Goal: Task Accomplishment & Management: Manage account settings

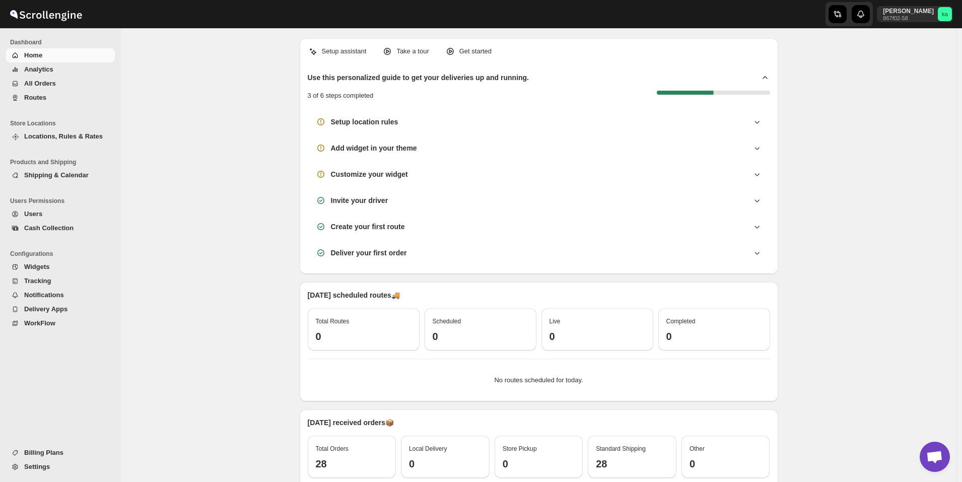
click at [35, 82] on span "All Orders" at bounding box center [40, 84] width 32 height 8
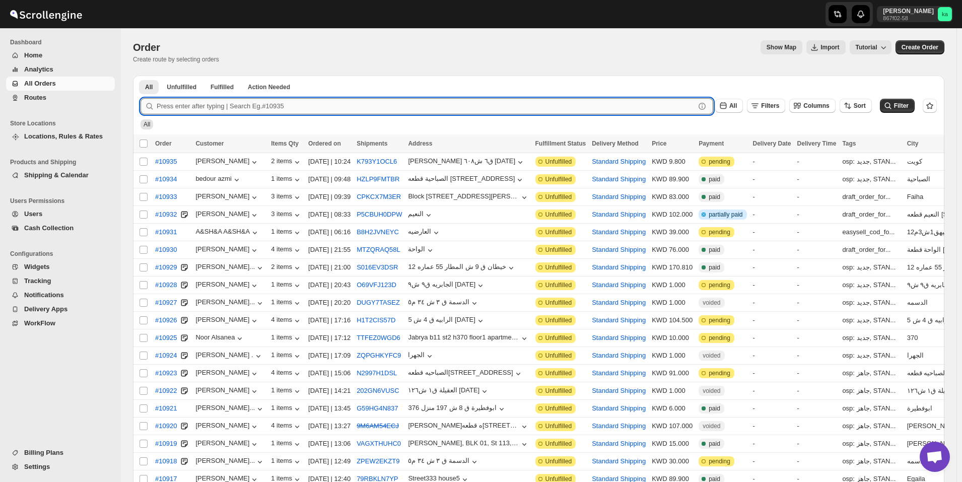
click at [352, 103] on input "text" at bounding box center [426, 106] width 539 height 16
click at [351, 109] on input "text" at bounding box center [426, 106] width 539 height 16
click at [271, 108] on input "text" at bounding box center [426, 106] width 539 height 16
paste input "10670"
type input "10670"
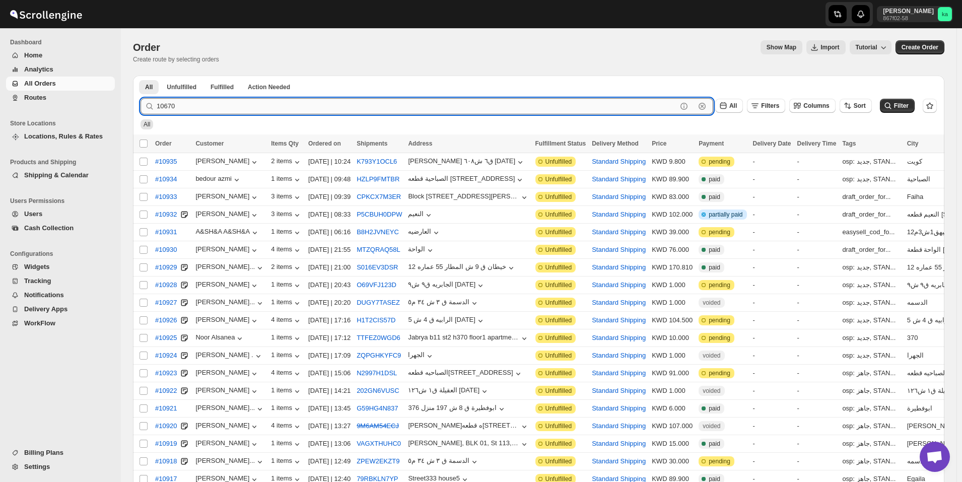
click at [141, 76] on button "Submit" at bounding box center [155, 81] width 29 height 11
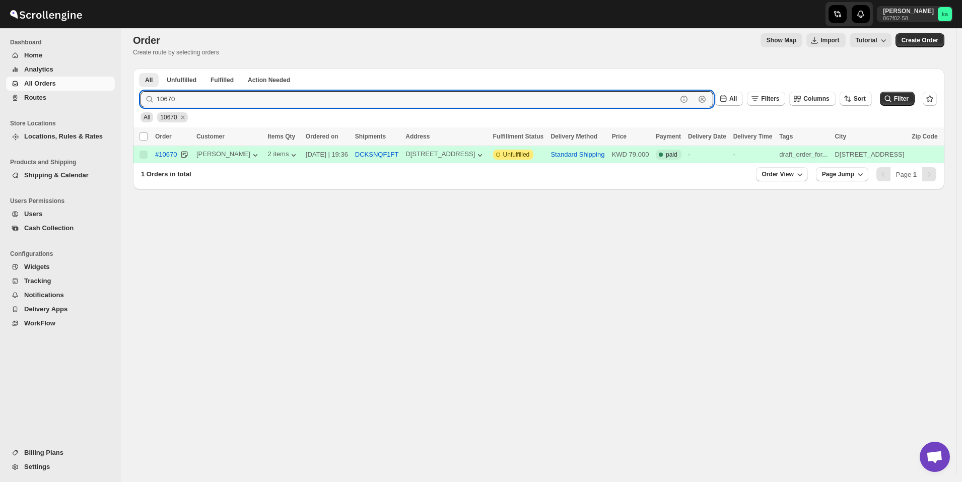
scroll to position [50, 0]
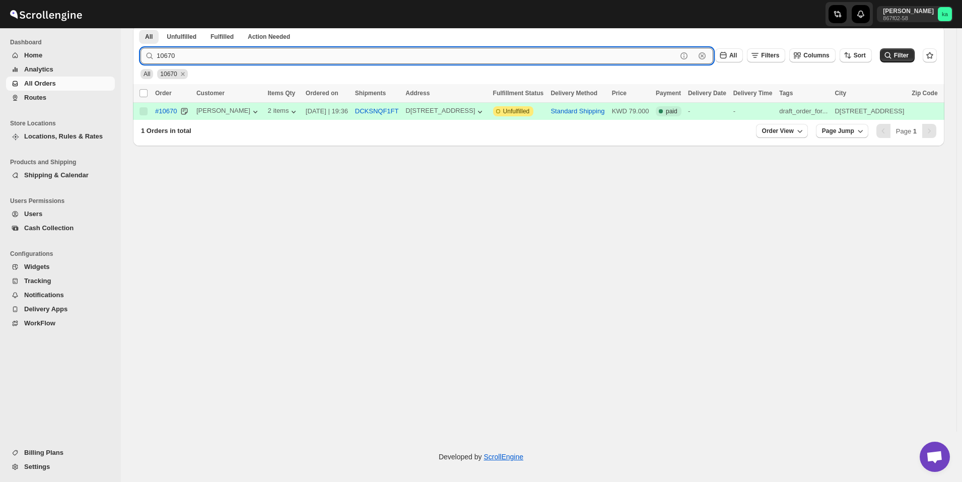
click at [274, 60] on input "10670" at bounding box center [417, 56] width 521 height 16
click at [45, 97] on span "Routes" at bounding box center [68, 98] width 89 height 10
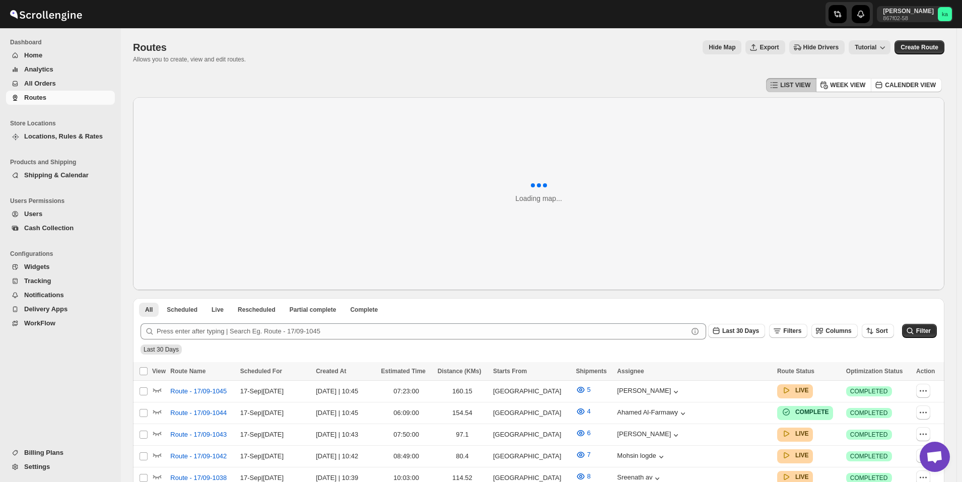
scroll to position [252, 0]
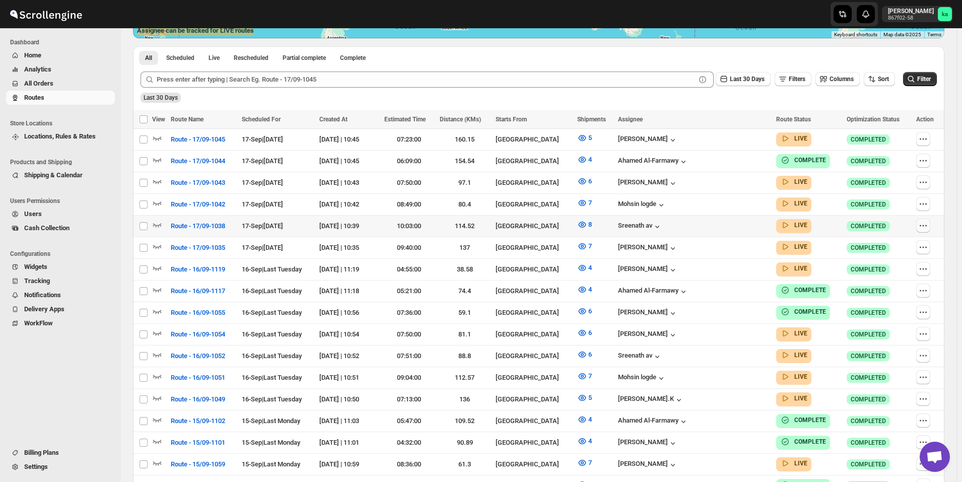
click at [926, 222] on icon "button" at bounding box center [924, 226] width 10 height 10
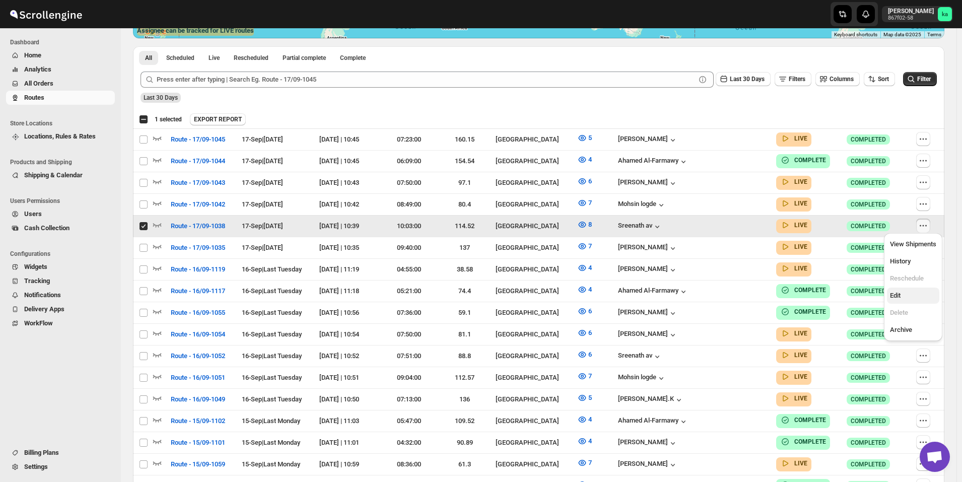
click at [900, 295] on span "Edit" at bounding box center [895, 296] width 11 height 8
checkbox input "false"
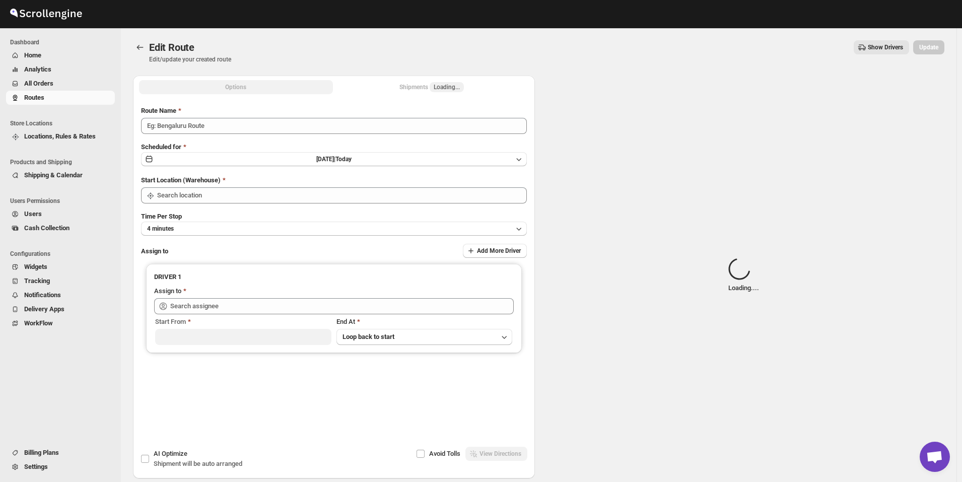
type input "Route - 17/09-1038"
type input "[GEOGRAPHIC_DATA]"
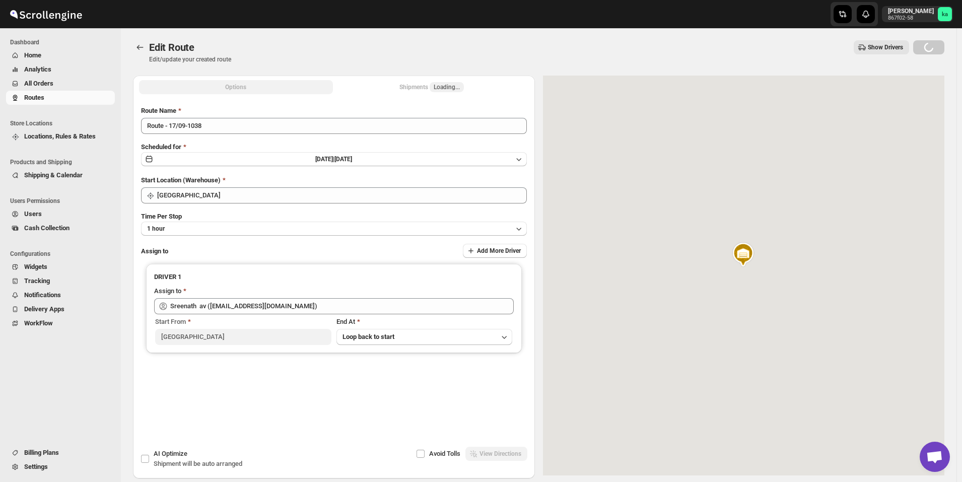
type input "Sreenath av ([EMAIL_ADDRESS][DOMAIN_NAME])"
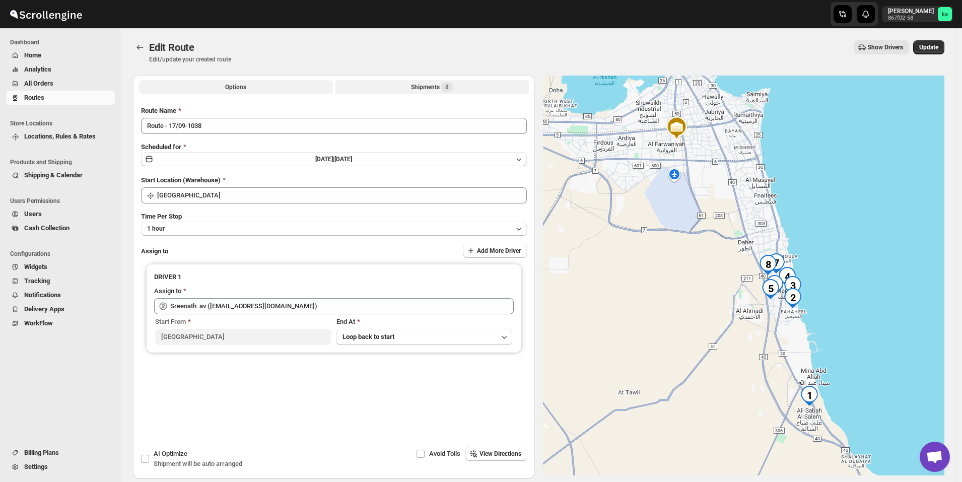
click at [416, 91] on div "Shipments 8" at bounding box center [432, 87] width 42 height 10
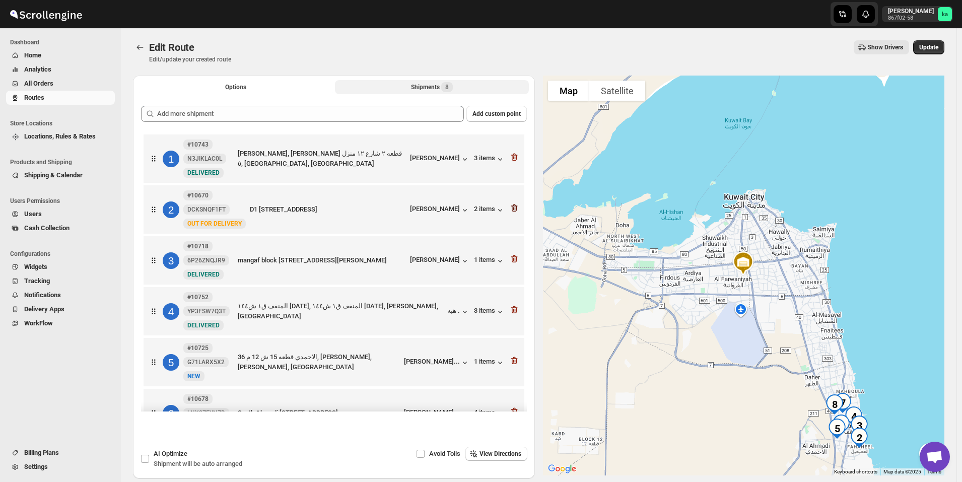
click at [513, 207] on icon "button" at bounding box center [514, 209] width 7 height 8
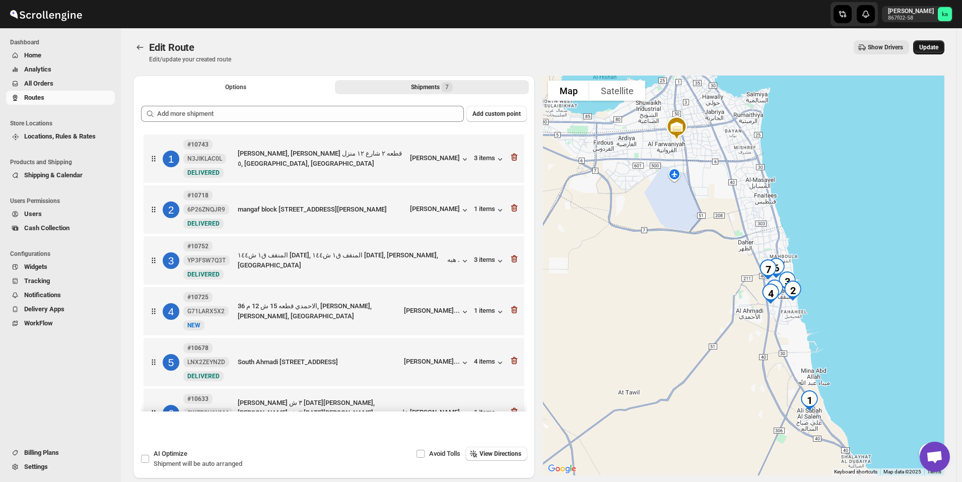
click at [936, 42] on button "Update" at bounding box center [929, 47] width 31 height 14
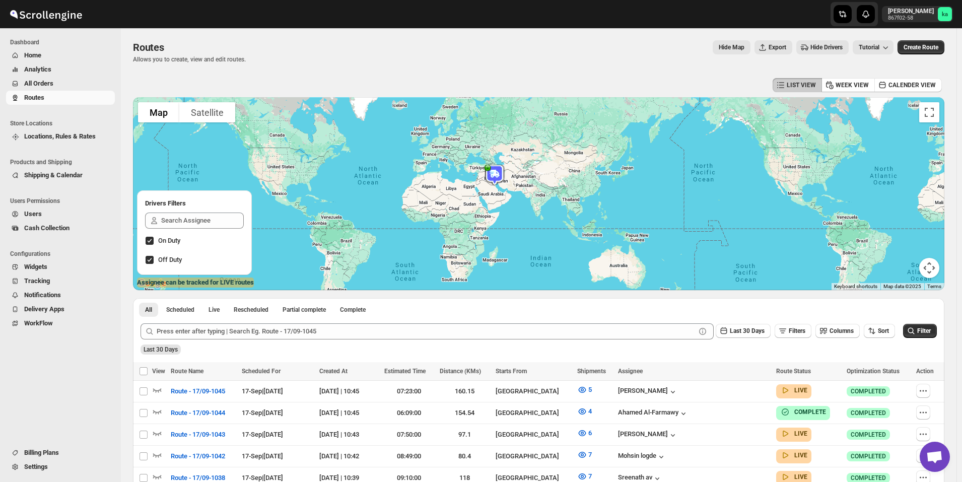
click at [54, 87] on span "All Orders" at bounding box center [68, 84] width 89 height 10
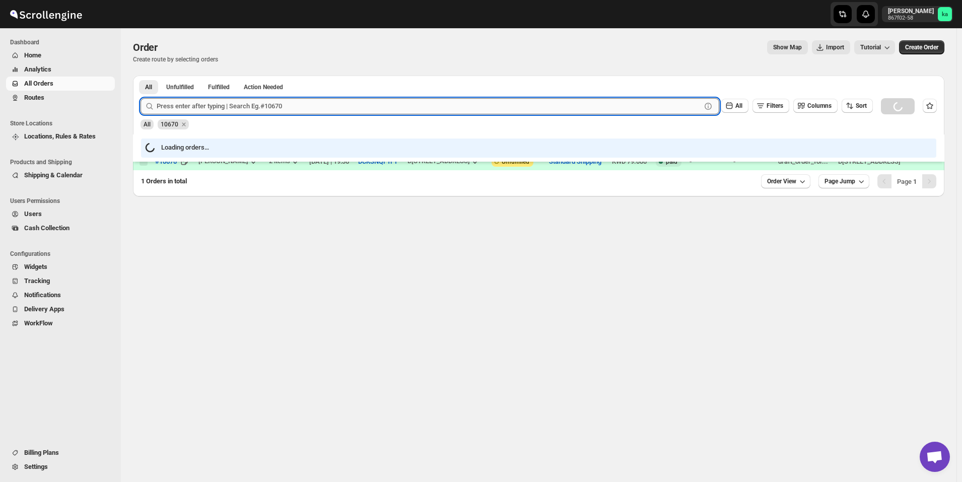
click at [261, 106] on input "text" at bounding box center [429, 106] width 545 height 16
paste input "10788"
type input "10788"
click at [141, 76] on button "Submit" at bounding box center [155, 81] width 29 height 11
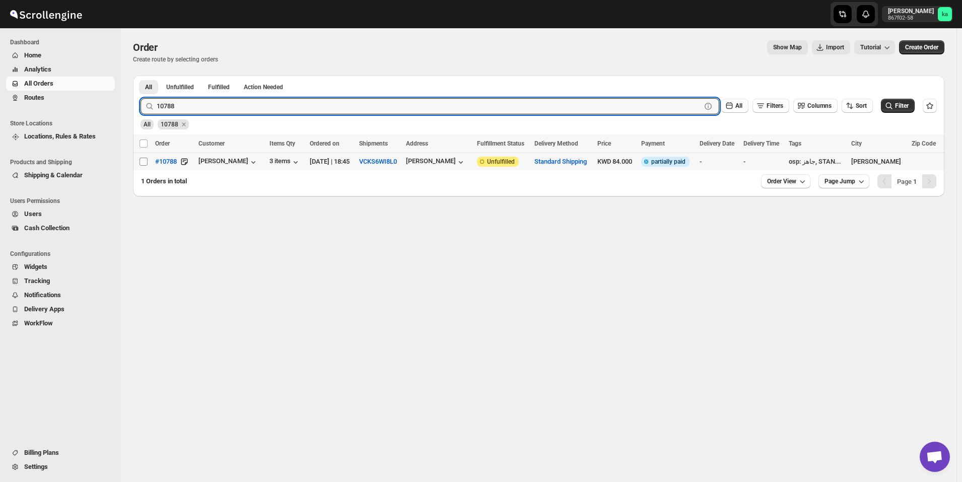
click at [144, 161] on input "Select order" at bounding box center [144, 162] width 8 height 8
checkbox input "true"
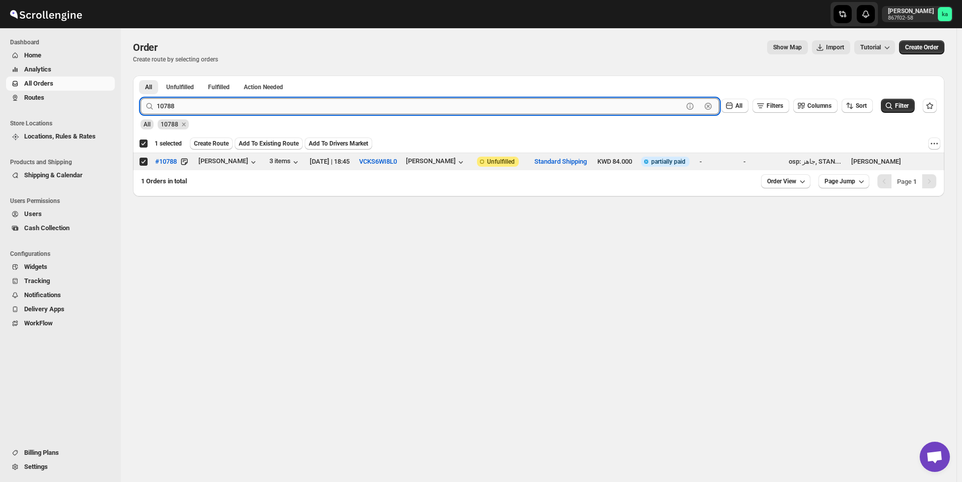
click at [285, 100] on input "10788" at bounding box center [420, 106] width 527 height 16
paste input "64"
type input "10764"
click at [141, 76] on button "Submit" at bounding box center [155, 81] width 29 height 11
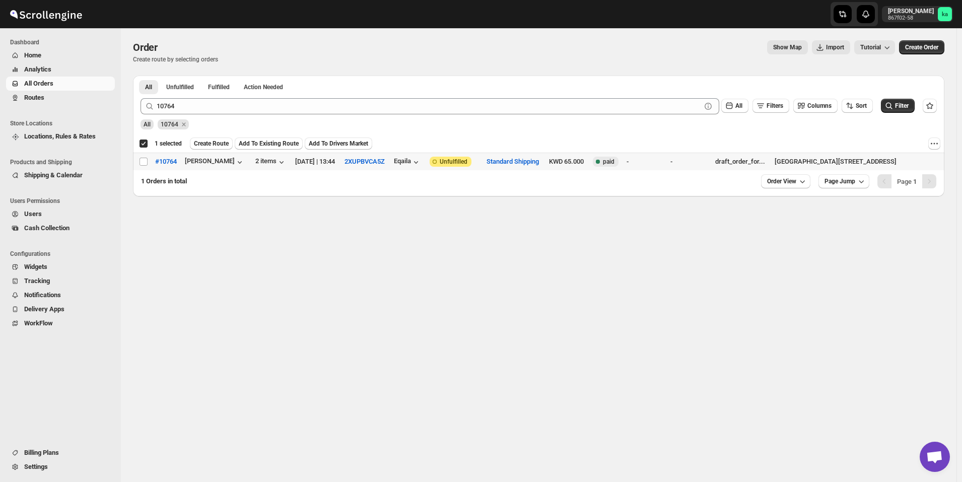
click at [143, 163] on input "Select order" at bounding box center [144, 162] width 8 height 8
checkbox input "true"
checkbox input "false"
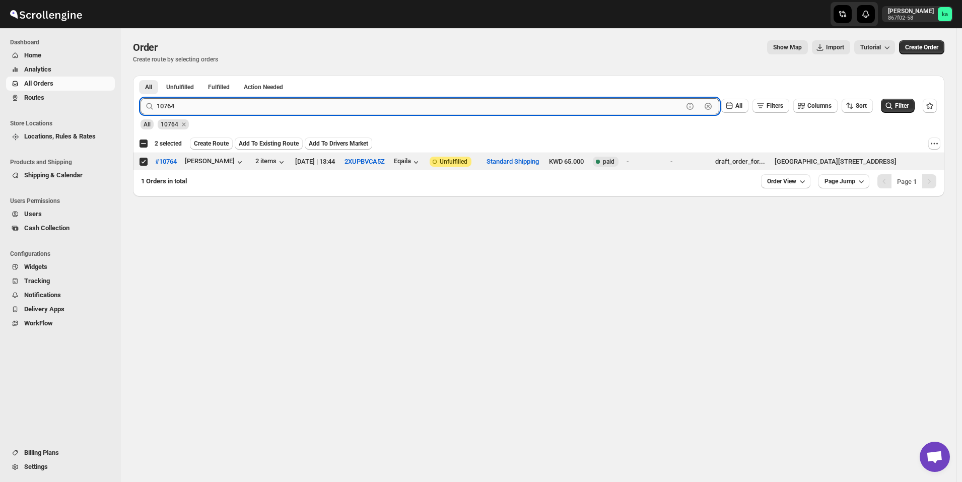
click at [250, 99] on input "10764" at bounding box center [420, 106] width 527 height 16
paste input "670"
type input "10670"
click at [141, 76] on button "Submit" at bounding box center [155, 81] width 29 height 11
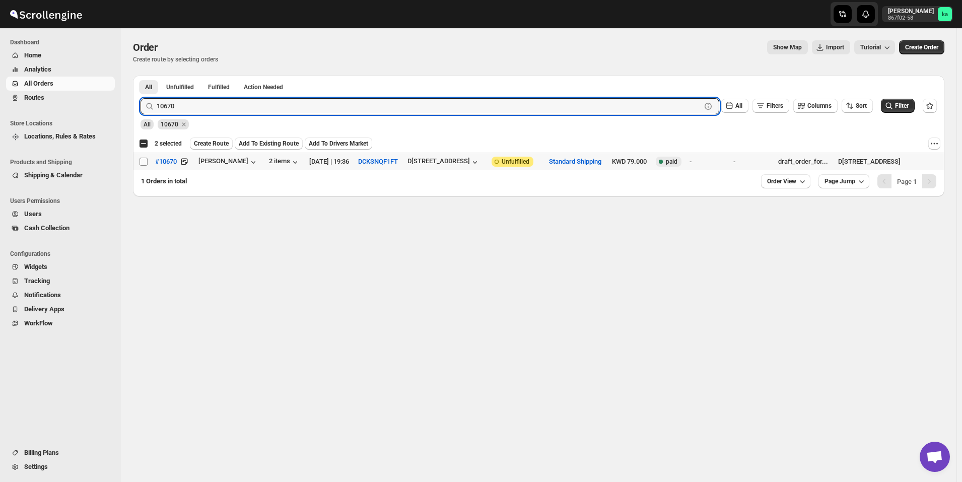
click at [146, 160] on input "Select order" at bounding box center [144, 162] width 8 height 8
checkbox input "true"
click at [230, 105] on input "10670" at bounding box center [420, 106] width 527 height 16
paste input "821"
type input "10821"
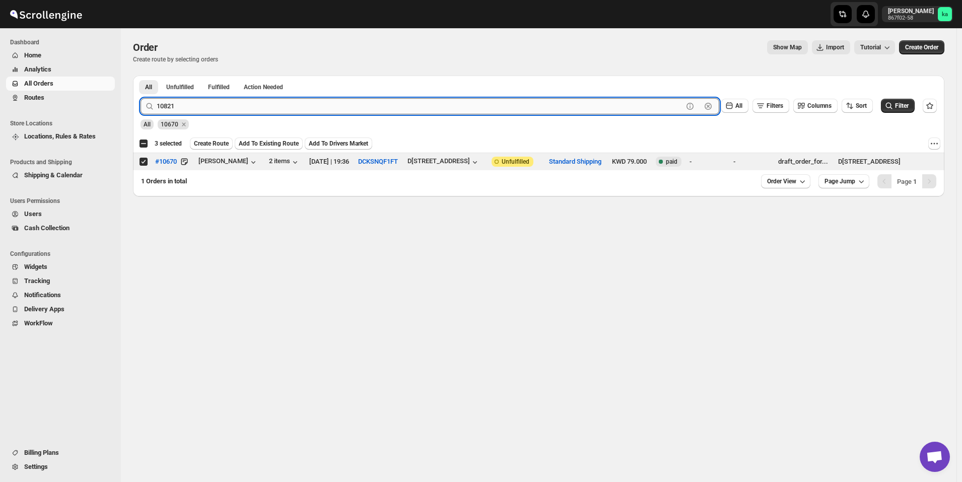
click at [141, 76] on button "Submit" at bounding box center [155, 81] width 29 height 11
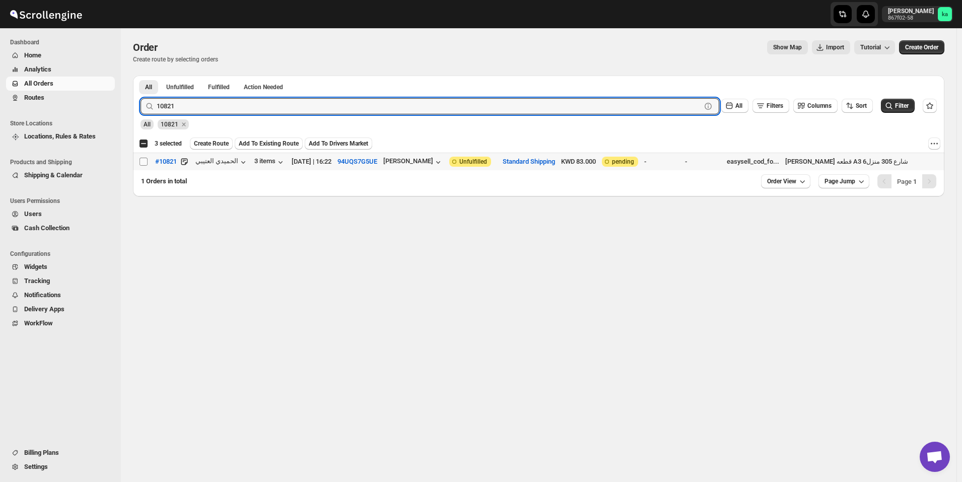
click at [145, 160] on input "Select order" at bounding box center [144, 162] width 8 height 8
checkbox input "true"
click at [226, 104] on input "10821" at bounding box center [420, 106] width 527 height 16
paste input "780"
type input "10780"
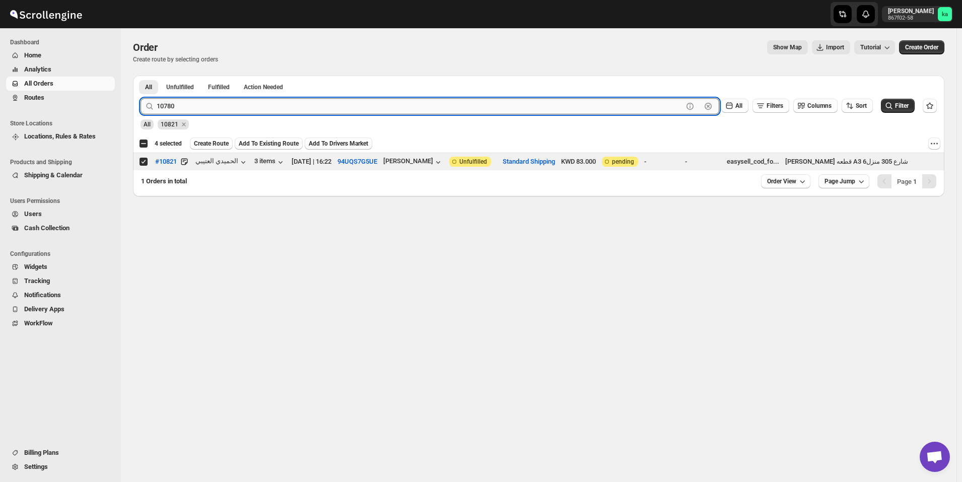
click at [141, 76] on button "Submit" at bounding box center [155, 81] width 29 height 11
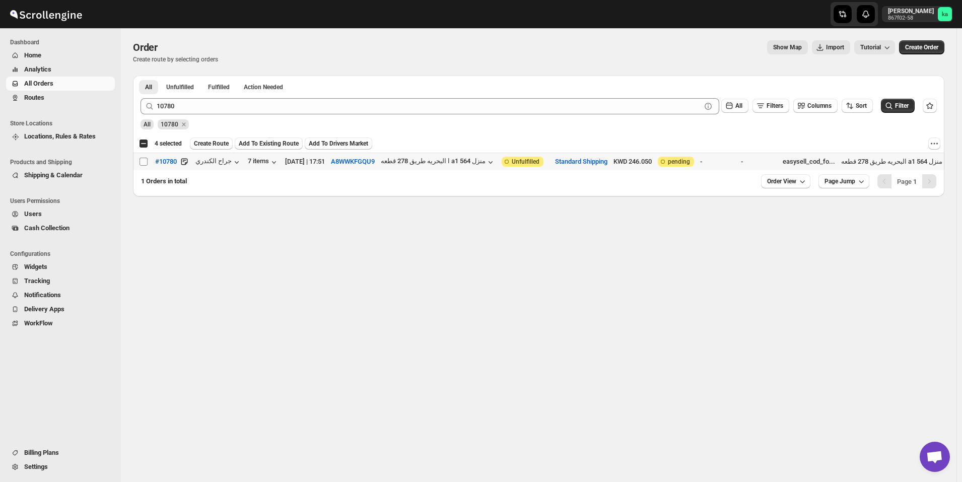
click at [144, 164] on input "Select order" at bounding box center [144, 162] width 8 height 8
checkbox input "true"
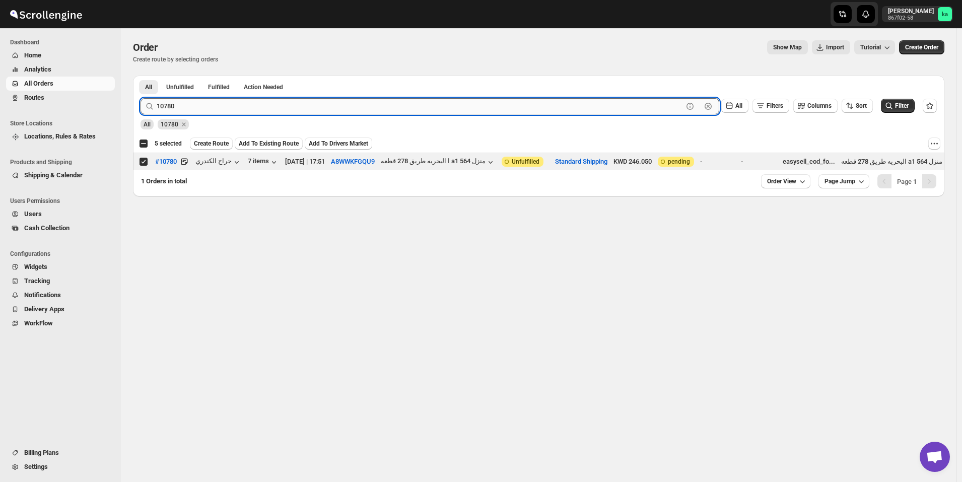
click at [286, 106] on input "10780" at bounding box center [420, 106] width 527 height 16
paste input "71"
type input "10771"
click at [141, 76] on button "Submit" at bounding box center [155, 81] width 29 height 11
click at [145, 160] on input "Select order" at bounding box center [144, 162] width 8 height 8
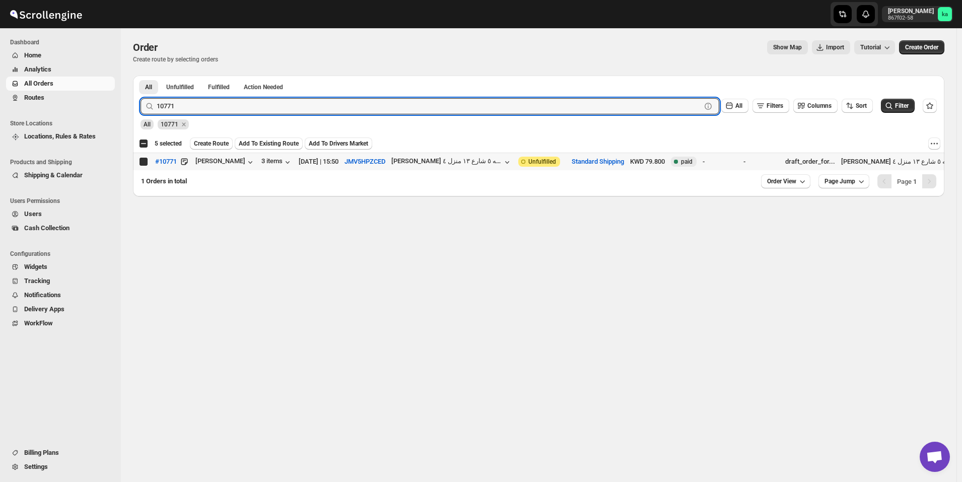
checkbox input "true"
click at [239, 104] on input "10771" at bounding box center [420, 106] width 527 height 16
paste input "86"
type input "10786"
click at [141, 76] on button "Submit" at bounding box center [155, 81] width 29 height 11
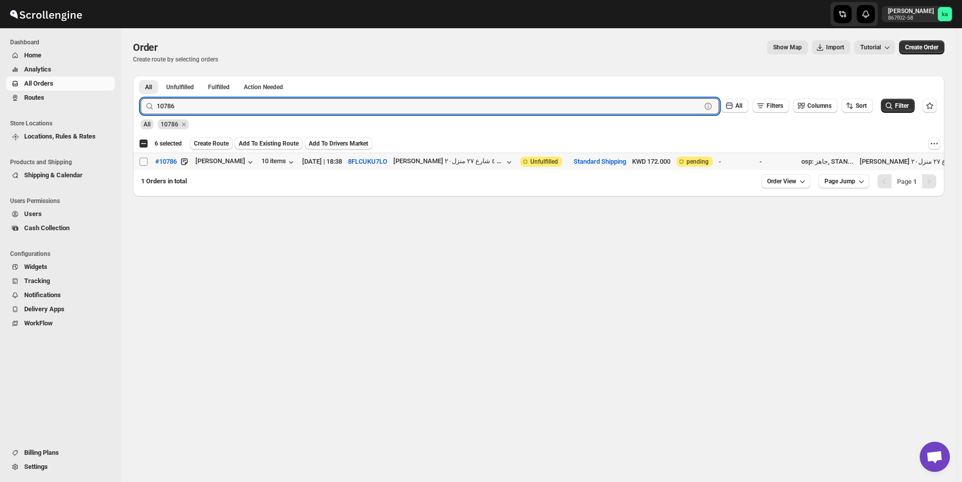
click at [143, 163] on input "Select order" at bounding box center [144, 162] width 8 height 8
checkbox input "true"
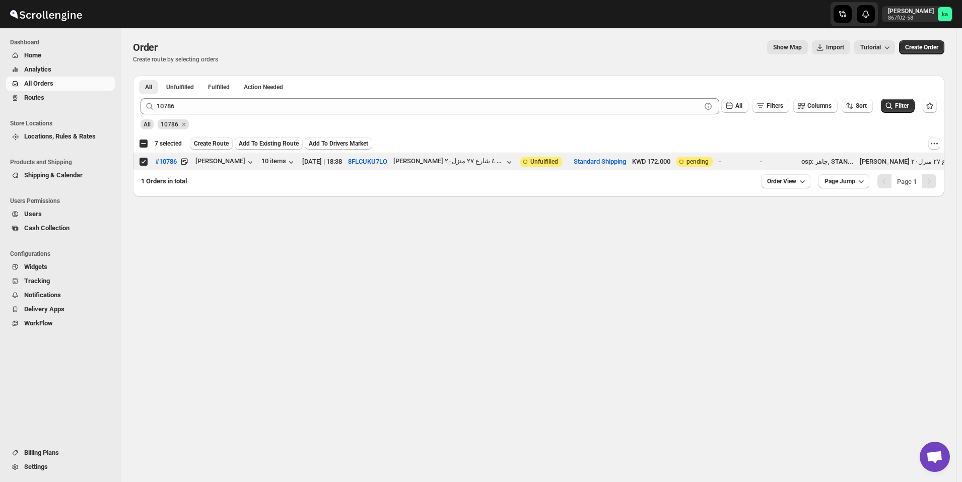
click at [215, 145] on span "Create Route" at bounding box center [211, 144] width 35 height 8
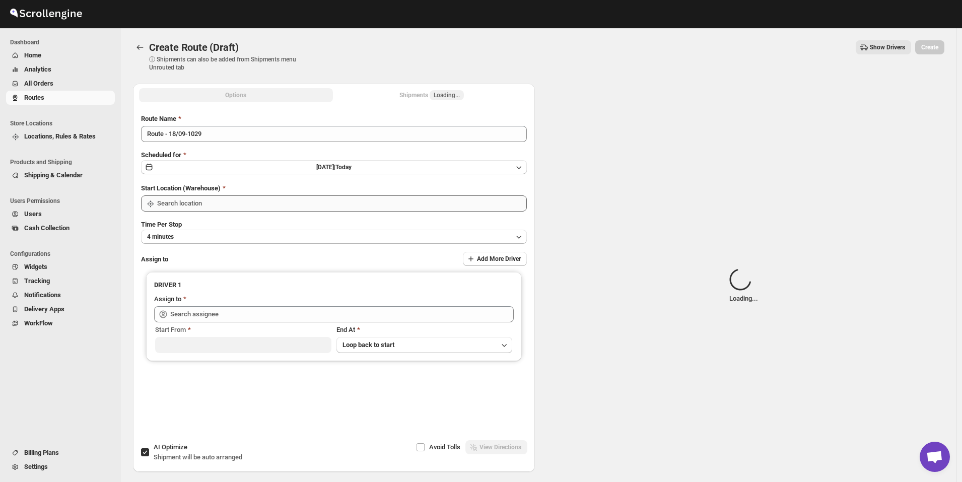
type input "[GEOGRAPHIC_DATA]"
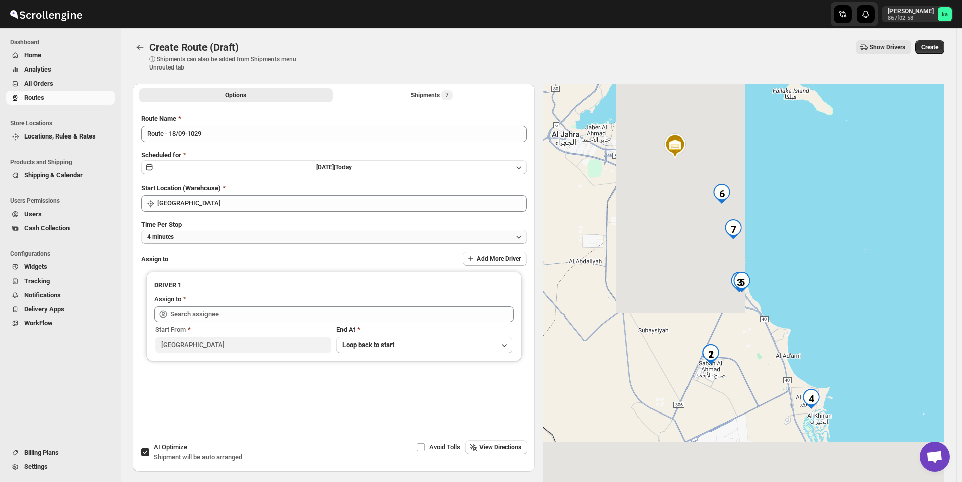
click at [280, 241] on button "4 minutes" at bounding box center [334, 237] width 386 height 14
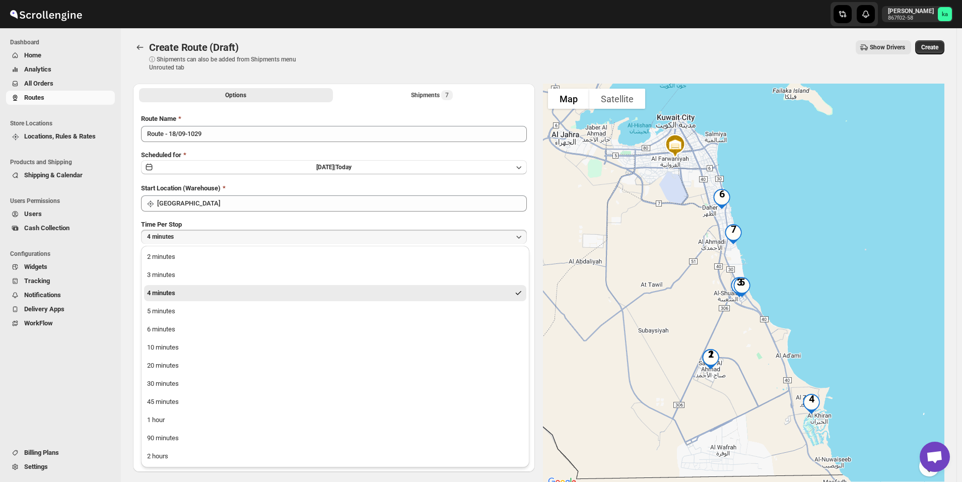
click at [236, 411] on ul "2 minutes 3 minutes 4 minutes 5 minutes 6 minutes 10 minutes 20 minutes 30 minu…" at bounding box center [335, 357] width 382 height 216
click at [235, 416] on button "1 hour" at bounding box center [335, 420] width 382 height 16
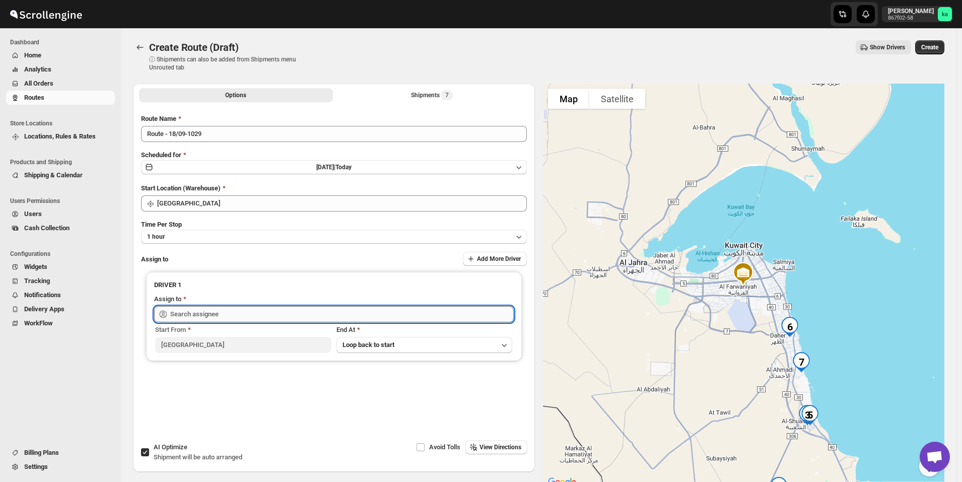
click at [215, 307] on input "text" at bounding box center [342, 314] width 344 height 16
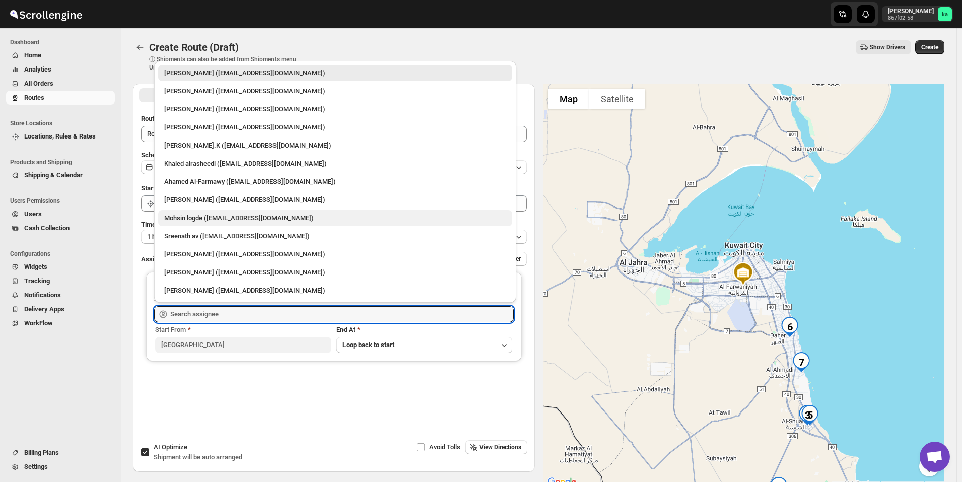
click at [197, 225] on div "Mohsin logde ([EMAIL_ADDRESS][DOMAIN_NAME])" at bounding box center [335, 218] width 354 height 16
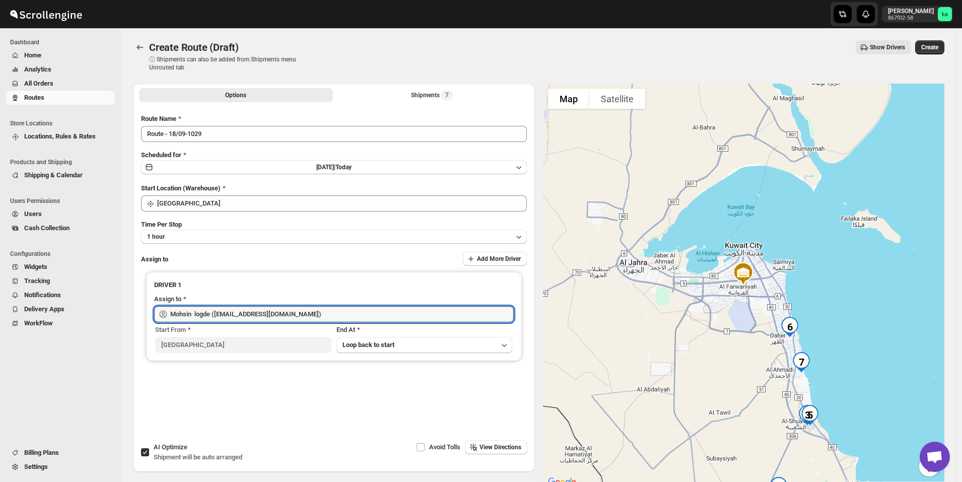
type input "Mohsin logde ([EMAIL_ADDRESS][DOMAIN_NAME])"
click at [939, 47] on span "Create" at bounding box center [930, 47] width 17 height 8
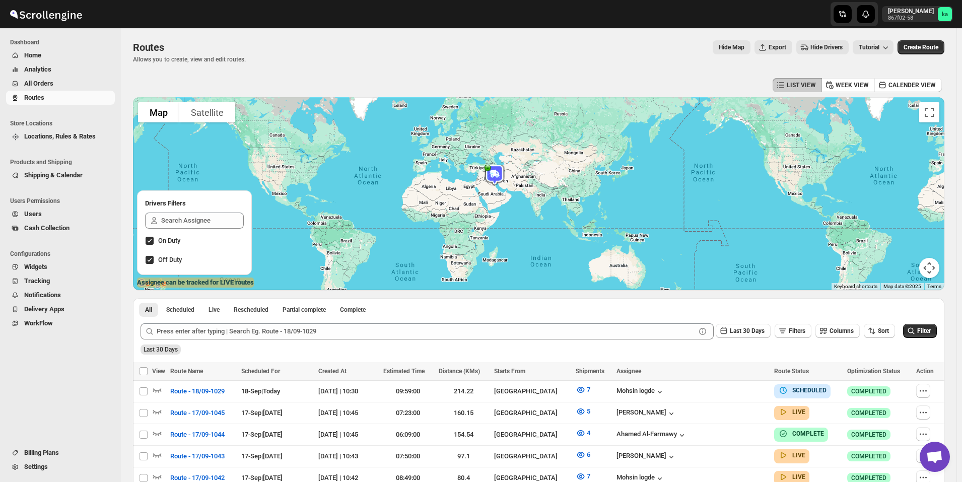
click at [69, 86] on span "All Orders" at bounding box center [68, 84] width 89 height 10
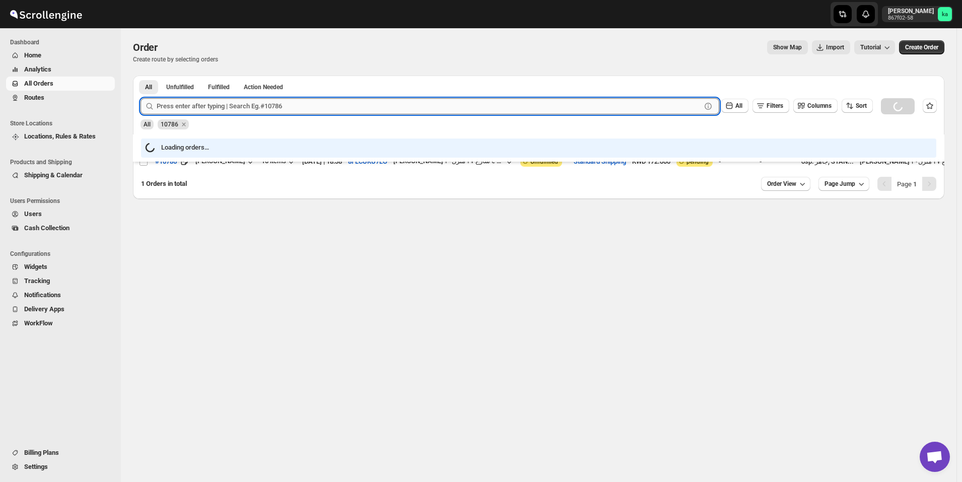
click at [276, 112] on input "text" at bounding box center [429, 106] width 545 height 16
paste input "10749"
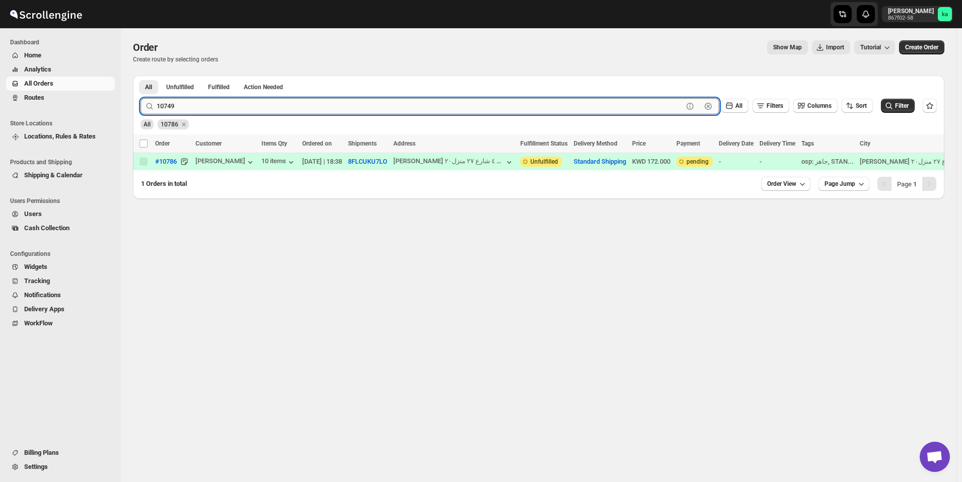
type input "10749"
click at [141, 76] on button "Submit" at bounding box center [155, 81] width 29 height 11
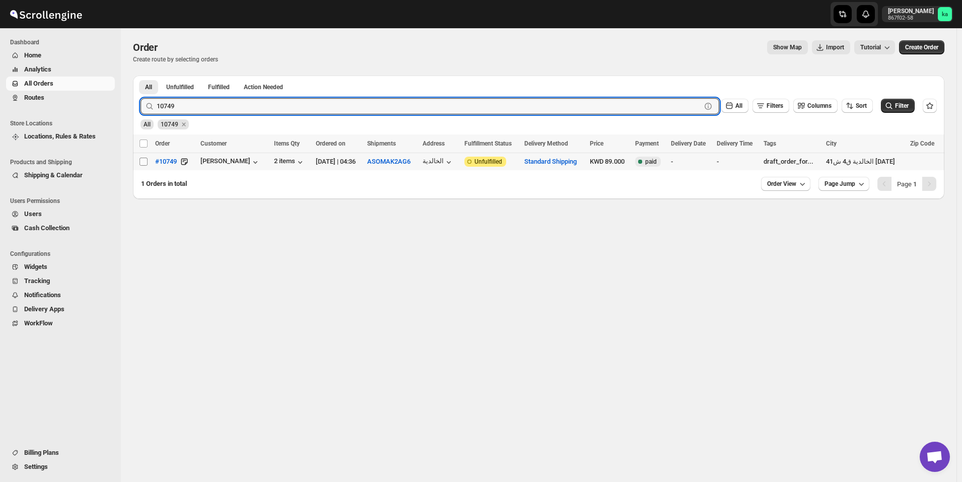
click at [147, 163] on input "Select order" at bounding box center [144, 162] width 8 height 8
checkbox input "true"
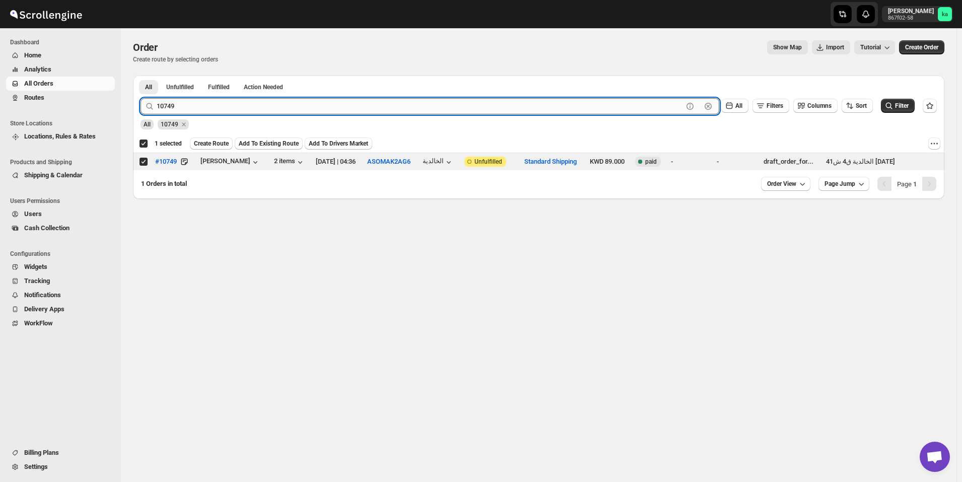
click at [283, 107] on input "10749" at bounding box center [420, 106] width 527 height 16
paste input "63"
type input "10763"
click at [141, 76] on button "Submit" at bounding box center [155, 81] width 29 height 11
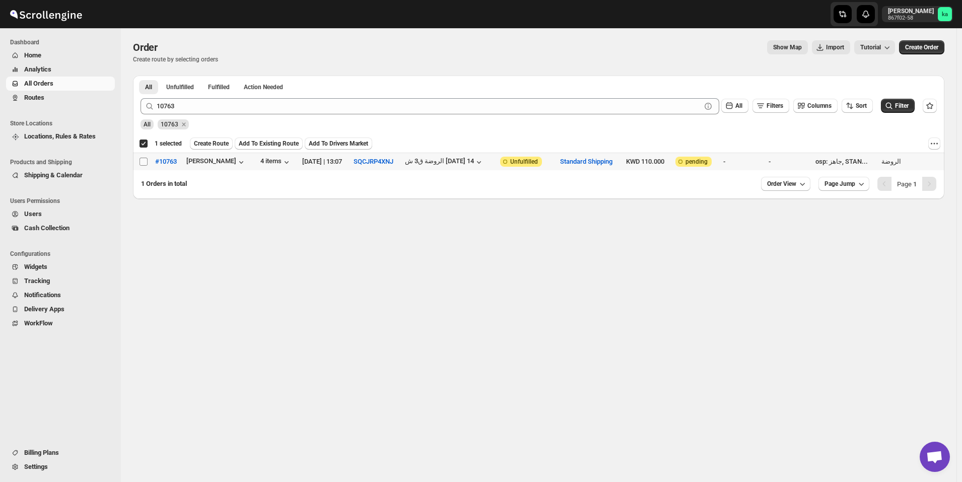
click at [142, 160] on input "Select order" at bounding box center [144, 162] width 8 height 8
checkbox input "true"
checkbox input "false"
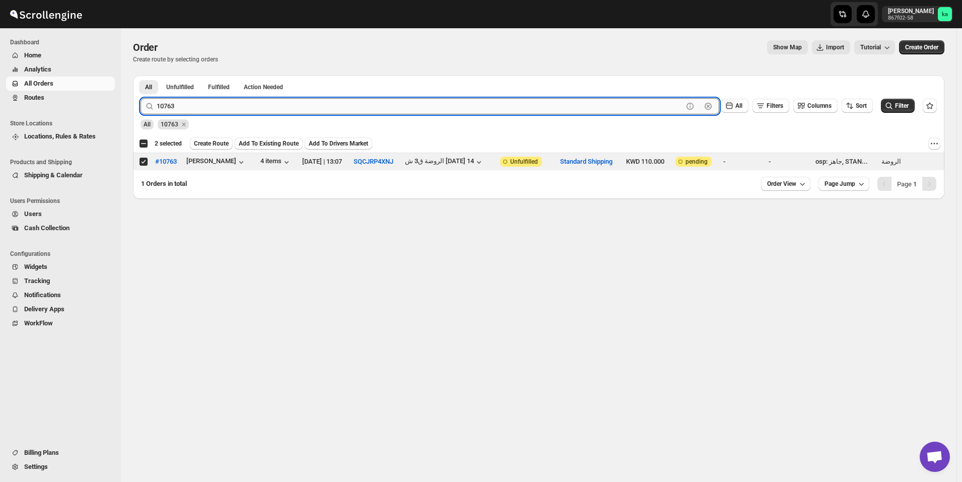
click at [265, 110] on input "10763" at bounding box center [420, 106] width 527 height 16
paste input "801"
type input "10801"
click at [141, 76] on button "Submit" at bounding box center [155, 81] width 29 height 11
click at [142, 162] on input "Select order" at bounding box center [144, 162] width 8 height 8
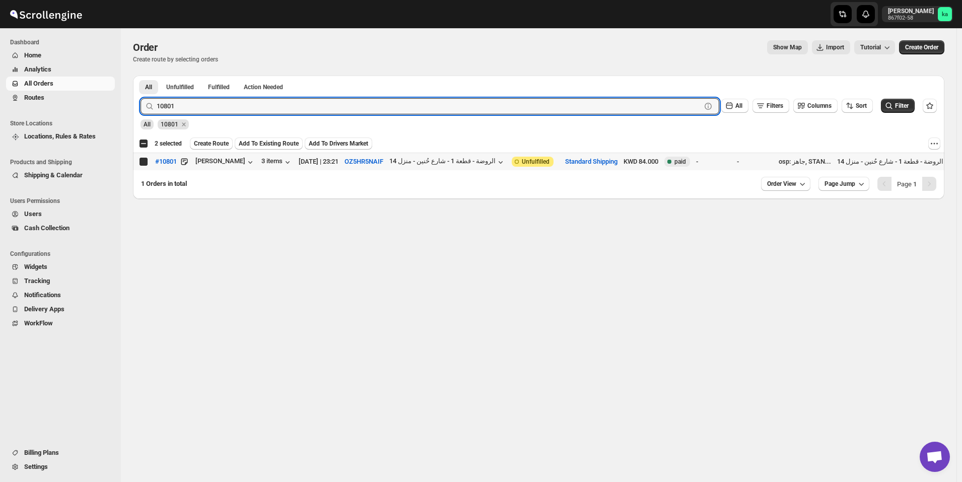
checkbox input "true"
click at [287, 107] on input "10801" at bounding box center [420, 106] width 527 height 16
paste input "78"
type input "10781"
click at [141, 76] on button "Submit" at bounding box center [155, 81] width 29 height 11
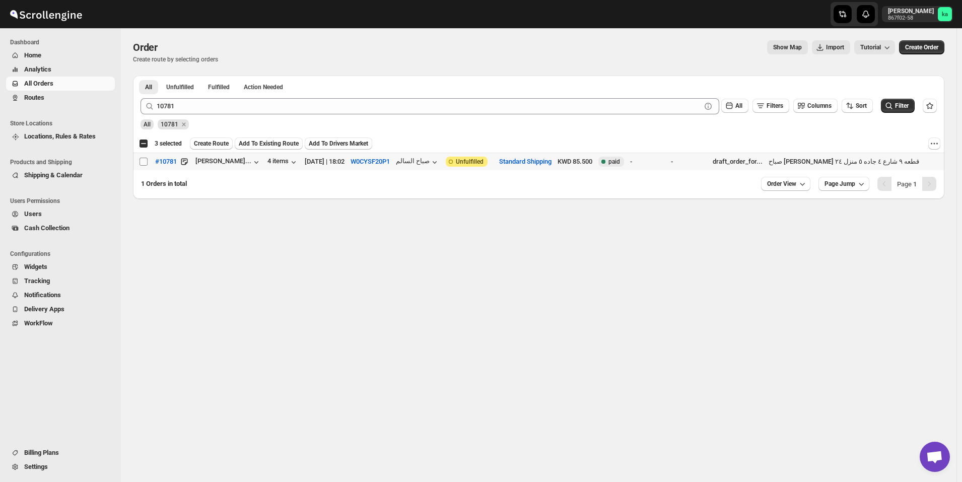
click at [146, 161] on input "Select order" at bounding box center [144, 162] width 8 height 8
checkbox input "true"
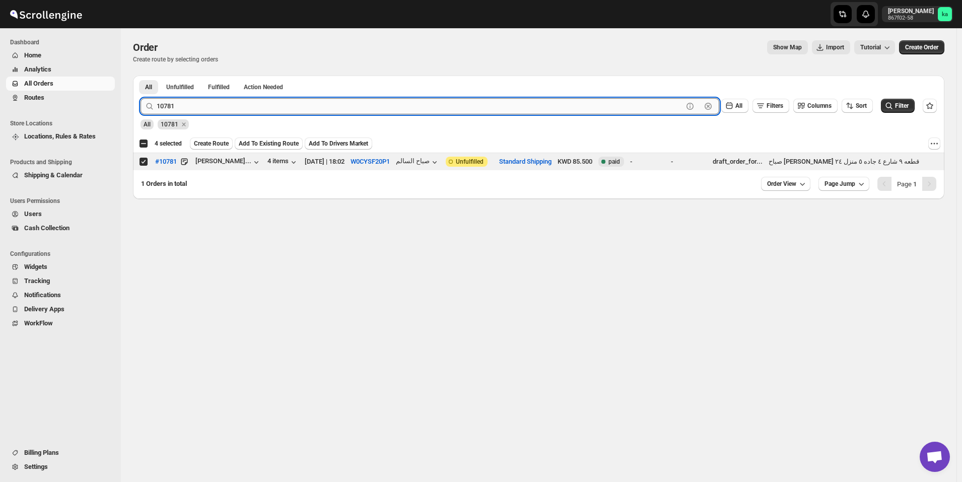
click at [241, 104] on input "10781" at bounding box center [420, 106] width 527 height 16
paste input "2"
type input "10782"
click at [141, 76] on button "Submit" at bounding box center [155, 81] width 29 height 11
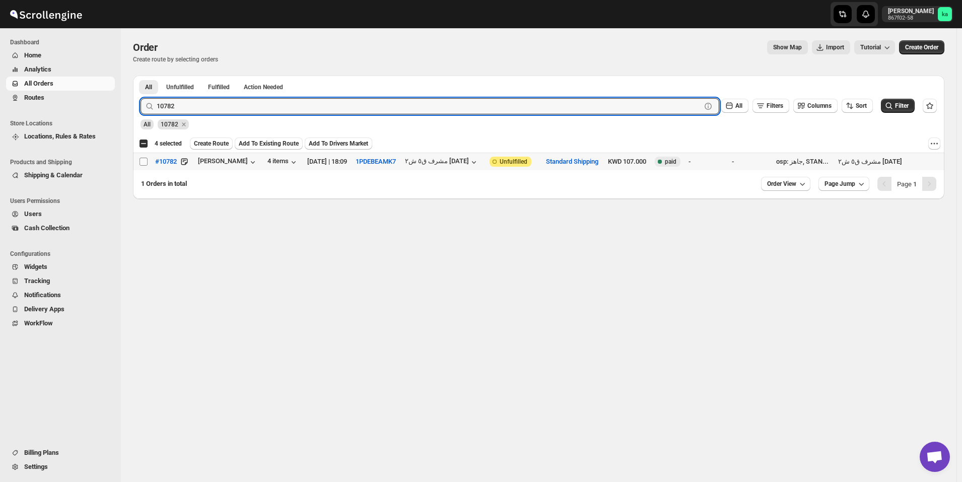
click at [140, 162] on input "Select order" at bounding box center [144, 162] width 8 height 8
checkbox input "true"
click at [248, 101] on input "10782" at bounding box center [420, 106] width 527 height 16
paste input "90"
type input "10790"
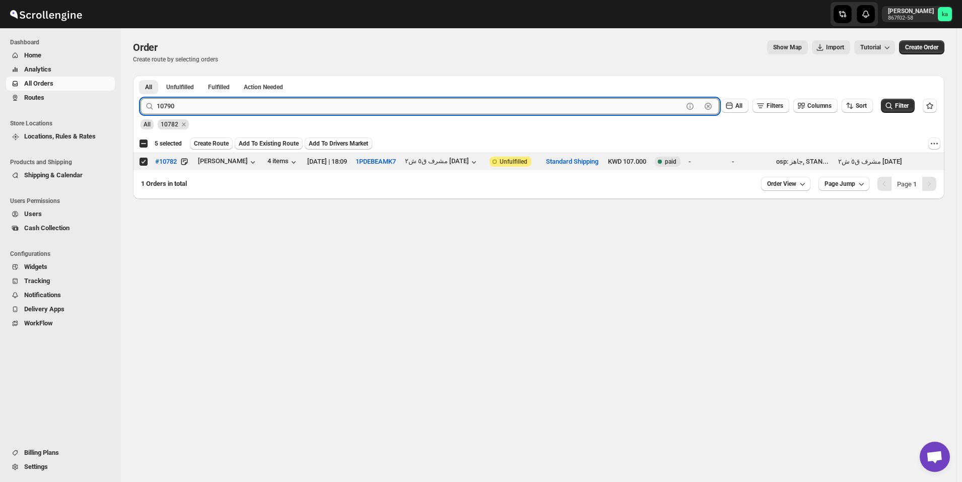
click at [141, 76] on button "Submit" at bounding box center [155, 81] width 29 height 11
click at [142, 161] on input "Select order" at bounding box center [144, 162] width 8 height 8
checkbox input "true"
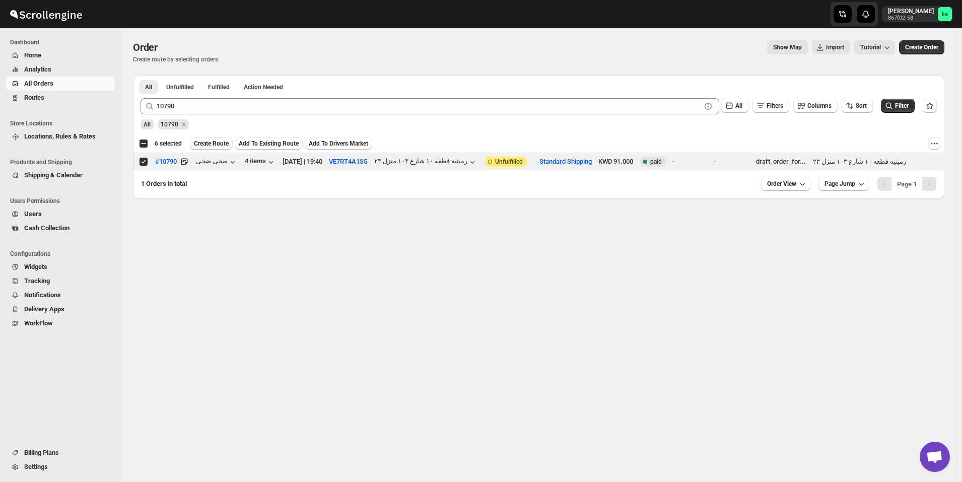
click at [212, 147] on span "Create Route" at bounding box center [211, 144] width 35 height 8
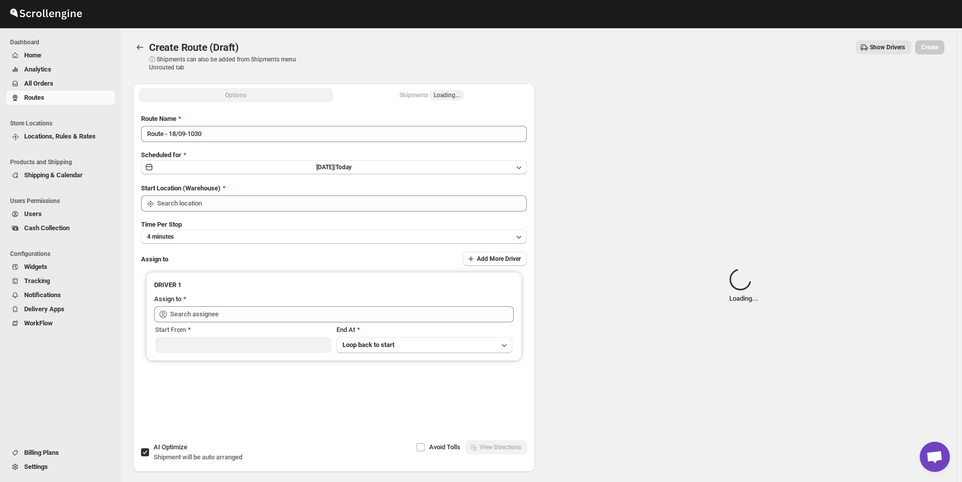
type input "[GEOGRAPHIC_DATA]"
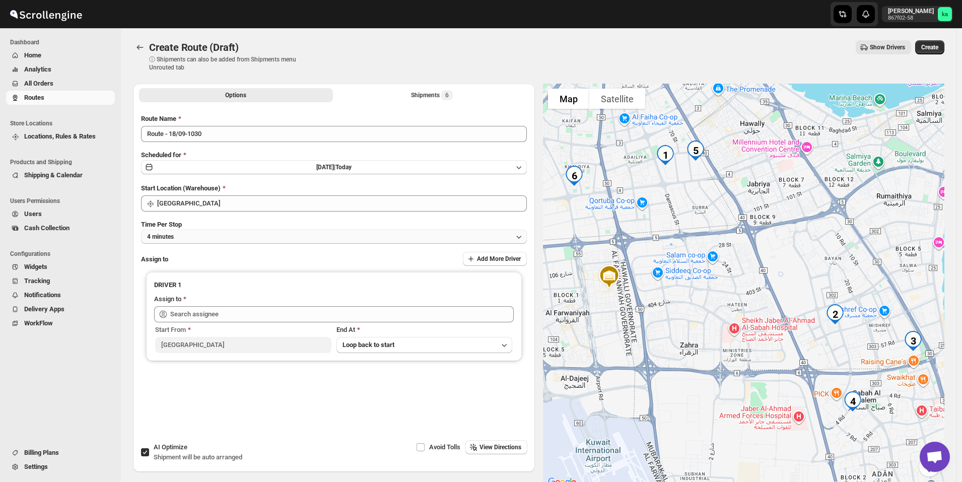
click at [233, 238] on button "4 minutes" at bounding box center [334, 237] width 386 height 14
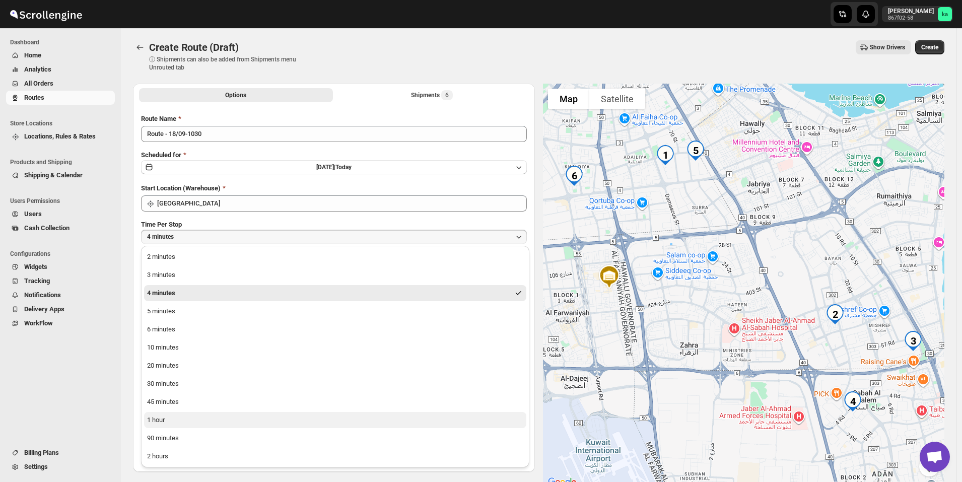
click at [189, 418] on button "1 hour" at bounding box center [335, 420] width 382 height 16
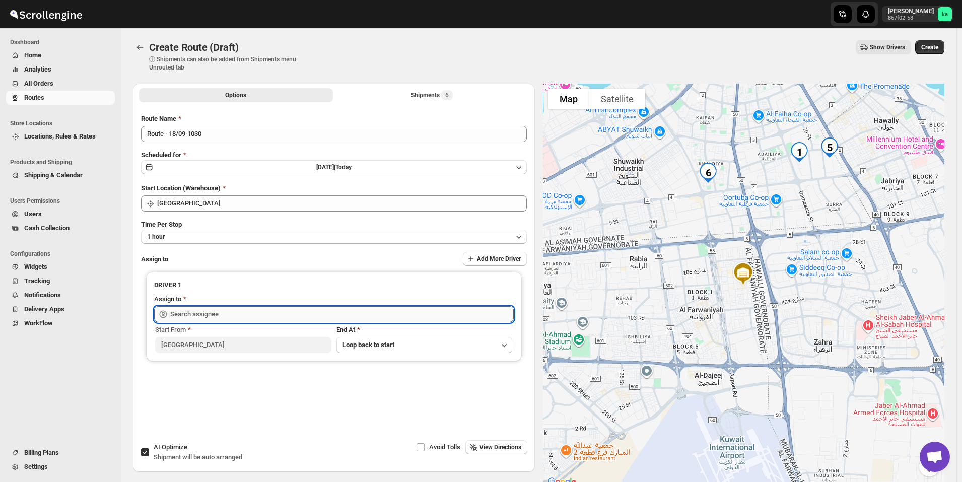
click at [252, 313] on input "text" at bounding box center [342, 314] width 344 height 16
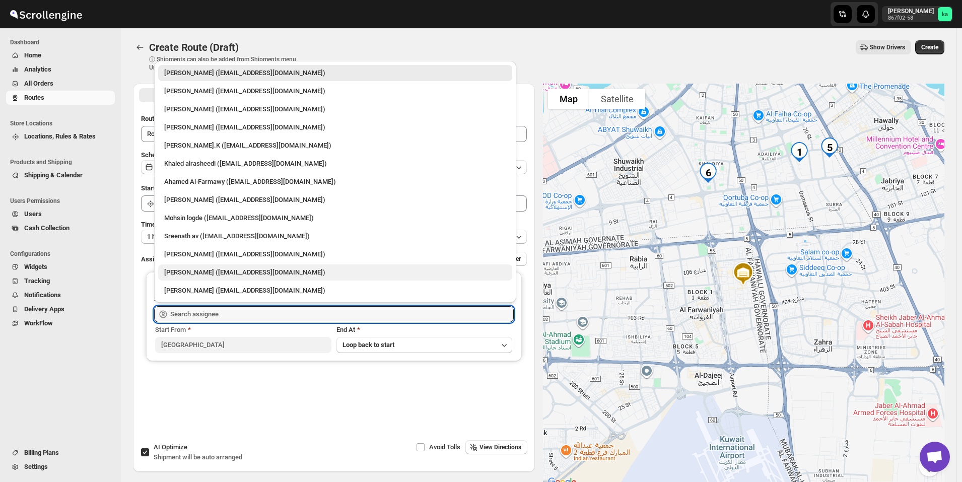
click at [201, 271] on div "[PERSON_NAME] ([EMAIL_ADDRESS][DOMAIN_NAME])" at bounding box center [335, 273] width 342 height 10
type input "[PERSON_NAME] ([EMAIL_ADDRESS][DOMAIN_NAME])"
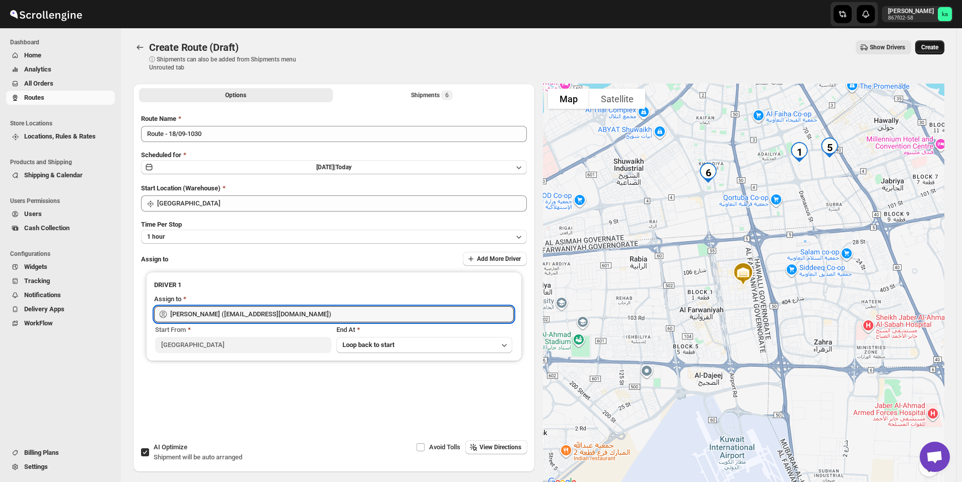
click at [936, 52] on button "Create" at bounding box center [930, 47] width 29 height 14
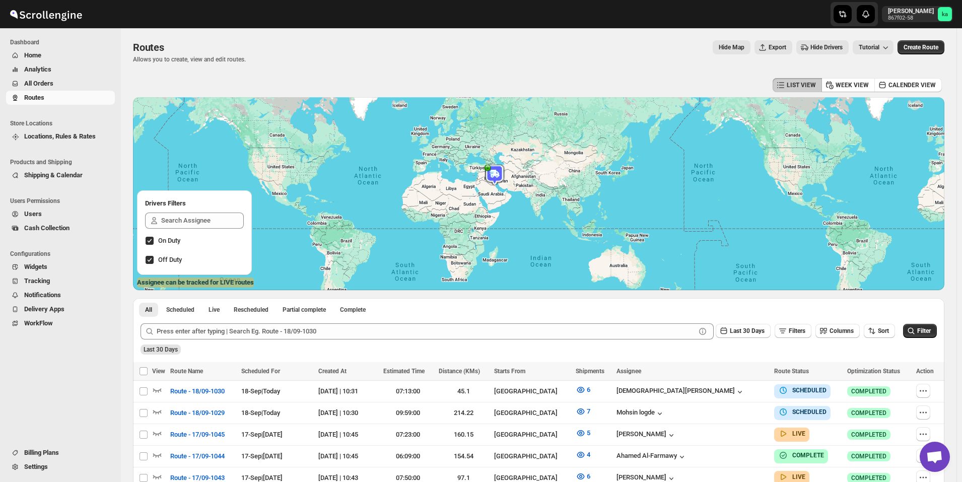
click at [80, 89] on button "All Orders" at bounding box center [60, 84] width 109 height 14
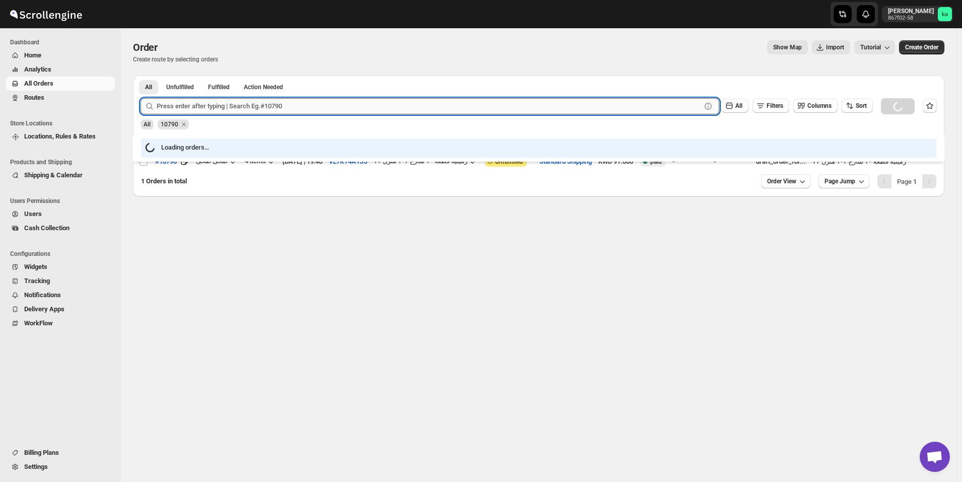
click at [200, 107] on input "text" at bounding box center [429, 106] width 545 height 16
paste input "10774"
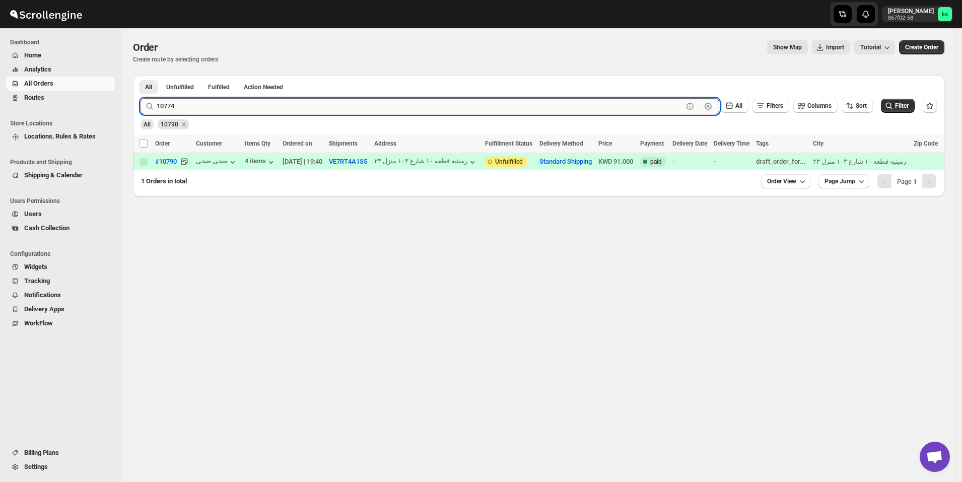
type input "10774"
click at [141, 76] on button "Submit" at bounding box center [155, 81] width 29 height 11
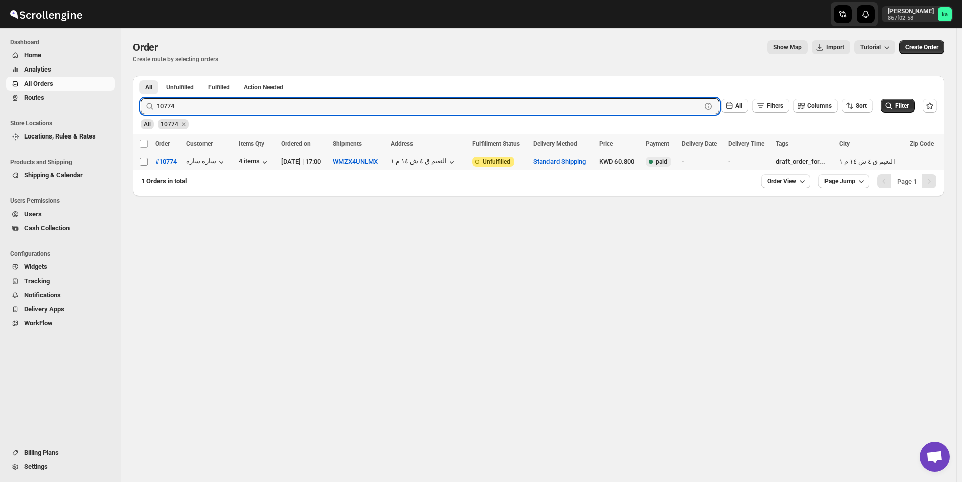
click at [142, 162] on input "Select order" at bounding box center [144, 162] width 8 height 8
checkbox input "true"
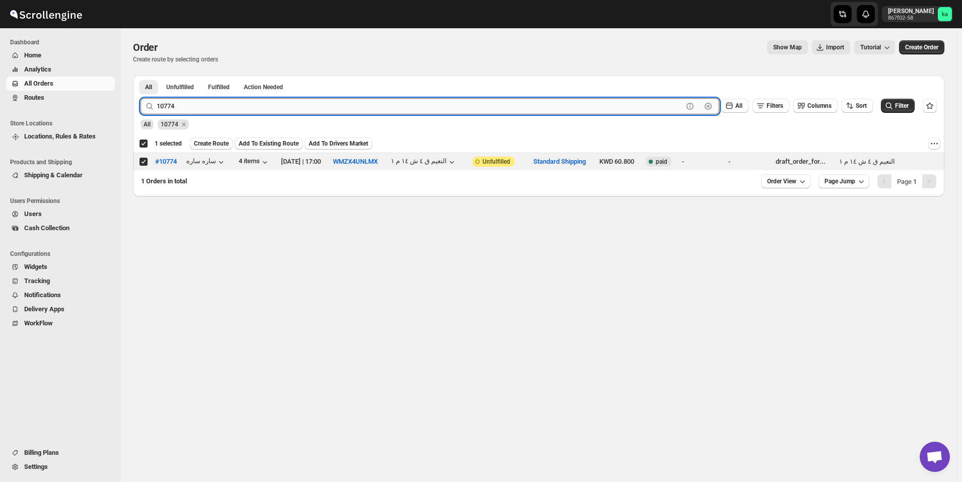
click at [255, 103] on input "10774" at bounding box center [420, 106] width 527 height 16
paste input "800"
type input "10800"
click at [141, 76] on button "Submit" at bounding box center [155, 81] width 29 height 11
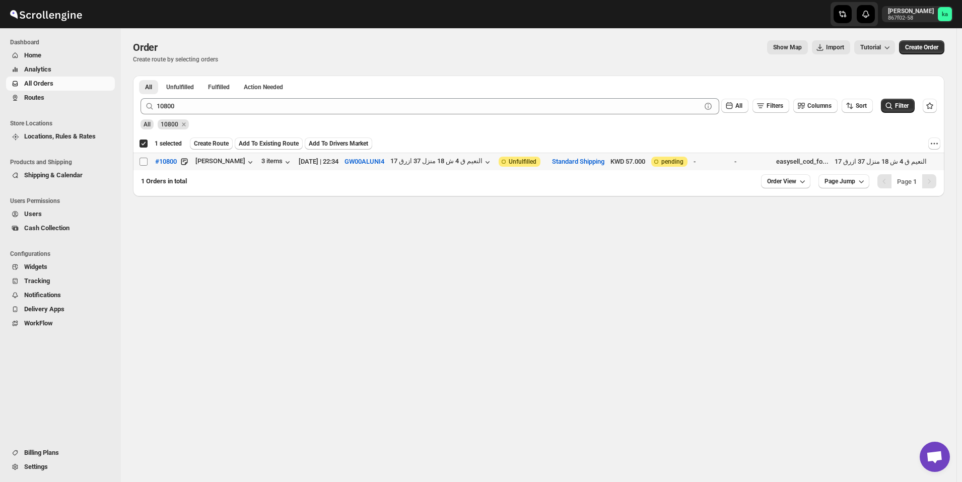
click at [141, 164] on input "Select order" at bounding box center [144, 162] width 8 height 8
checkbox input "true"
checkbox input "false"
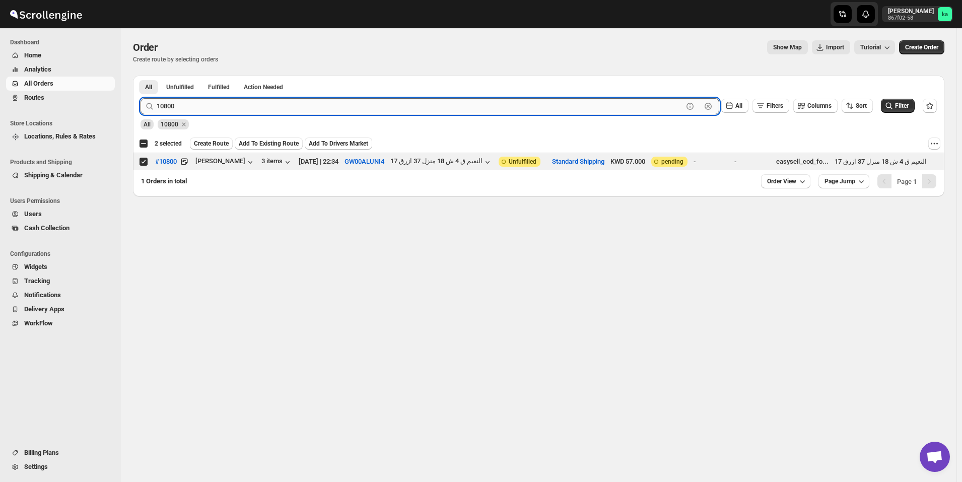
click at [283, 109] on input "10800" at bounding box center [420, 106] width 527 height 16
paste input "775"
type input "10775"
click at [141, 76] on button "Submit" at bounding box center [155, 81] width 29 height 11
click at [143, 163] on input "Select order" at bounding box center [144, 162] width 8 height 8
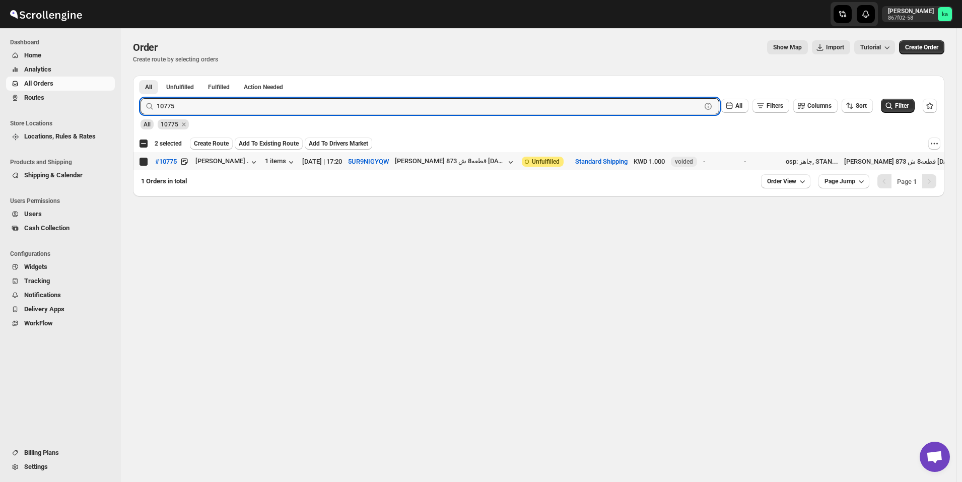
checkbox input "true"
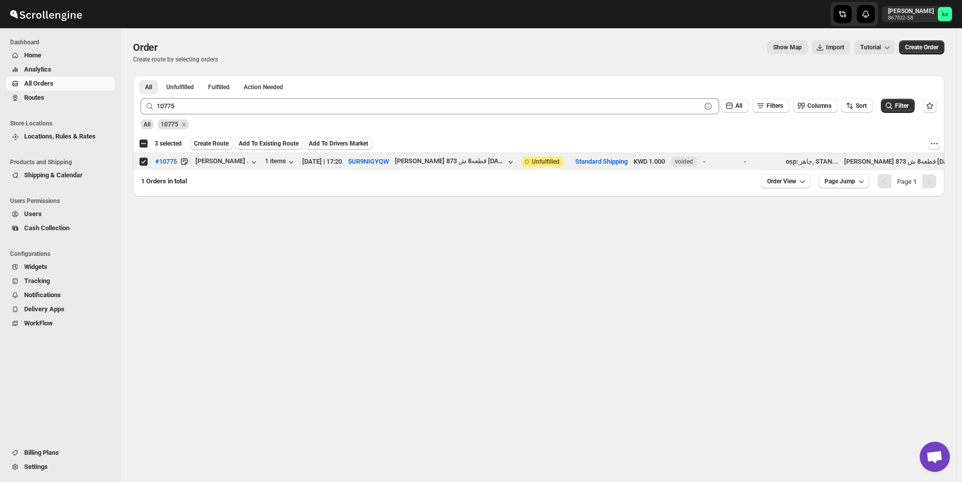
click at [205, 116] on div "All 10775" at bounding box center [537, 119] width 801 height 19
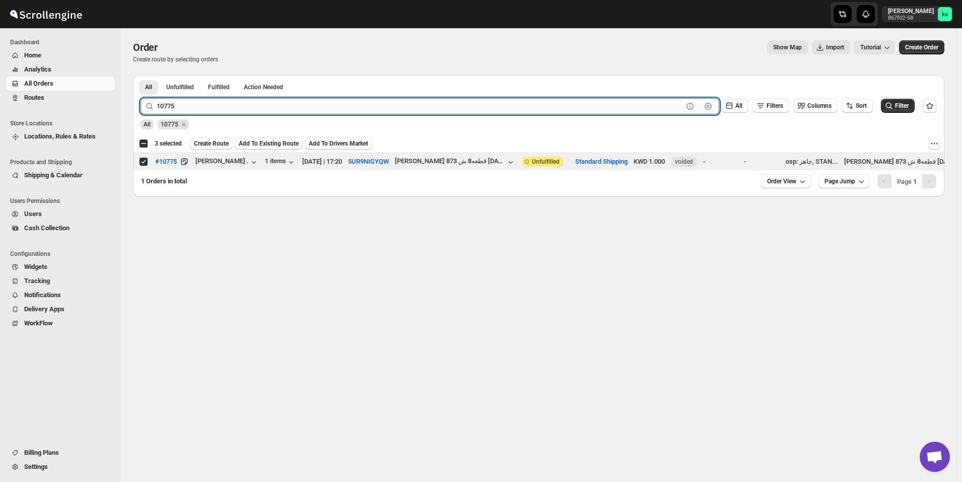
click at [202, 110] on input "10775" at bounding box center [420, 106] width 527 height 16
paste input "6"
type input "10776"
click at [141, 76] on button "Submit" at bounding box center [155, 81] width 29 height 11
click at [143, 164] on input "Select order" at bounding box center [144, 162] width 8 height 8
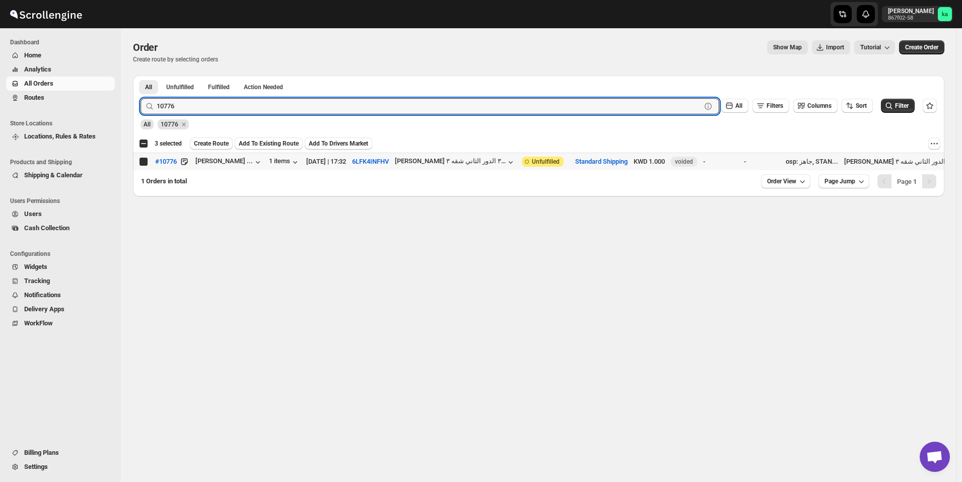
checkbox input "true"
click at [299, 106] on input "10776" at bounding box center [420, 106] width 527 height 16
paste input "3"
type input "10773"
click at [141, 76] on button "Submit" at bounding box center [155, 81] width 29 height 11
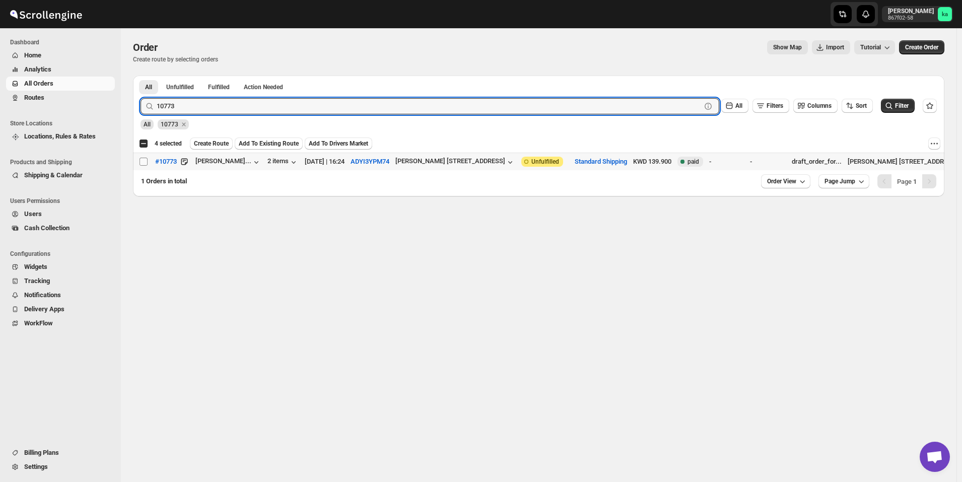
click at [141, 163] on input "Select order" at bounding box center [144, 162] width 8 height 8
checkbox input "true"
click at [198, 105] on input "10773" at bounding box center [420, 106] width 527 height 16
paste input "97"
type input "10797"
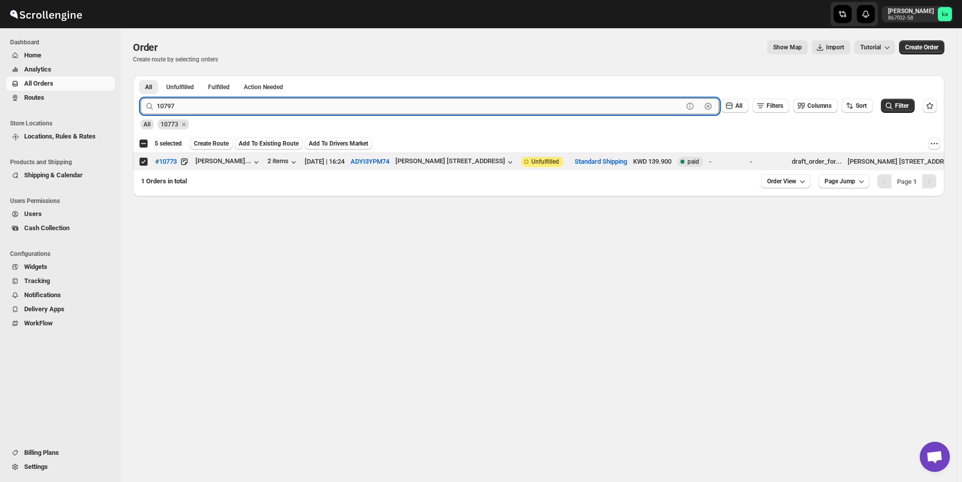
click at [141, 76] on button "Submit" at bounding box center [155, 81] width 29 height 11
click at [144, 162] on input "Select order" at bounding box center [144, 162] width 8 height 8
checkbox input "true"
click at [268, 101] on input "10797" at bounding box center [420, 106] width 527 height 16
paste input "9926"
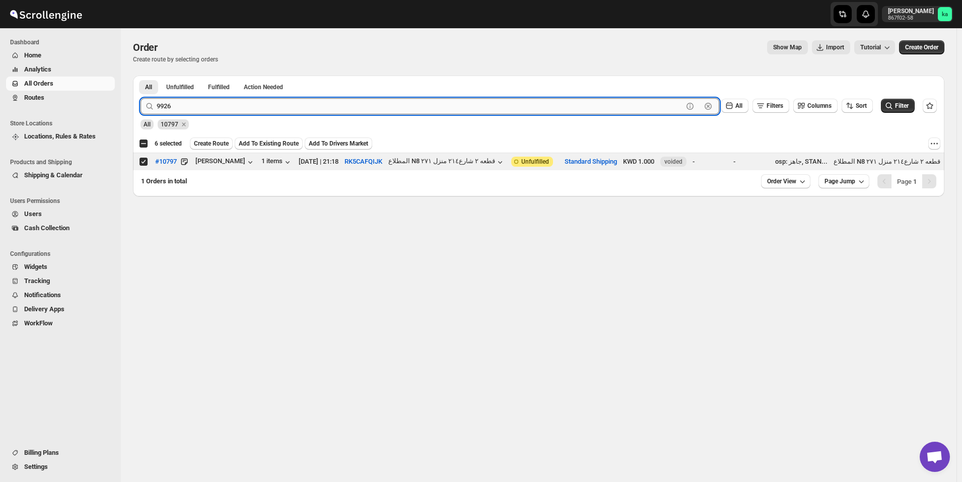
type input "9926"
click at [141, 76] on button "Submit" at bounding box center [155, 81] width 29 height 11
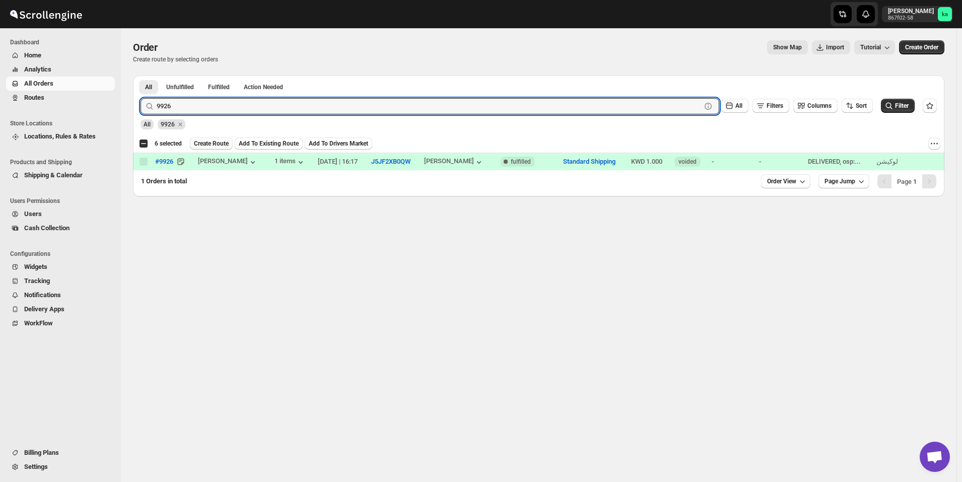
click at [208, 143] on span "Create Route" at bounding box center [211, 144] width 35 height 8
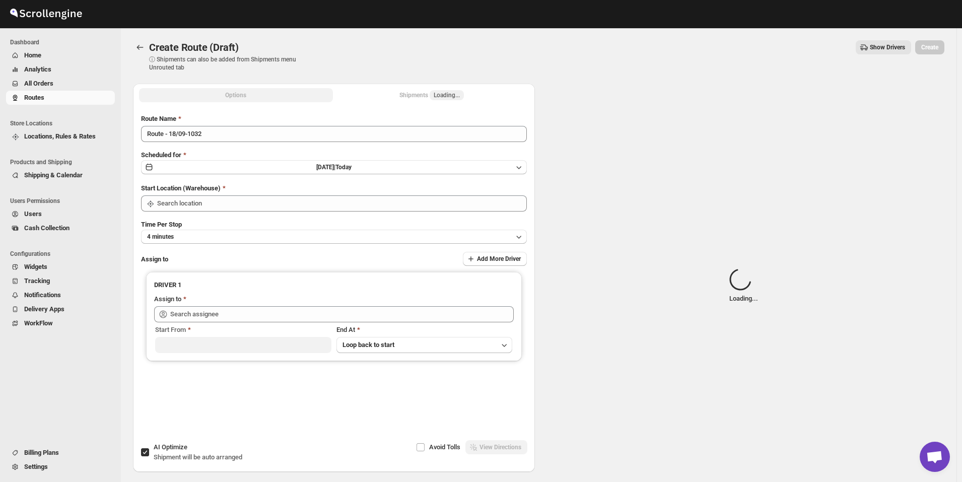
type input "[GEOGRAPHIC_DATA]"
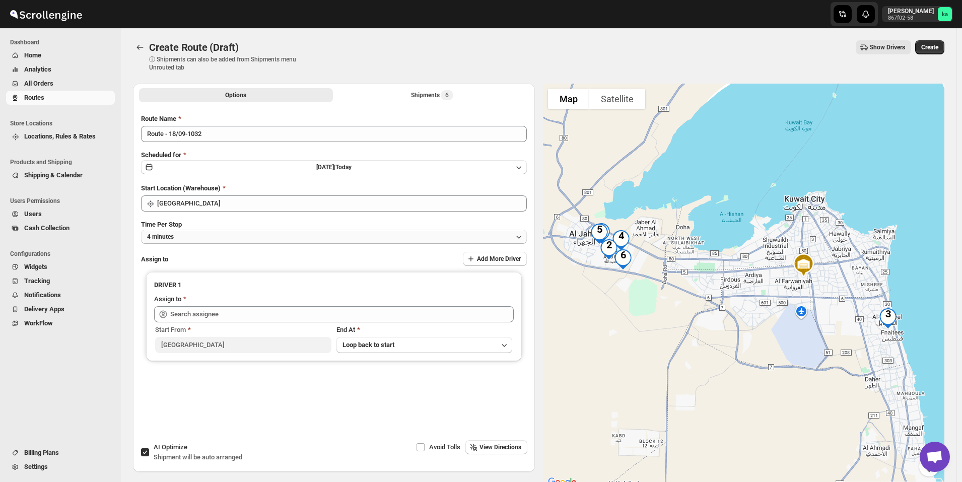
click at [278, 237] on button "4 minutes" at bounding box center [334, 237] width 386 height 14
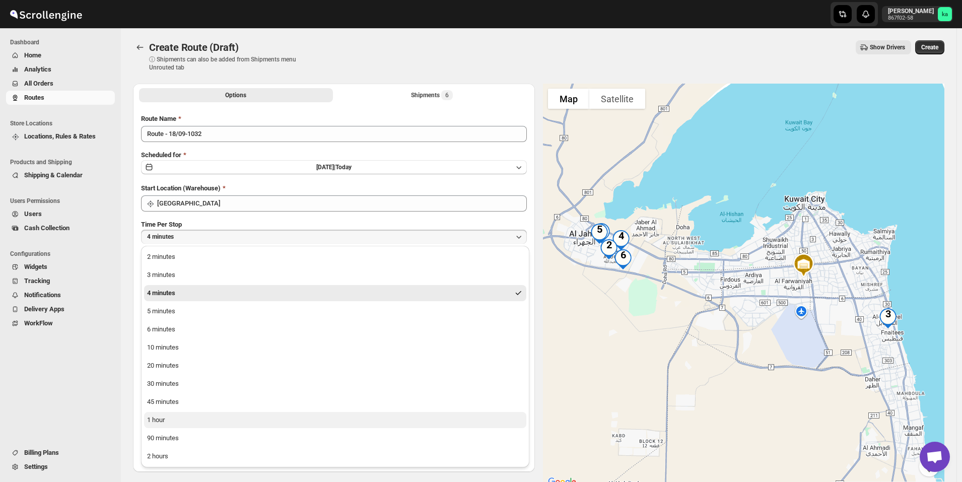
click at [169, 420] on button "1 hour" at bounding box center [335, 420] width 382 height 16
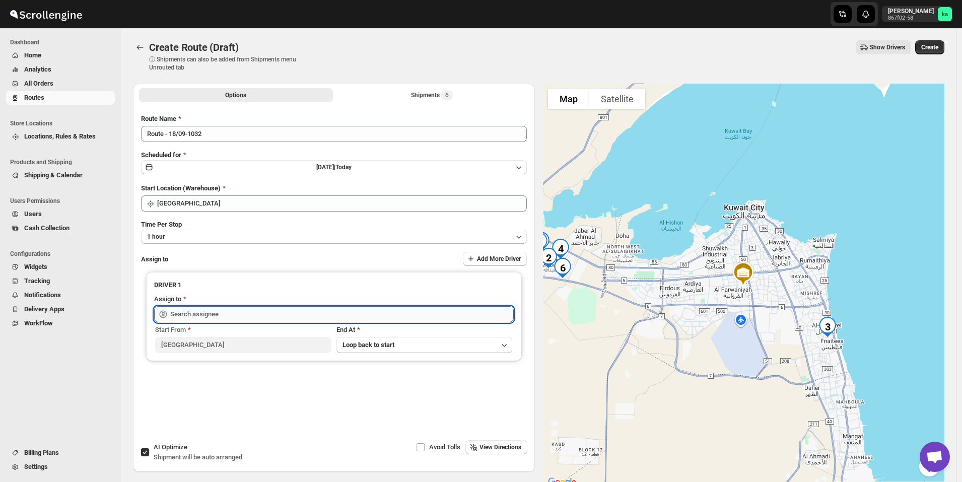
click at [210, 308] on input "text" at bounding box center [342, 314] width 344 height 16
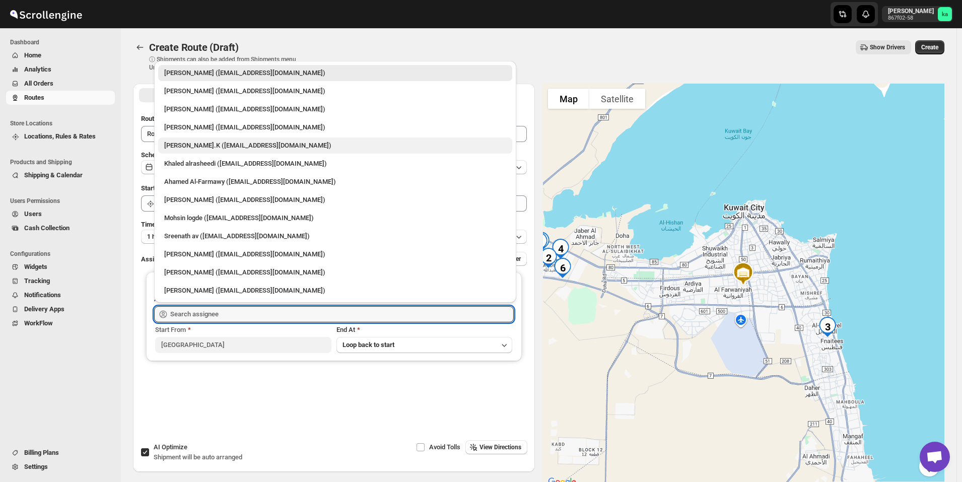
click at [198, 149] on div "[PERSON_NAME].K ([EMAIL_ADDRESS][DOMAIN_NAME])" at bounding box center [335, 146] width 342 height 10
type input "[PERSON_NAME].K ([EMAIL_ADDRESS][DOMAIN_NAME])"
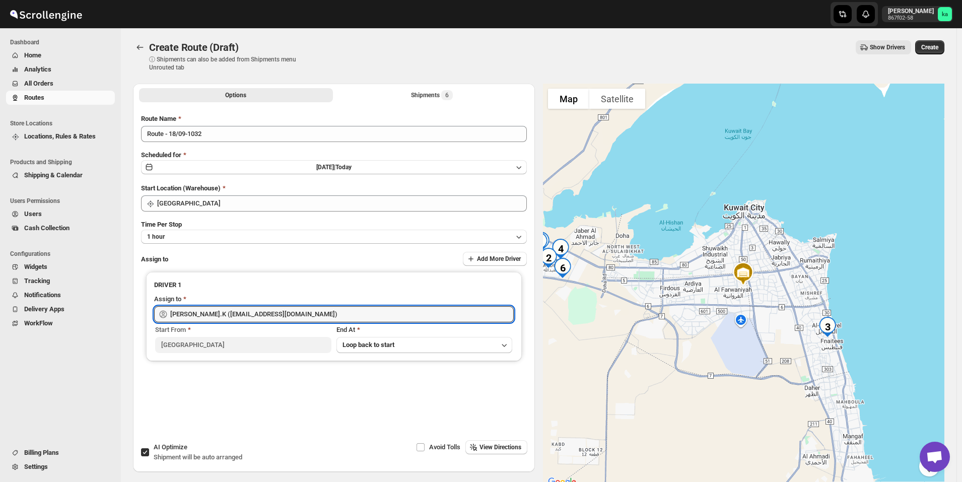
click at [942, 37] on div "Create Route (Draft). This page is ready Create Route (Draft) ⓘ Shipments can a…" at bounding box center [539, 55] width 812 height 55
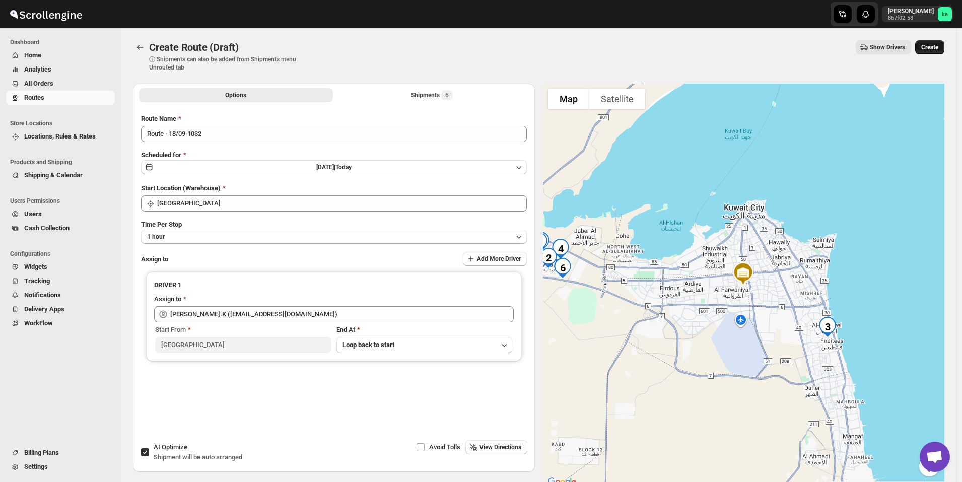
click at [945, 46] on button "Create" at bounding box center [930, 47] width 29 height 14
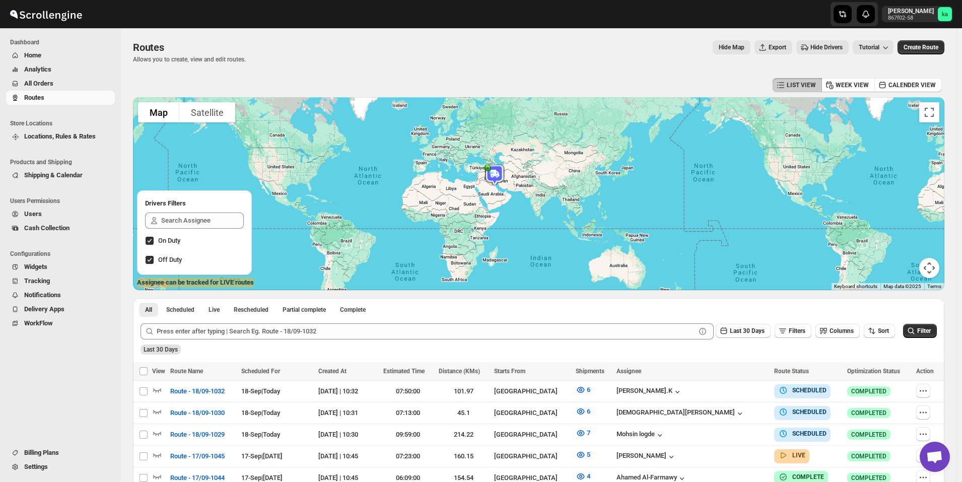
click at [73, 86] on span "All Orders" at bounding box center [68, 84] width 89 height 10
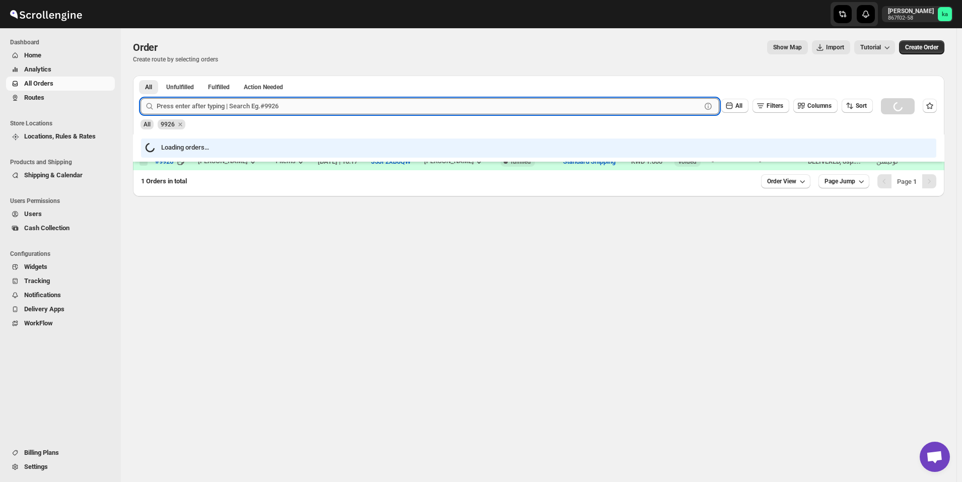
click at [291, 105] on input "text" at bounding box center [429, 106] width 545 height 16
paste input "10803"
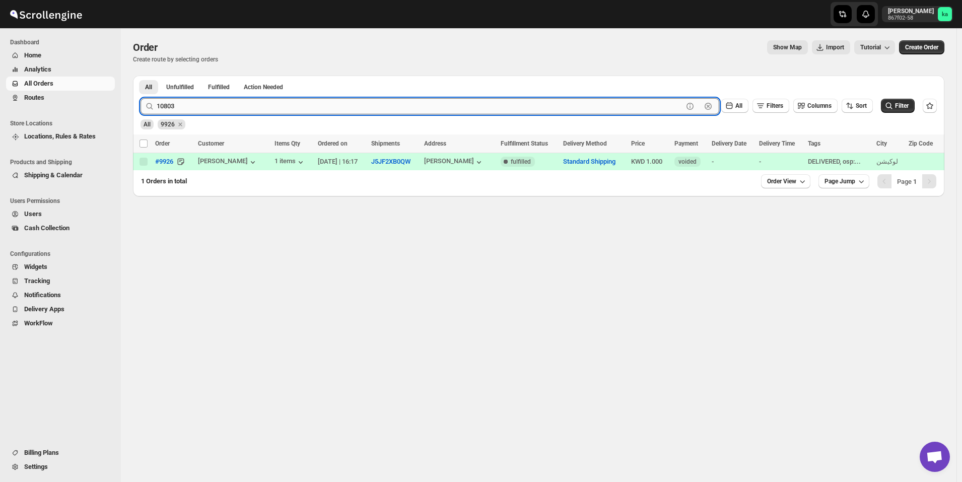
type input "10803"
click at [141, 76] on button "Submit" at bounding box center [155, 81] width 29 height 11
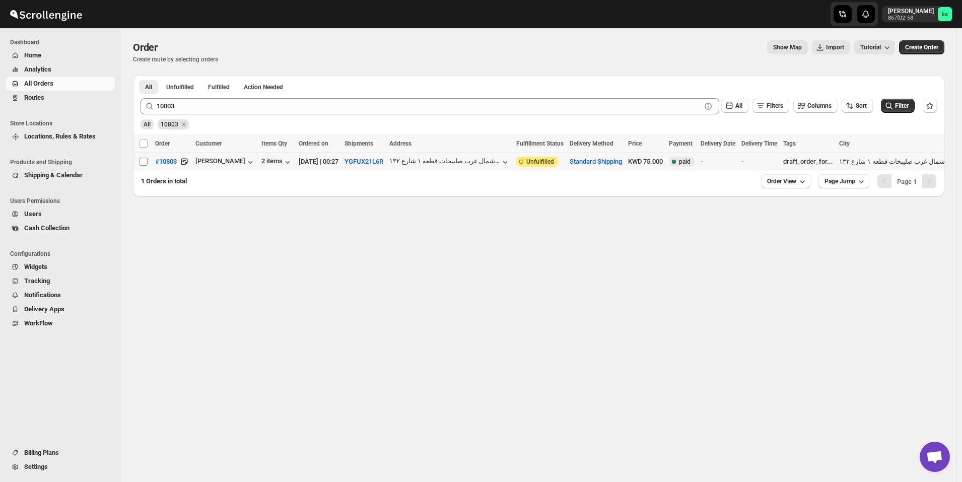
click at [141, 166] on span at bounding box center [143, 161] width 9 height 9
click at [141, 166] on input "Select order" at bounding box center [144, 162] width 8 height 8
checkbox input "false"
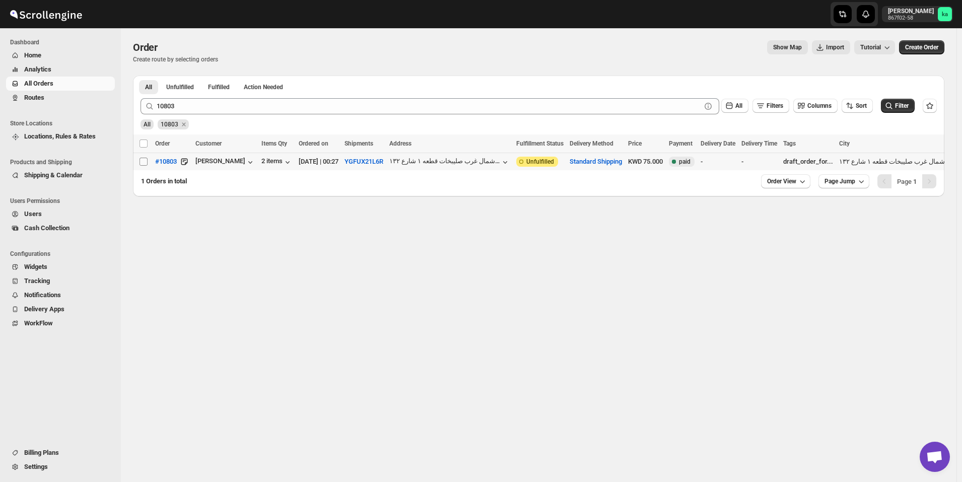
checkbox input "false"
click at [145, 159] on input "Select order" at bounding box center [144, 162] width 8 height 8
checkbox input "true"
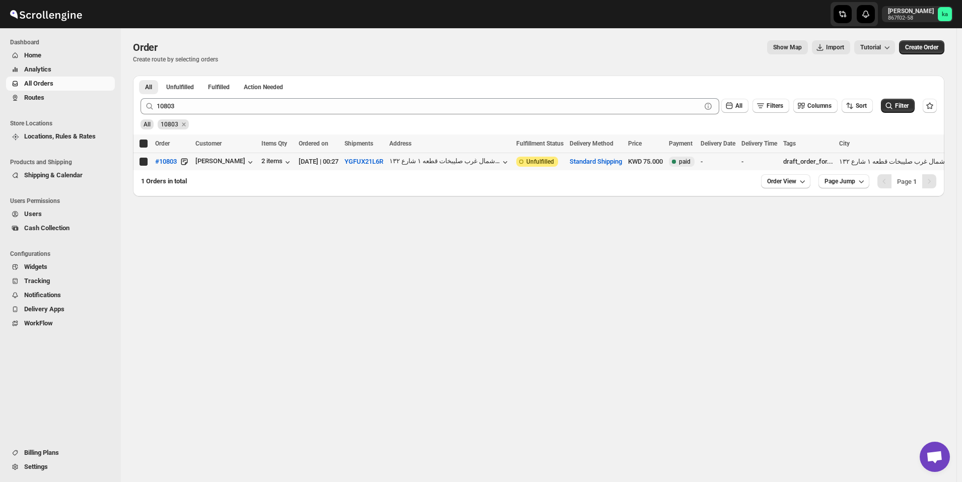
checkbox input "true"
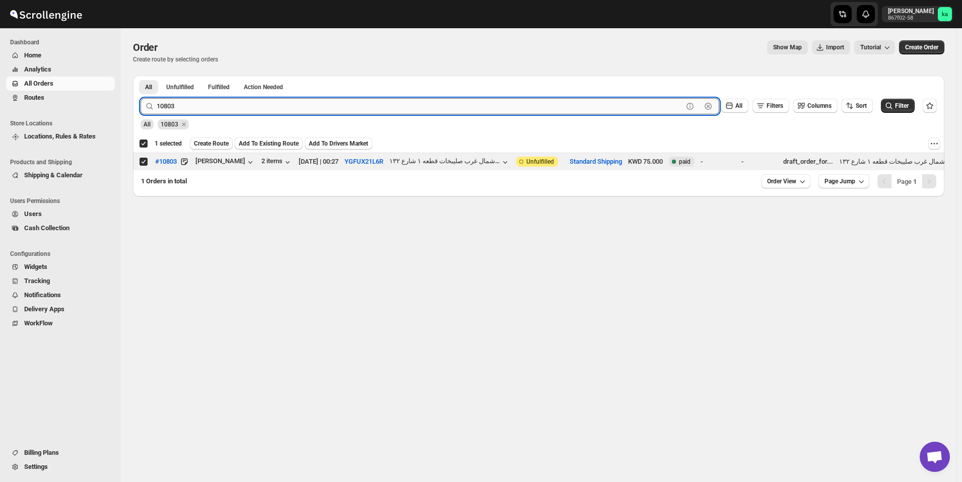
click at [252, 107] on input "10803" at bounding box center [420, 106] width 527 height 16
paste input "616"
click at [141, 76] on button "Submit" at bounding box center [155, 81] width 29 height 11
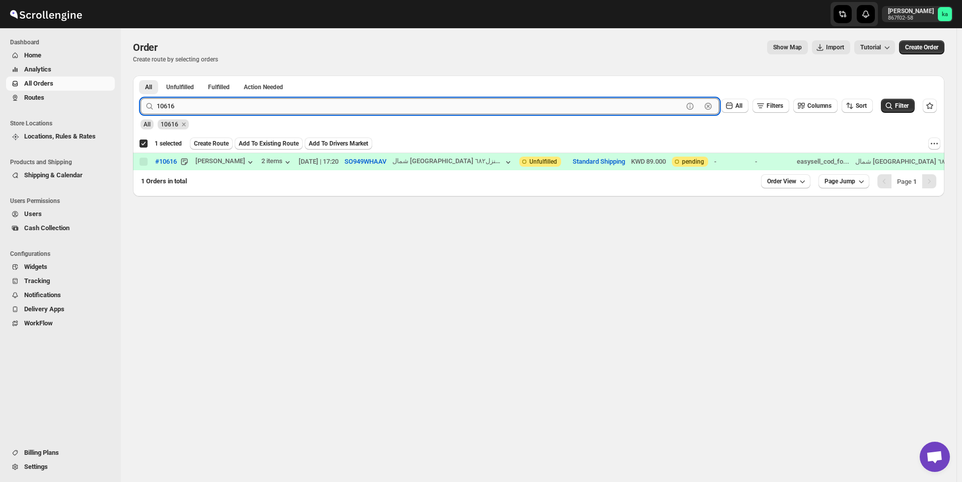
click at [258, 110] on input "10616" at bounding box center [420, 106] width 527 height 16
paste input "10796"
click at [258, 110] on input "1061610796" at bounding box center [420, 106] width 527 height 16
paste input "text"
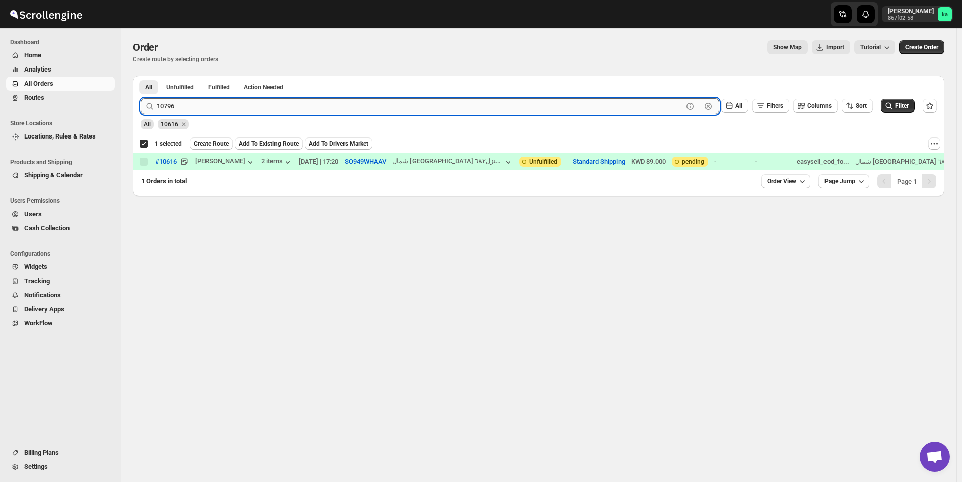
type input "10796"
click at [141, 76] on button "Submit" at bounding box center [155, 81] width 29 height 11
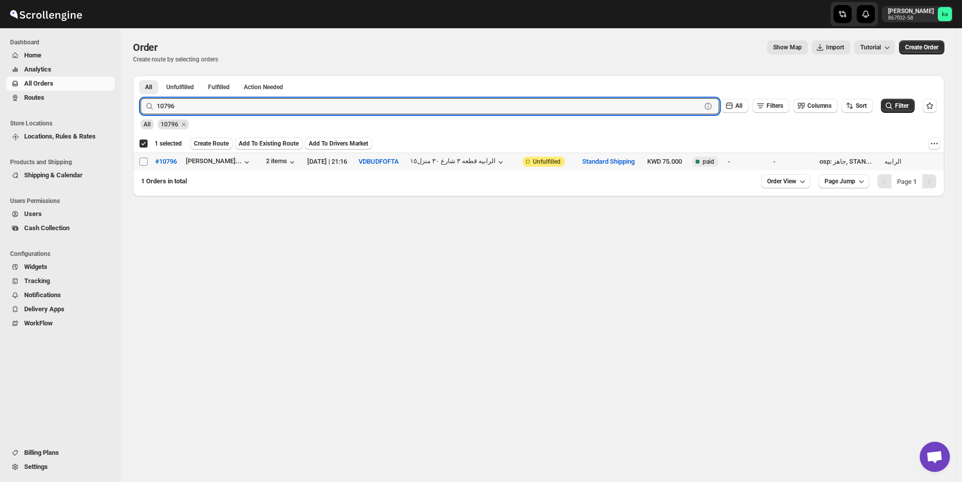
click at [143, 161] on input "Select order" at bounding box center [144, 162] width 8 height 8
checkbox input "true"
checkbox input "false"
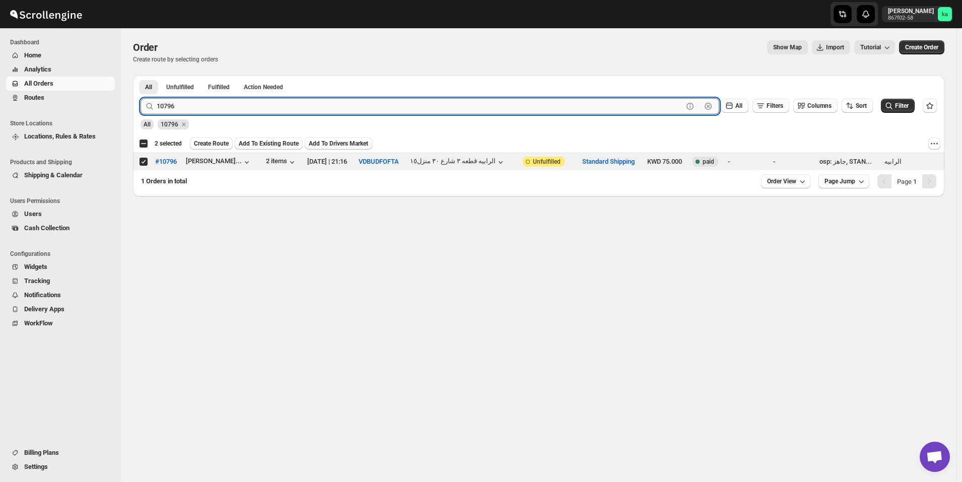
click at [245, 105] on input "10796" at bounding box center [420, 106] width 527 height 16
paste input "6"
type input "10766"
click at [141, 76] on button "Submit" at bounding box center [155, 81] width 29 height 11
click at [144, 159] on input "Select order" at bounding box center [144, 162] width 8 height 8
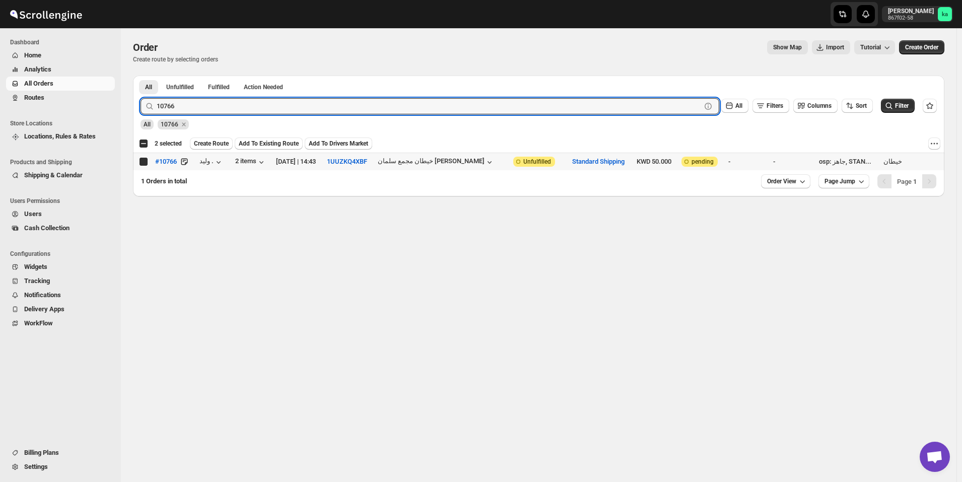
checkbox input "true"
click at [242, 106] on input "10766" at bounding box center [420, 106] width 527 height 16
paste input "30"
type input "10730"
click at [141, 76] on button "Submit" at bounding box center [155, 81] width 29 height 11
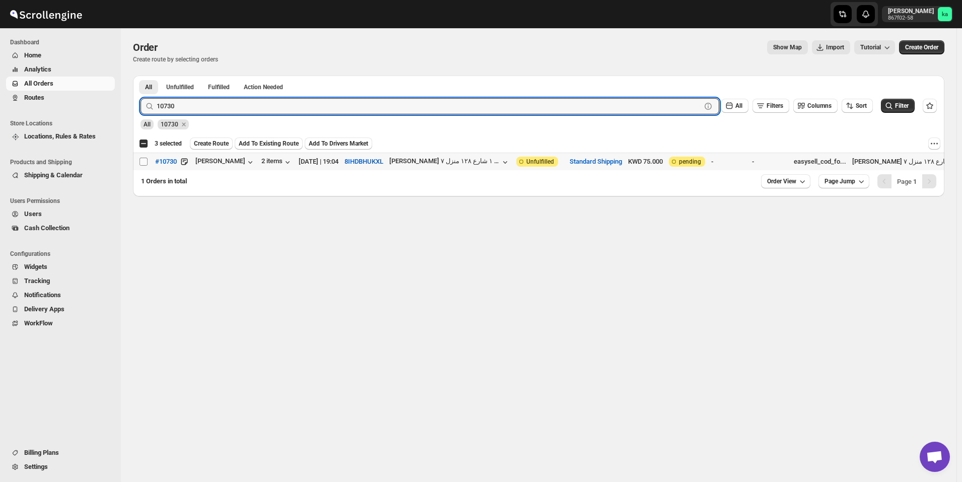
click at [143, 166] on span at bounding box center [143, 161] width 9 height 9
click at [143, 166] on input "Select order" at bounding box center [144, 162] width 8 height 8
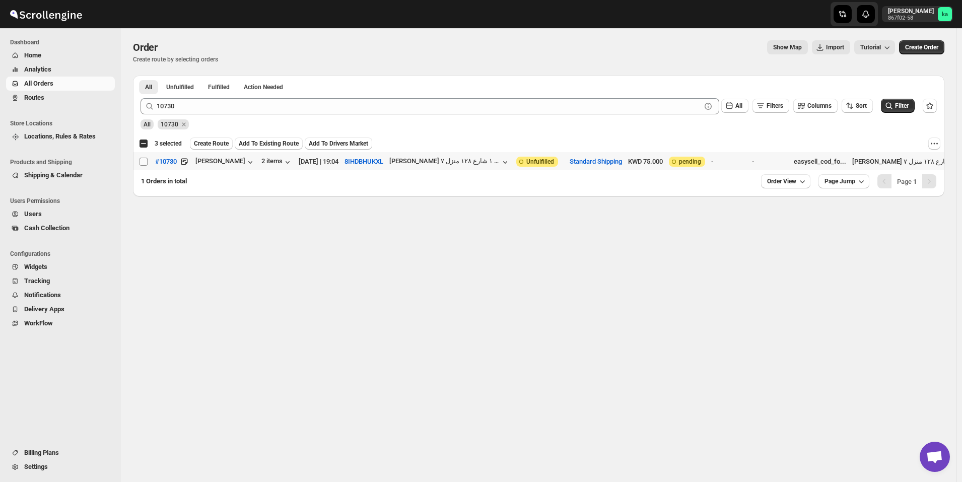
click at [145, 160] on input "Select order" at bounding box center [144, 162] width 8 height 8
checkbox input "true"
click at [217, 145] on span "Create Route" at bounding box center [211, 144] width 35 height 8
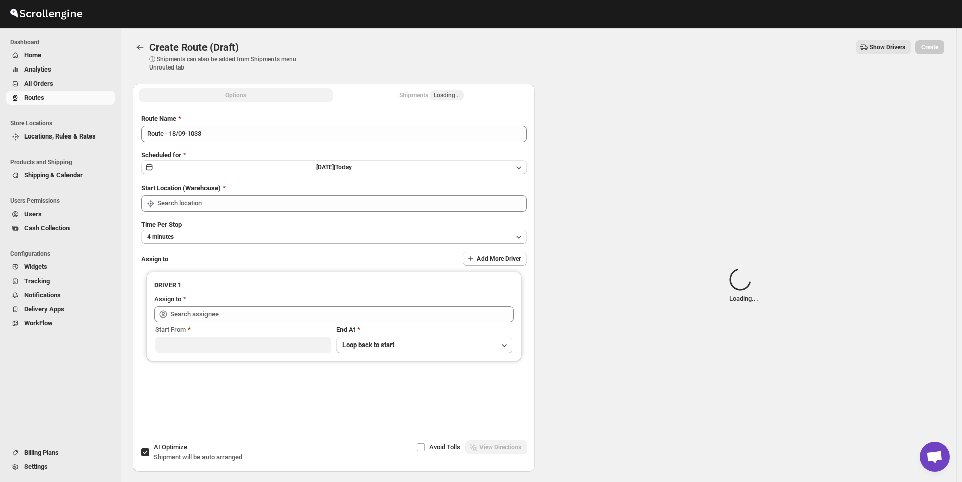
type input "[GEOGRAPHIC_DATA]"
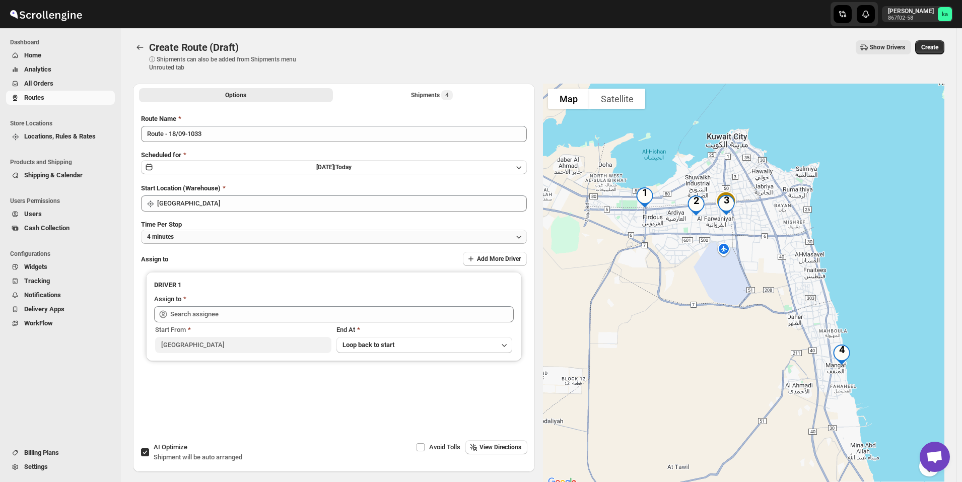
click at [241, 240] on button "4 minutes" at bounding box center [334, 237] width 386 height 14
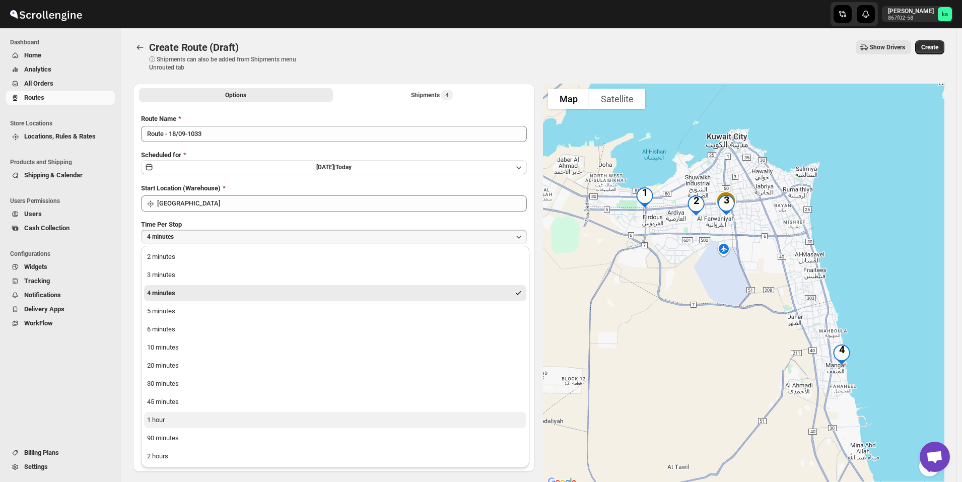
click at [210, 422] on button "1 hour" at bounding box center [335, 420] width 382 height 16
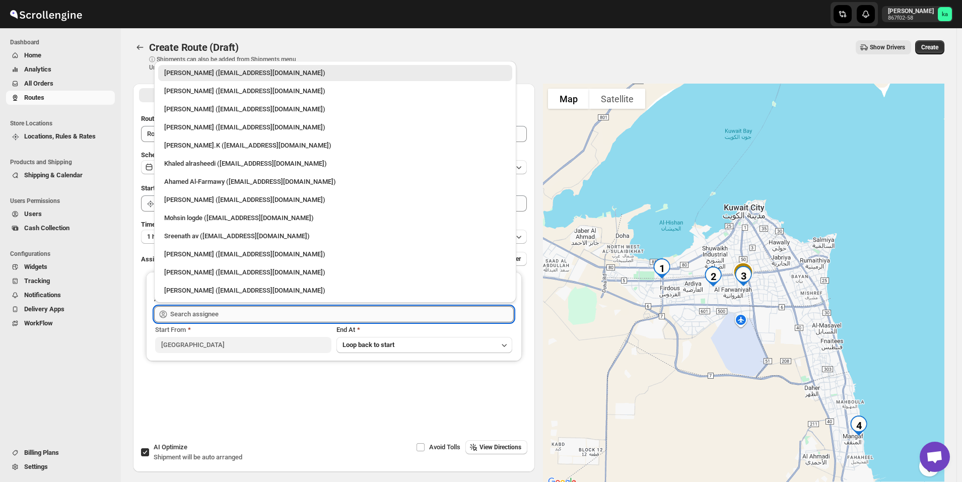
click at [224, 312] on input "text" at bounding box center [342, 314] width 344 height 16
click at [210, 111] on div "[PERSON_NAME] ([EMAIL_ADDRESS][DOMAIN_NAME])" at bounding box center [335, 109] width 342 height 10
type input "[PERSON_NAME] ([EMAIL_ADDRESS][DOMAIN_NAME])"
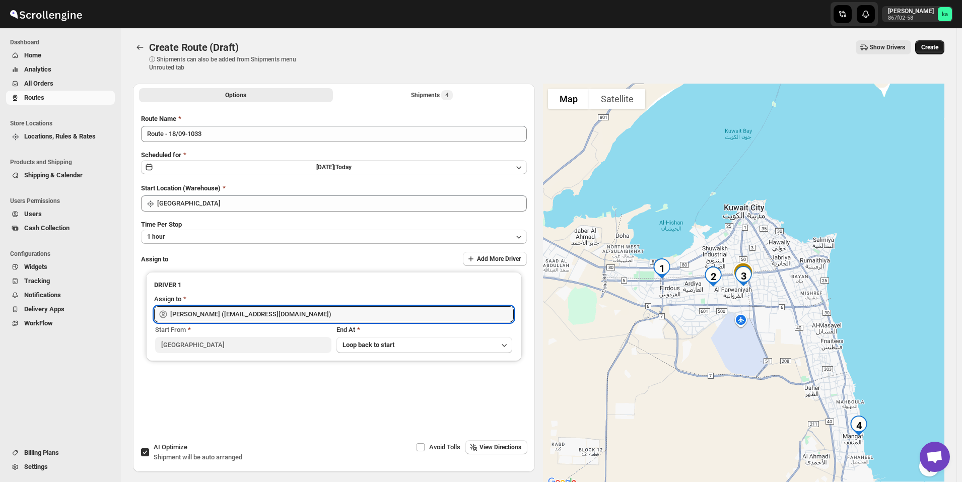
click at [940, 42] on button "Create" at bounding box center [930, 47] width 29 height 14
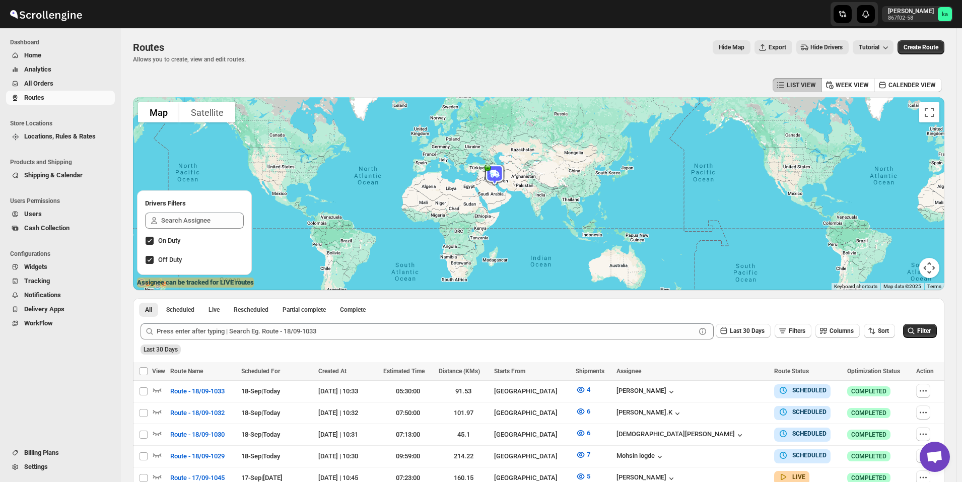
click at [69, 83] on span "All Orders" at bounding box center [68, 84] width 89 height 10
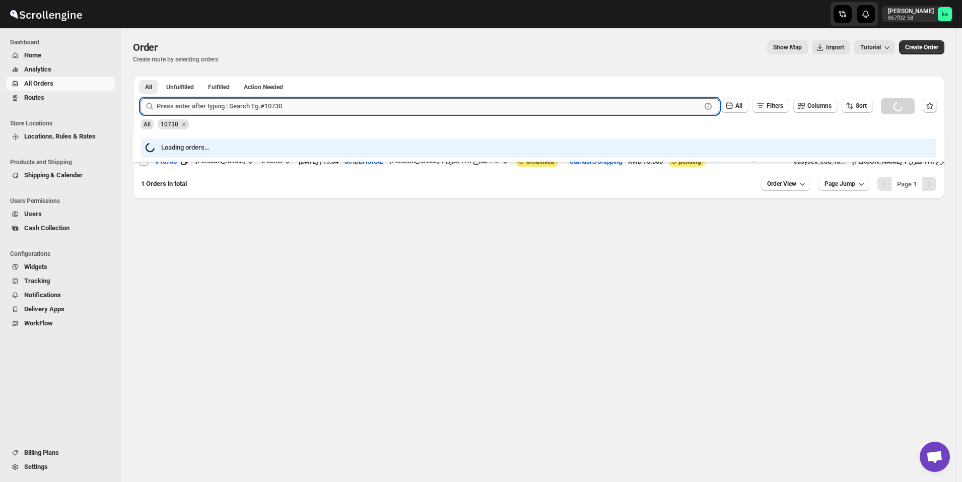
click at [234, 111] on input "text" at bounding box center [429, 106] width 545 height 16
paste input "10778"
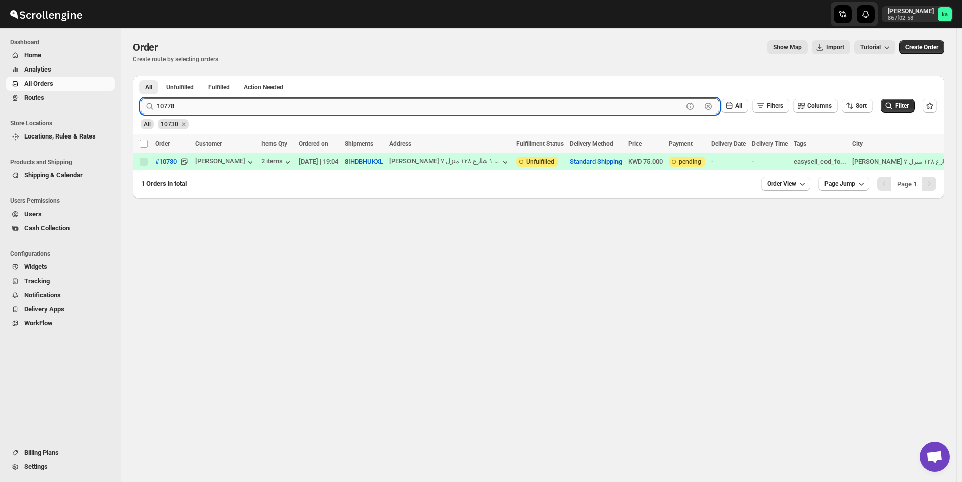
type input "10778"
click at [141, 76] on button "Submit" at bounding box center [155, 81] width 29 height 11
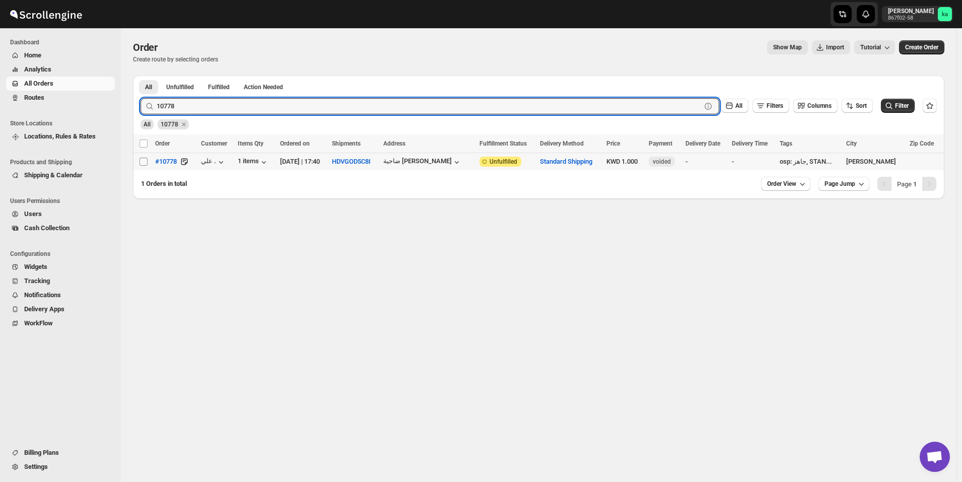
click at [145, 161] on input "Select order" at bounding box center [144, 162] width 8 height 8
checkbox input "true"
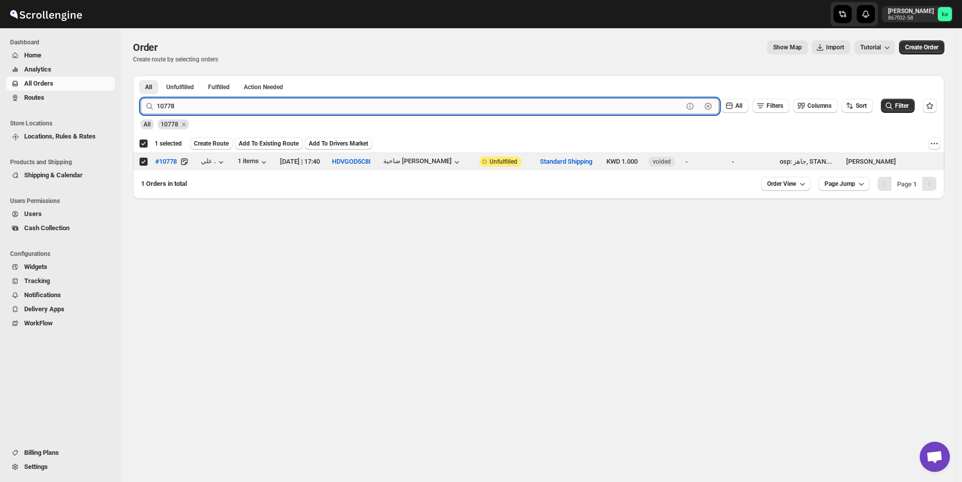
click at [243, 107] on input "10778" at bounding box center [420, 106] width 527 height 16
paste input "89"
type input "10789"
click at [141, 76] on button "Submit" at bounding box center [155, 81] width 29 height 11
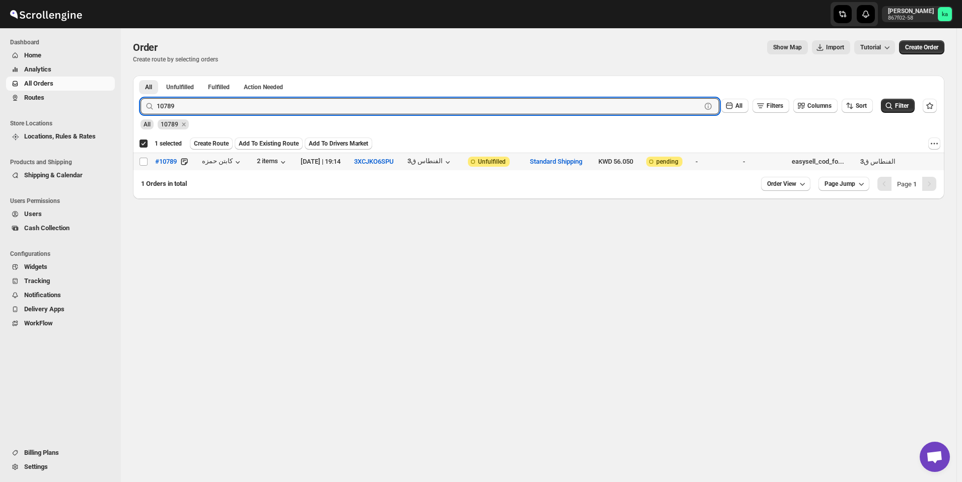
click at [143, 164] on input "Select order" at bounding box center [144, 162] width 8 height 8
checkbox input "true"
checkbox input "false"
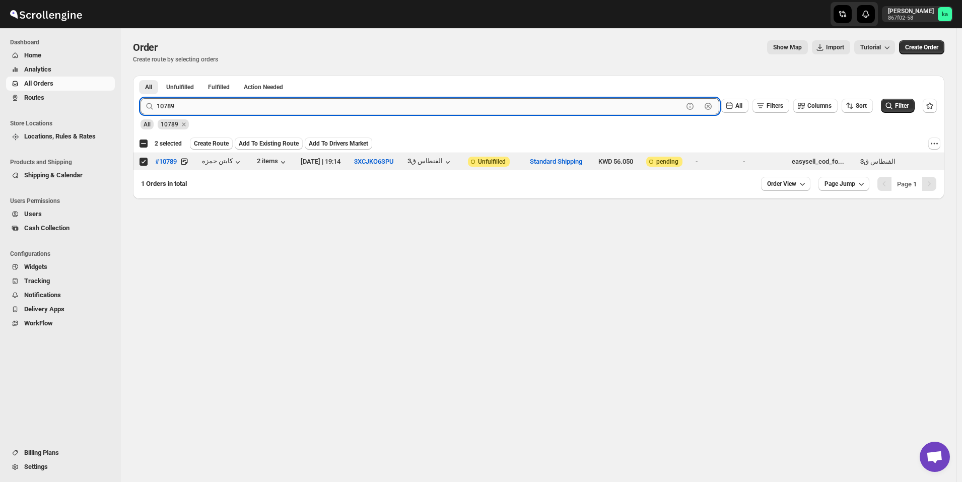
click at [307, 100] on input "10789" at bounding box center [420, 106] width 527 height 16
paste input "9958"
type input "9958"
click at [141, 76] on button "Submit" at bounding box center [155, 81] width 29 height 11
click at [144, 164] on input "Select order" at bounding box center [144, 162] width 8 height 8
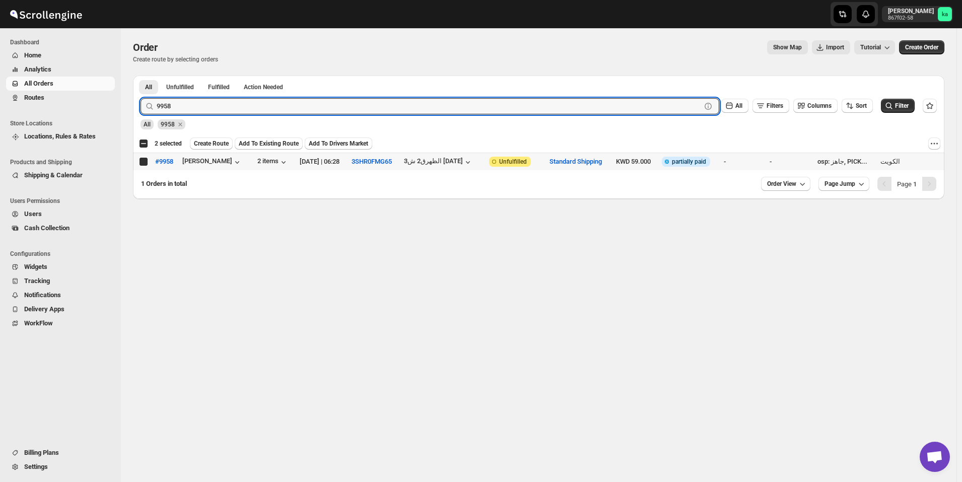
checkbox input "true"
click at [217, 104] on input "9958" at bounding box center [420, 106] width 527 height 16
paste input "10819"
type input "10819"
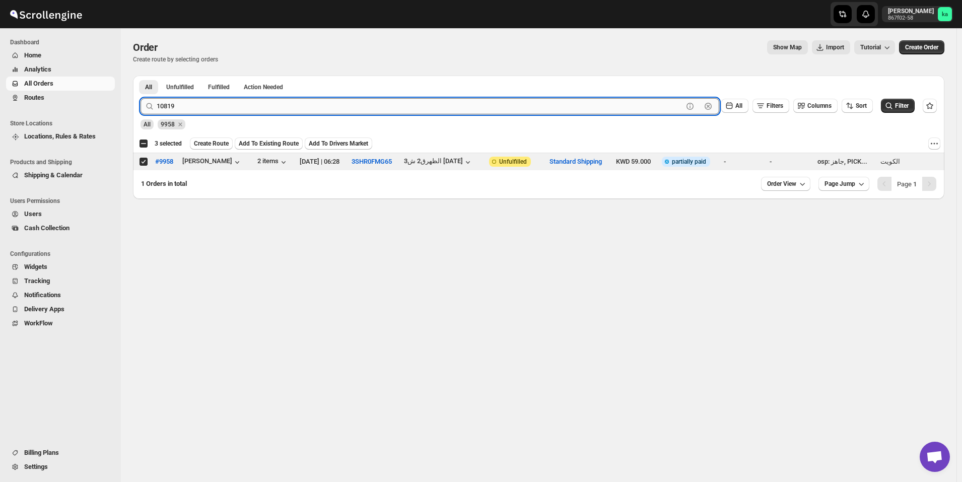
click at [141, 76] on button "Submit" at bounding box center [155, 81] width 29 height 11
click at [143, 162] on input "Select order" at bounding box center [144, 162] width 8 height 8
checkbox input "true"
click at [223, 101] on input "10819" at bounding box center [420, 106] width 527 height 16
click at [223, 102] on input "10819" at bounding box center [420, 106] width 527 height 16
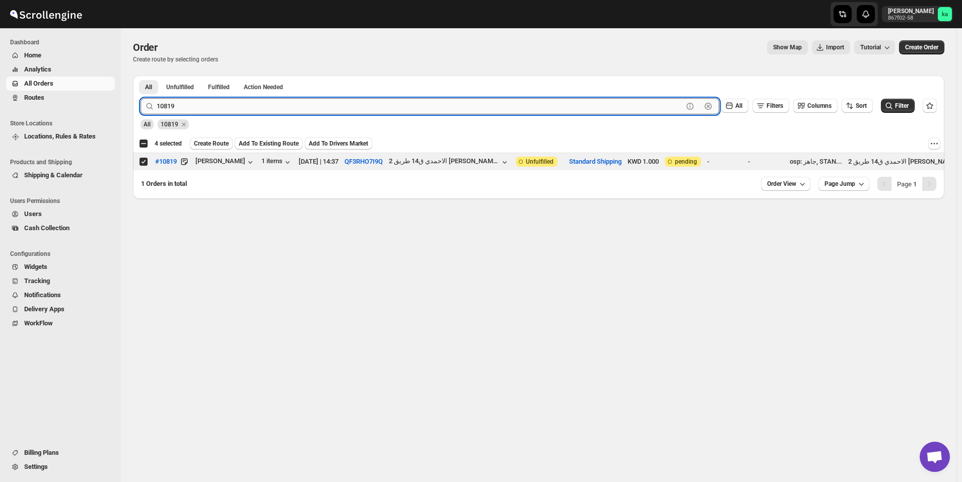
paste input "79"
type input "10799"
click at [141, 76] on button "Submit" at bounding box center [155, 81] width 29 height 11
click at [145, 163] on input "Select order" at bounding box center [144, 162] width 8 height 8
checkbox input "true"
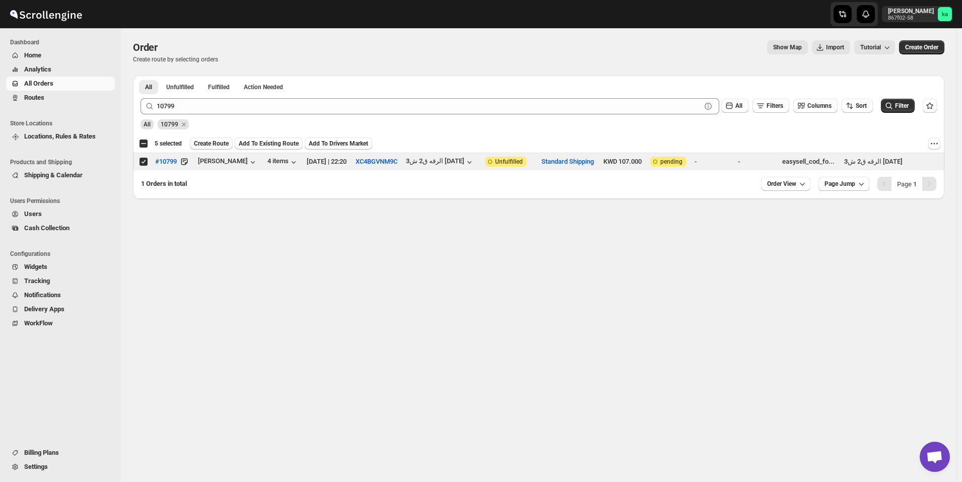
click at [204, 144] on span "Create Route" at bounding box center [211, 144] width 35 height 8
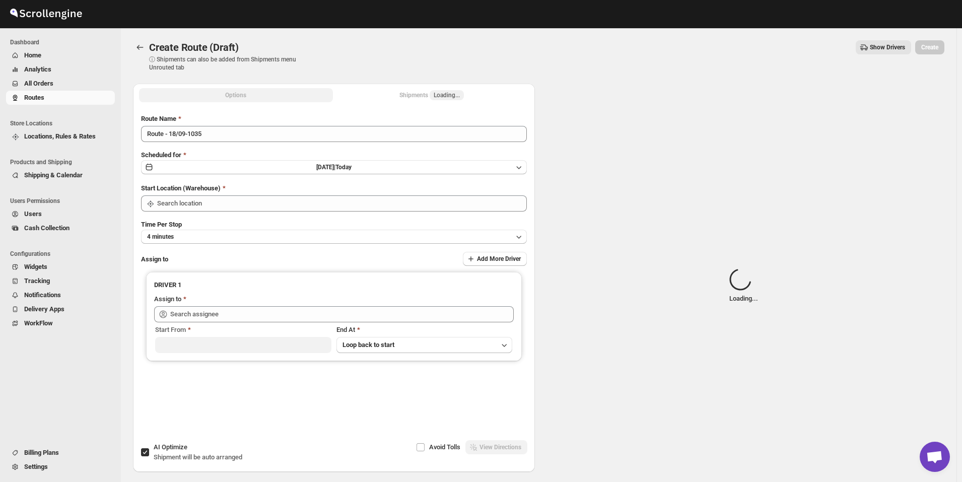
type input "[GEOGRAPHIC_DATA]"
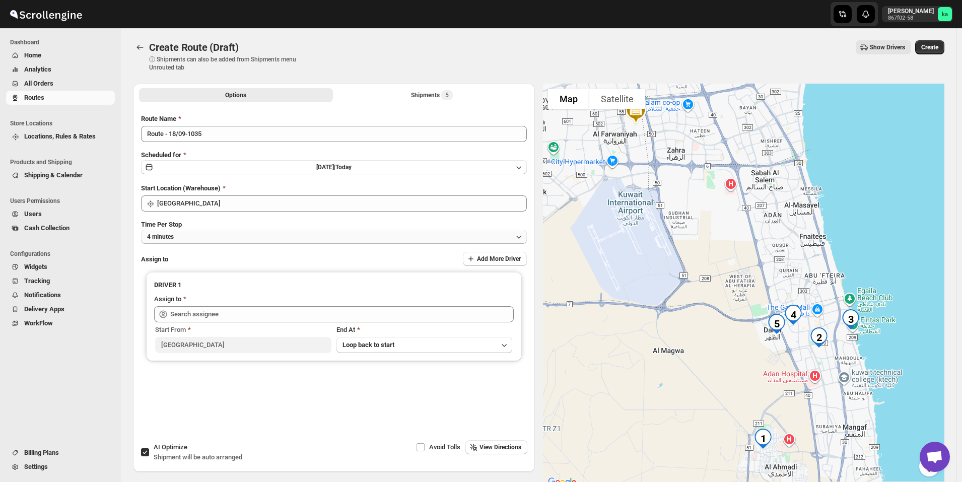
click at [220, 237] on button "4 minutes" at bounding box center [334, 237] width 386 height 14
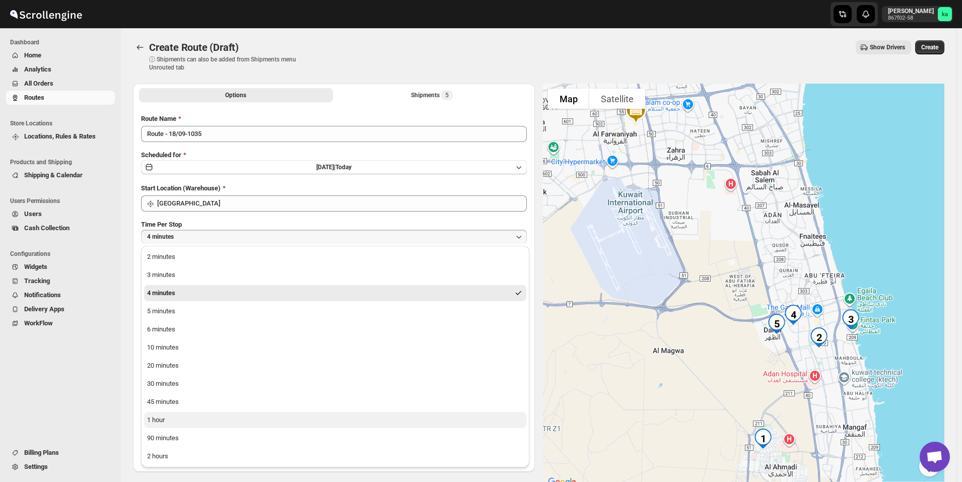
click at [192, 423] on button "1 hour" at bounding box center [335, 420] width 382 height 16
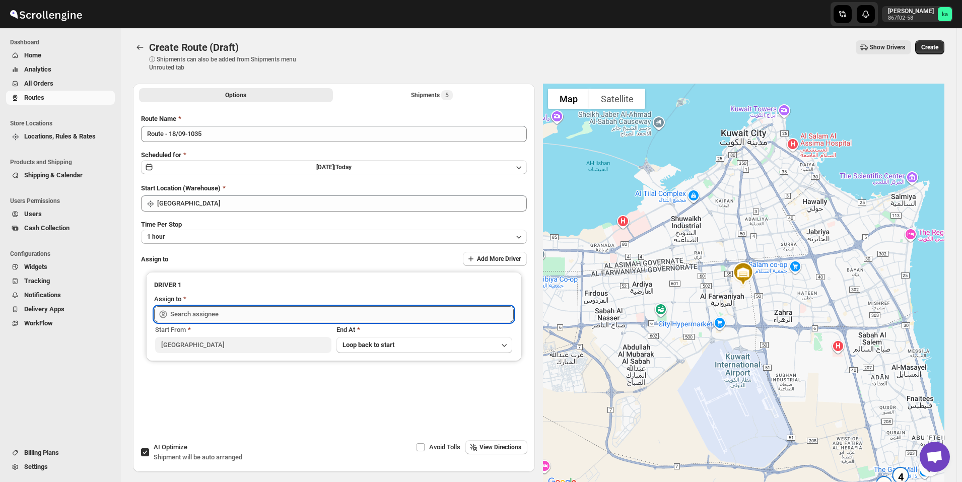
click at [214, 313] on input "text" at bounding box center [342, 314] width 344 height 16
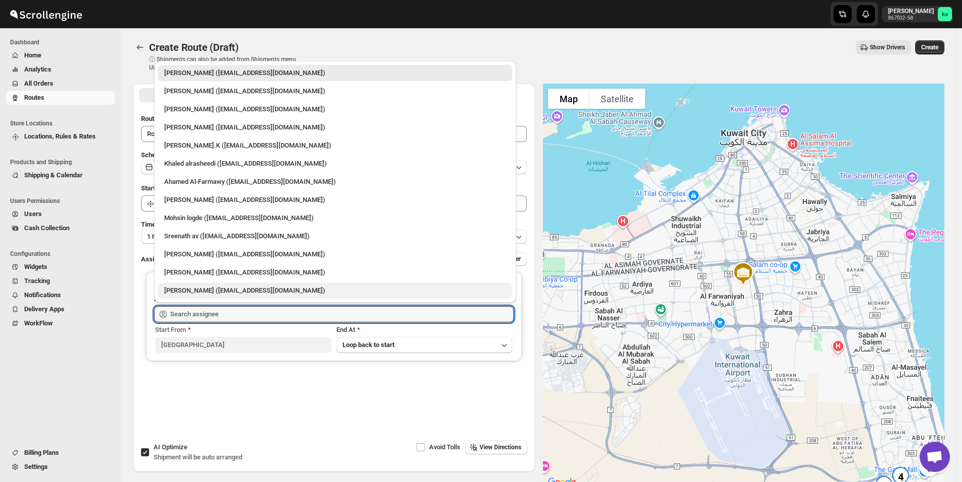
click at [192, 292] on div "[PERSON_NAME] ([EMAIL_ADDRESS][DOMAIN_NAME])" at bounding box center [335, 291] width 342 height 10
type input "[PERSON_NAME] ([EMAIL_ADDRESS][DOMAIN_NAME])"
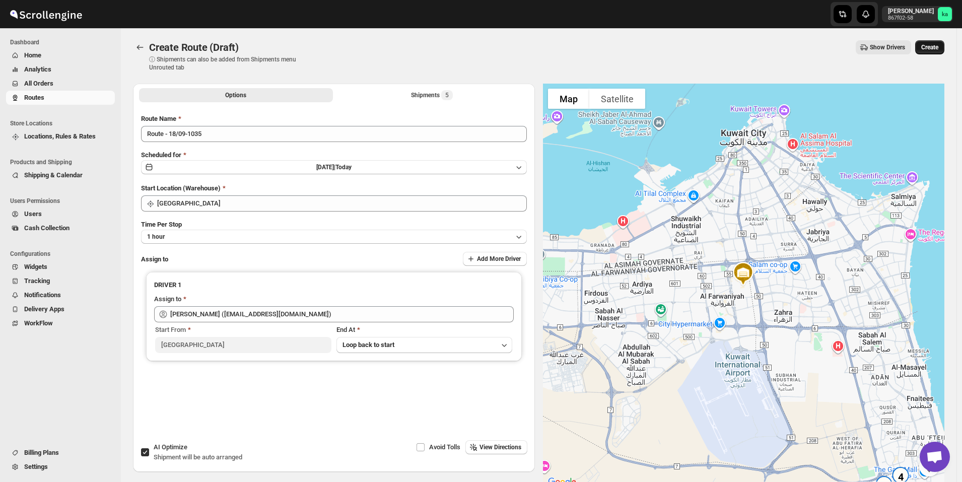
click at [944, 46] on button "Create" at bounding box center [930, 47] width 29 height 14
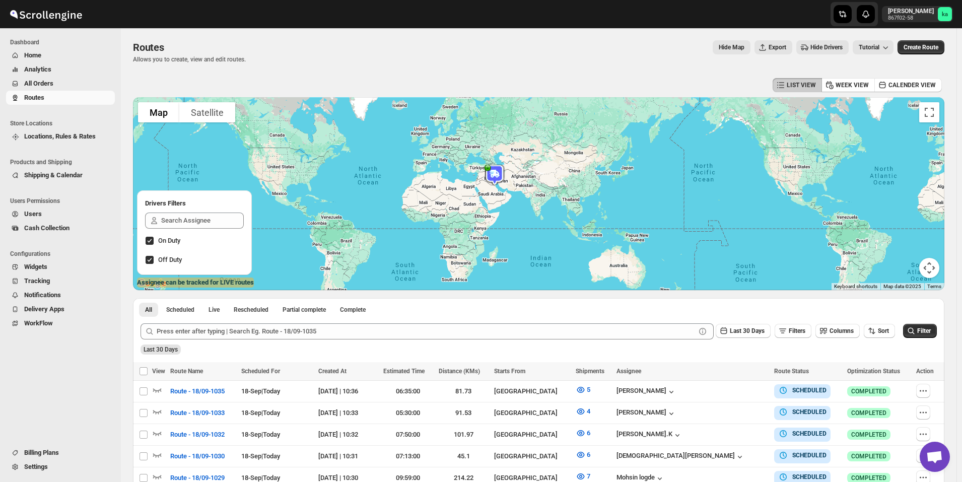
click at [55, 83] on span "All Orders" at bounding box center [68, 84] width 89 height 10
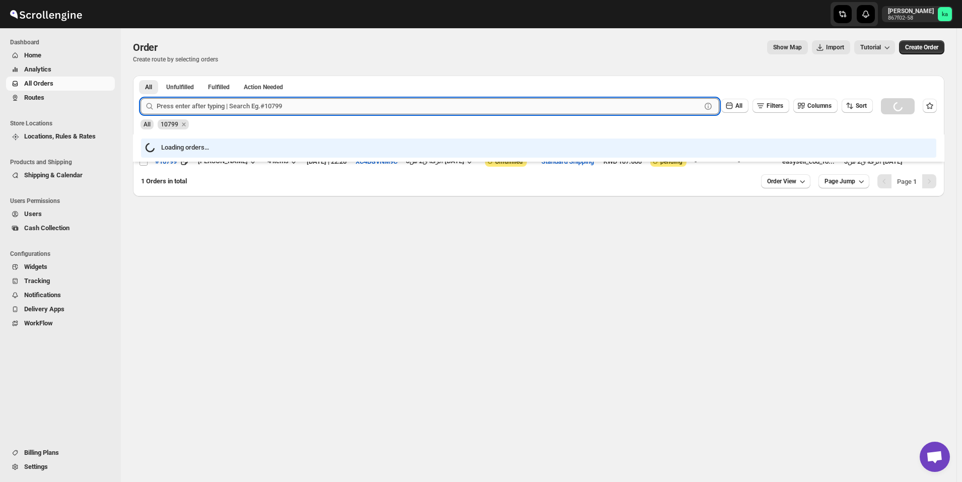
click at [276, 111] on input "text" at bounding box center [429, 106] width 545 height 16
paste input "10733"
type input "10733"
click at [141, 76] on button "Submit" at bounding box center [155, 81] width 29 height 11
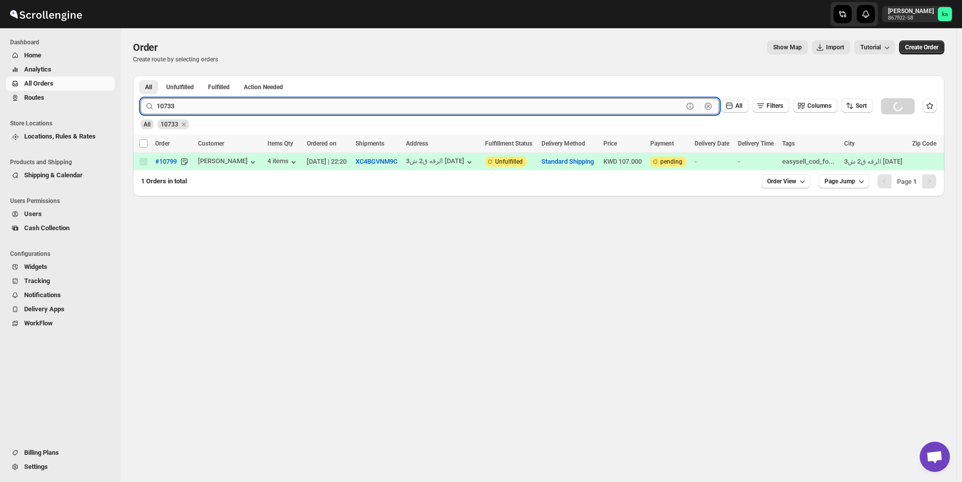
click at [141, 76] on button "Submit" at bounding box center [155, 81] width 29 height 11
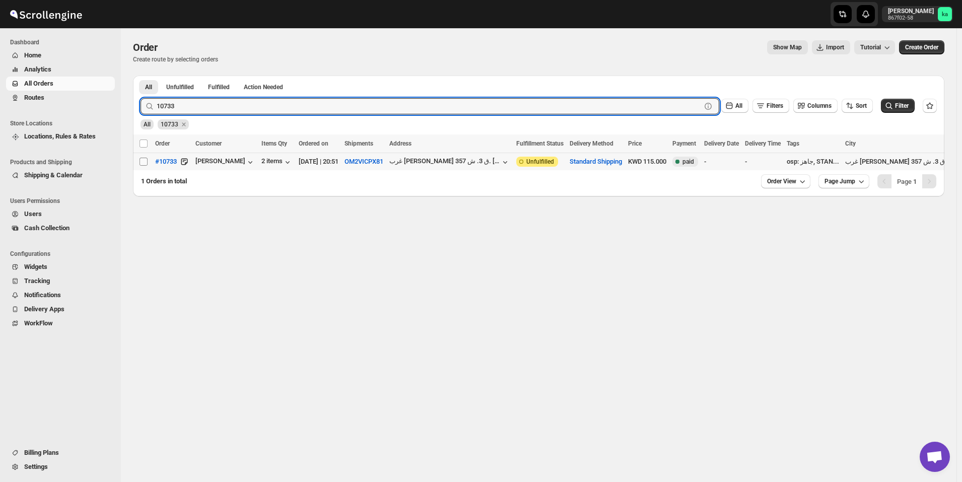
click at [141, 160] on input "Select order" at bounding box center [144, 162] width 8 height 8
checkbox input "true"
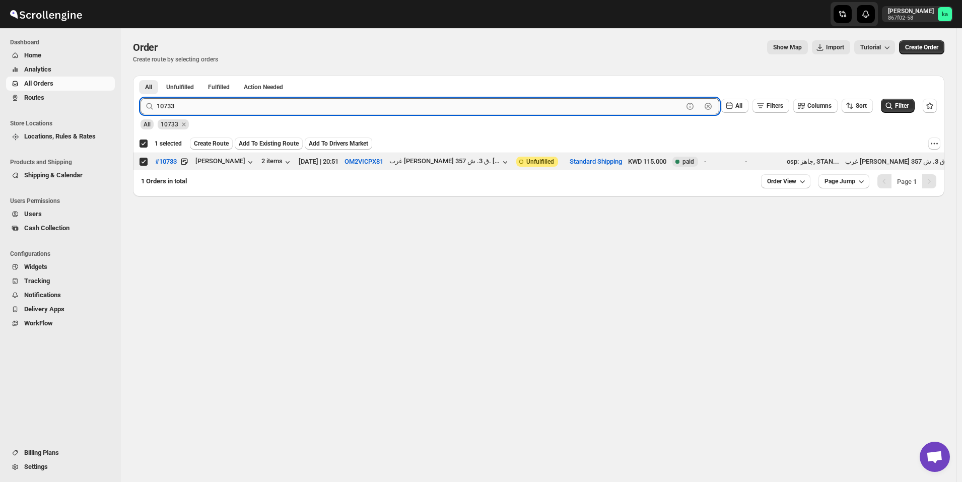
click at [249, 110] on input "10733" at bounding box center [420, 106] width 527 height 16
paste input "41"
type input "10741"
click at [141, 76] on button "Submit" at bounding box center [155, 81] width 29 height 11
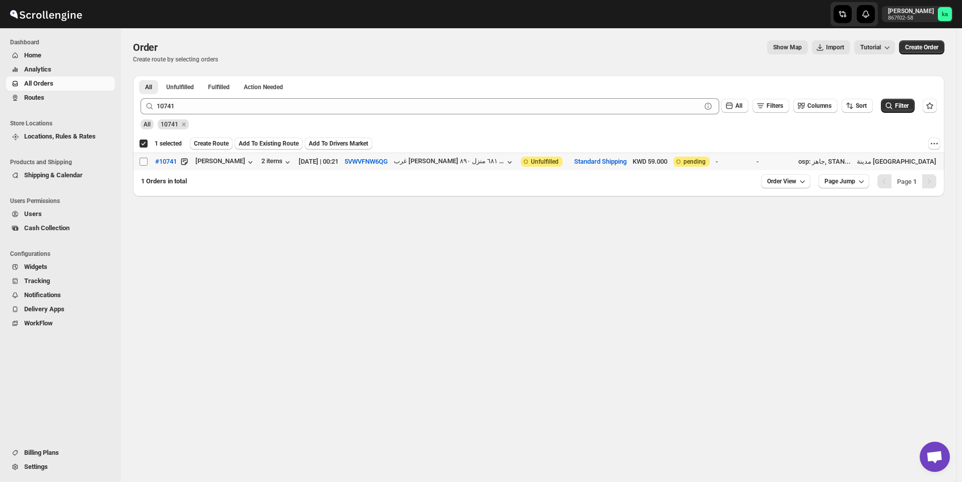
click at [145, 162] on input "Select order" at bounding box center [144, 162] width 8 height 8
checkbox input "true"
checkbox input "false"
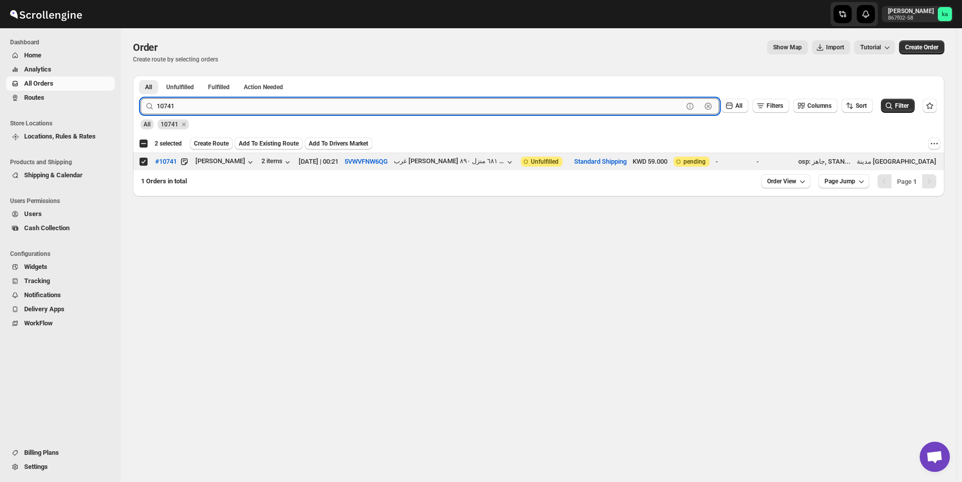
click at [259, 112] on input "10741" at bounding box center [420, 106] width 527 height 16
paste input "92"
type input "10792"
click at [141, 76] on button "Submit" at bounding box center [155, 81] width 29 height 11
click at [144, 160] on input "Select order" at bounding box center [144, 162] width 8 height 8
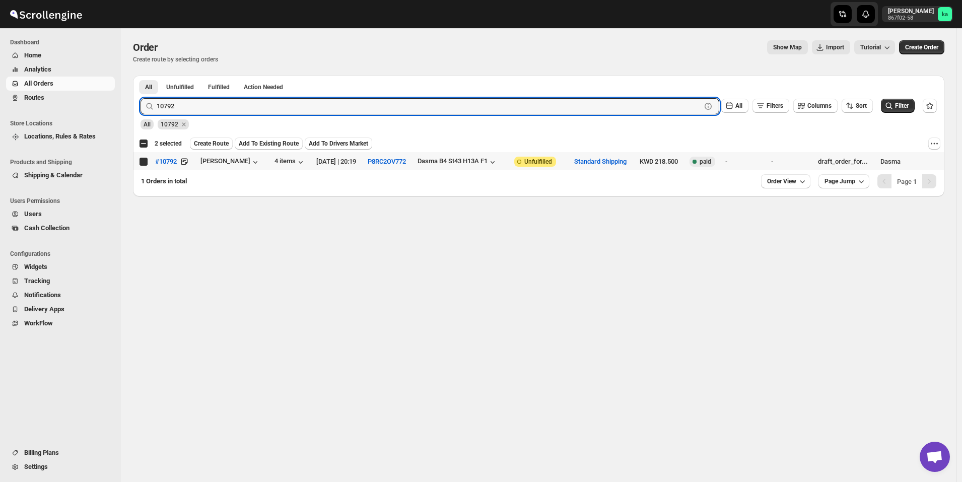
checkbox input "true"
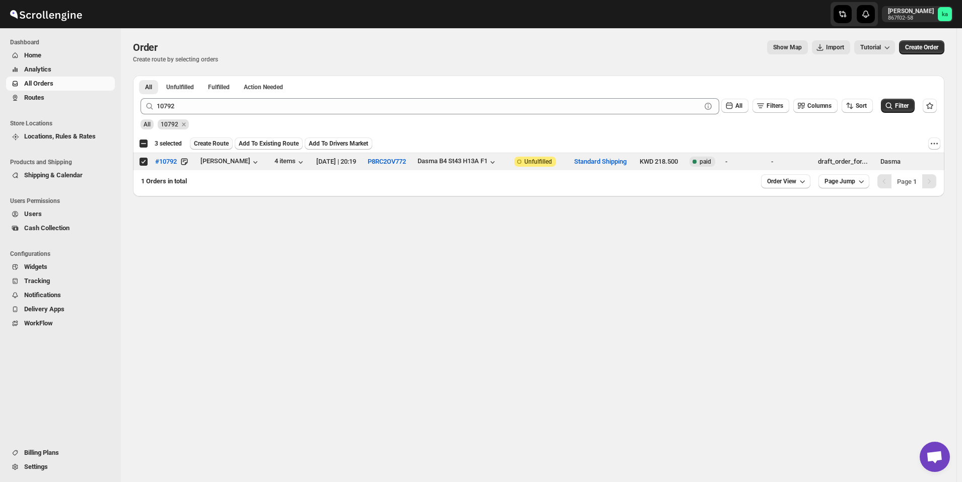
click at [208, 142] on span "Create Route" at bounding box center [211, 144] width 35 height 8
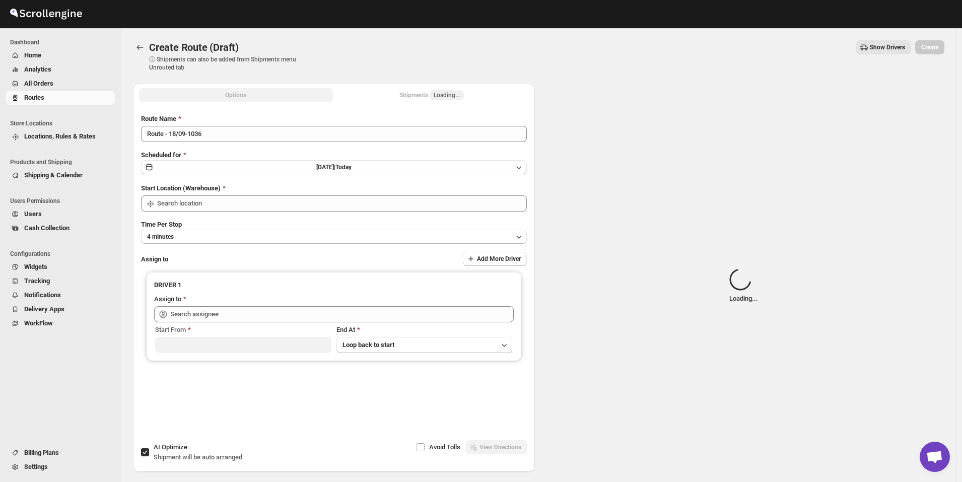
type input "[GEOGRAPHIC_DATA]"
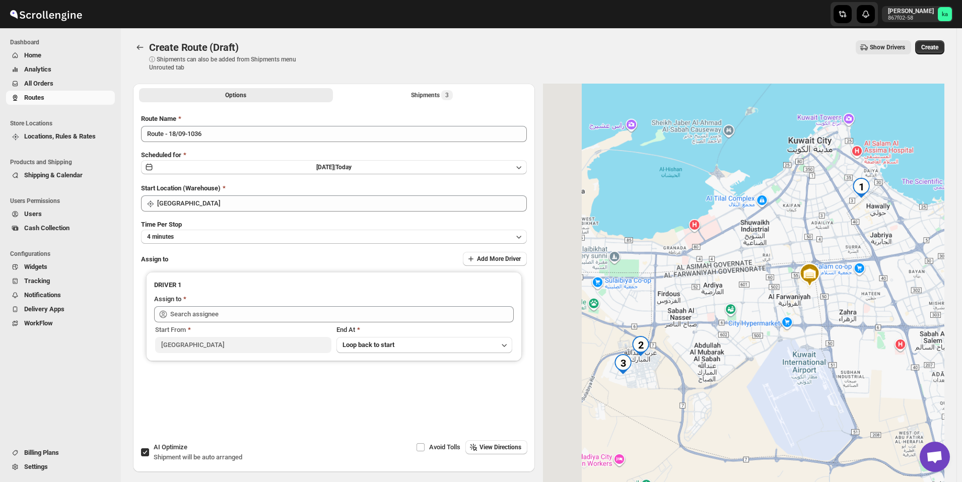
click at [205, 244] on div "Route Name Route - 18/09-1036 Scheduled for [DATE] | [DATE] Start Location (War…" at bounding box center [334, 270] width 386 height 312
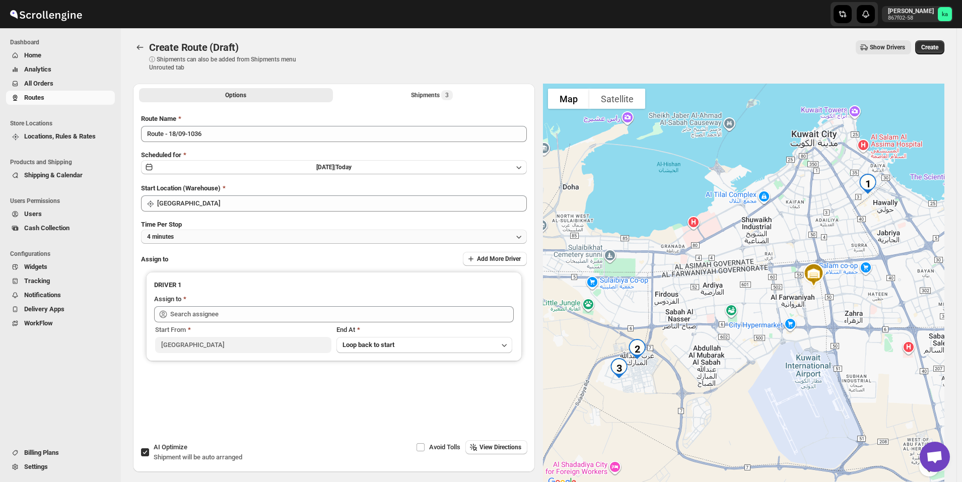
click at [203, 237] on button "4 minutes" at bounding box center [334, 237] width 386 height 14
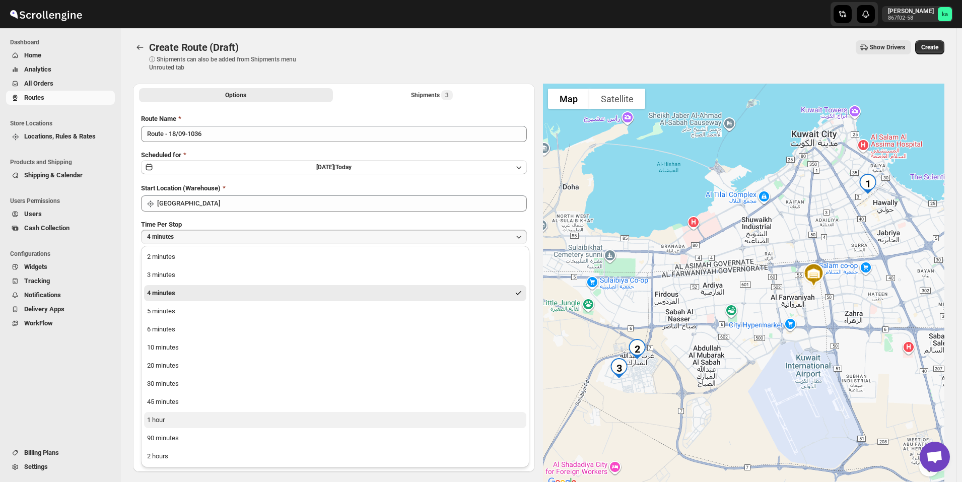
click at [170, 420] on button "1 hour" at bounding box center [335, 420] width 382 height 16
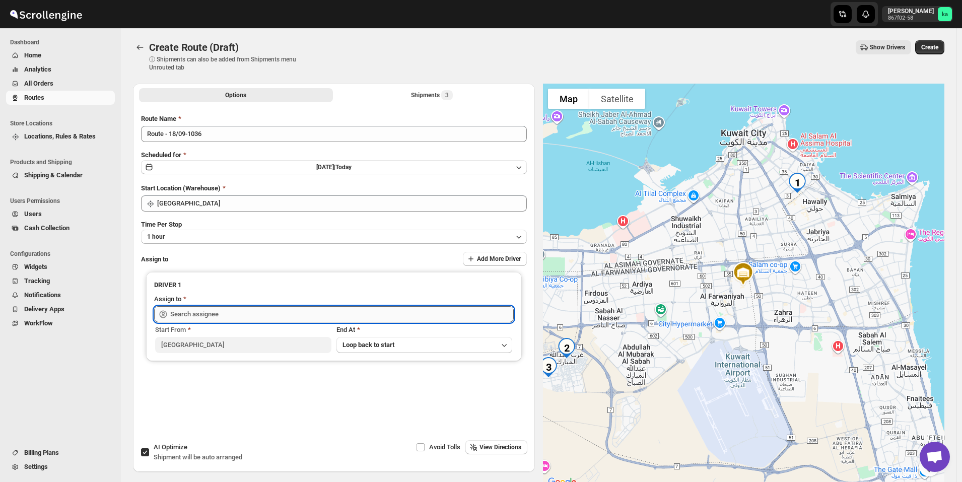
click at [187, 314] on input "text" at bounding box center [342, 314] width 344 height 16
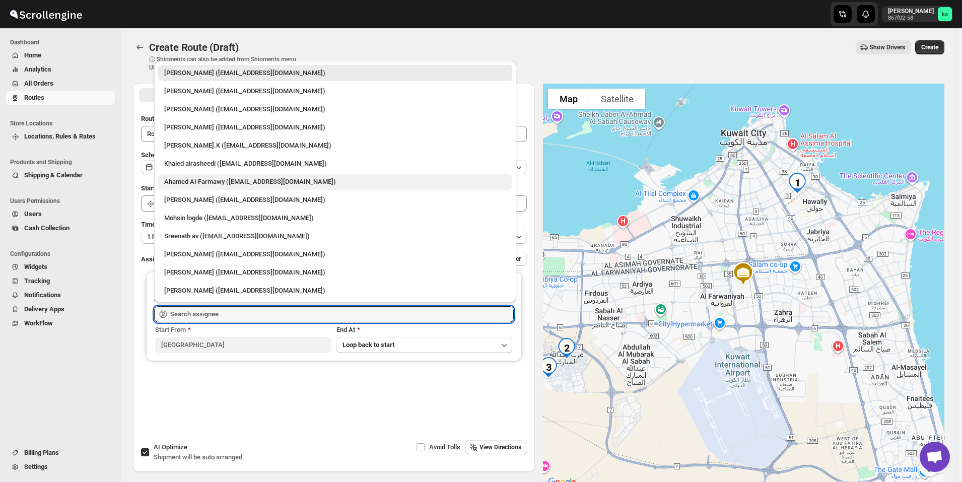
click at [194, 187] on div "Ahamed Al-Farmawy ([EMAIL_ADDRESS][DOMAIN_NAME])" at bounding box center [335, 182] width 354 height 16
type input "Ahamed Al-Farmawy ([EMAIL_ADDRESS][DOMAIN_NAME])"
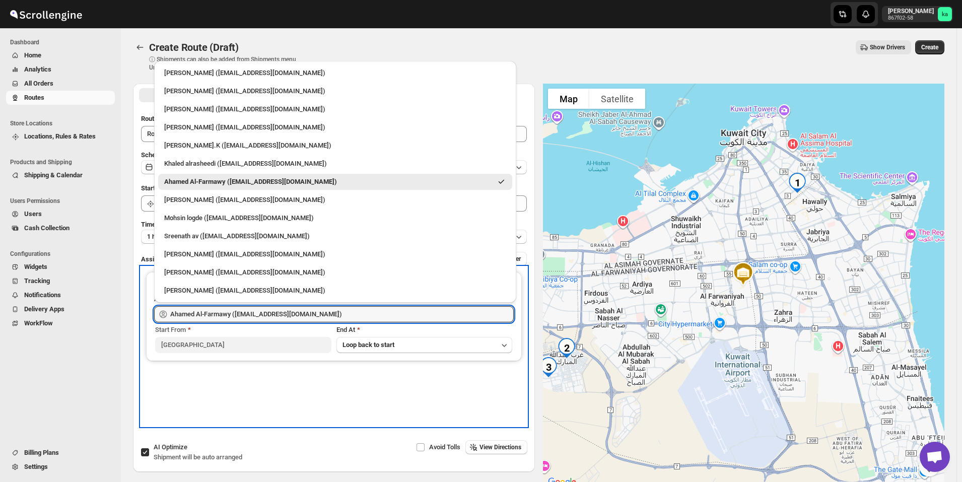
click at [274, 392] on div "DRIVER 1 Assign to Ahamed Al-Farmawy ([EMAIL_ADDRESS][DOMAIN_NAME]) Start From …" at bounding box center [334, 346] width 386 height 159
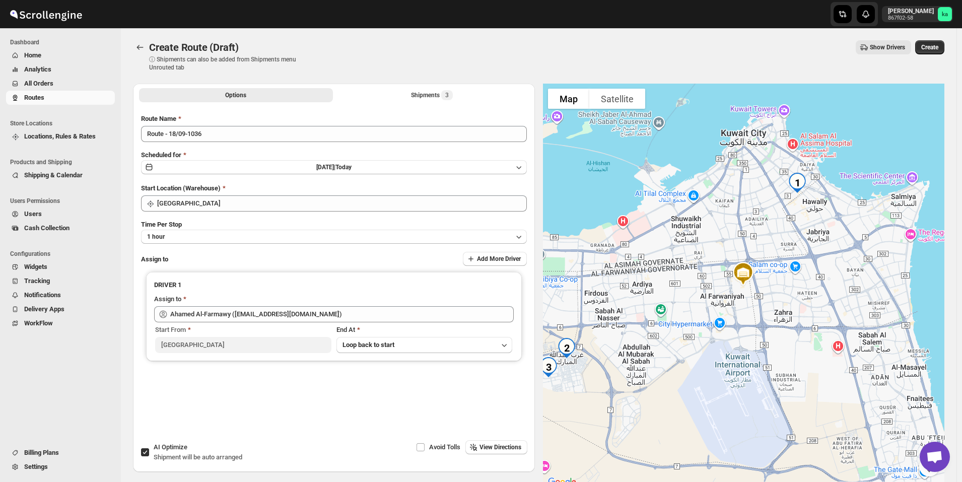
click at [527, 222] on div "Time Per Stop 1 hour" at bounding box center [334, 232] width 386 height 24
click at [944, 45] on button "Create" at bounding box center [930, 47] width 29 height 14
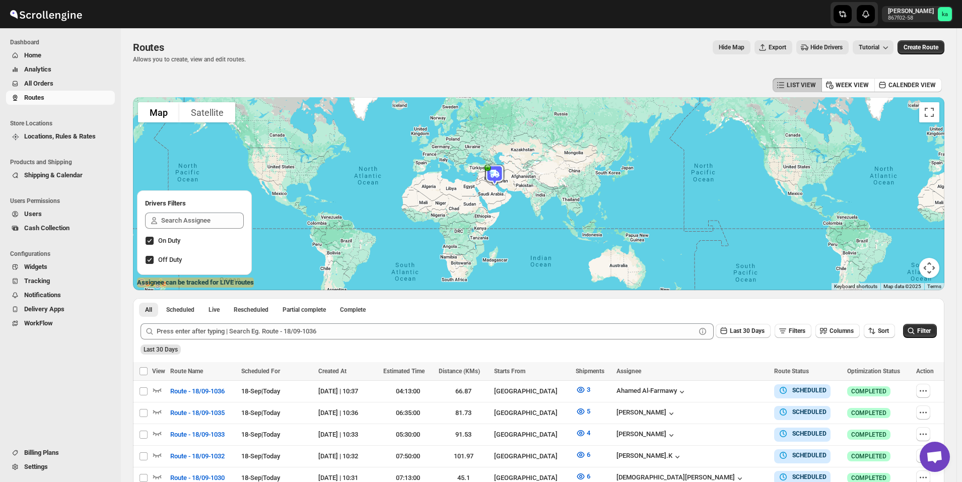
click at [79, 82] on span "All Orders" at bounding box center [68, 84] width 89 height 10
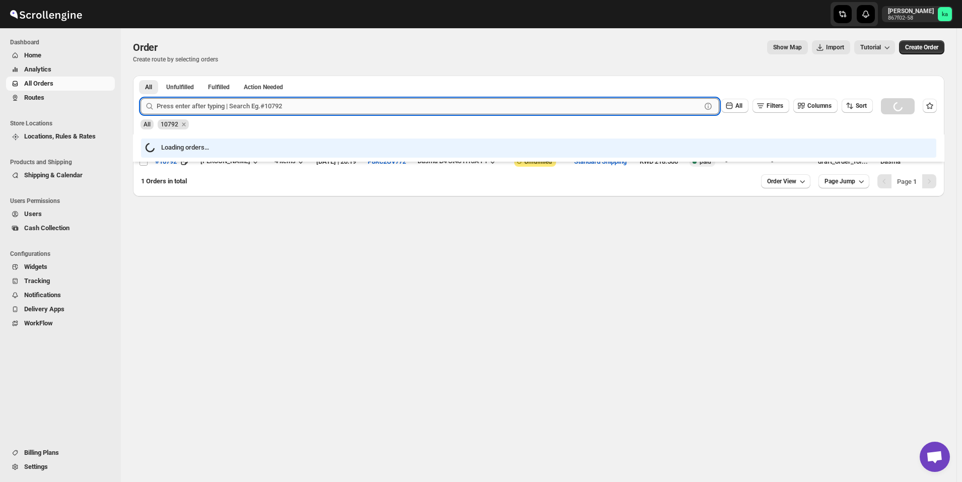
click at [269, 104] on input "text" at bounding box center [429, 106] width 545 height 16
paste input "10728"
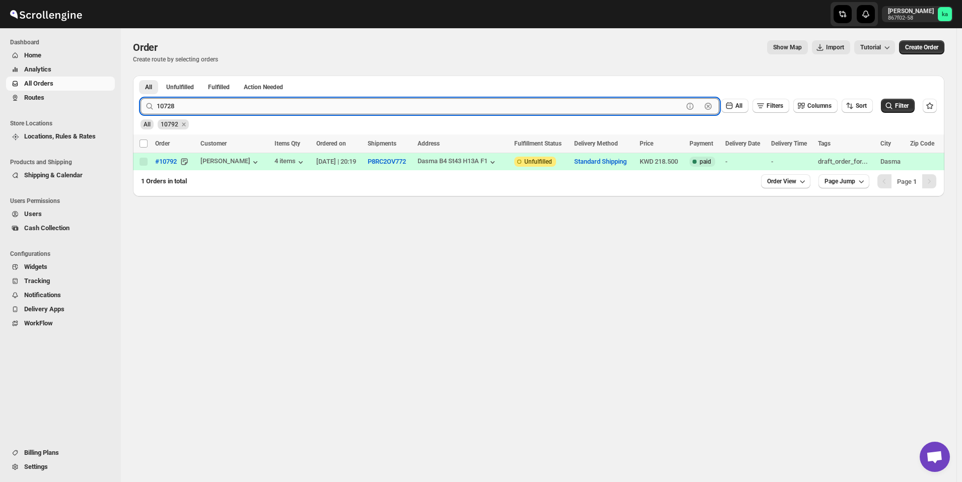
type input "10728"
click at [141, 76] on button "Submit" at bounding box center [155, 81] width 29 height 11
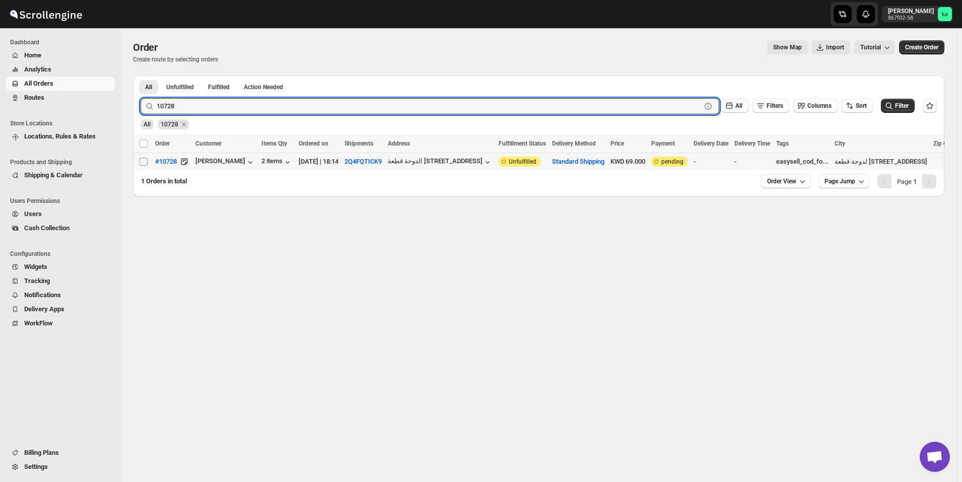
click at [144, 163] on input "Select order" at bounding box center [144, 162] width 8 height 8
checkbox input "true"
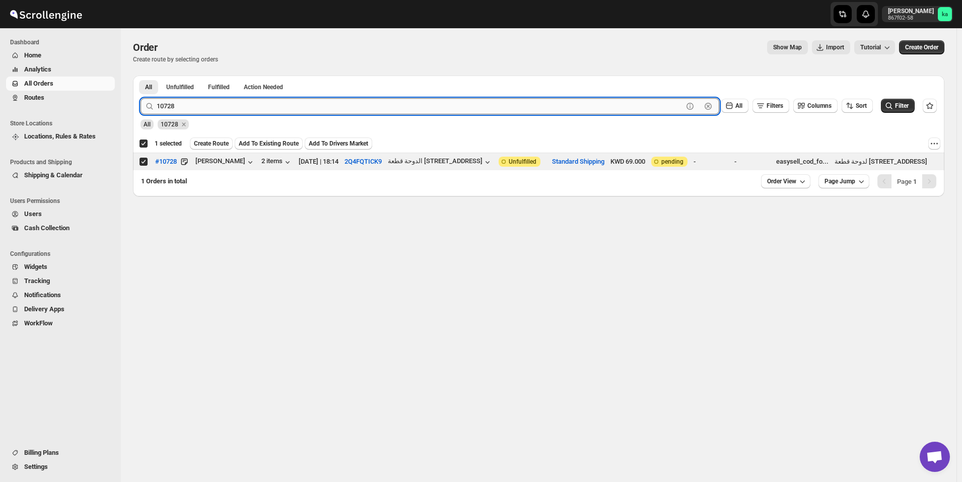
click at [296, 102] on input "10728" at bounding box center [420, 106] width 527 height 16
paste input "11"
type input "10711"
click at [141, 76] on button "Submit" at bounding box center [155, 81] width 29 height 11
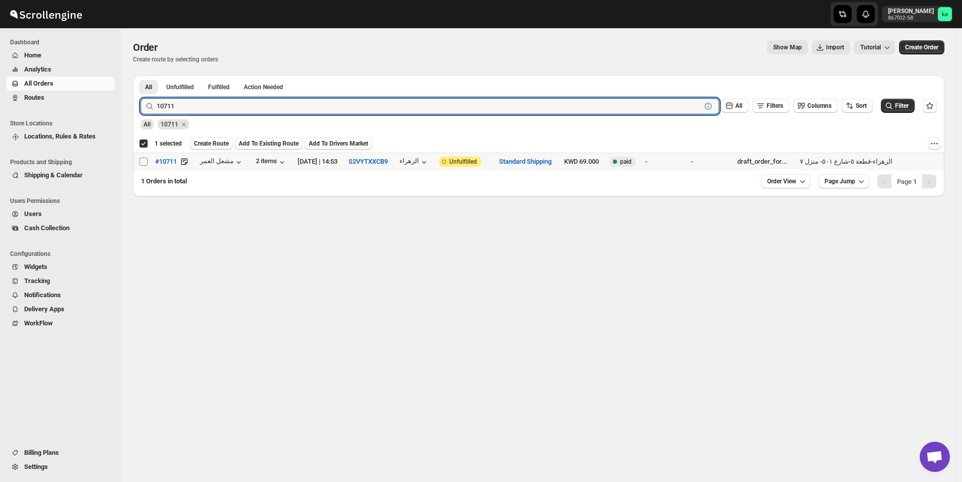
click at [140, 163] on span at bounding box center [143, 161] width 9 height 9
click at [140, 163] on input "Select order" at bounding box center [144, 162] width 8 height 8
checkbox input "false"
checkbox input "true"
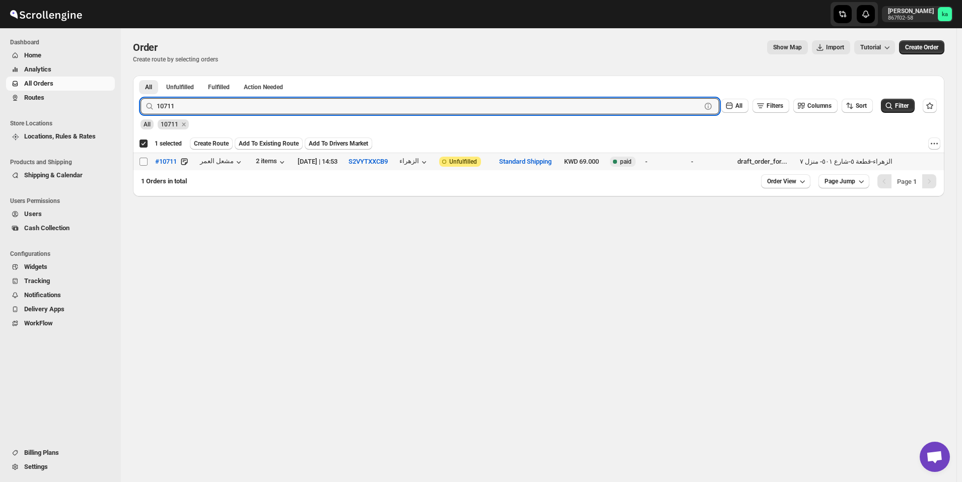
checkbox input "true"
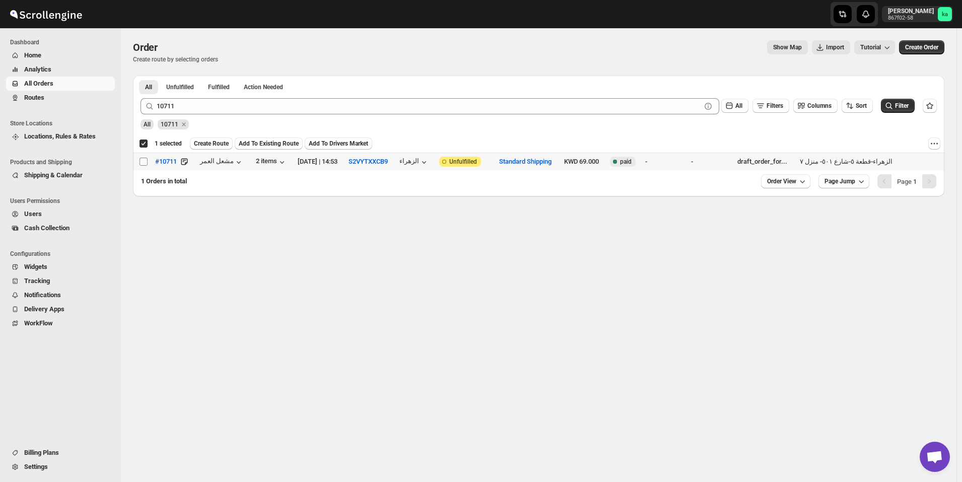
click at [145, 159] on input "Select order" at bounding box center [144, 162] width 8 height 8
checkbox input "true"
checkbox input "false"
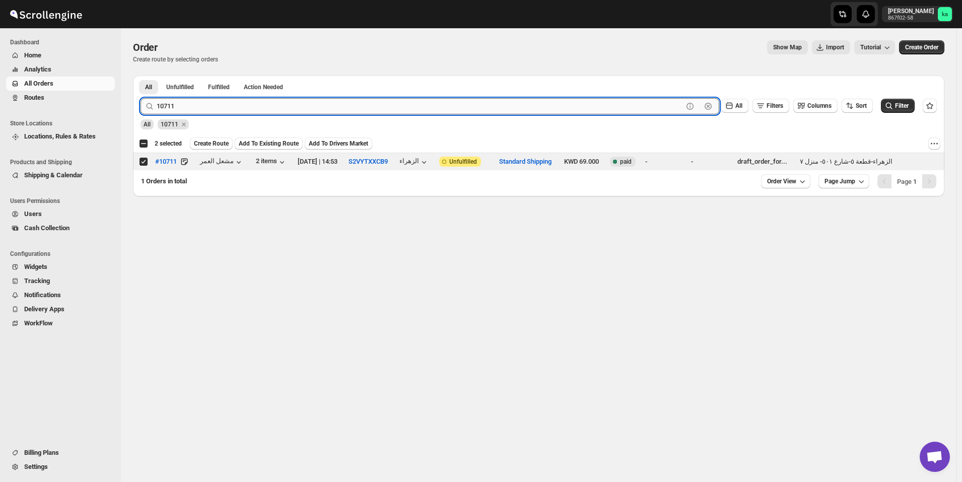
click at [230, 108] on input "10711" at bounding box center [420, 106] width 527 height 16
paste input "76"
click at [141, 76] on button "Submit" at bounding box center [155, 81] width 29 height 11
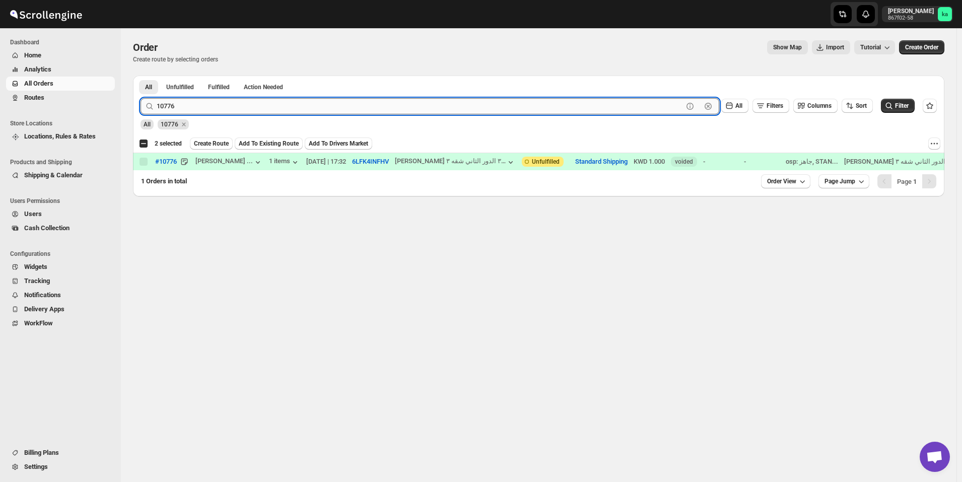
click at [264, 110] on input "10776" at bounding box center [420, 106] width 527 height 16
paste input "83"
type input "10783"
click at [141, 76] on button "Submit" at bounding box center [155, 81] width 29 height 11
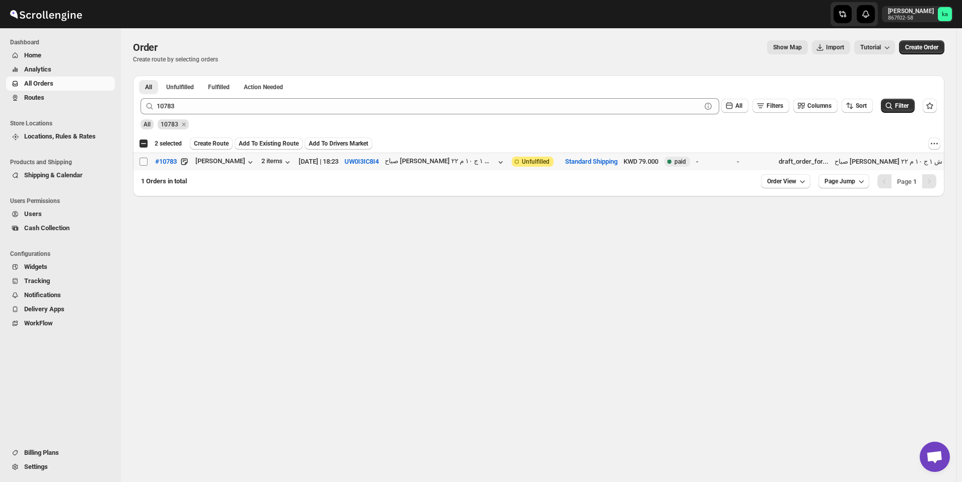
click at [146, 165] on input "Select order" at bounding box center [144, 162] width 8 height 8
checkbox input "true"
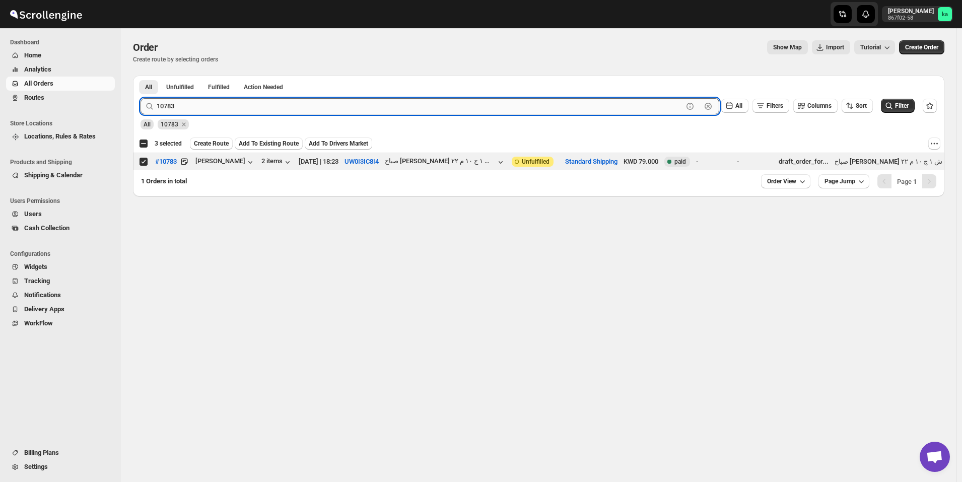
click at [217, 104] on input "10783" at bounding box center [420, 106] width 527 height 16
paste input "36"
type input "10736"
click at [141, 76] on button "Submit" at bounding box center [155, 81] width 29 height 11
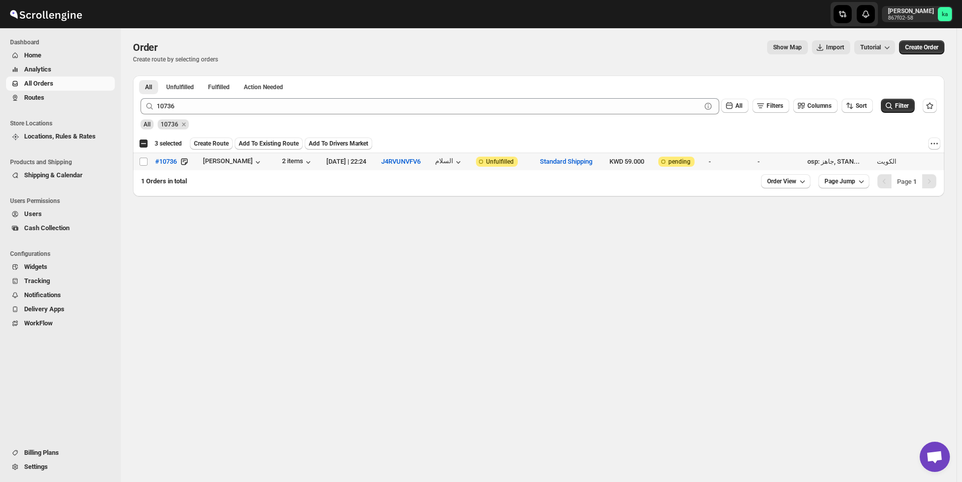
click at [144, 162] on input "Select order" at bounding box center [144, 162] width 8 height 8
checkbox input "true"
click at [213, 145] on span "Create Route" at bounding box center [211, 144] width 35 height 8
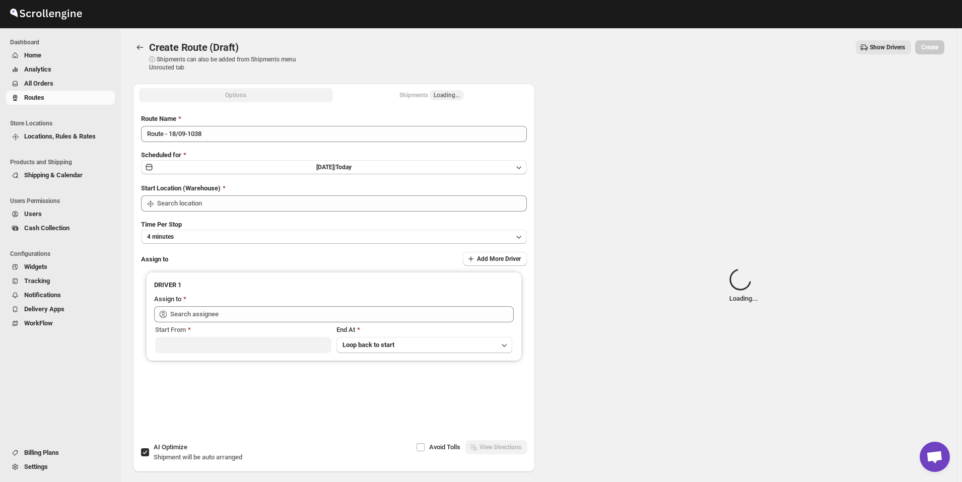
type input "[GEOGRAPHIC_DATA]"
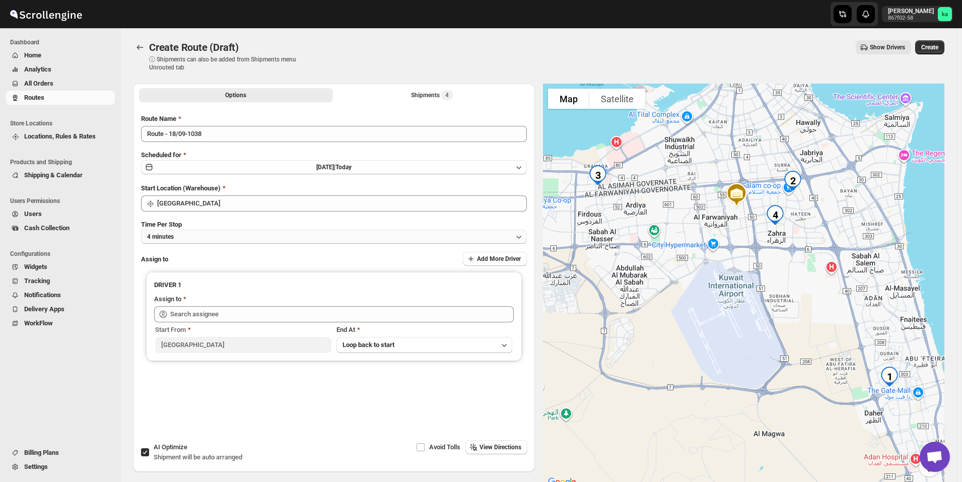
click at [232, 238] on button "4 minutes" at bounding box center [334, 237] width 386 height 14
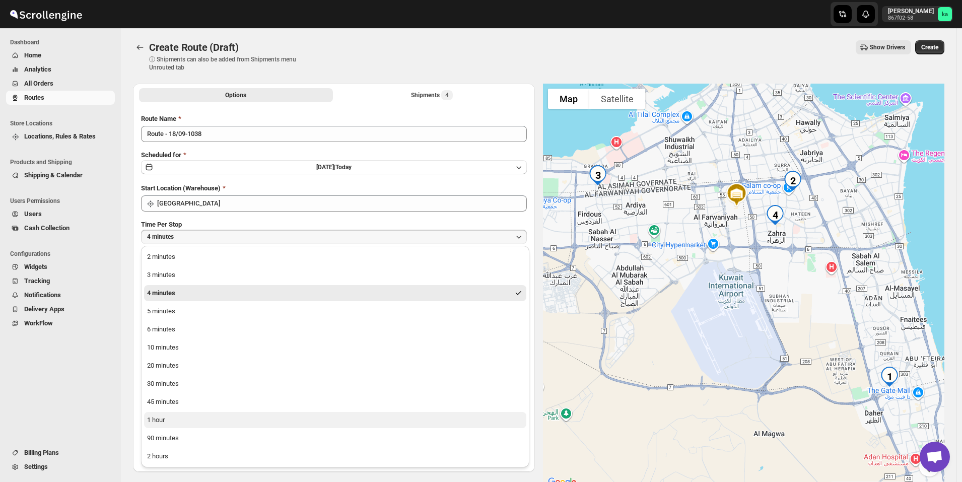
click at [210, 418] on button "1 hour" at bounding box center [335, 420] width 382 height 16
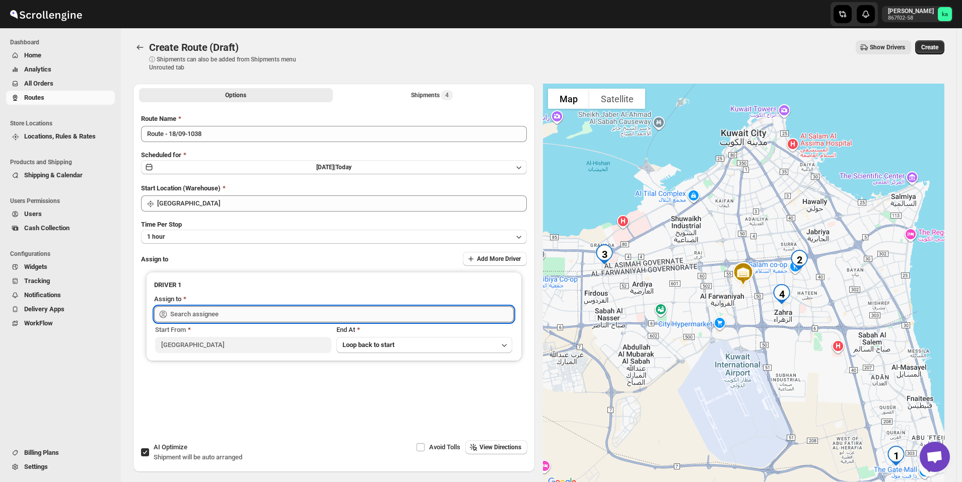
click at [211, 314] on input "text" at bounding box center [342, 314] width 344 height 16
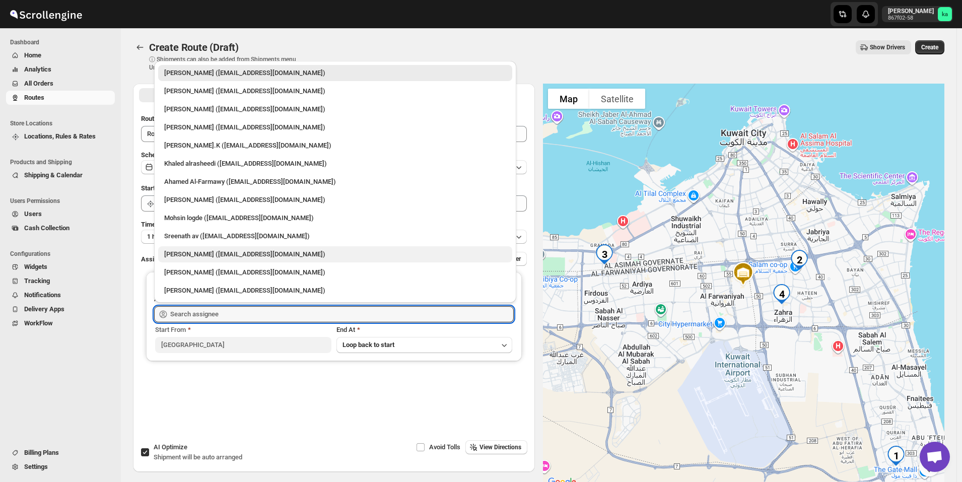
click at [187, 252] on div "[PERSON_NAME] ([EMAIL_ADDRESS][DOMAIN_NAME])" at bounding box center [335, 254] width 342 height 10
type input "[PERSON_NAME] ([EMAIL_ADDRESS][DOMAIN_NAME])"
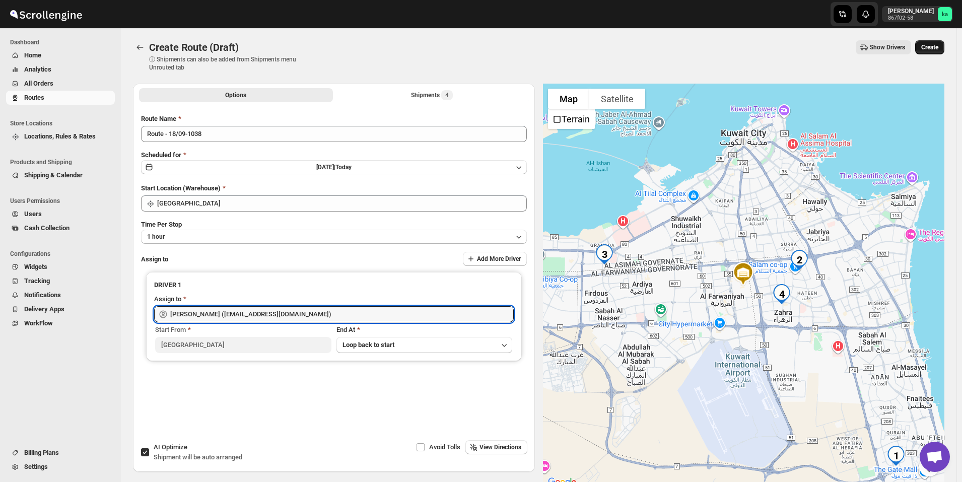
click at [945, 48] on button "Create" at bounding box center [930, 47] width 29 height 14
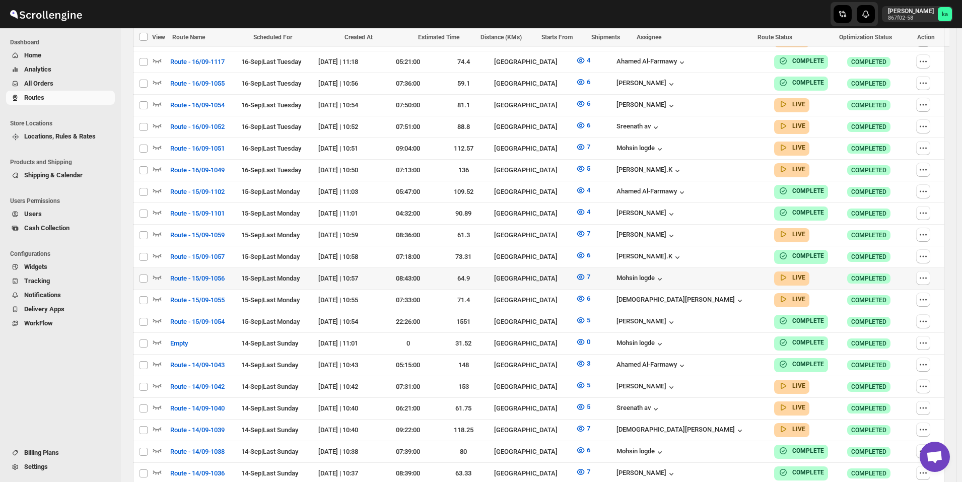
scroll to position [605, 0]
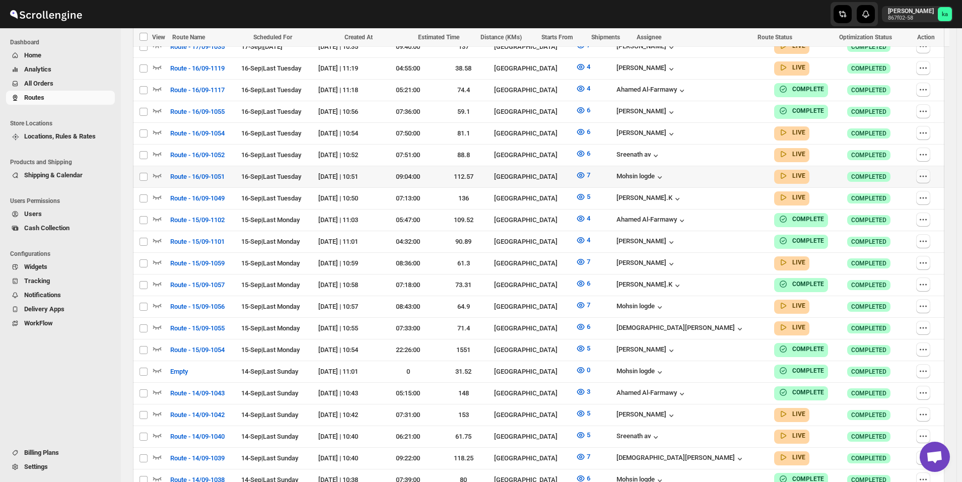
click at [929, 171] on icon "button" at bounding box center [924, 176] width 10 height 10
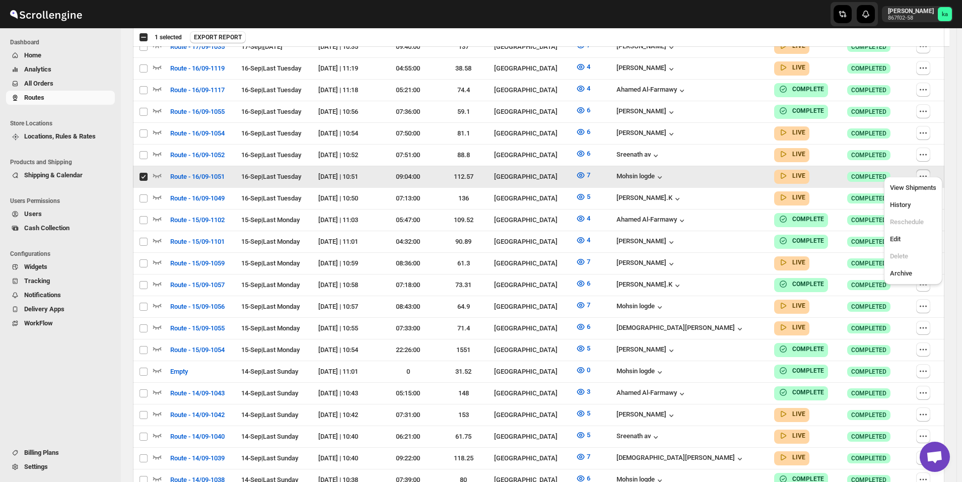
click at [141, 173] on input "Select route" at bounding box center [144, 177] width 8 height 8
checkbox input "false"
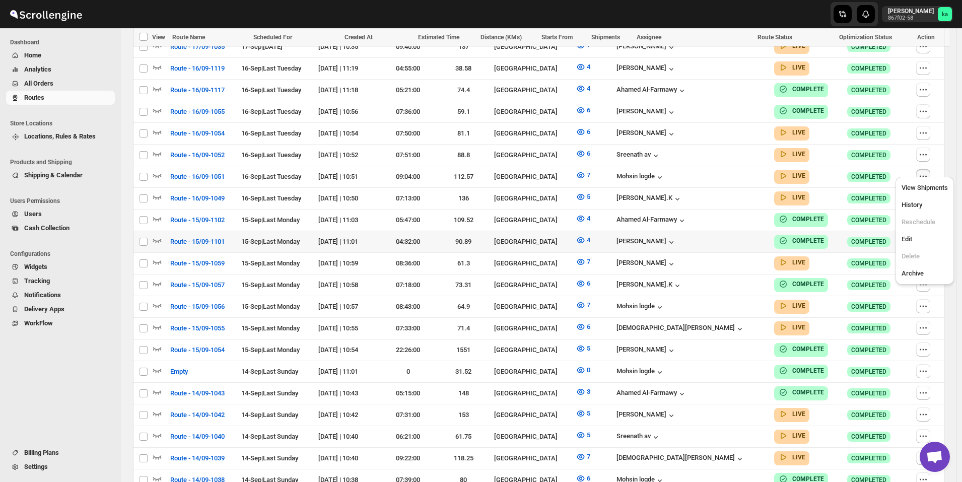
scroll to position [655, 0]
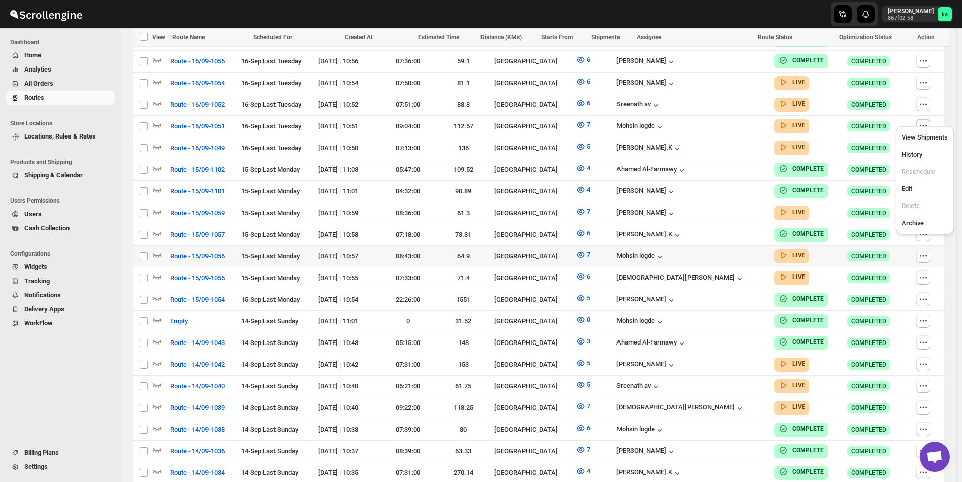
click at [921, 251] on icon "button" at bounding box center [924, 256] width 10 height 10
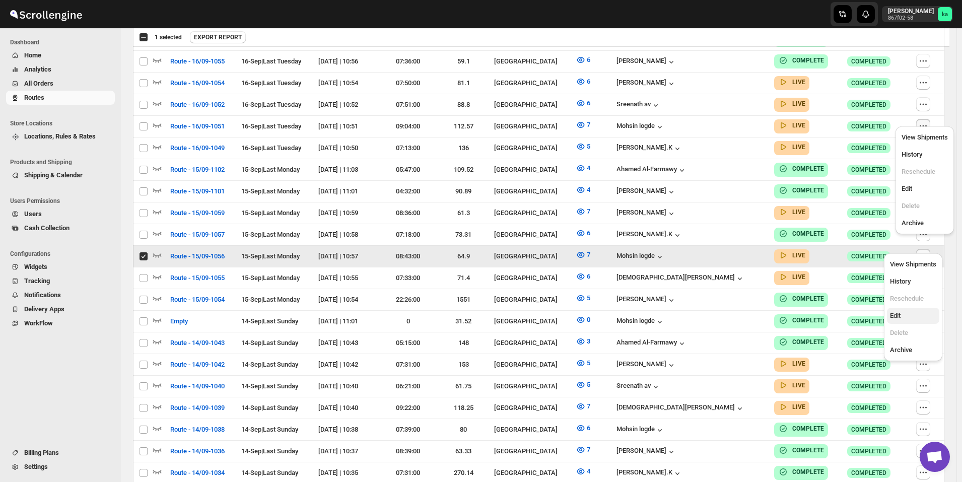
click at [911, 314] on span "Edit" at bounding box center [913, 316] width 46 height 10
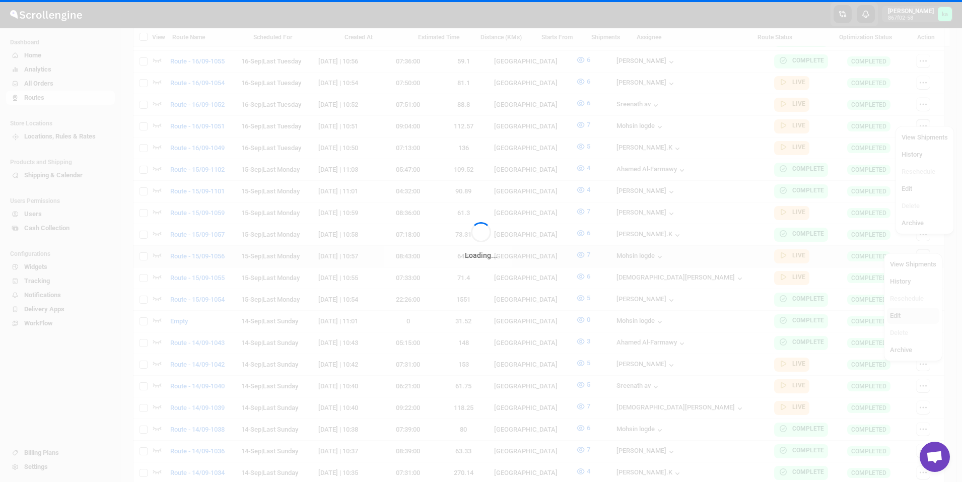
checkbox input "false"
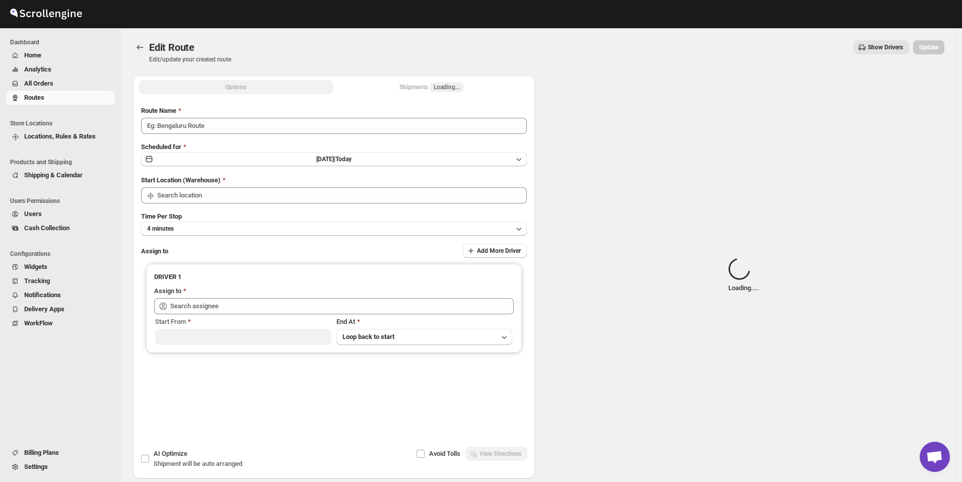
type input "Route - 15/09-1056"
type input "[GEOGRAPHIC_DATA]"
click at [433, 86] on span "Loading..." at bounding box center [447, 87] width 34 height 10
type input "Mohsin logde ([EMAIL_ADDRESS][DOMAIN_NAME])"
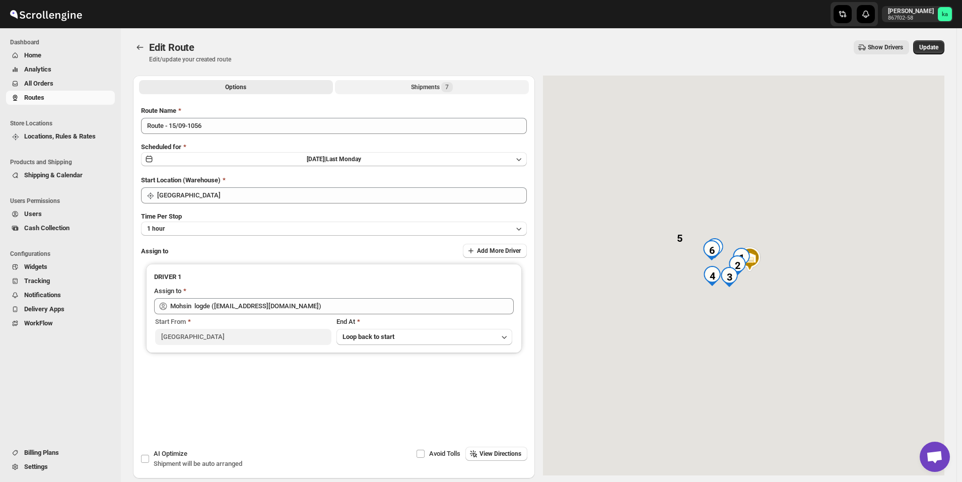
click at [424, 88] on div "Shipments 7" at bounding box center [432, 87] width 42 height 10
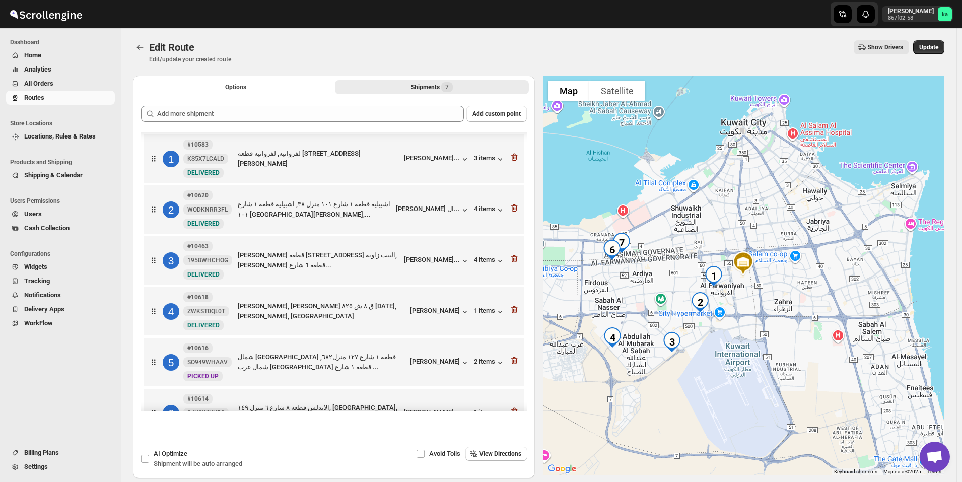
scroll to position [82, 0]
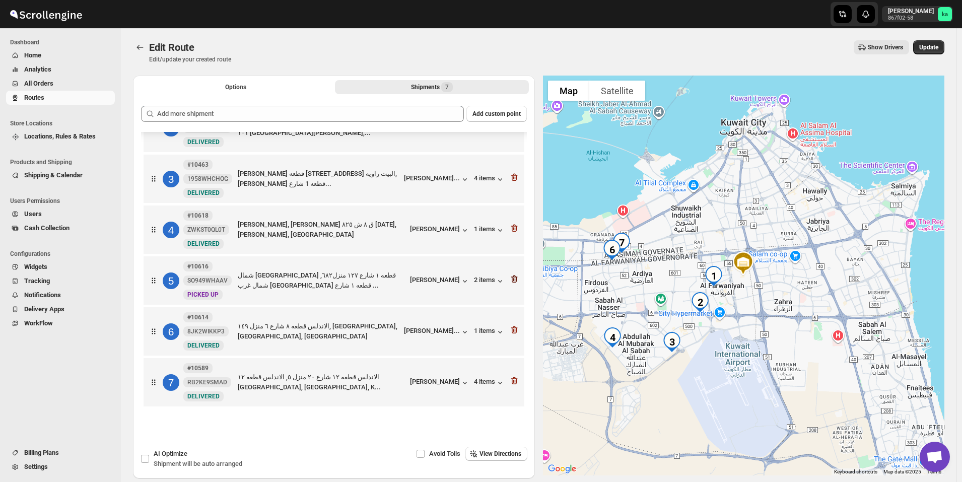
click at [518, 284] on div "5 #10616 SO949WHAAV New PICKED UP شمال غرب الصليبيخات قطعه ١ شارع ١٢٧ منزل٦٨٢, …" at bounding box center [334, 280] width 381 height 48
click at [516, 284] on icon "button" at bounding box center [514, 279] width 10 height 10
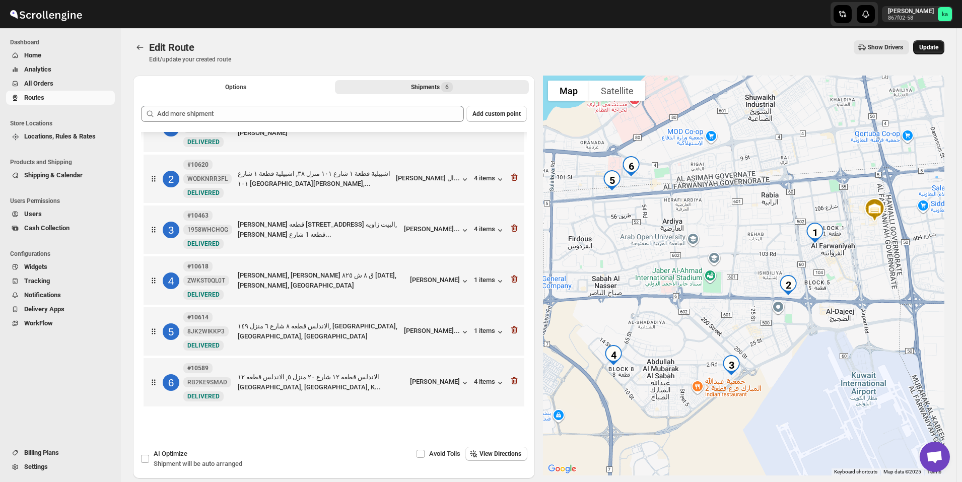
click at [944, 48] on button "Update" at bounding box center [929, 47] width 31 height 14
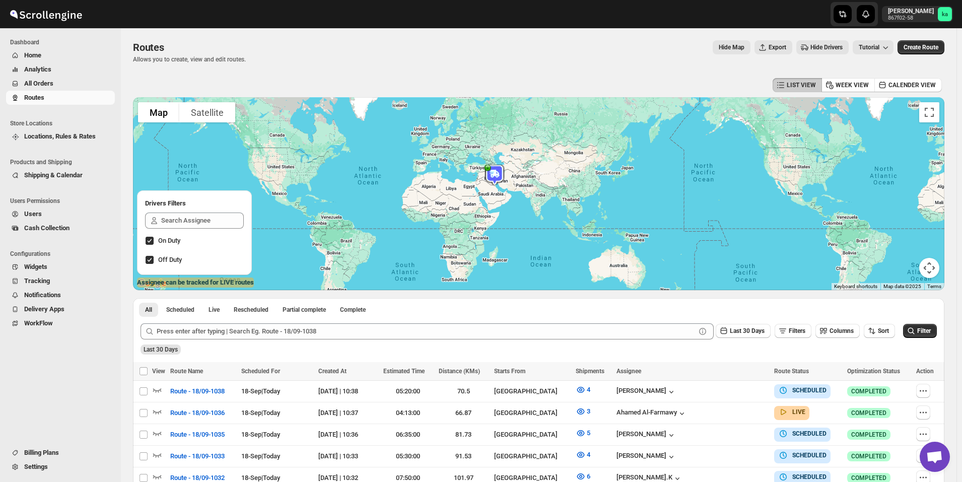
click at [67, 85] on span "All Orders" at bounding box center [68, 84] width 89 height 10
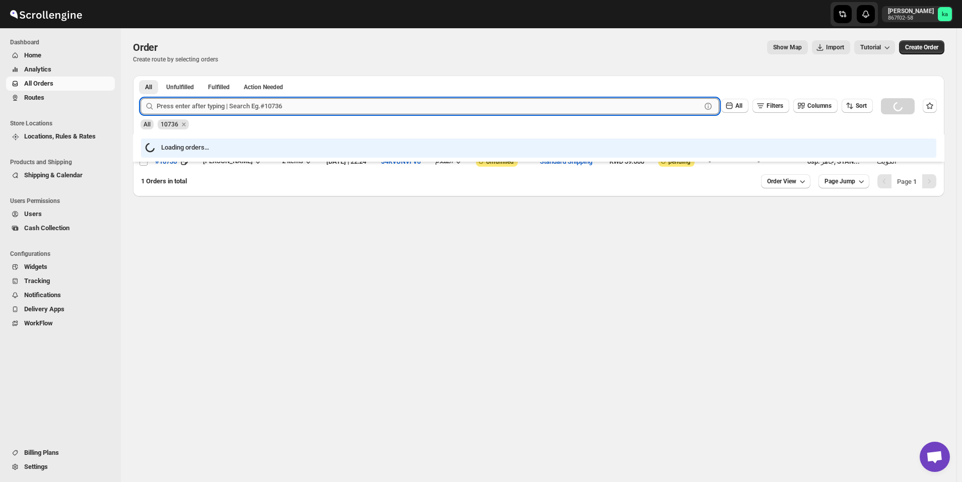
click at [309, 106] on input "text" at bounding box center [429, 106] width 545 height 16
paste input "10616"
type input "10616"
click at [141, 76] on button "Submit" at bounding box center [155, 81] width 29 height 11
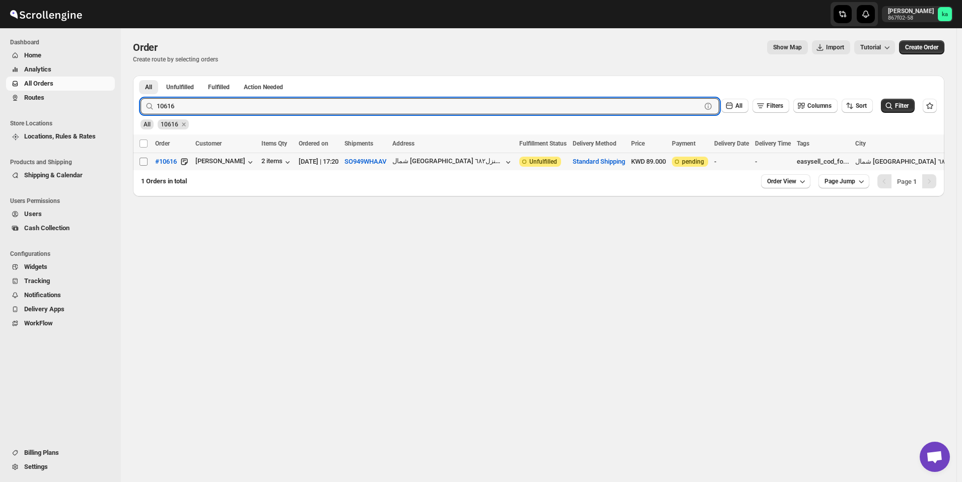
click at [141, 163] on input "Select order" at bounding box center [144, 162] width 8 height 8
checkbox input "true"
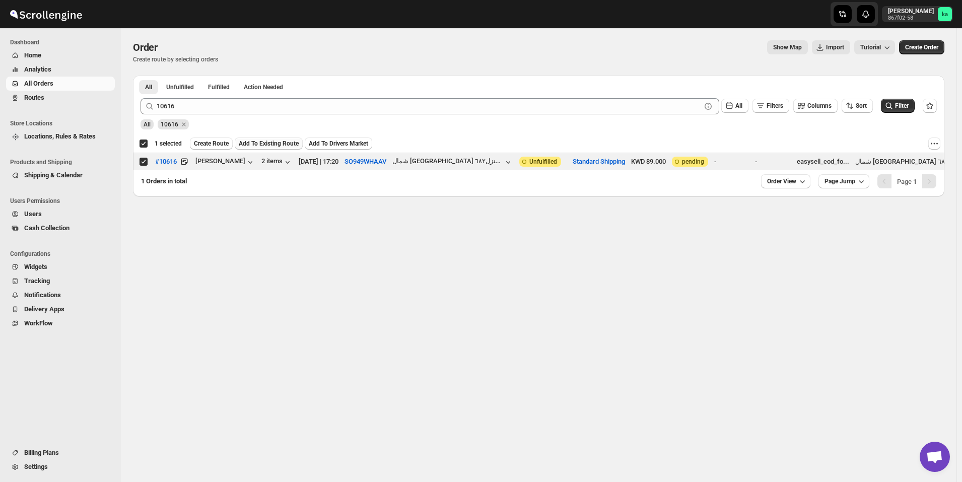
click at [256, 146] on span "Add To Existing Route" at bounding box center [269, 144] width 60 height 8
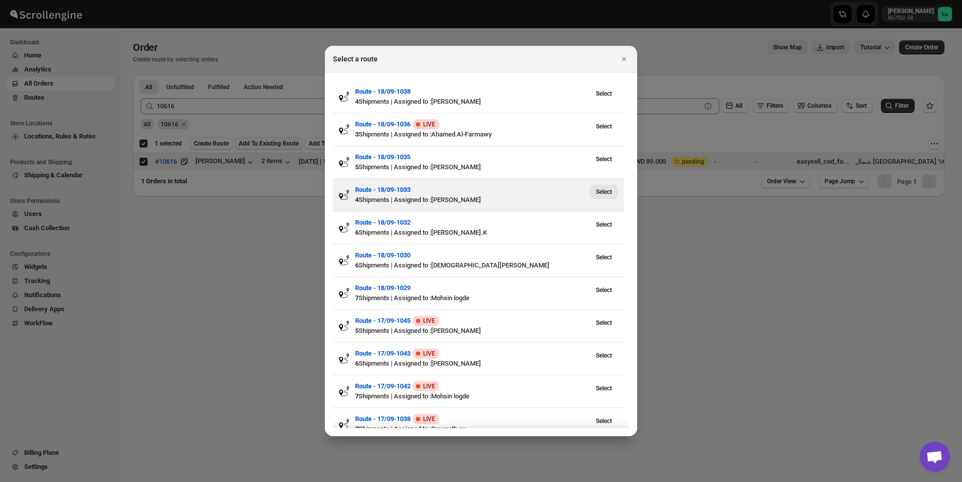
click at [604, 191] on span "Select" at bounding box center [604, 192] width 16 height 8
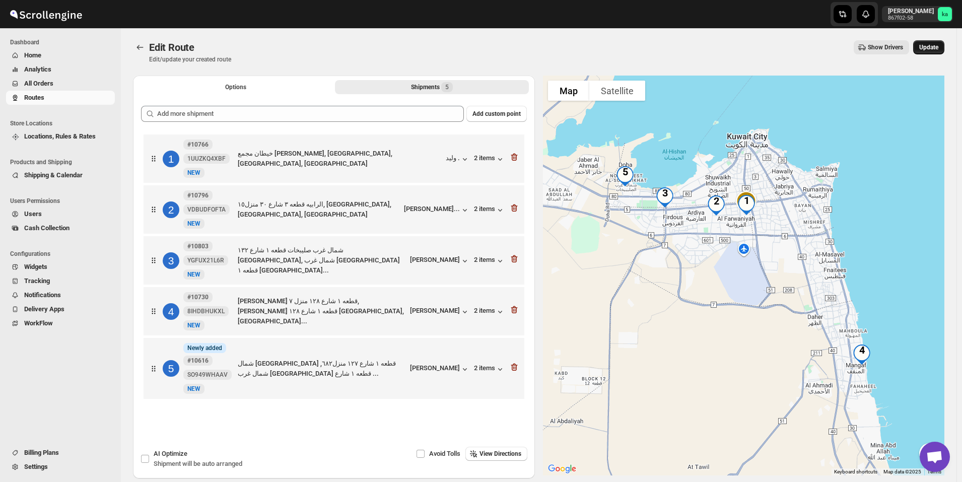
click at [945, 54] on button "Update" at bounding box center [929, 47] width 31 height 14
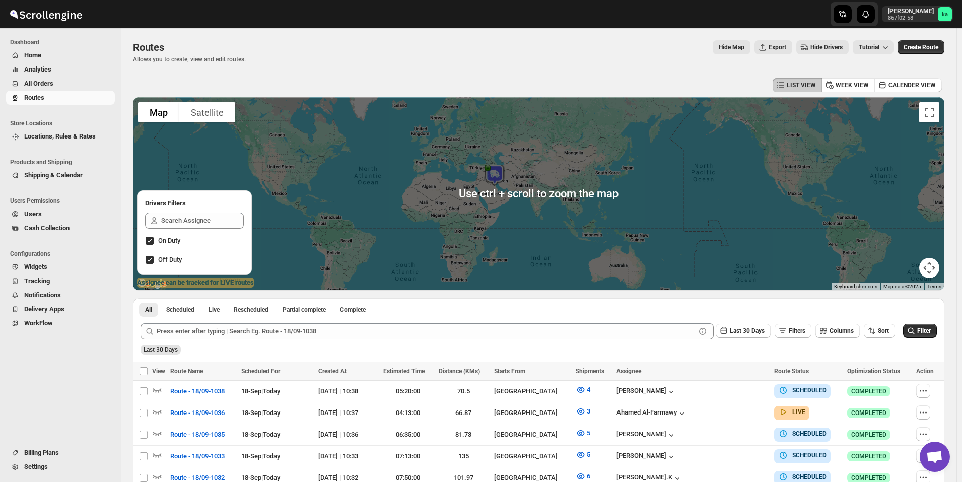
scroll to position [151, 0]
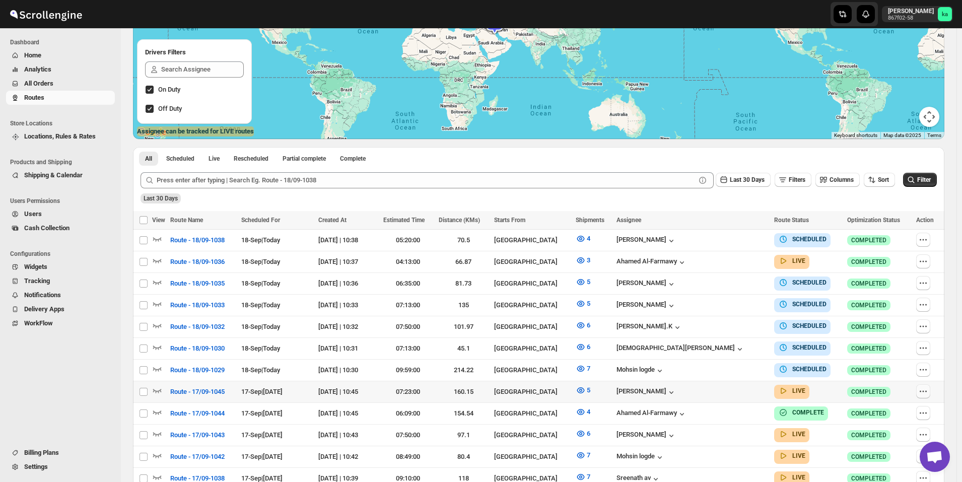
click at [924, 388] on icon "button" at bounding box center [924, 392] width 10 height 10
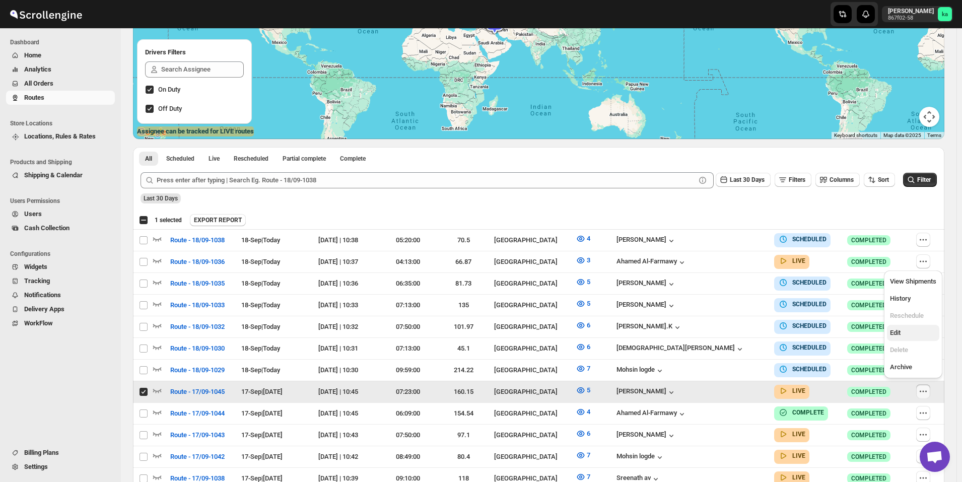
click at [905, 335] on span "Edit" at bounding box center [913, 333] width 46 height 10
checkbox input "false"
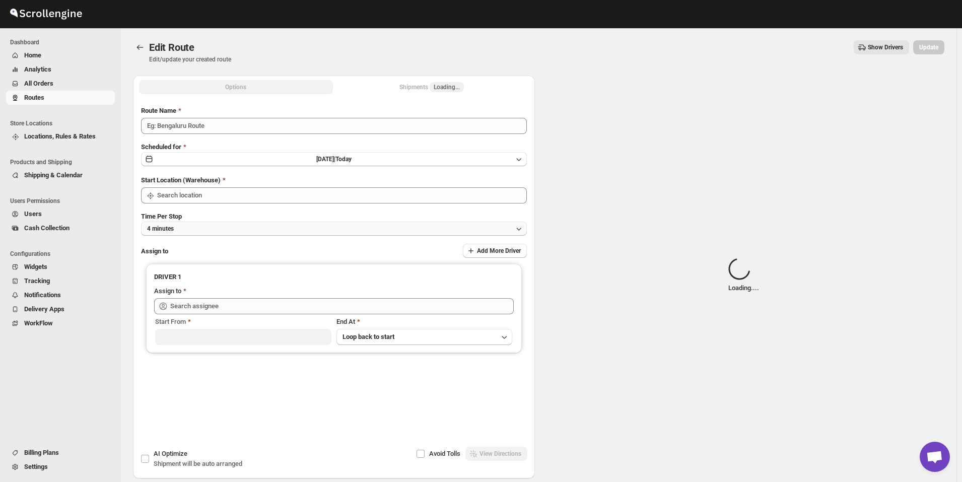
type input "Route - 17/09-1045"
type input "[GEOGRAPHIC_DATA]"
type input "[PERSON_NAME] ([EMAIL_ADDRESS][DOMAIN_NAME])"
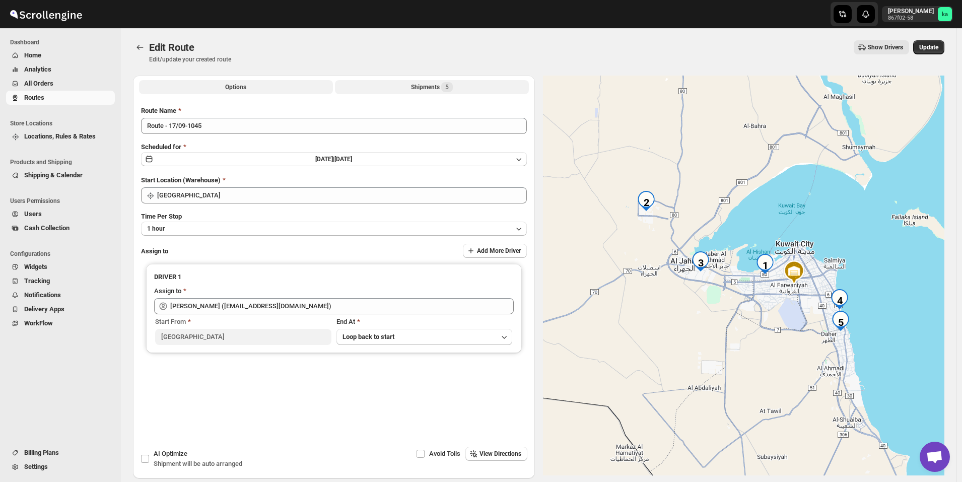
click at [432, 87] on div "Shipments 5" at bounding box center [432, 87] width 42 height 10
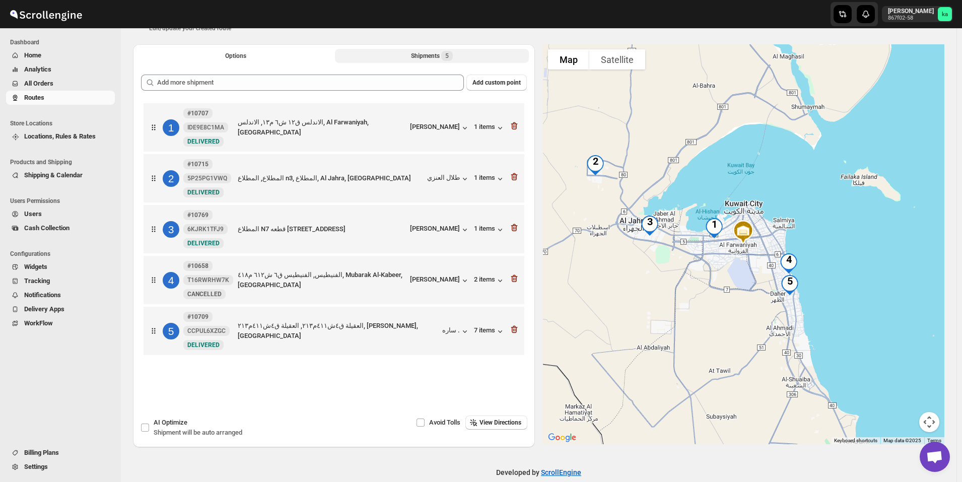
scroll to position [47, 0]
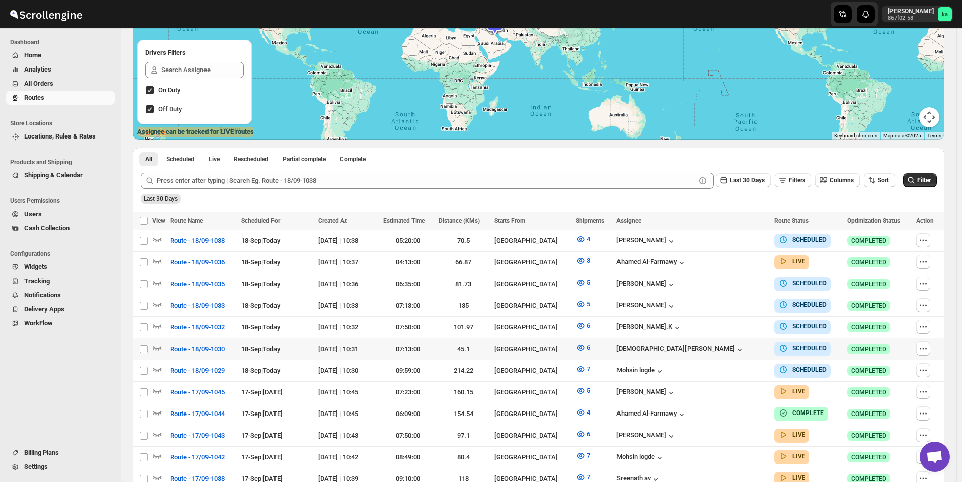
scroll to position [151, 0]
click at [926, 236] on icon "button" at bounding box center [924, 240] width 10 height 10
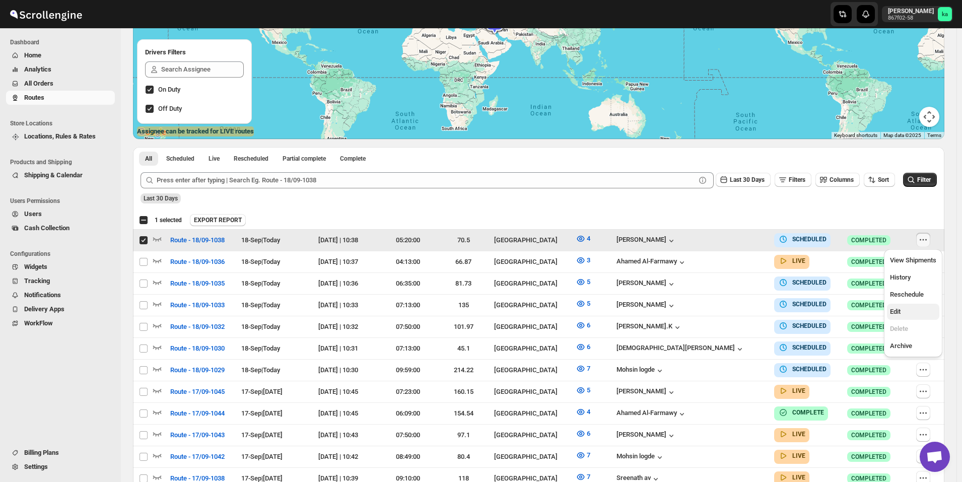
click at [902, 316] on span "Edit" at bounding box center [913, 312] width 46 height 10
checkbox input "false"
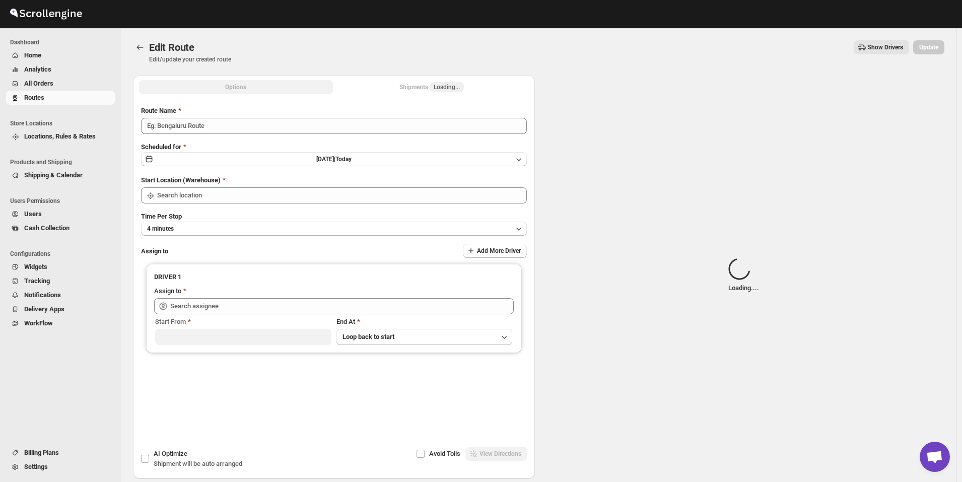
type input "Route - 18/09-1038"
type input "[GEOGRAPHIC_DATA]"
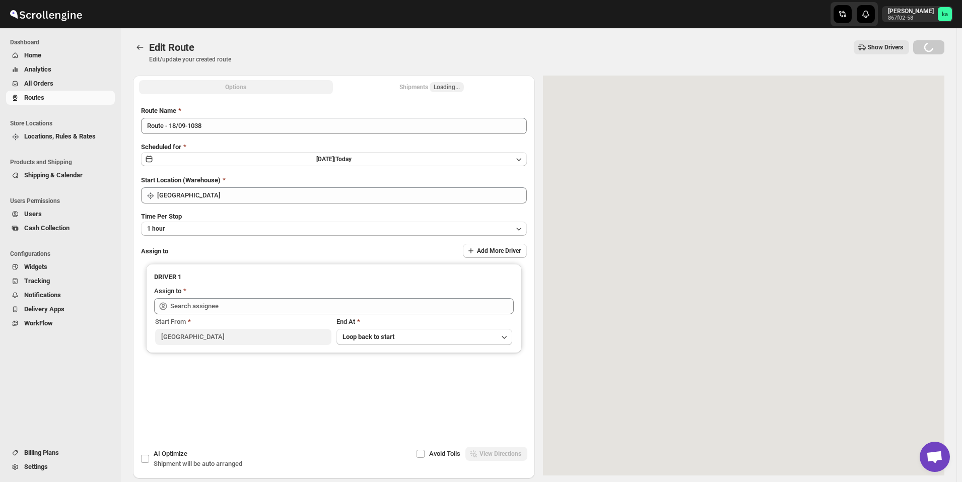
type input "[PERSON_NAME] ([EMAIL_ADDRESS][DOMAIN_NAME])"
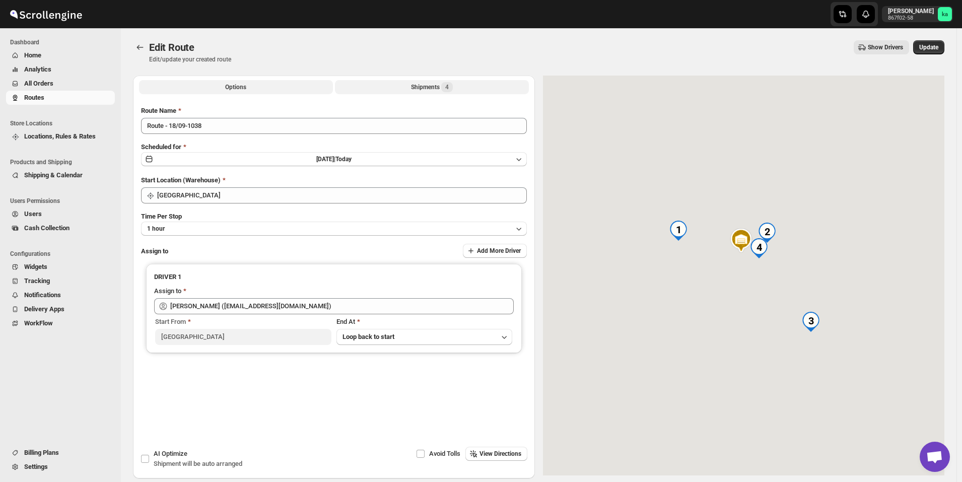
click at [426, 88] on div "Shipments 4" at bounding box center [432, 87] width 42 height 10
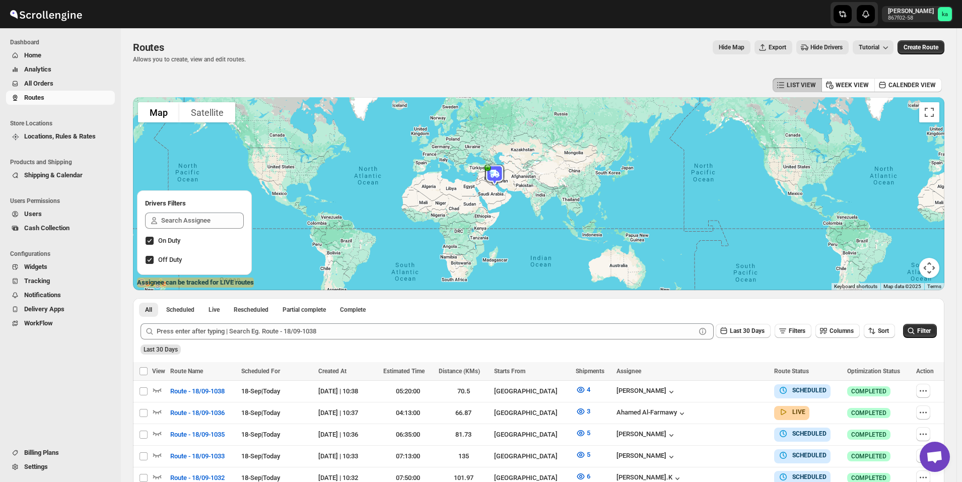
click at [60, 80] on span "All Orders" at bounding box center [68, 84] width 89 height 10
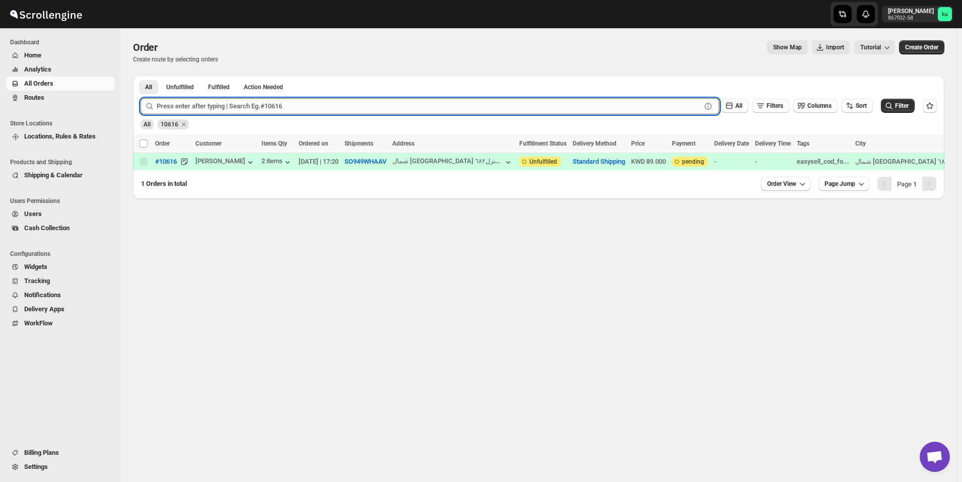
click at [304, 113] on input "text" at bounding box center [429, 106] width 545 height 16
click at [389, 108] on input "text" at bounding box center [429, 106] width 545 height 16
paste input "10776"
type input "10776"
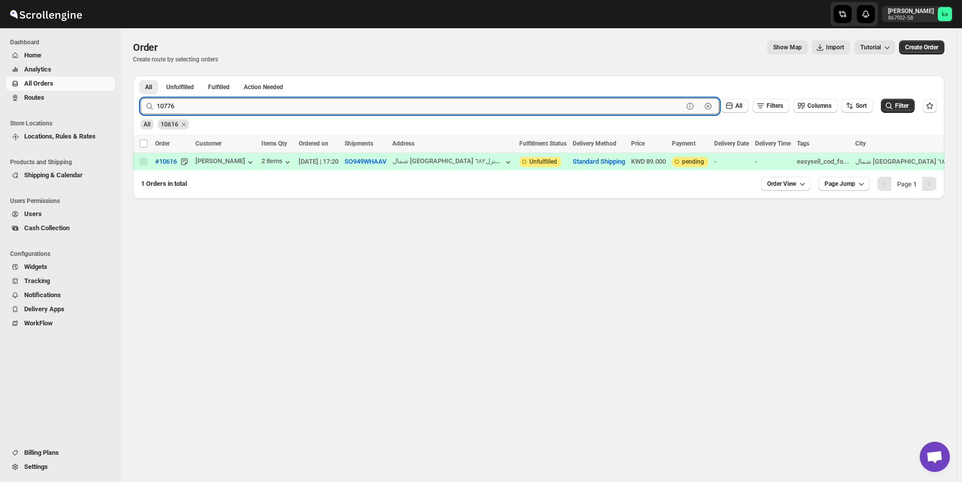
click at [141, 76] on button "Submit" at bounding box center [155, 81] width 29 height 11
click at [612, 162] on button "Standard Shipping" at bounding box center [601, 162] width 52 height 8
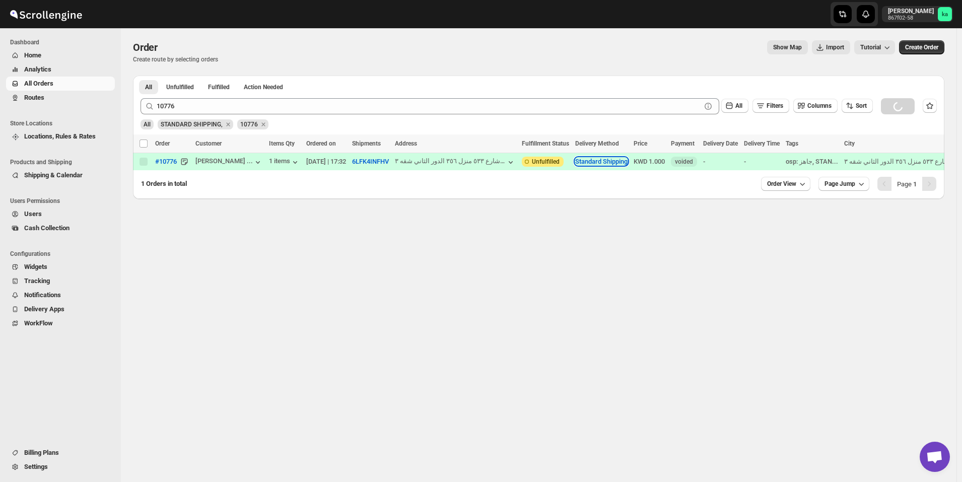
click at [612, 162] on button "Standard Shipping" at bounding box center [601, 162] width 52 height 8
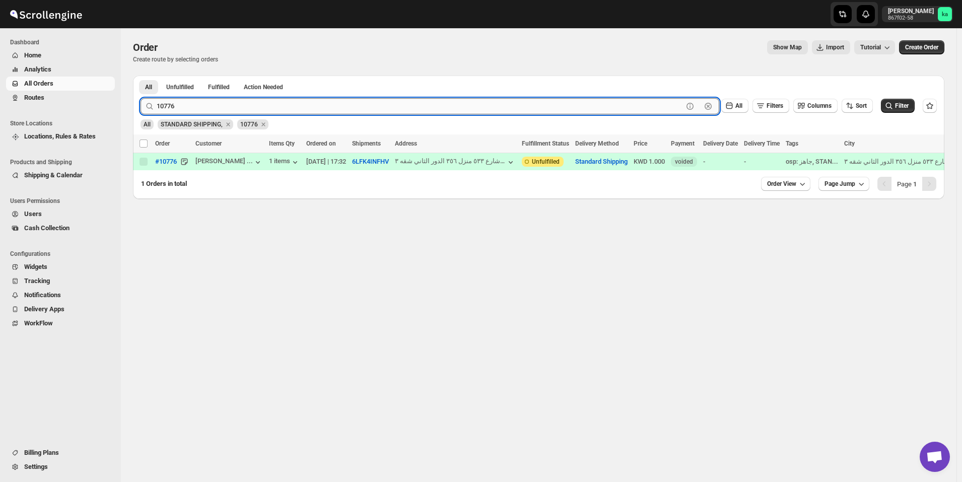
click at [265, 102] on input "10776" at bounding box center [420, 106] width 527 height 16
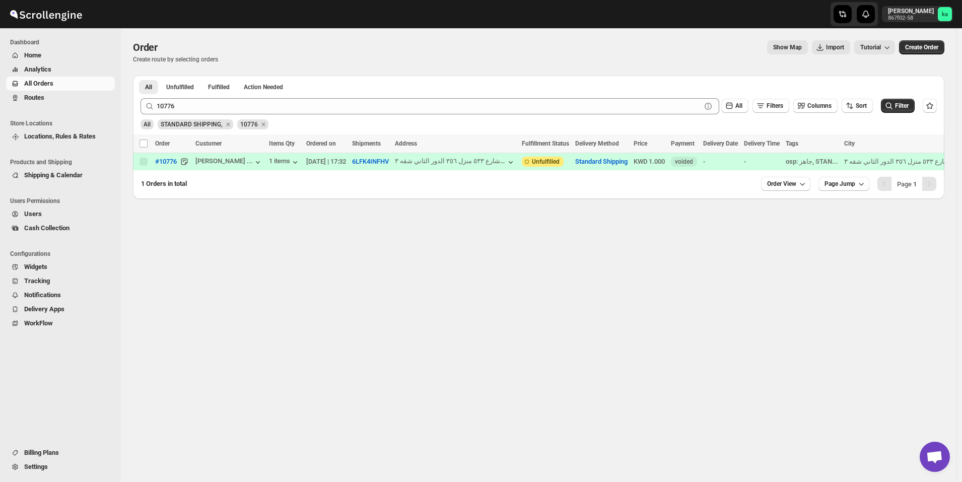
click at [35, 97] on span "Routes" at bounding box center [34, 98] width 20 height 8
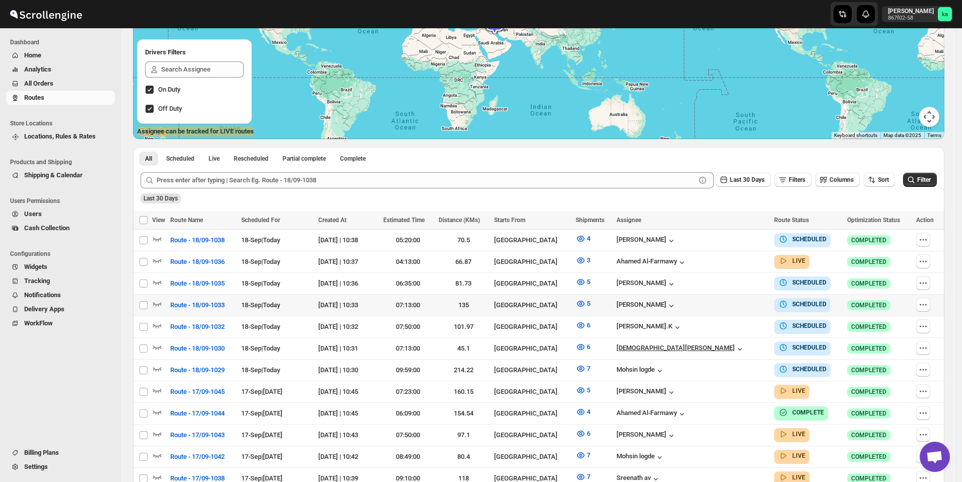
scroll to position [202, 0]
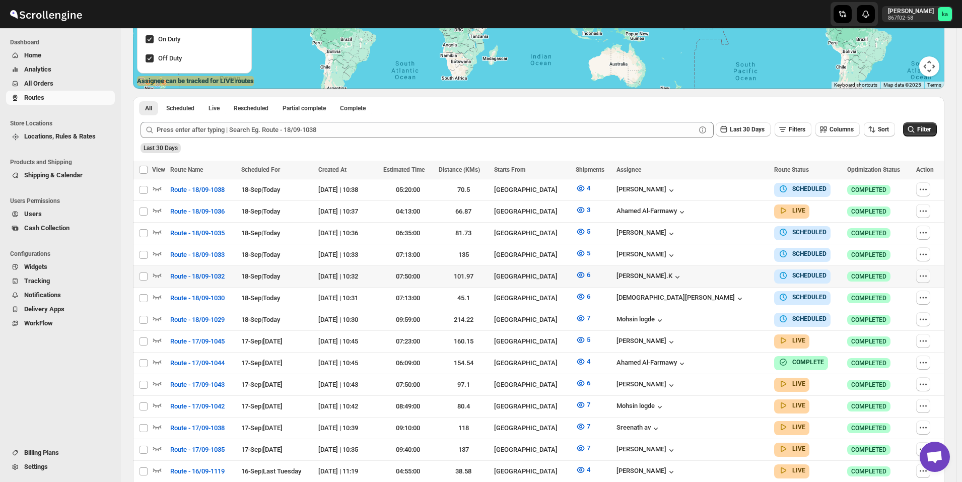
click at [922, 280] on button "button" at bounding box center [924, 276] width 14 height 14
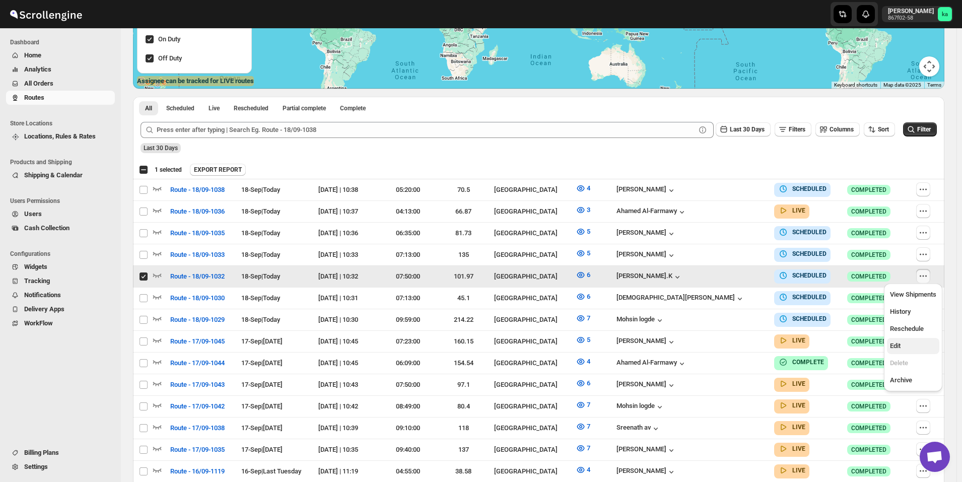
click at [917, 342] on span "Edit" at bounding box center [913, 346] width 46 height 10
checkbox input "false"
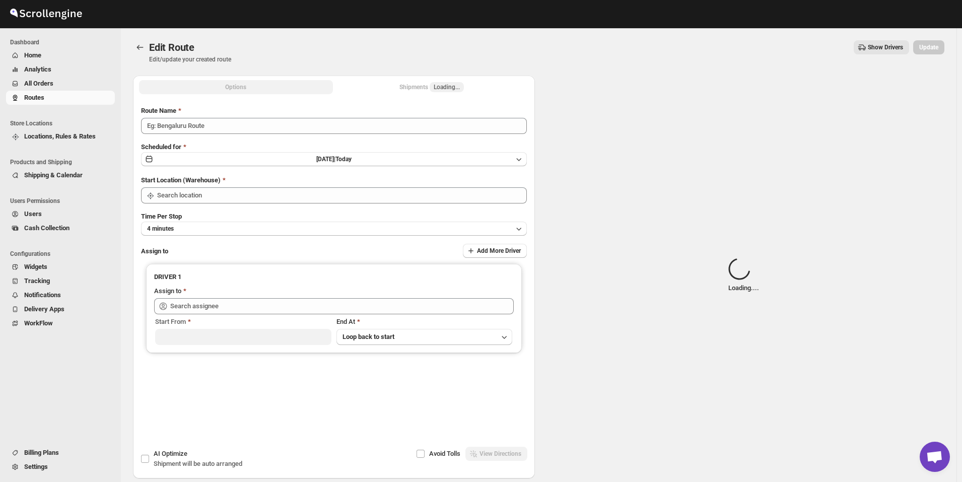
type input "Route - 18/09-1032"
type input "[GEOGRAPHIC_DATA]"
type input "[PERSON_NAME].K ([EMAIL_ADDRESS][DOMAIN_NAME])"
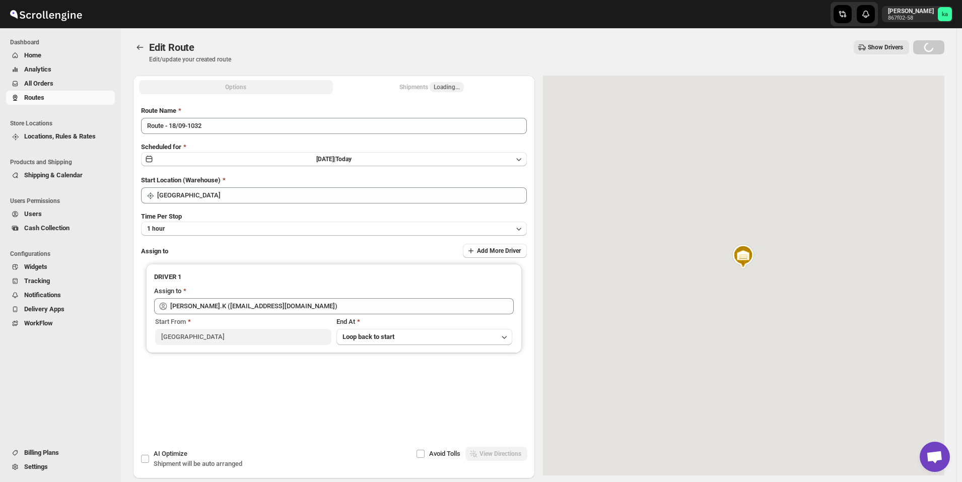
click at [414, 89] on div "Shipments Loading..." at bounding box center [432, 87] width 65 height 10
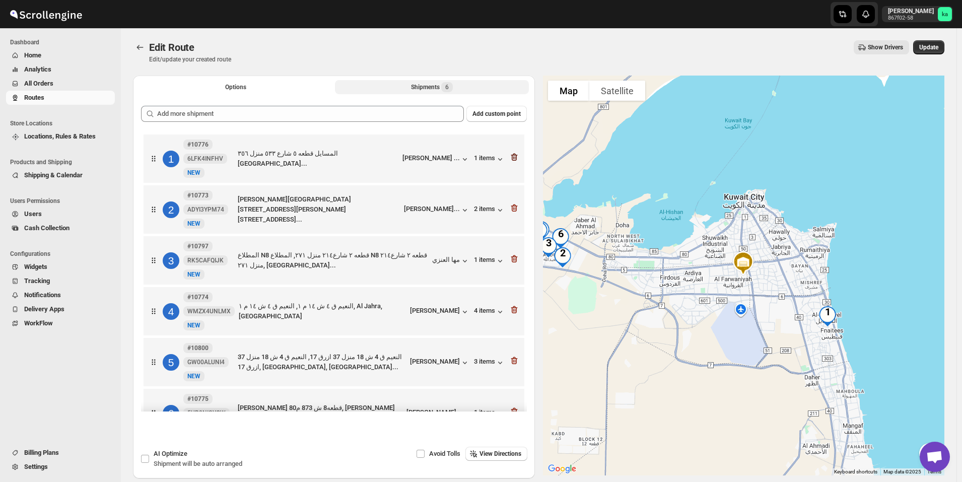
click at [514, 158] on icon "button" at bounding box center [514, 157] width 1 height 3
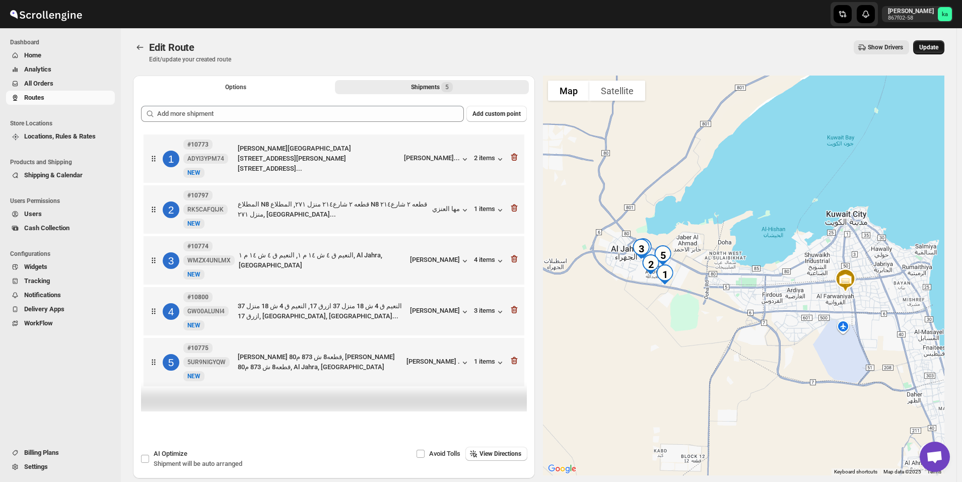
click at [945, 49] on button "Update" at bounding box center [929, 47] width 31 height 14
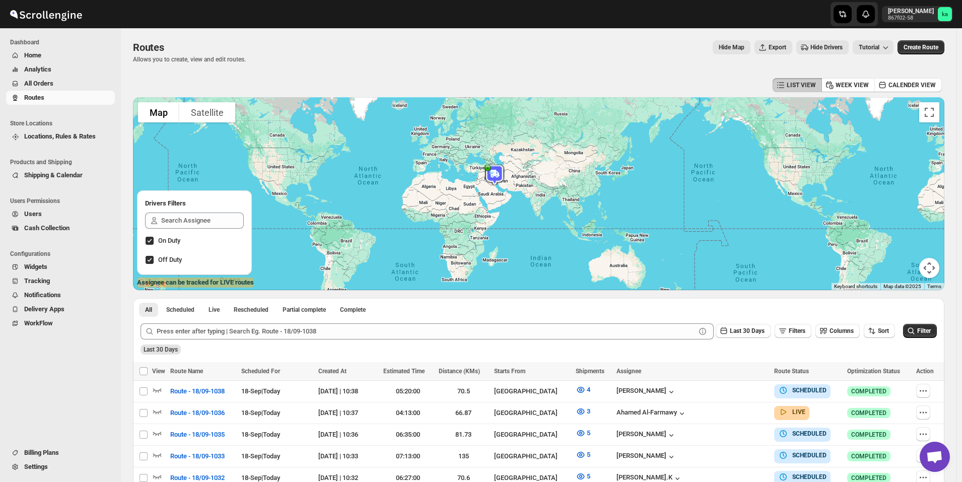
click at [74, 84] on span "All Orders" at bounding box center [68, 84] width 89 height 10
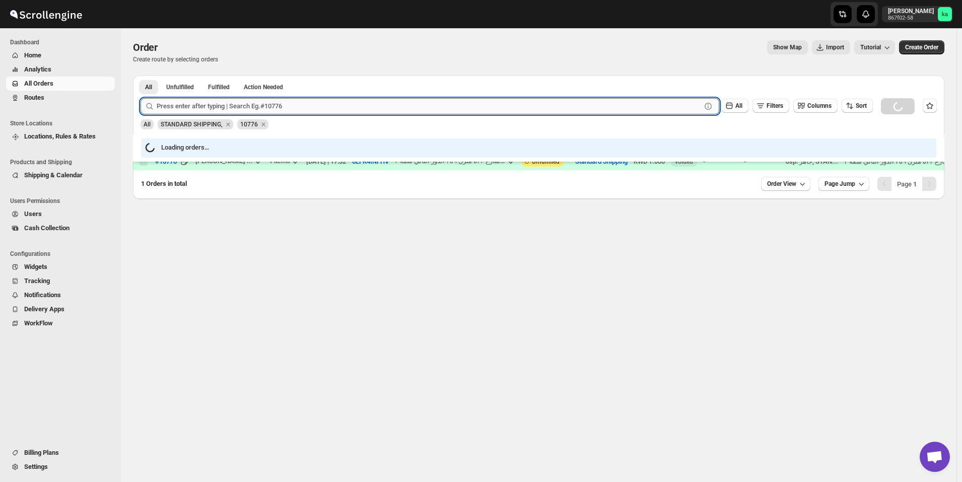
click at [320, 106] on input "text" at bounding box center [429, 106] width 545 height 16
paste input "10776"
type input "10776"
click at [141, 76] on button "Submit" at bounding box center [155, 81] width 29 height 11
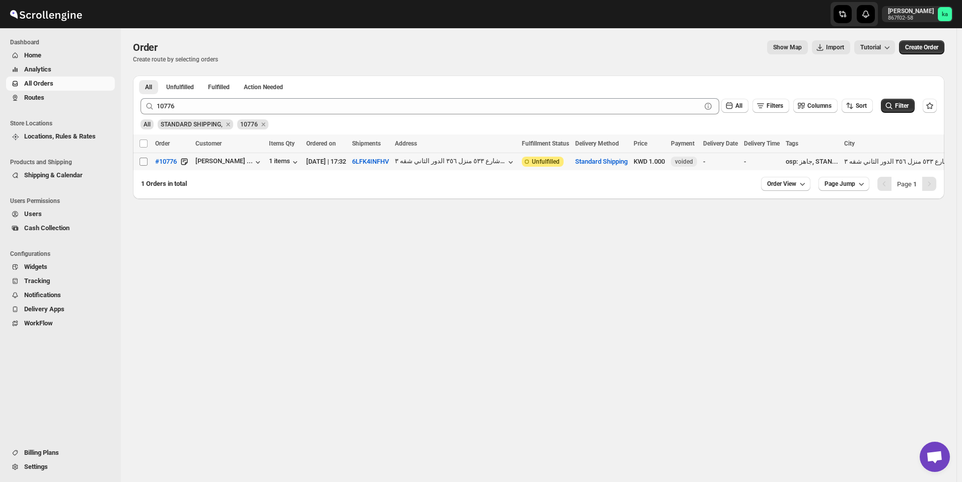
click at [141, 163] on input "Select order" at bounding box center [144, 162] width 8 height 8
checkbox input "true"
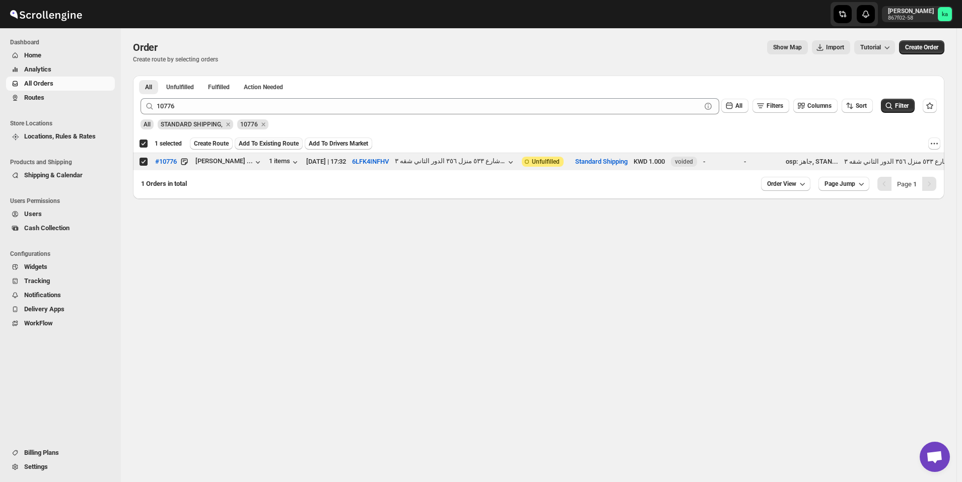
click at [267, 144] on span "Add To Existing Route" at bounding box center [269, 144] width 60 height 8
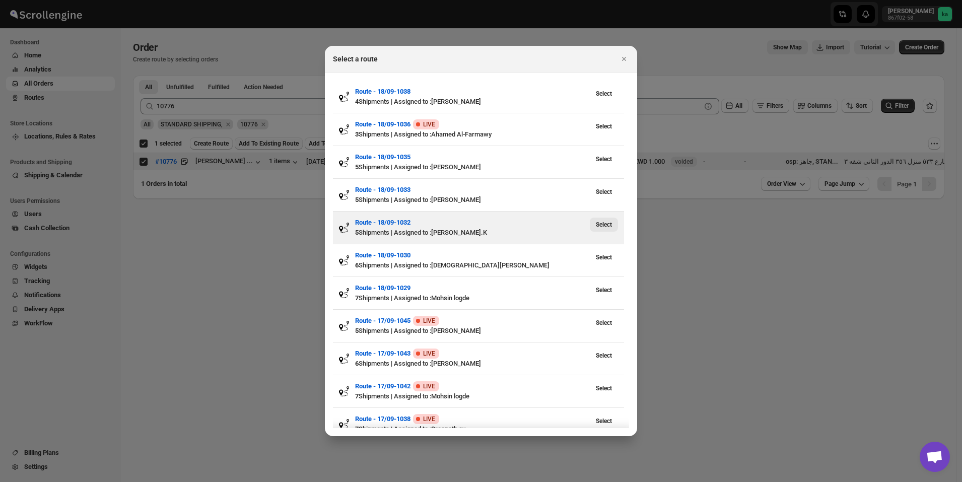
click at [611, 227] on span "Select" at bounding box center [604, 225] width 16 height 8
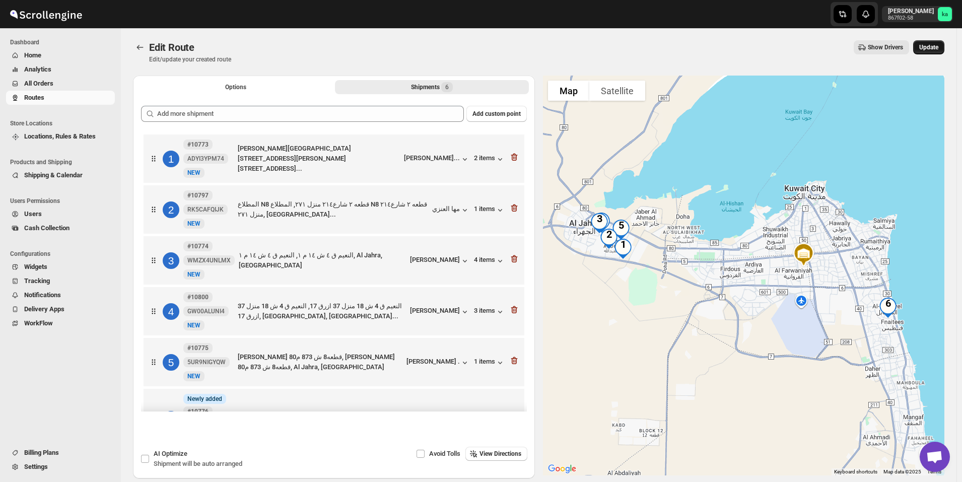
click at [939, 50] on span "Update" at bounding box center [929, 47] width 19 height 8
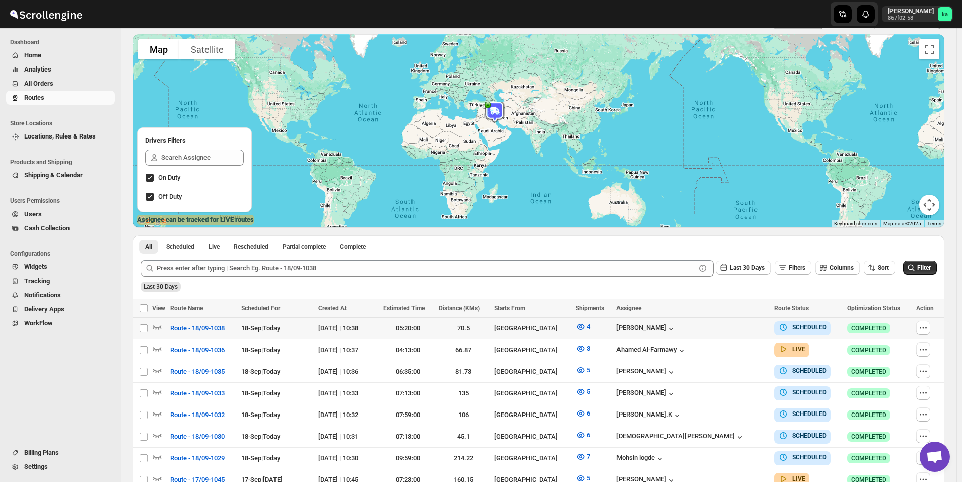
scroll to position [101, 0]
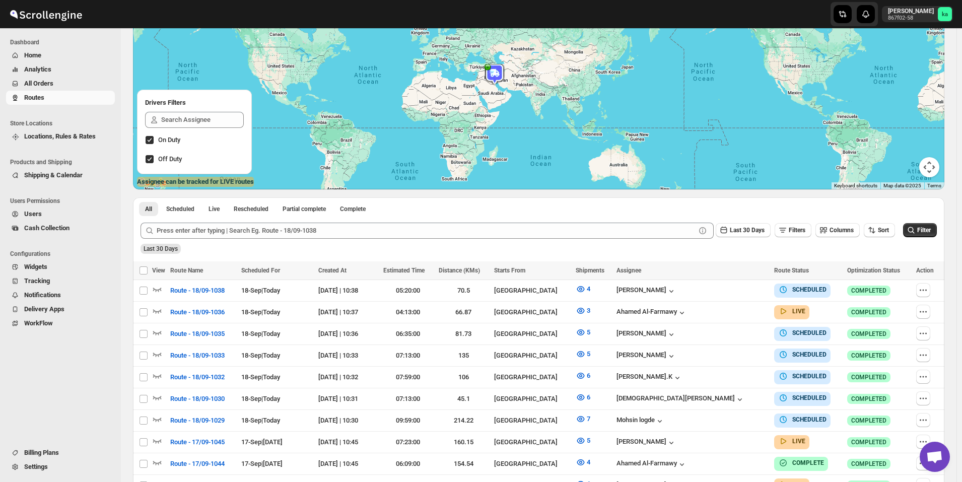
click at [66, 82] on span "All Orders" at bounding box center [68, 84] width 89 height 10
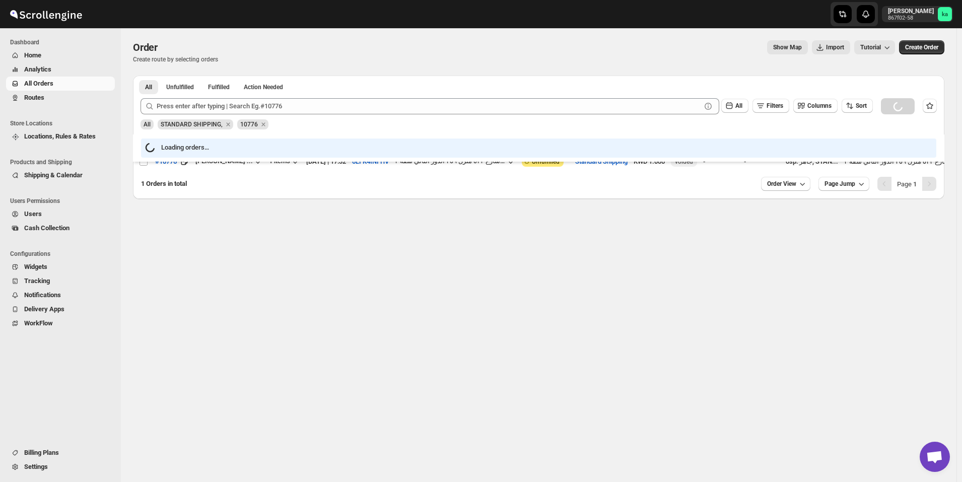
click at [54, 97] on span "Routes" at bounding box center [68, 98] width 89 height 10
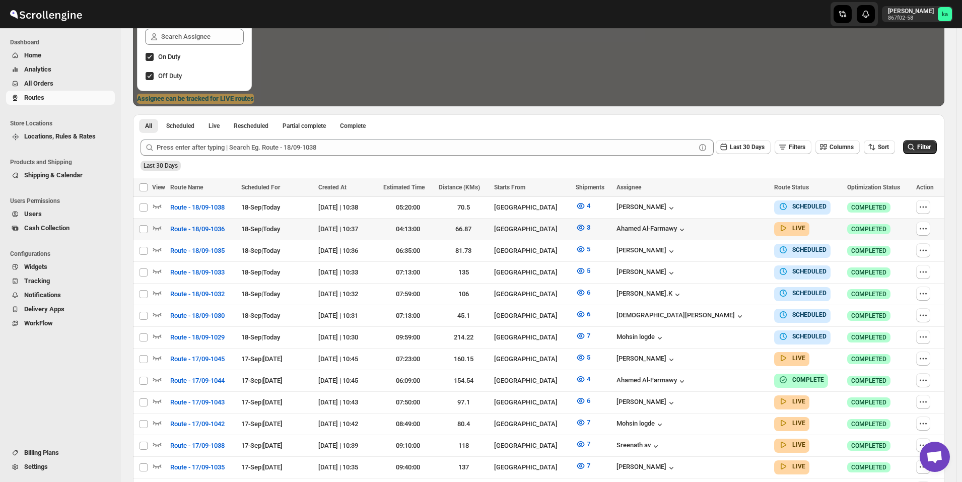
scroll to position [186, 0]
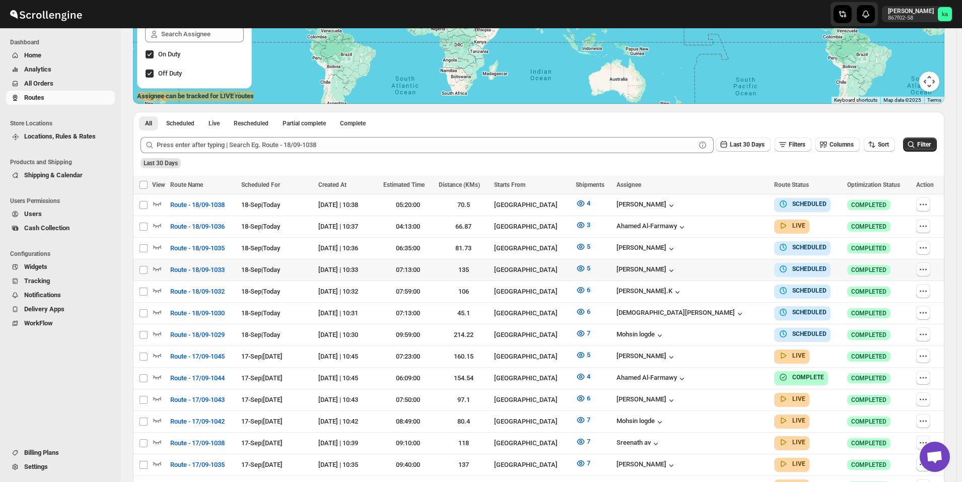
click at [929, 267] on icon "button" at bounding box center [924, 270] width 10 height 10
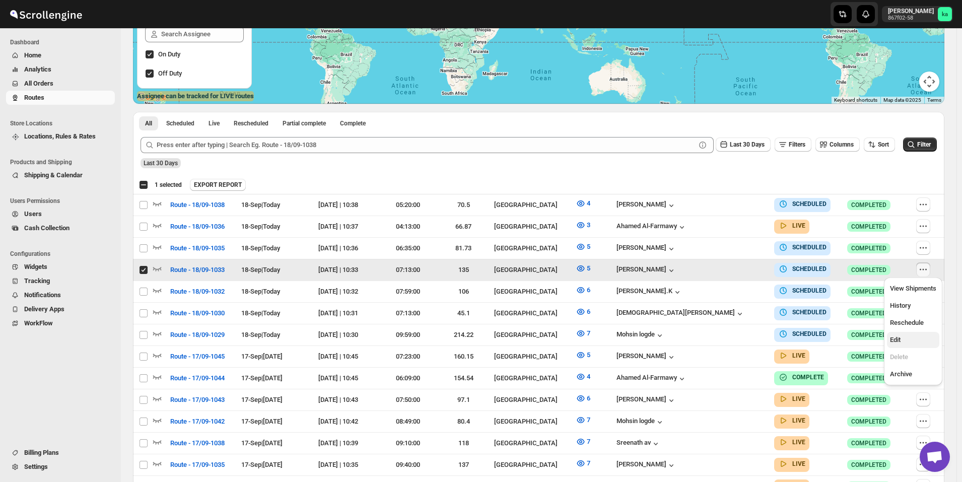
click at [910, 334] on button "Edit" at bounding box center [913, 340] width 52 height 16
checkbox input "false"
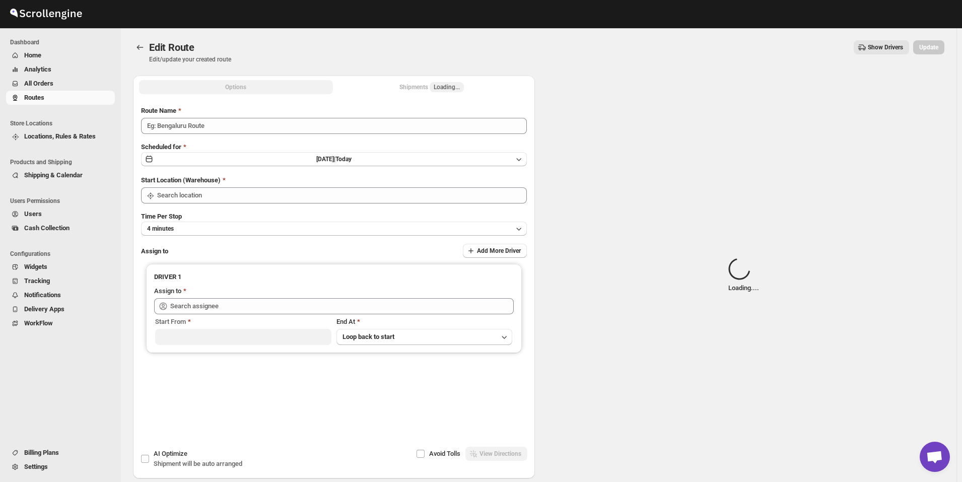
type input "Route - 18/09-1033"
type input "[GEOGRAPHIC_DATA]"
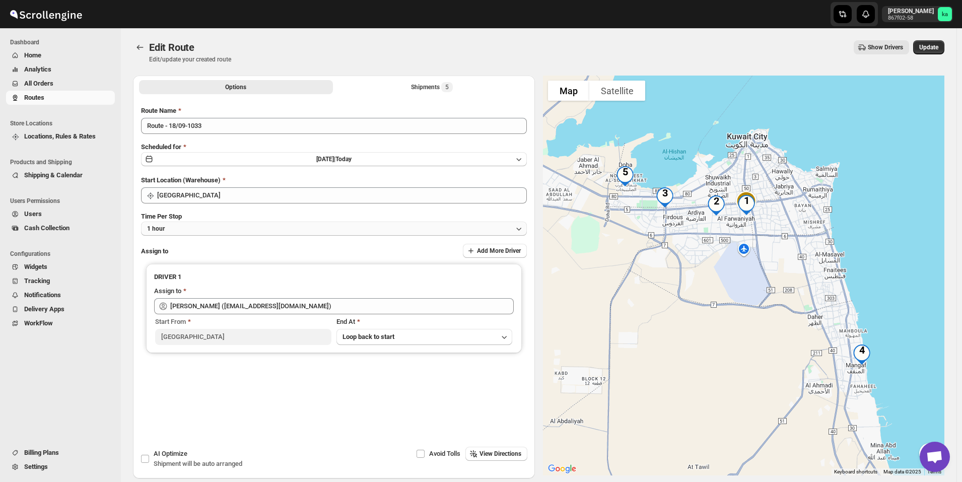
click at [255, 231] on button "1 hour" at bounding box center [334, 229] width 386 height 14
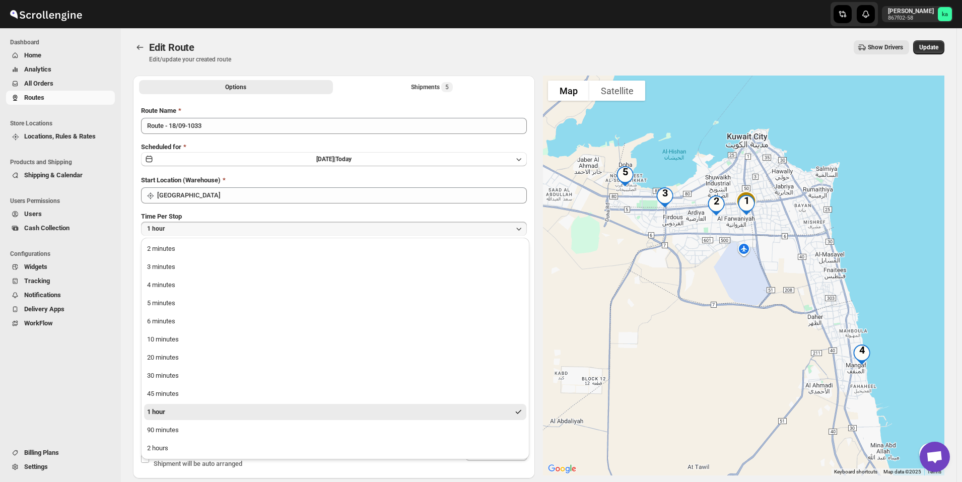
click at [224, 411] on button "1 hour" at bounding box center [335, 412] width 382 height 16
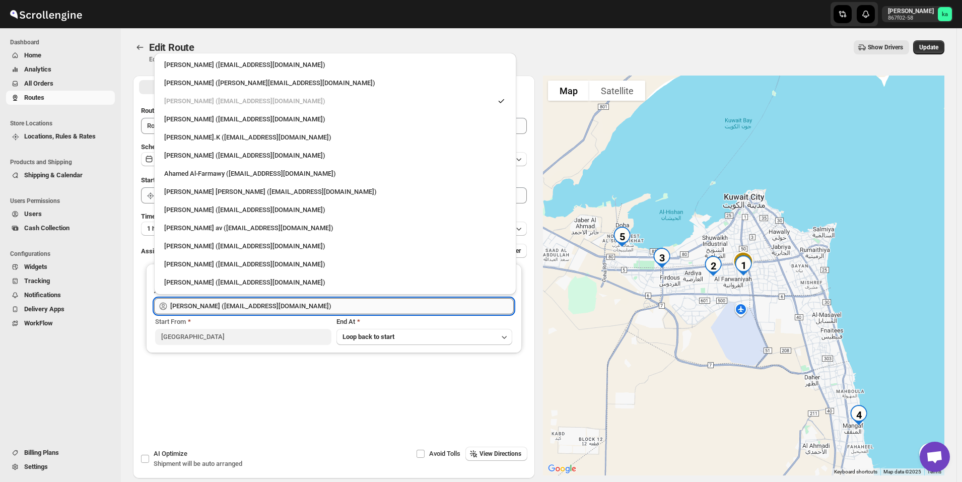
click at [215, 302] on input "[PERSON_NAME] ([EMAIL_ADDRESS][DOMAIN_NAME])" at bounding box center [342, 306] width 344 height 16
click at [200, 225] on div "Sreenath av ([EMAIL_ADDRESS][DOMAIN_NAME])" at bounding box center [335, 228] width 342 height 10
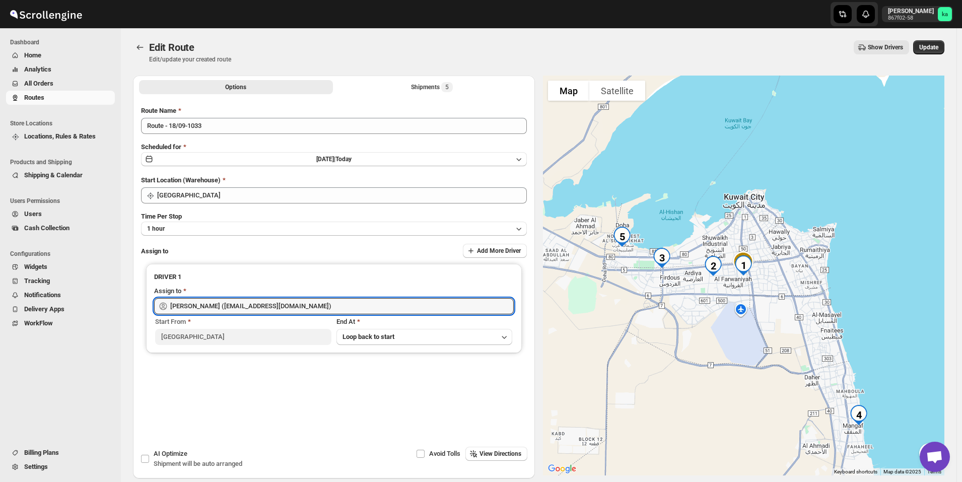
type input "Sreenath av ([EMAIL_ADDRESS][DOMAIN_NAME])"
click at [945, 43] on button "Update" at bounding box center [929, 47] width 31 height 14
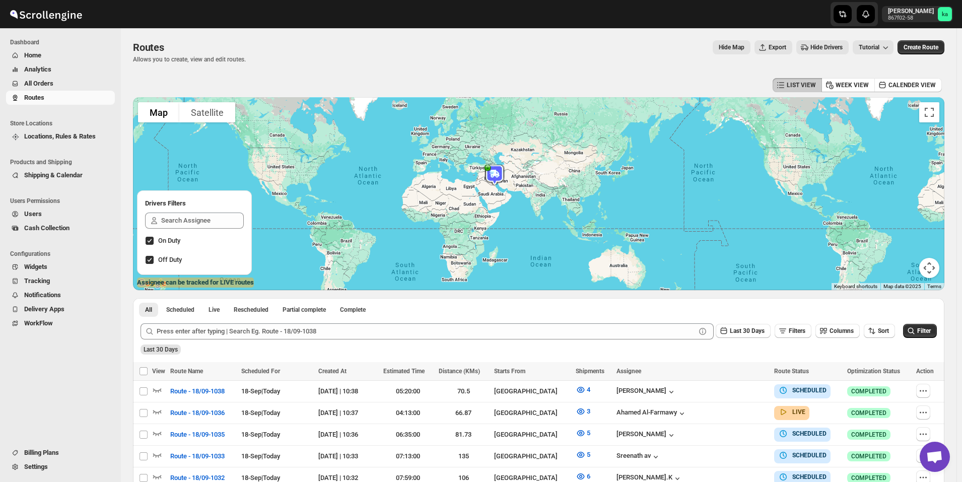
click at [63, 88] on span "All Orders" at bounding box center [68, 84] width 89 height 10
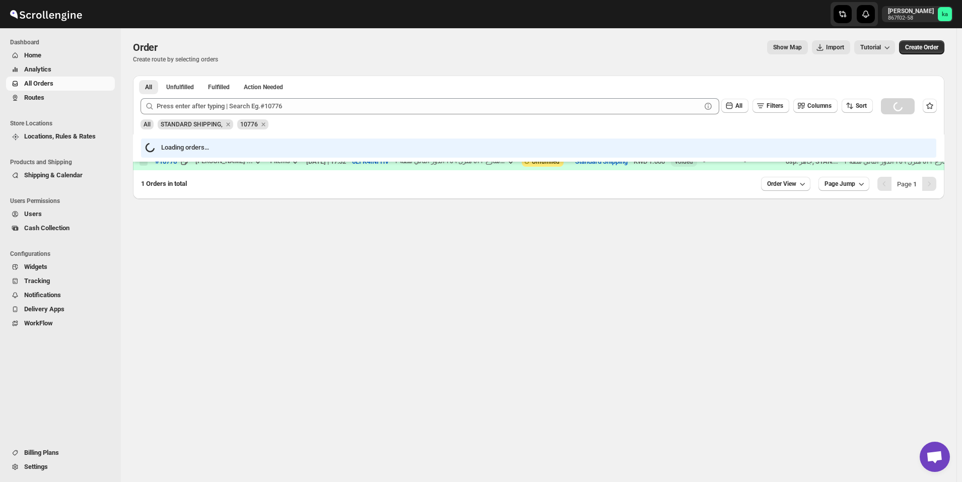
click at [53, 101] on span "Routes" at bounding box center [68, 98] width 89 height 10
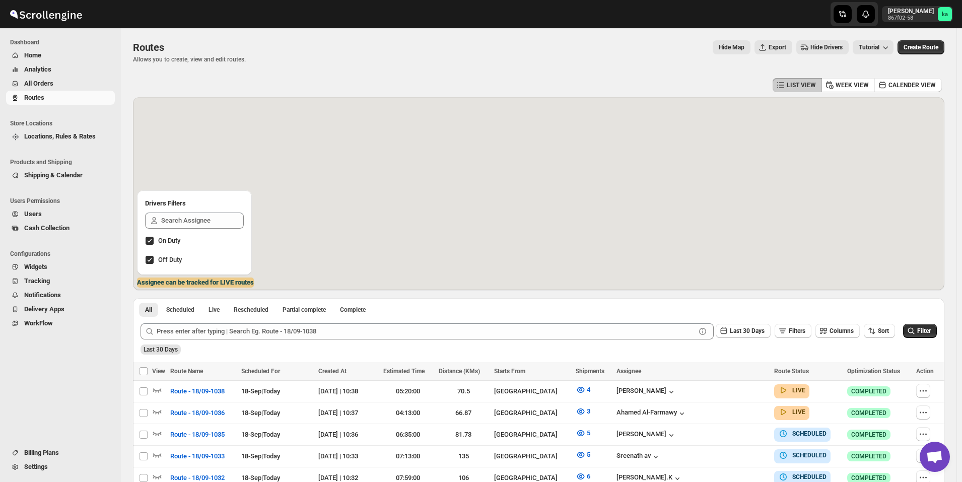
scroll to position [186, 0]
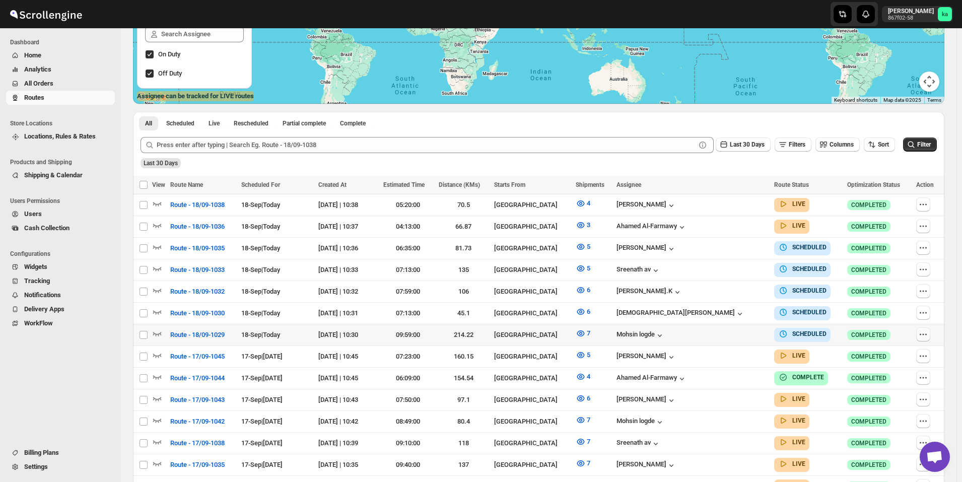
click at [924, 331] on icon "button" at bounding box center [924, 335] width 10 height 10
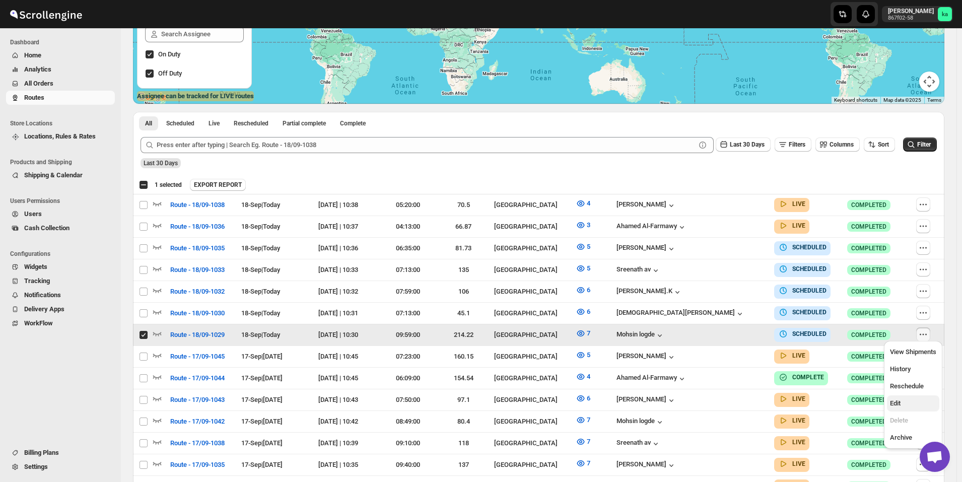
click at [909, 405] on span "Edit" at bounding box center [913, 404] width 46 height 10
checkbox input "false"
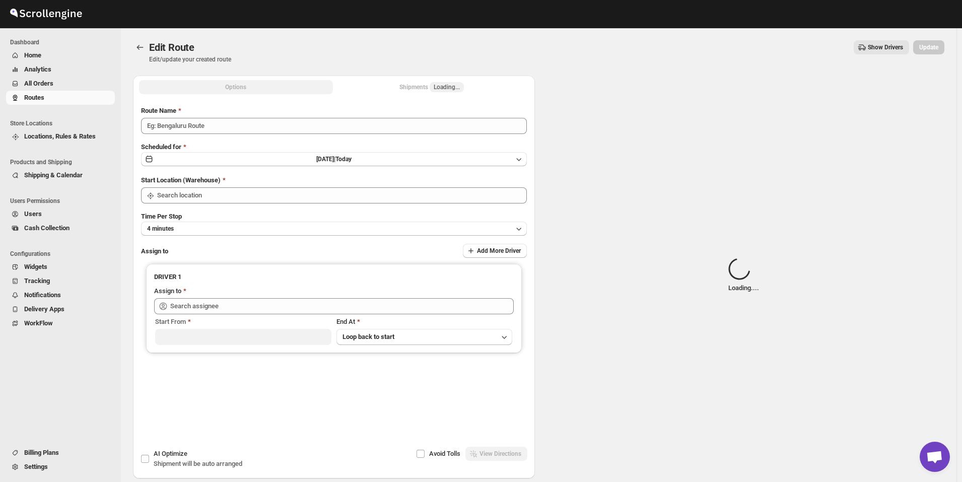
type input "Route - 18/09-1029"
type input "[GEOGRAPHIC_DATA]"
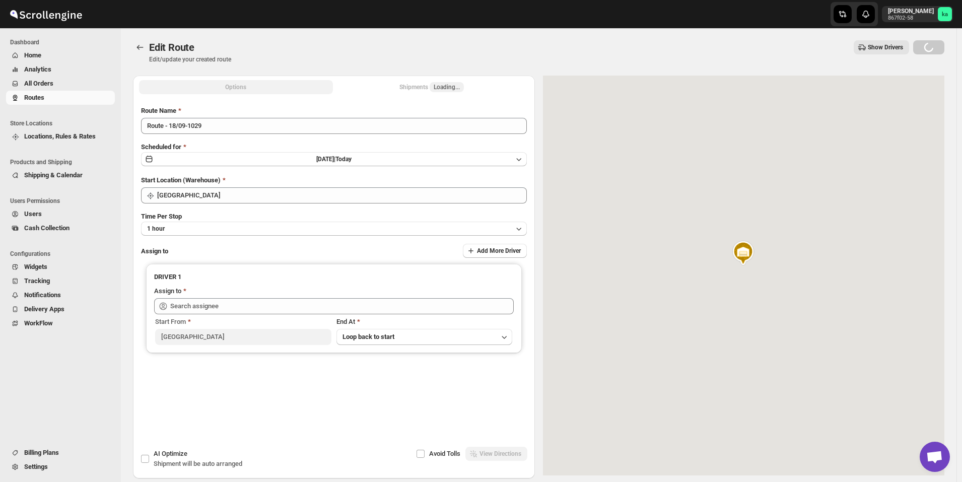
type input "Mohsin logde ([EMAIL_ADDRESS][DOMAIN_NAME])"
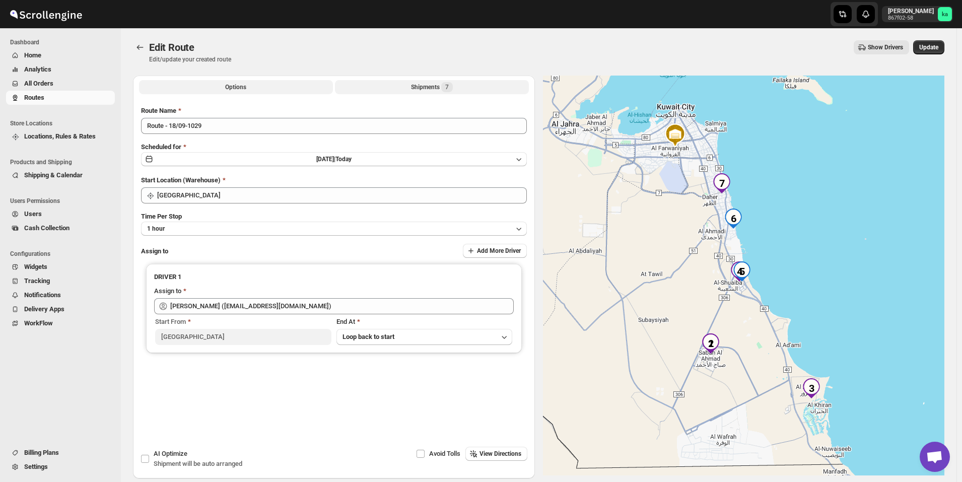
click at [411, 89] on button "Shipments 7" at bounding box center [432, 87] width 194 height 14
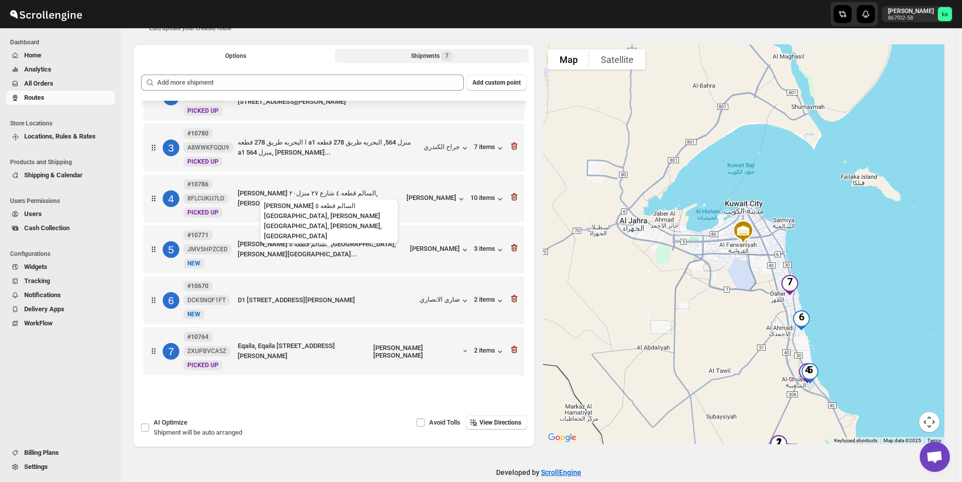
scroll to position [47, 0]
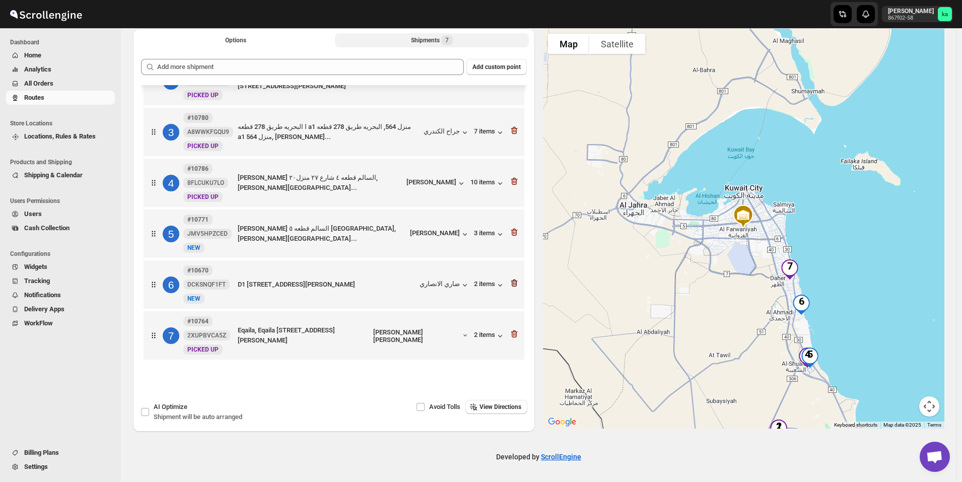
click at [513, 283] on icon "button" at bounding box center [514, 283] width 10 height 10
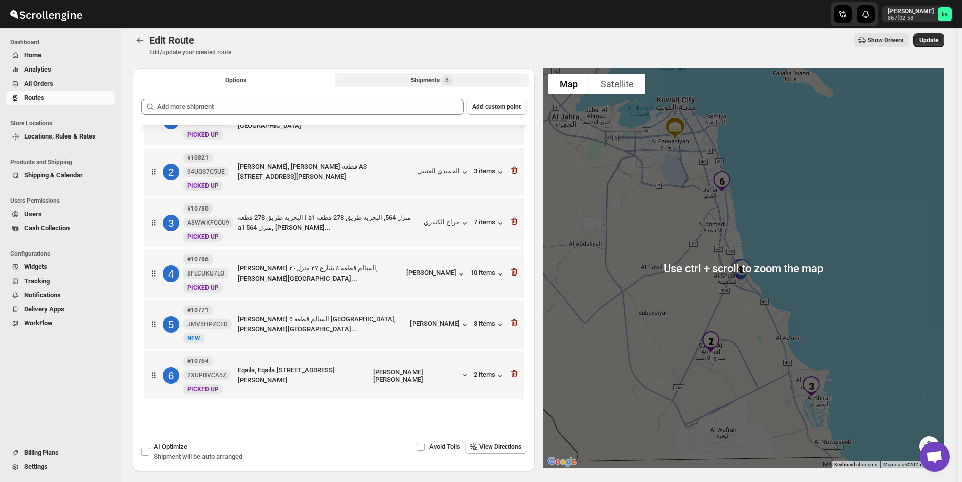
scroll to position [0, 0]
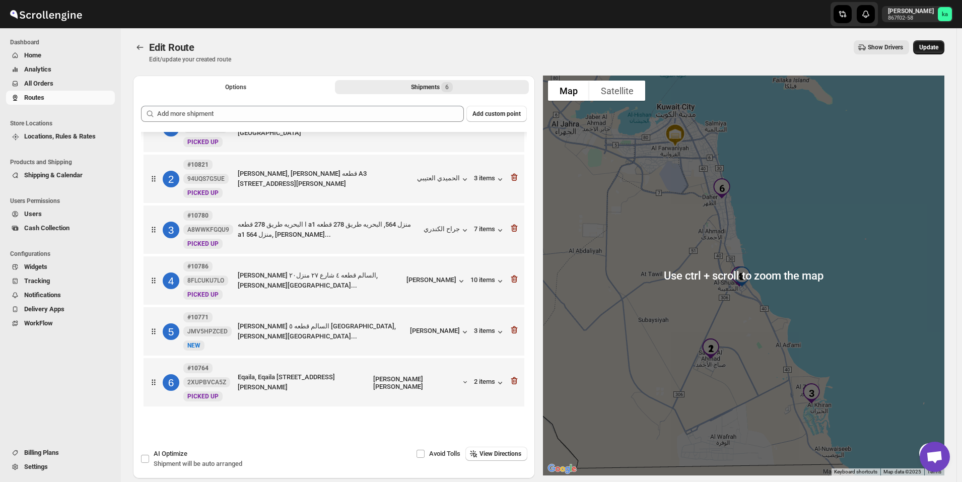
click at [944, 50] on button "Update" at bounding box center [929, 47] width 31 height 14
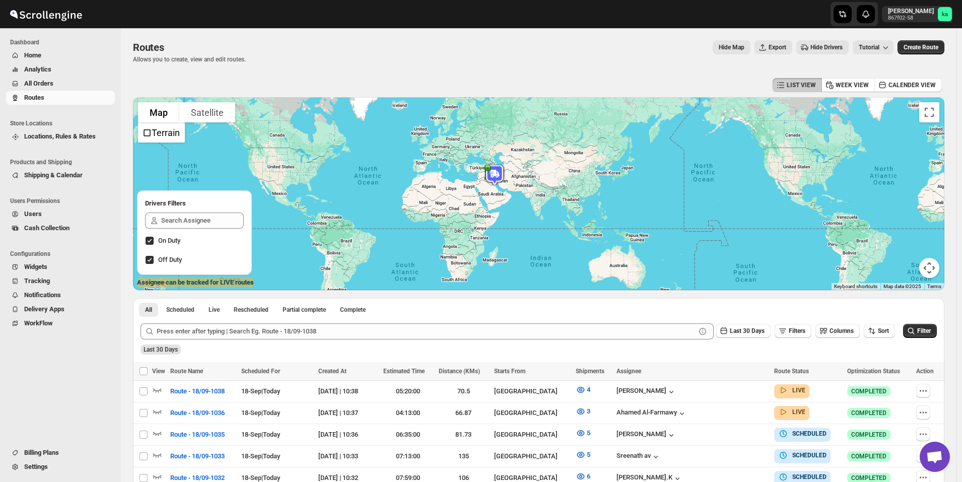
click at [68, 89] on button "All Orders" at bounding box center [60, 84] width 109 height 14
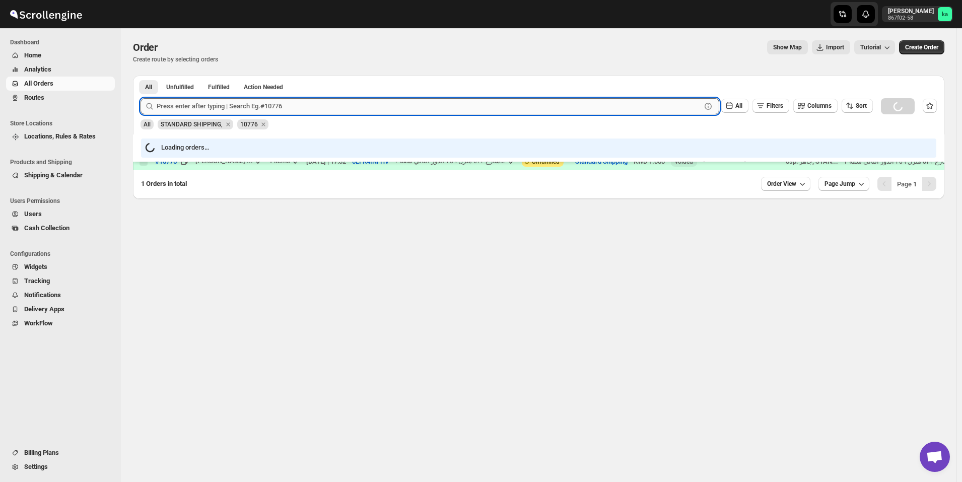
click at [220, 107] on input "text" at bounding box center [429, 106] width 545 height 16
type input "10776"
click at [141, 76] on button "Submit" at bounding box center [155, 81] width 29 height 11
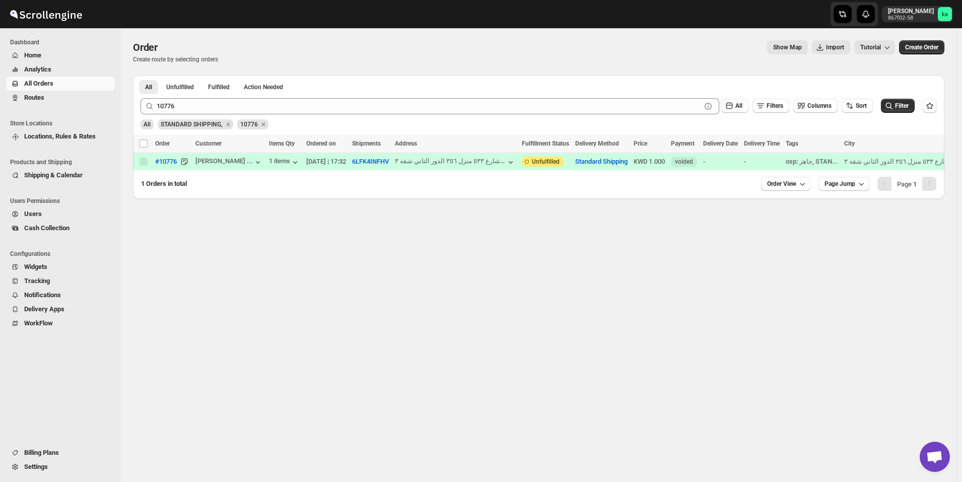
click at [43, 95] on span "Routes" at bounding box center [34, 98] width 20 height 8
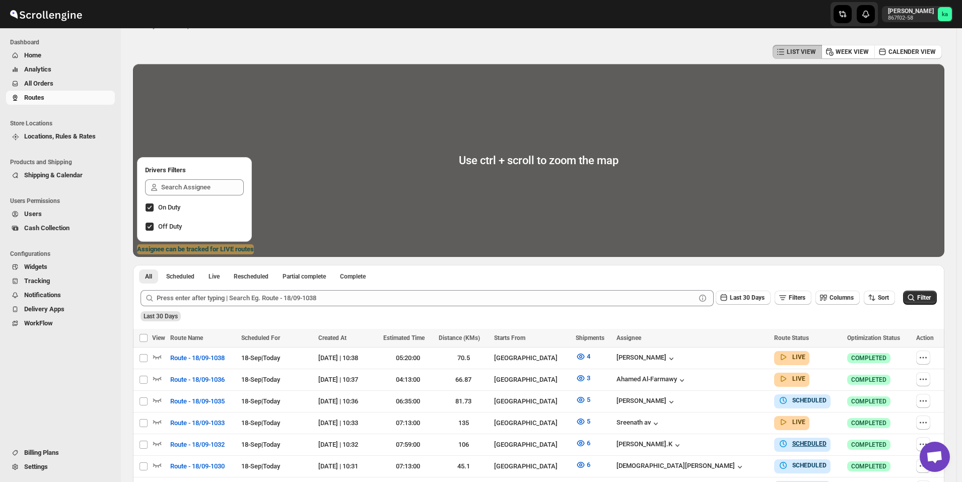
scroll to position [237, 0]
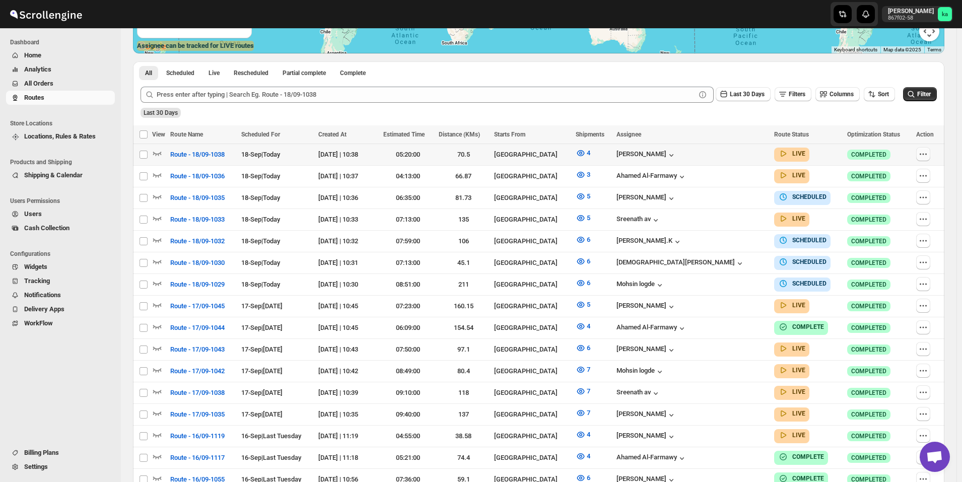
click at [924, 153] on icon "button" at bounding box center [924, 154] width 10 height 10
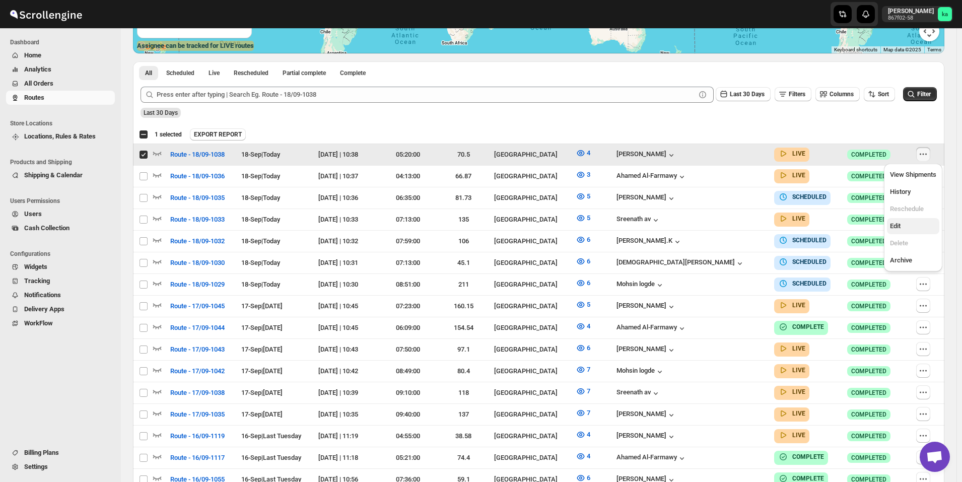
click at [916, 223] on span "Edit" at bounding box center [913, 226] width 46 height 10
checkbox input "false"
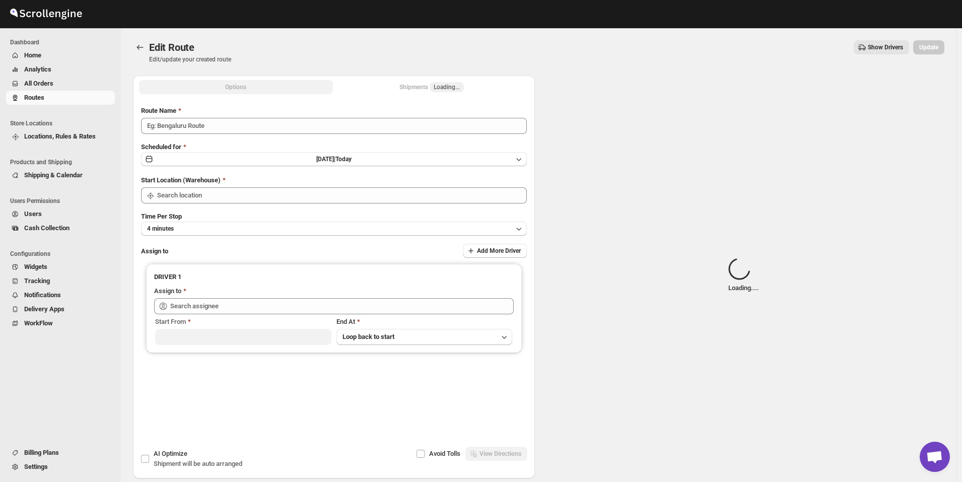
type input "Route - 18/09-1038"
type input "[GEOGRAPHIC_DATA]"
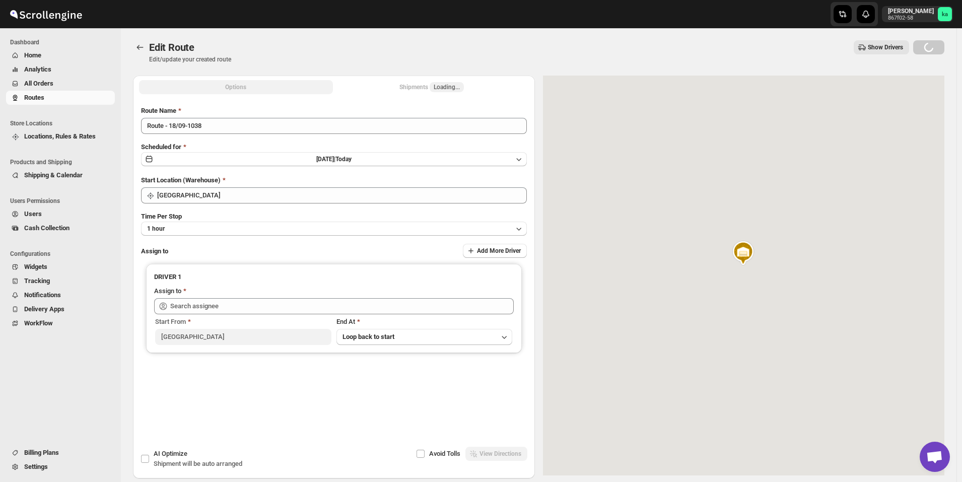
type input "[PERSON_NAME] ([EMAIL_ADDRESS][DOMAIN_NAME])"
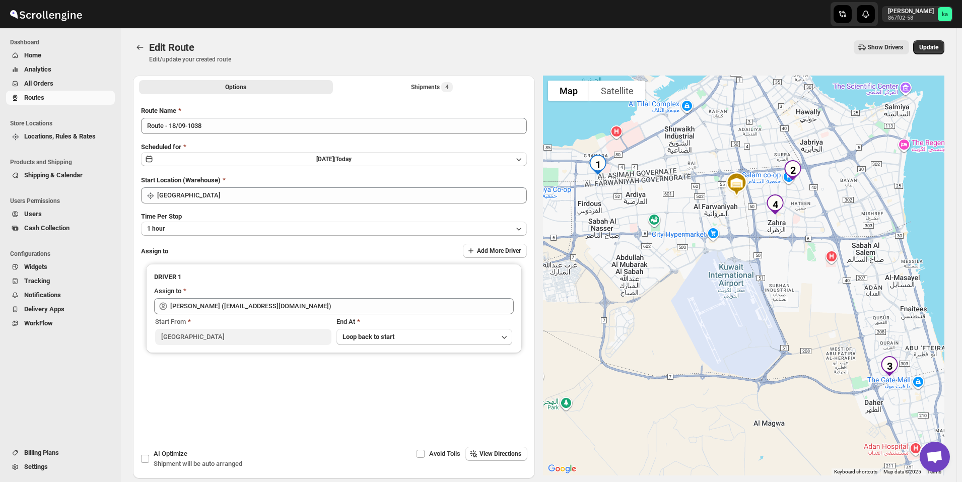
click at [48, 88] on span "All Orders" at bounding box center [68, 84] width 89 height 10
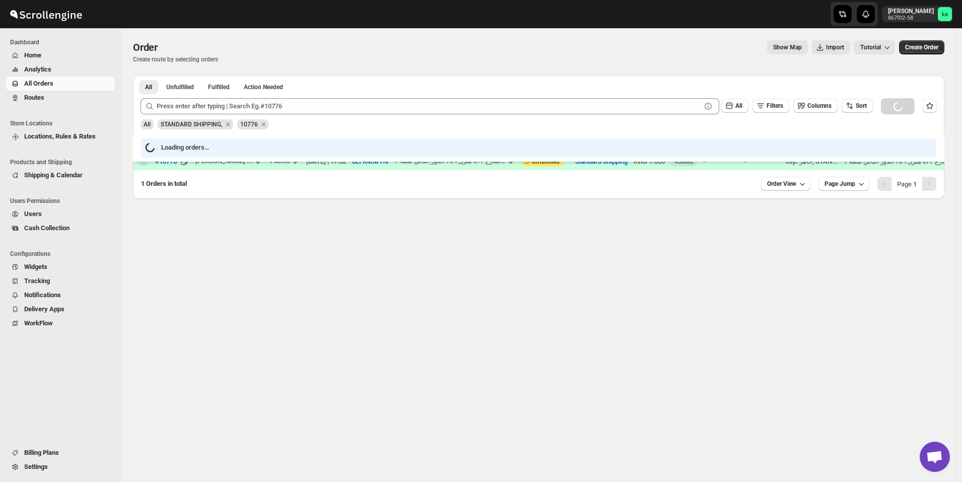
click at [36, 100] on span "Routes" at bounding box center [34, 98] width 20 height 8
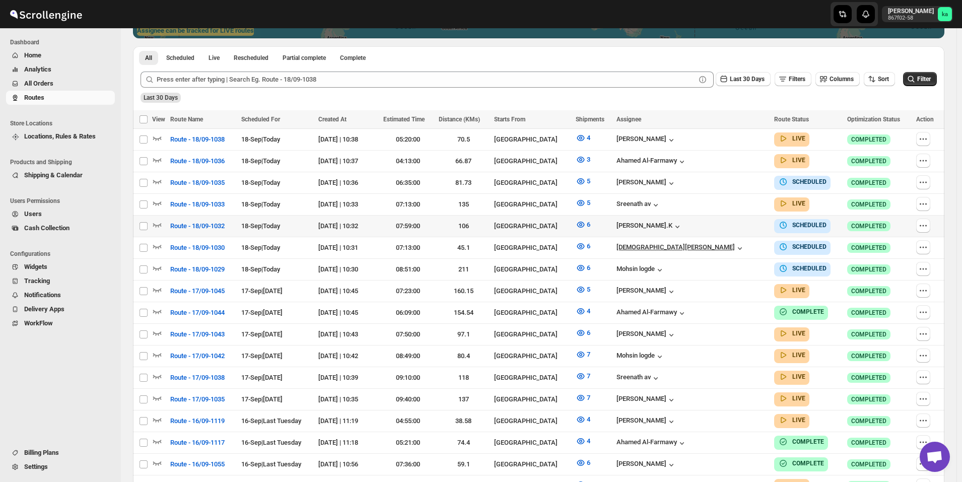
scroll to position [302, 0]
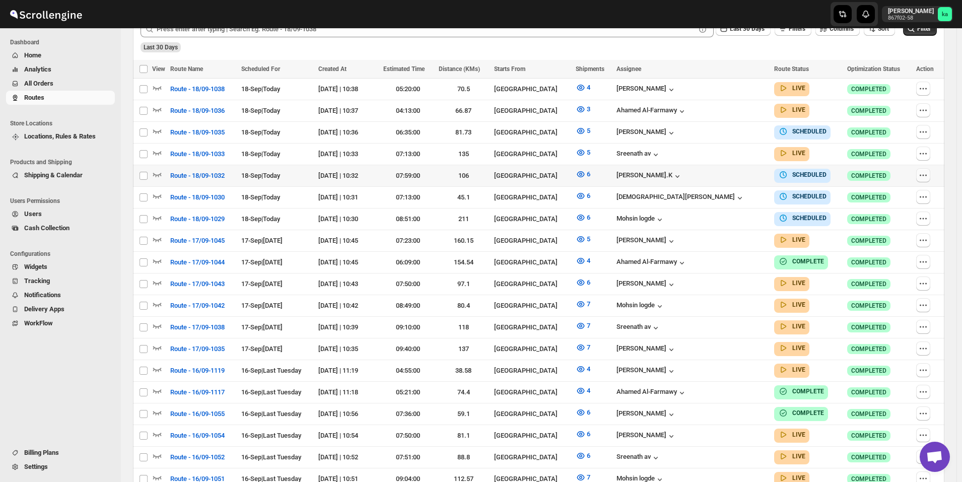
click at [926, 175] on icon "button" at bounding box center [924, 175] width 10 height 10
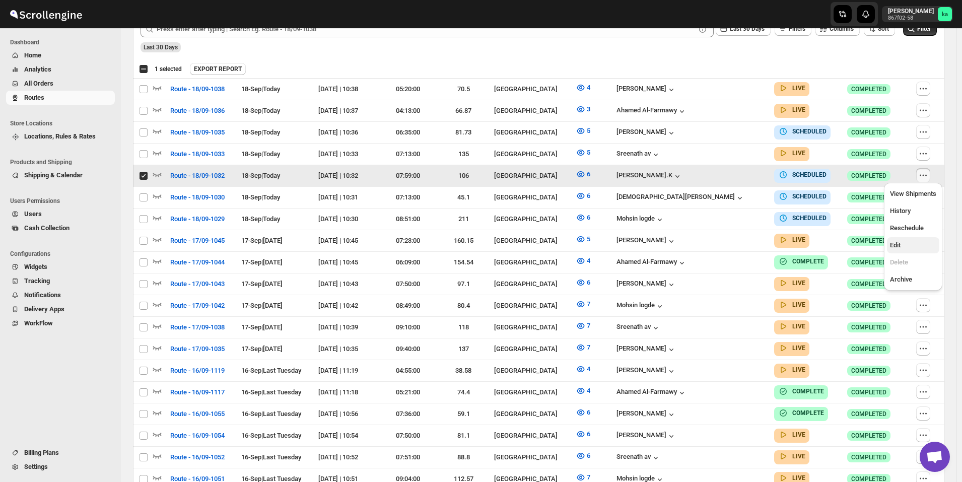
click at [925, 244] on span "Edit" at bounding box center [913, 245] width 46 height 10
checkbox input "false"
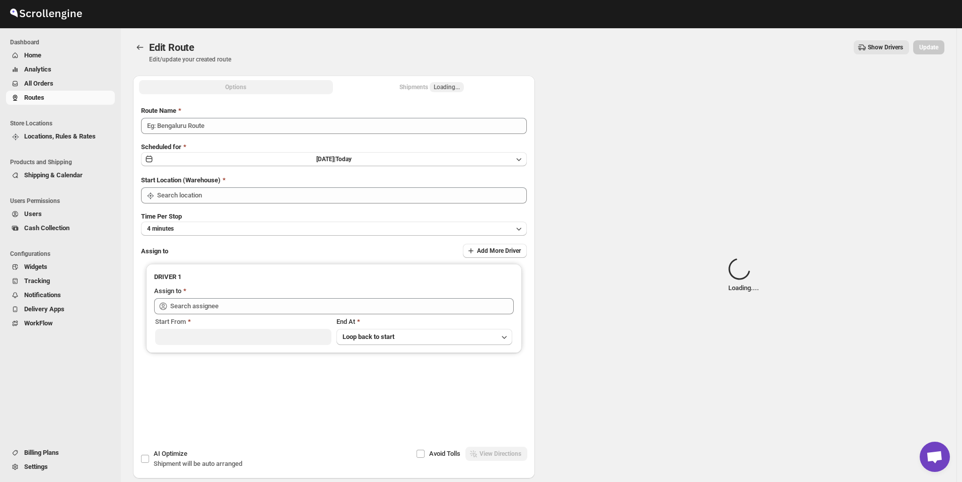
type input "Route - 18/09-1032"
type input "[PERSON_NAME].K ([EMAIL_ADDRESS][DOMAIN_NAME])"
type input "[GEOGRAPHIC_DATA]"
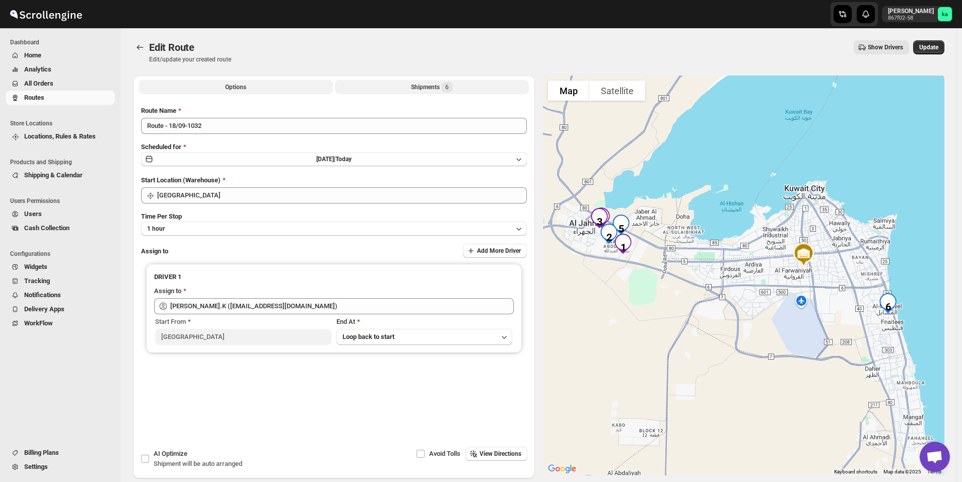
click at [449, 90] on span "6" at bounding box center [447, 87] width 4 height 8
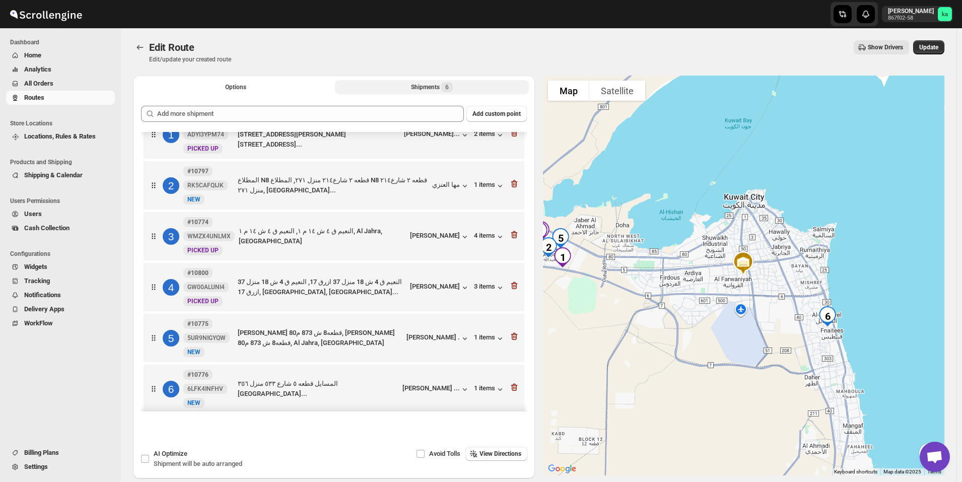
scroll to position [31, 0]
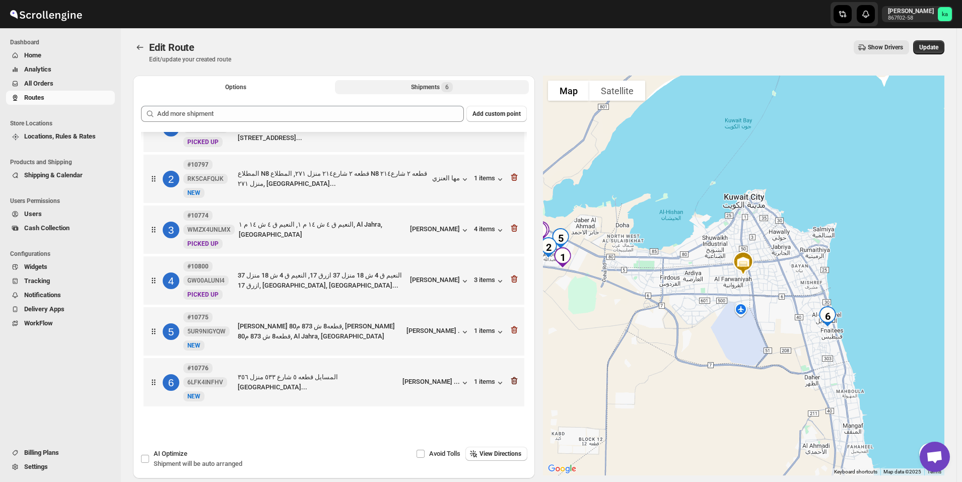
click at [516, 381] on icon "button" at bounding box center [514, 381] width 10 height 10
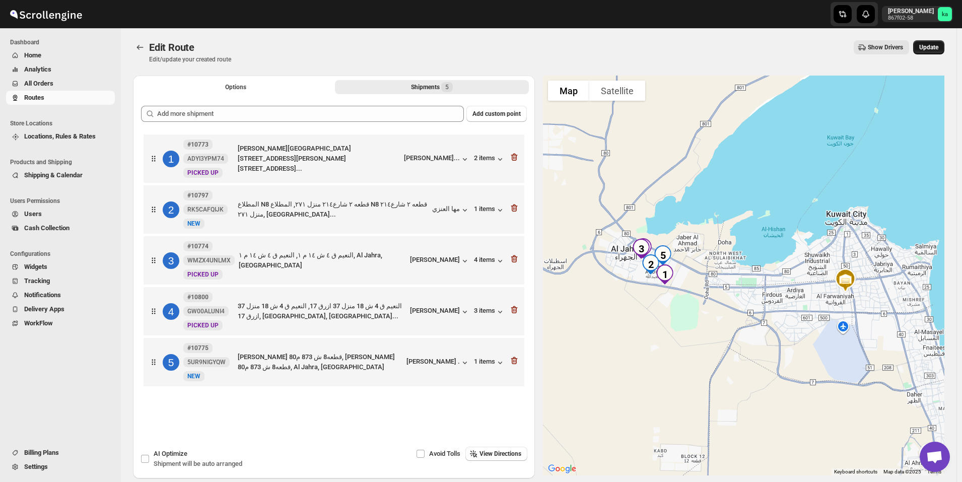
click at [939, 49] on span "Update" at bounding box center [929, 47] width 19 height 8
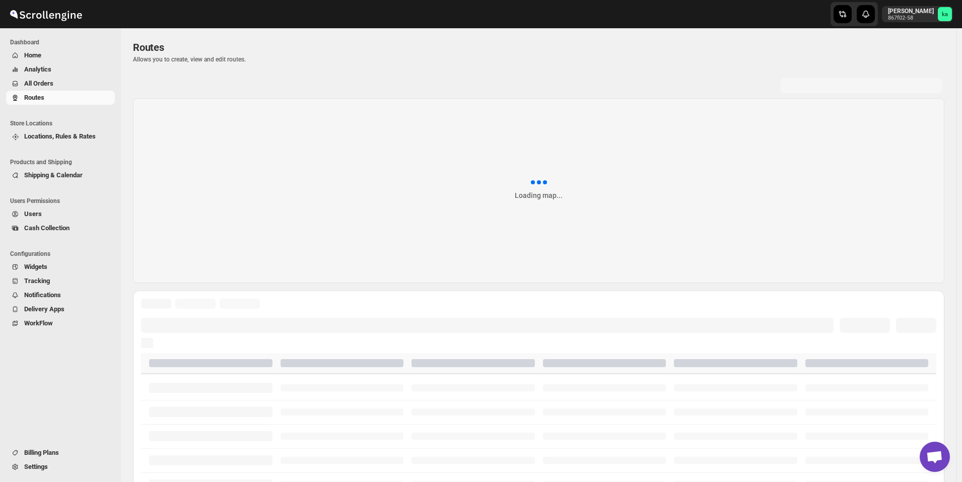
click at [48, 84] on span "All Orders" at bounding box center [38, 84] width 29 height 8
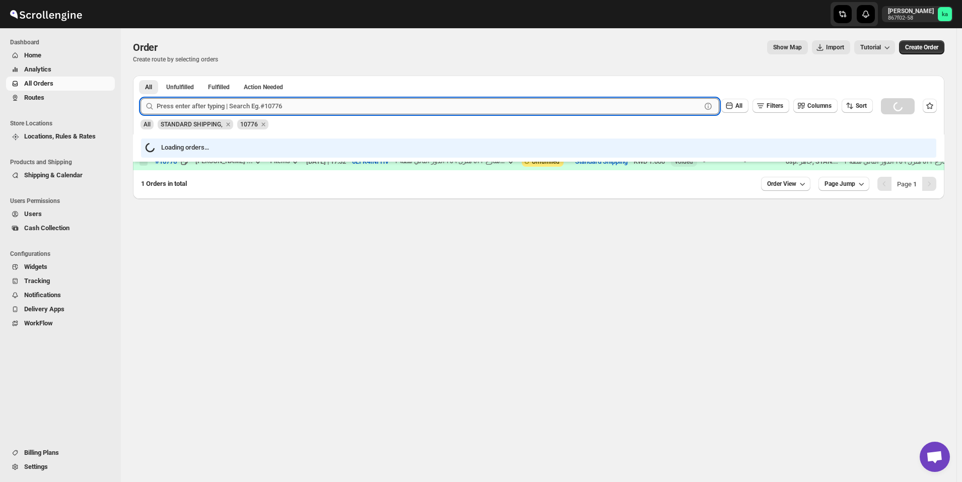
click at [193, 110] on input "text" at bounding box center [429, 106] width 545 height 16
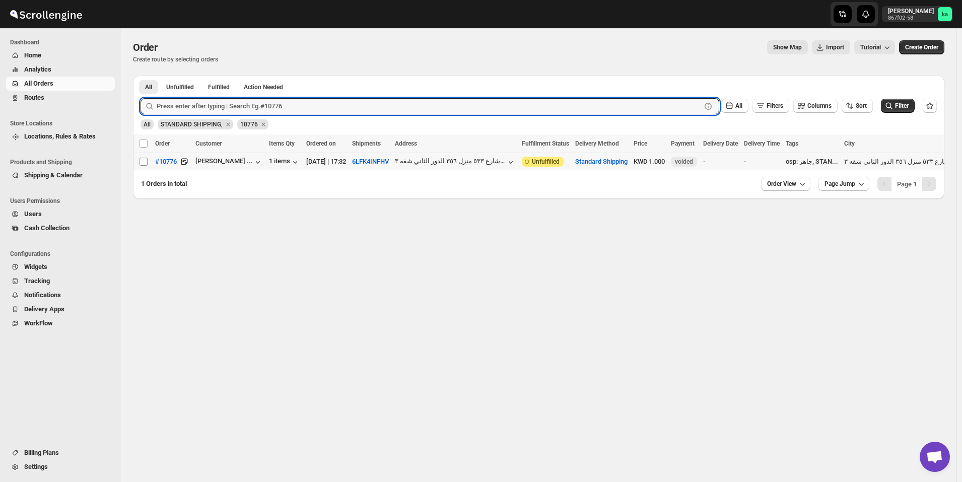
click at [144, 161] on input "Select order" at bounding box center [144, 162] width 8 height 8
checkbox input "true"
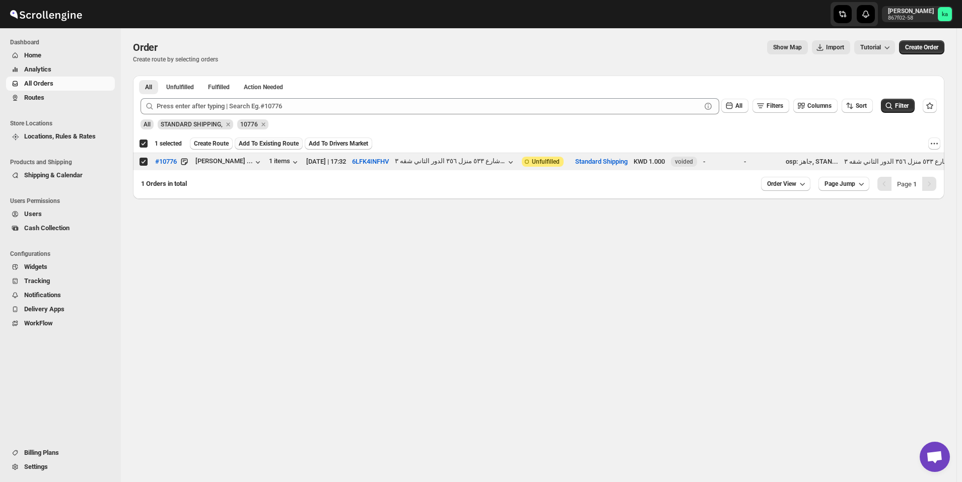
click at [269, 140] on span "Add To Existing Route" at bounding box center [269, 144] width 60 height 8
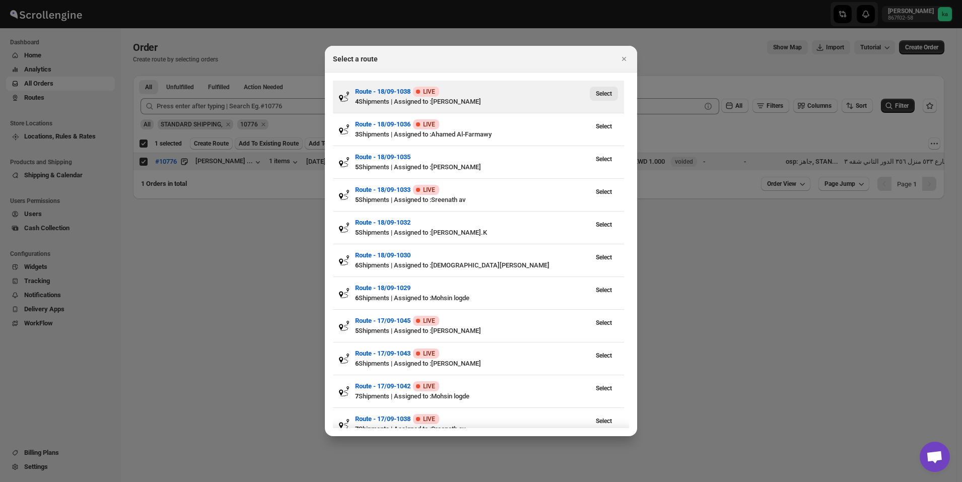
click at [604, 94] on span "Select" at bounding box center [604, 94] width 16 height 8
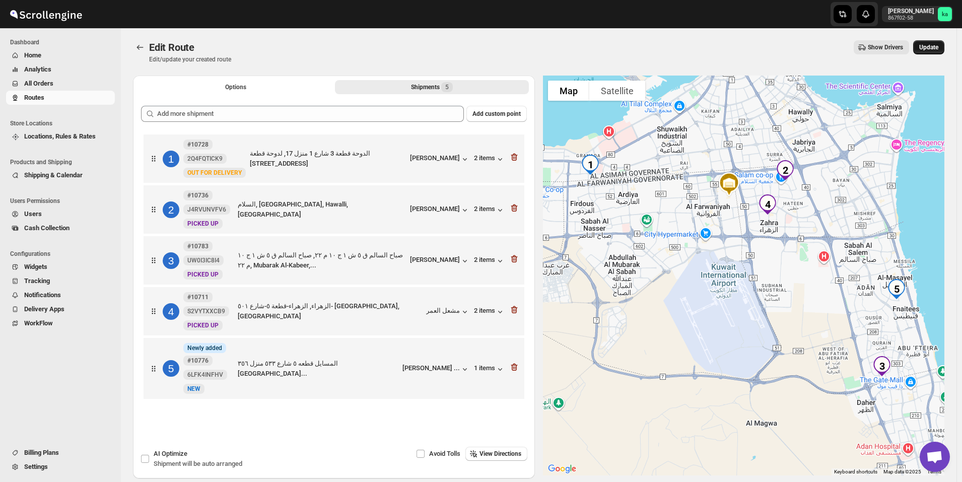
click at [939, 47] on span "Update" at bounding box center [929, 47] width 19 height 8
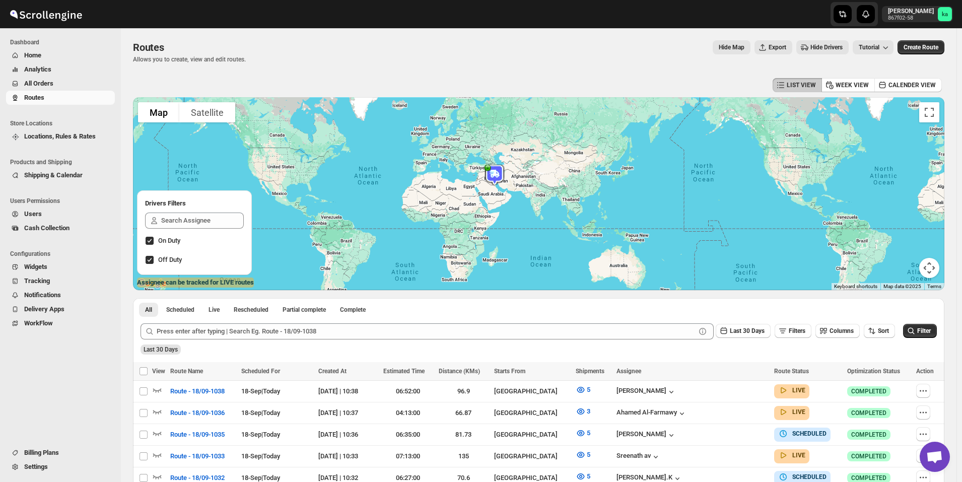
click at [56, 88] on span "All Orders" at bounding box center [68, 84] width 89 height 10
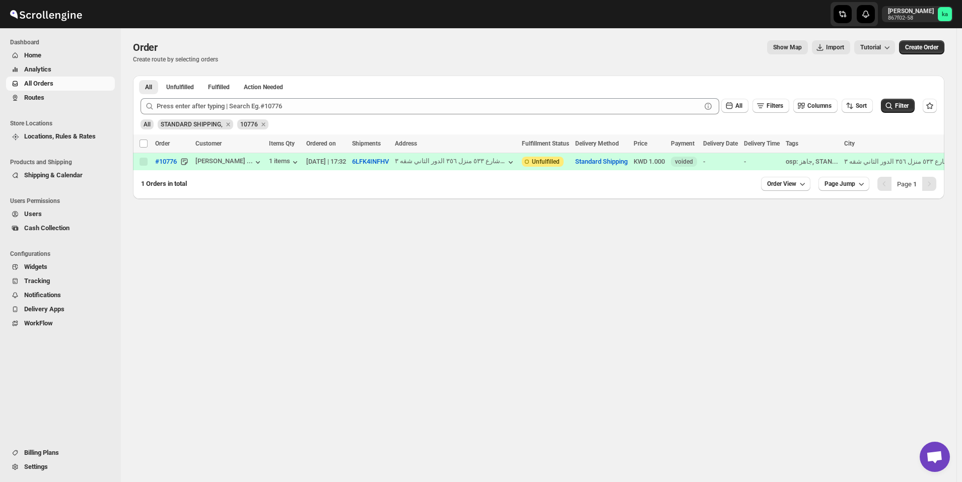
click at [51, 95] on span "Routes" at bounding box center [68, 98] width 89 height 10
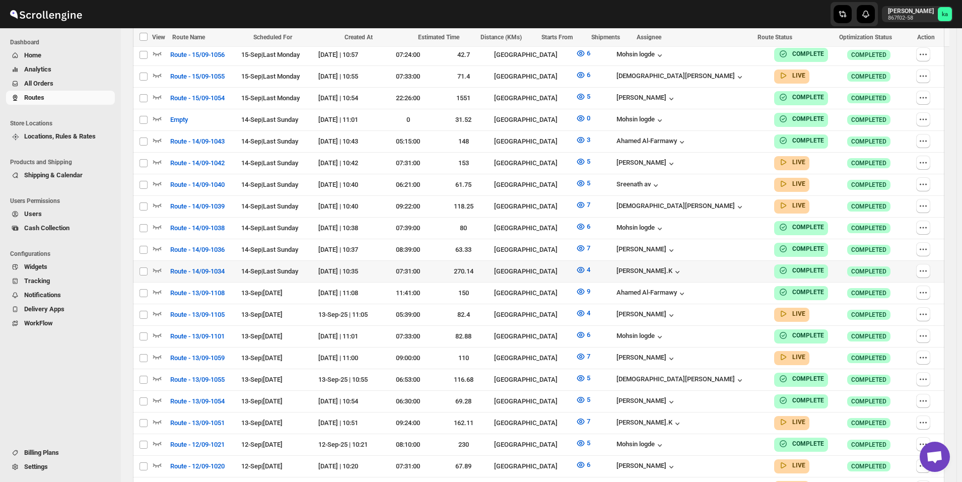
scroll to position [1033, 0]
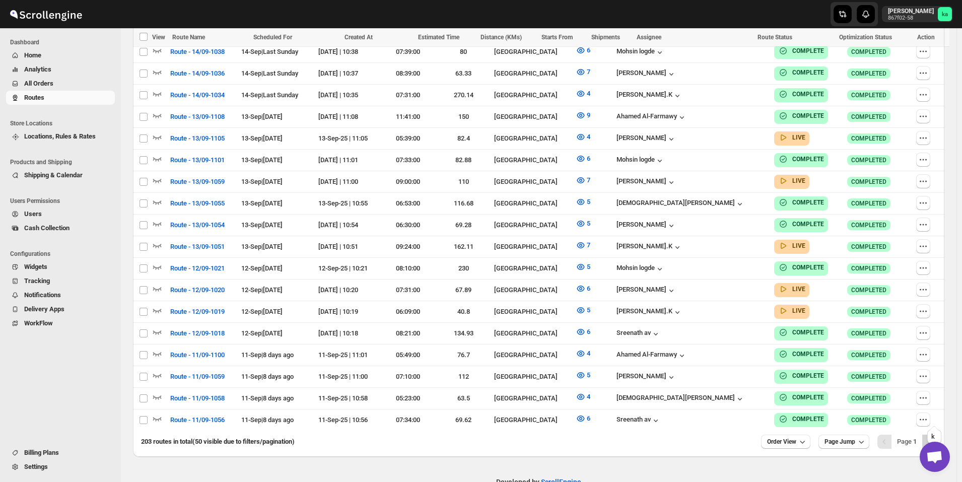
click at [930, 437] on icon "Next" at bounding box center [930, 442] width 10 height 10
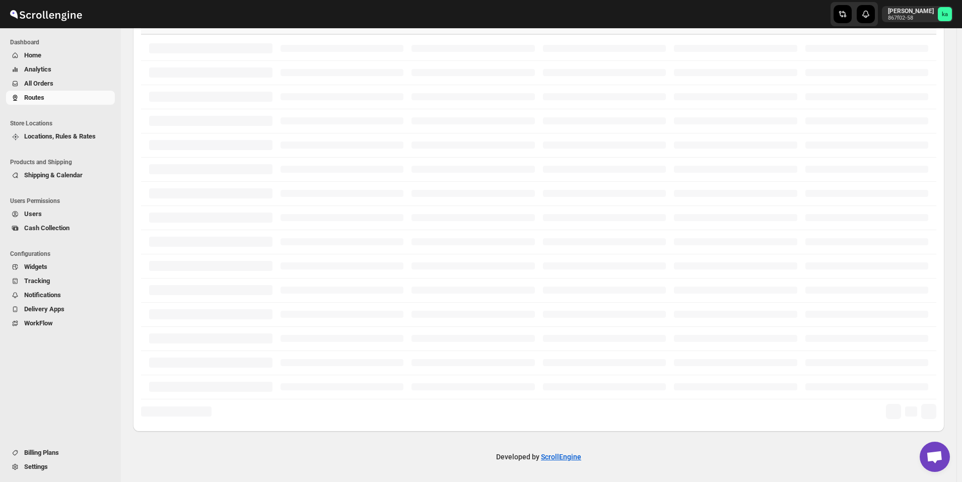
scroll to position [186, 0]
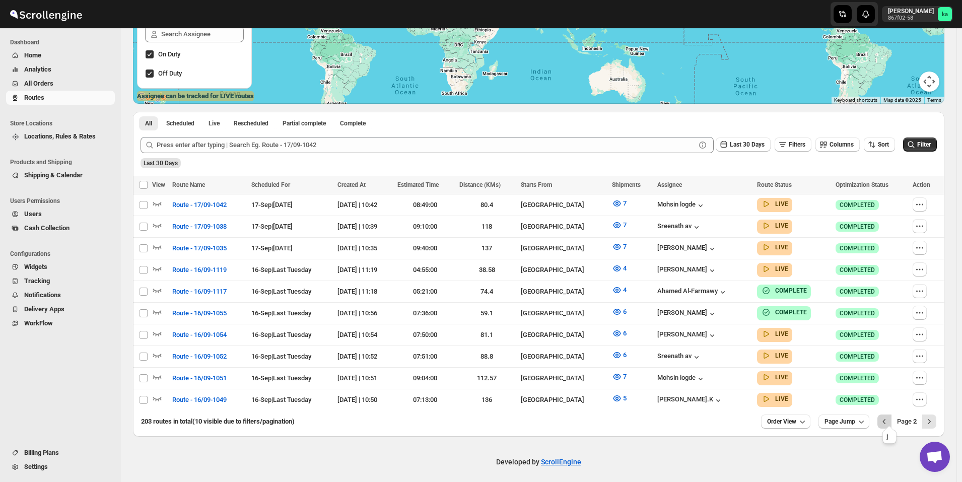
click at [886, 419] on icon "Previous" at bounding box center [884, 421] width 3 height 5
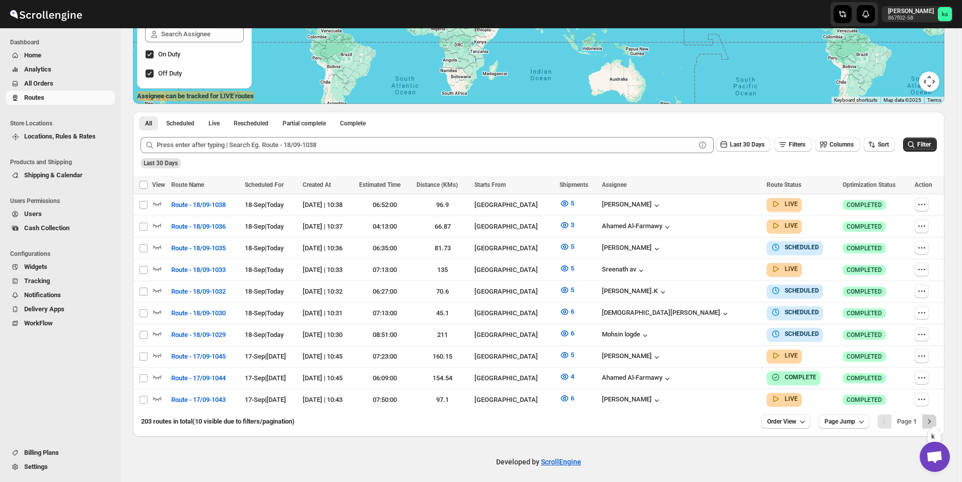
click at [932, 419] on icon "Next" at bounding box center [930, 422] width 10 height 10
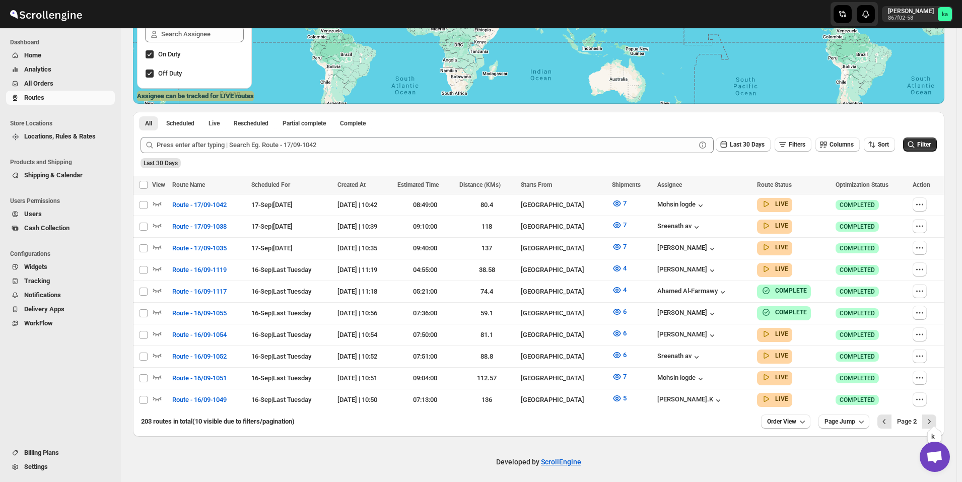
click at [932, 419] on icon "Next" at bounding box center [930, 422] width 10 height 10
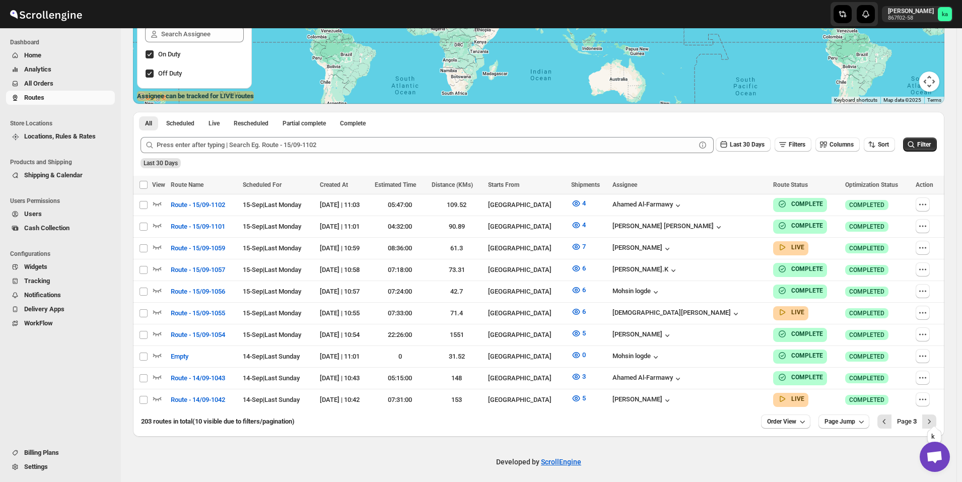
click at [932, 419] on icon "Next" at bounding box center [930, 422] width 10 height 10
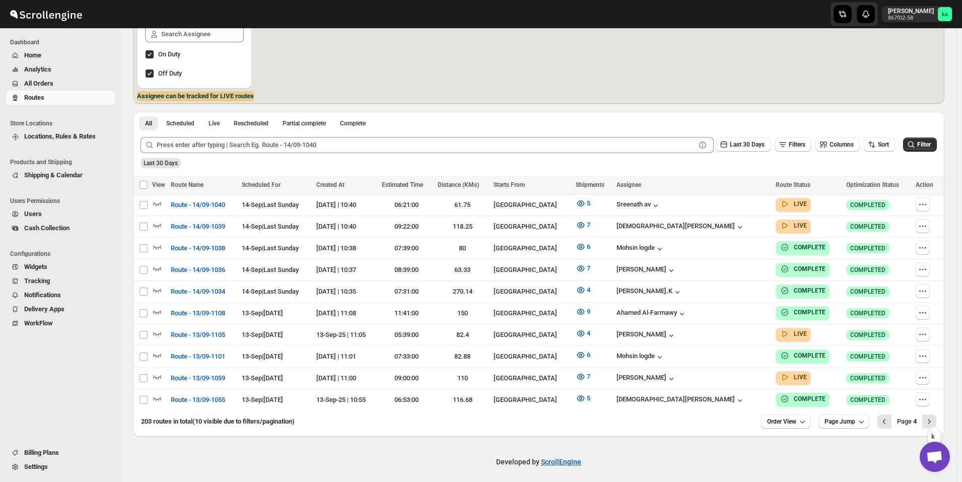
click at [932, 419] on icon "Next" at bounding box center [930, 422] width 10 height 10
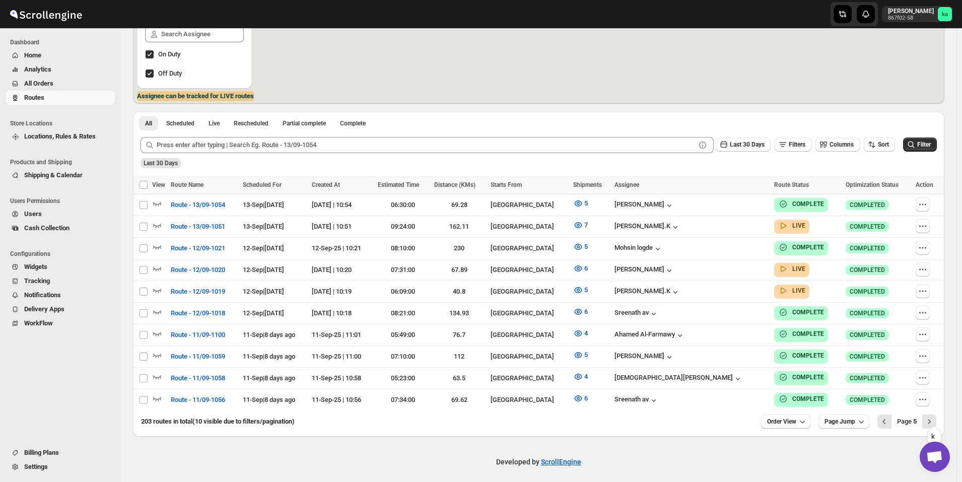
click at [932, 419] on icon "Next" at bounding box center [930, 422] width 10 height 10
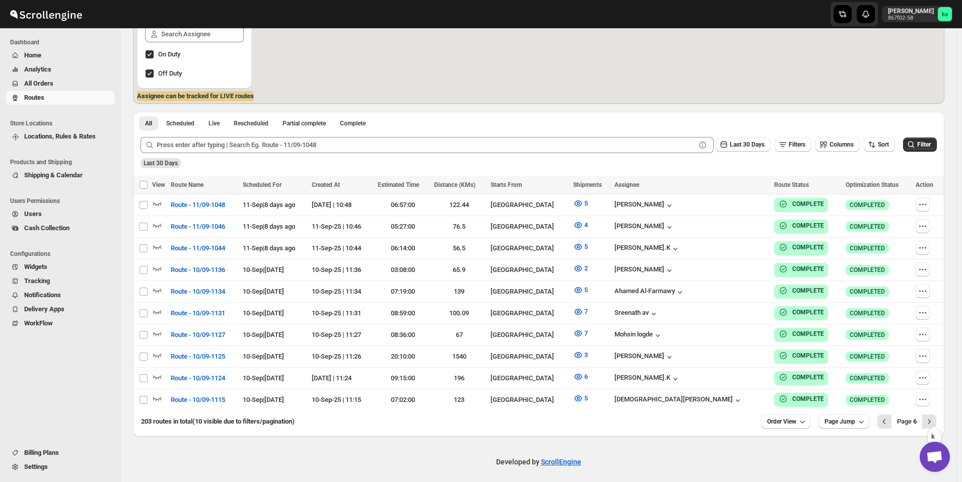
click at [932, 419] on icon "Next" at bounding box center [930, 422] width 10 height 10
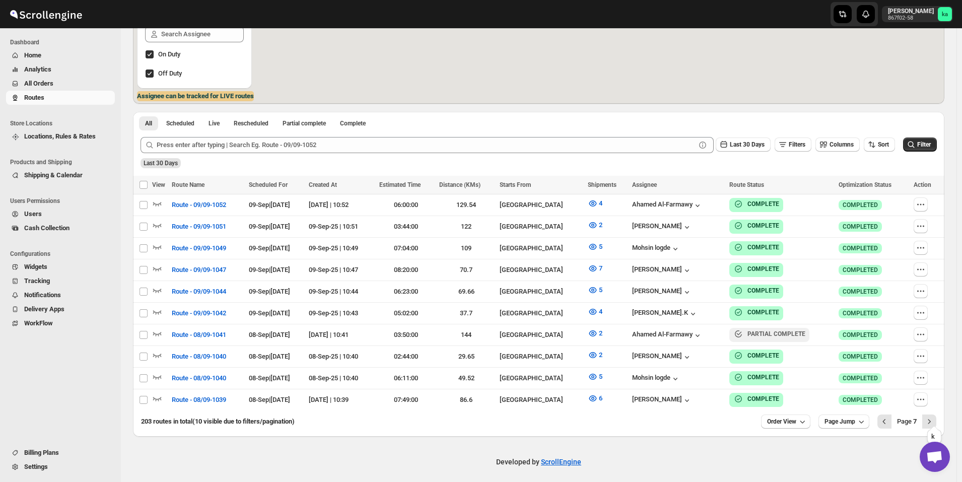
click at [932, 419] on icon "Next" at bounding box center [930, 422] width 10 height 10
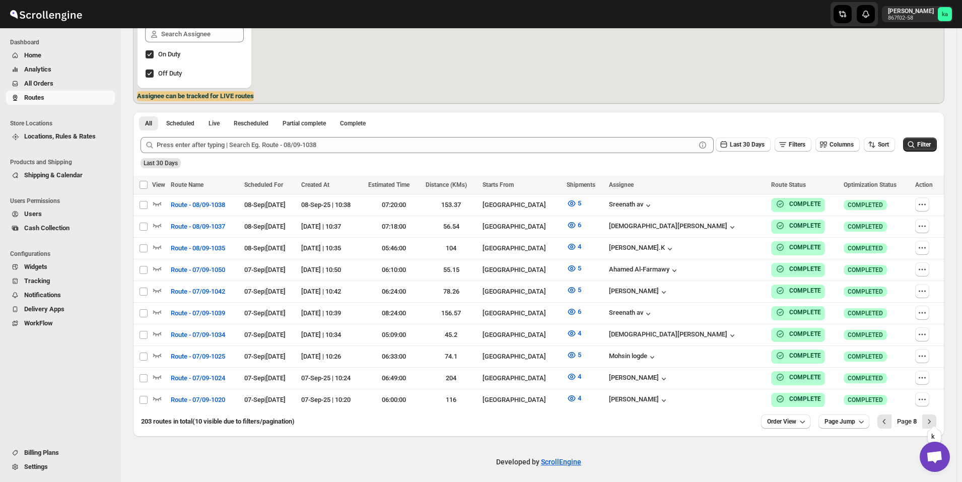
click at [932, 419] on icon "Next" at bounding box center [930, 422] width 10 height 10
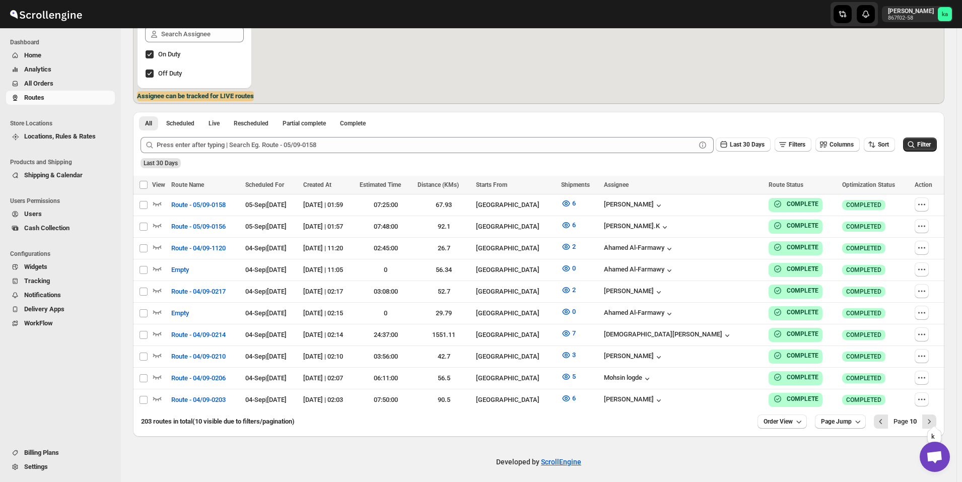
click at [932, 419] on icon "Next" at bounding box center [930, 422] width 10 height 10
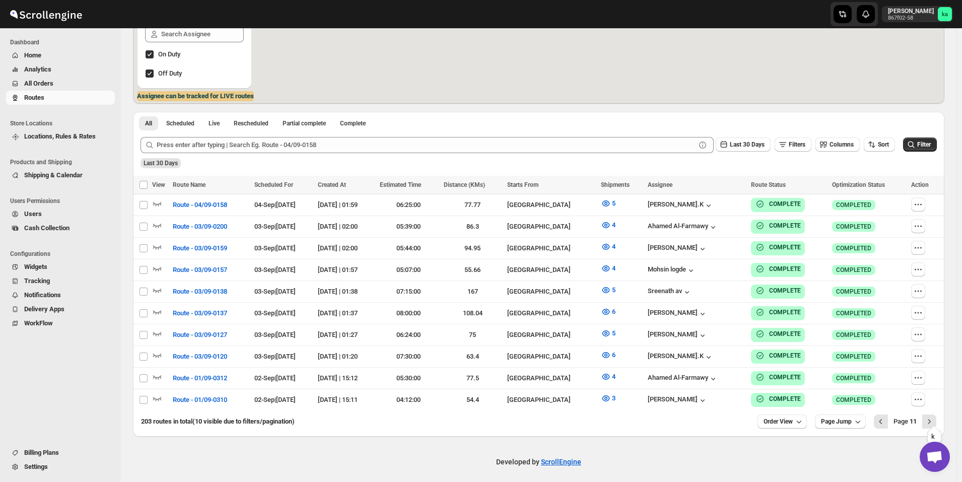
click at [932, 419] on icon "Next" at bounding box center [930, 422] width 10 height 10
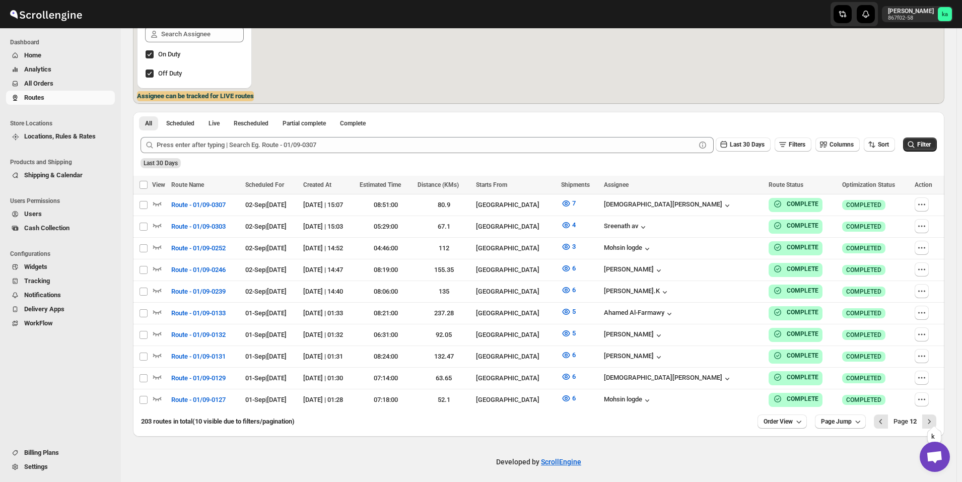
click at [932, 419] on icon "Next" at bounding box center [930, 422] width 10 height 10
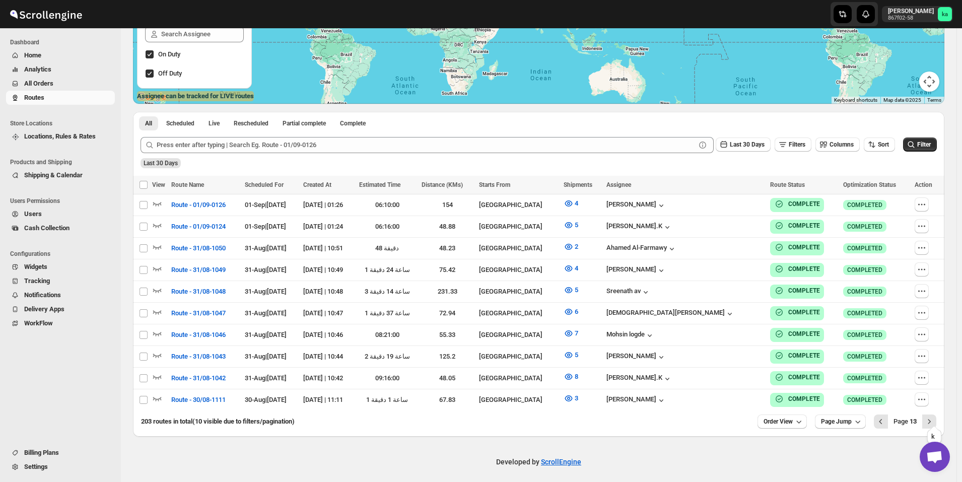
click at [932, 417] on icon "Next" at bounding box center [930, 422] width 10 height 10
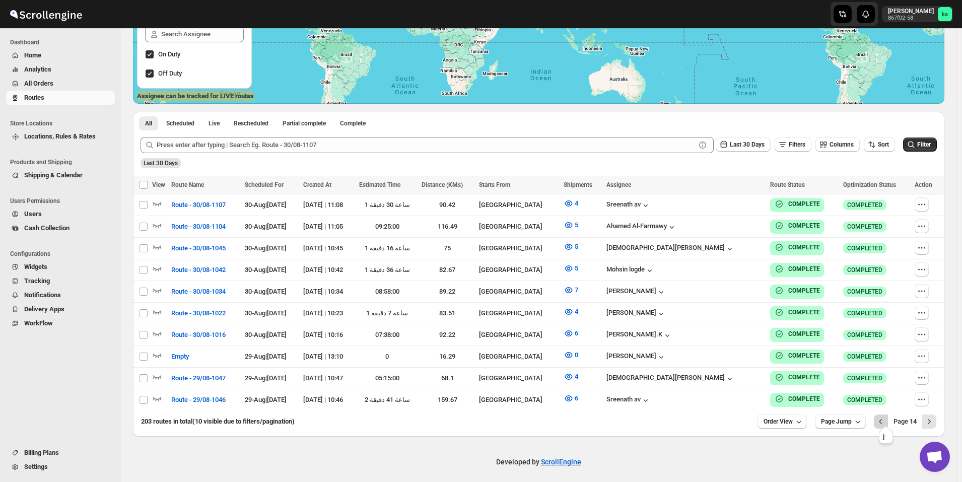
click at [886, 423] on button "Previous" at bounding box center [881, 422] width 14 height 14
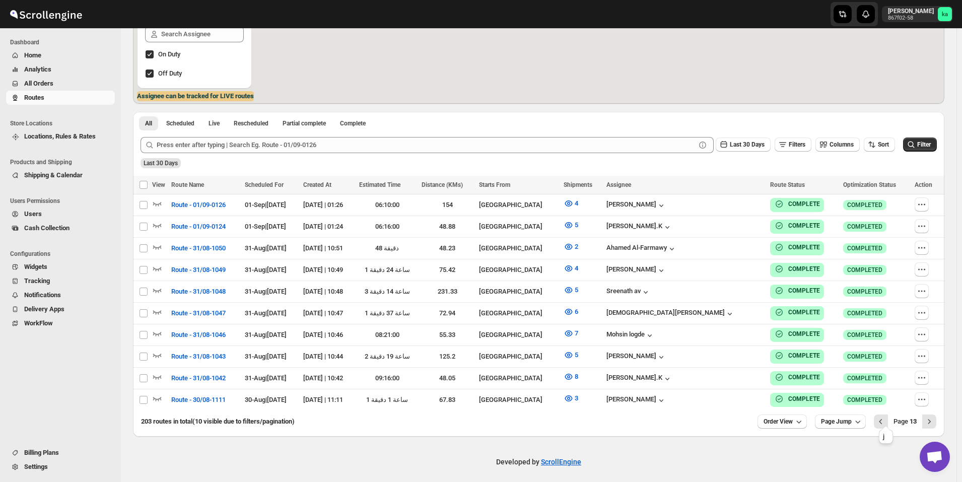
click at [886, 423] on button "Previous" at bounding box center [881, 422] width 14 height 14
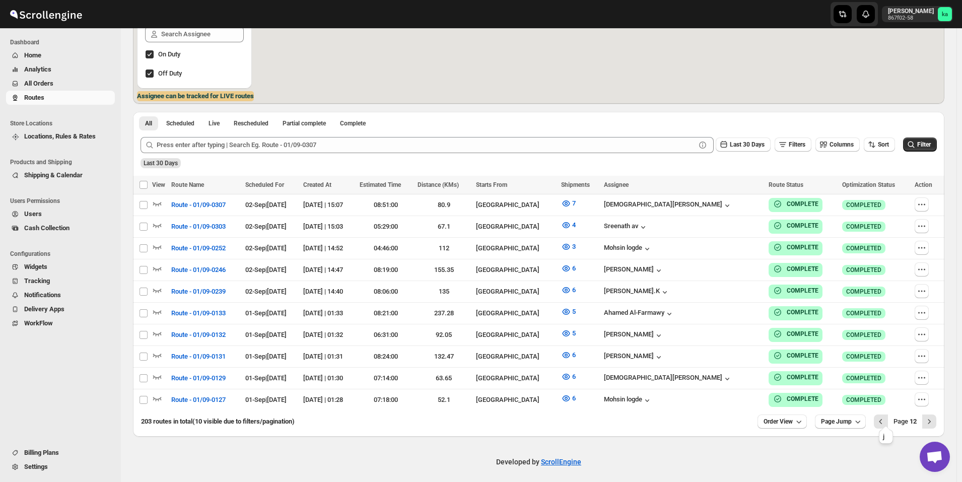
click at [886, 423] on button "Previous" at bounding box center [881, 422] width 14 height 14
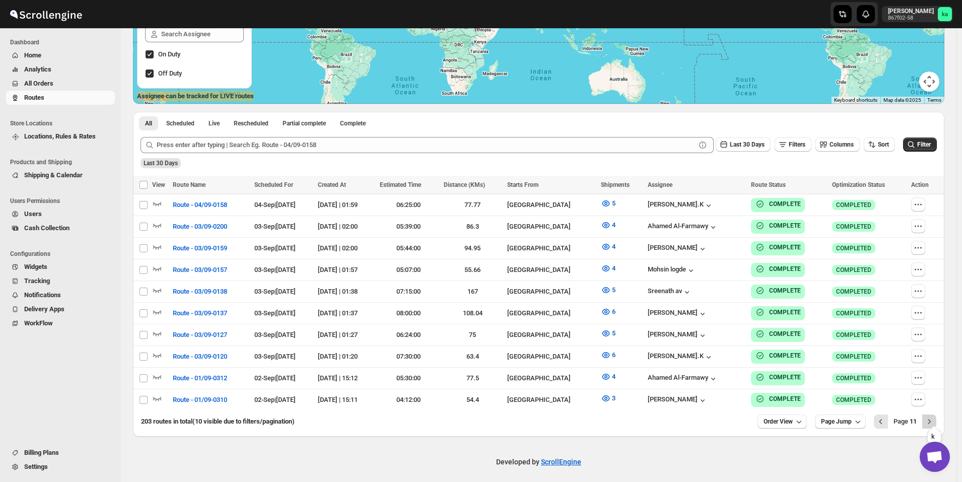
click at [932, 417] on icon "Next" at bounding box center [930, 422] width 10 height 10
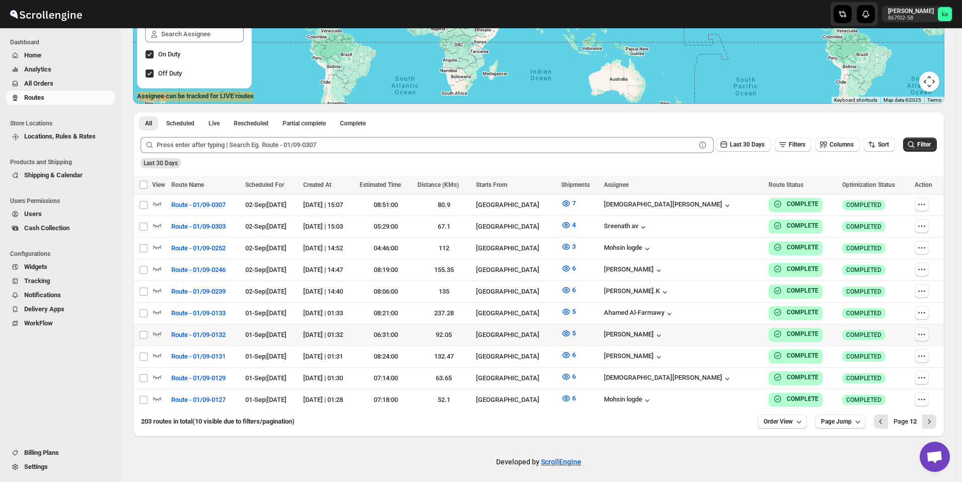
click at [925, 333] on icon "button" at bounding box center [922, 335] width 10 height 10
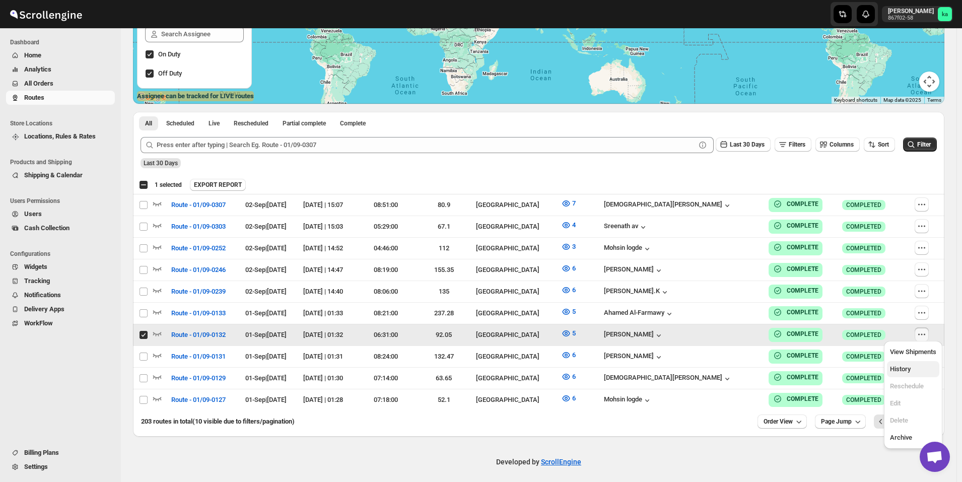
click at [905, 373] on span "History" at bounding box center [900, 369] width 21 height 8
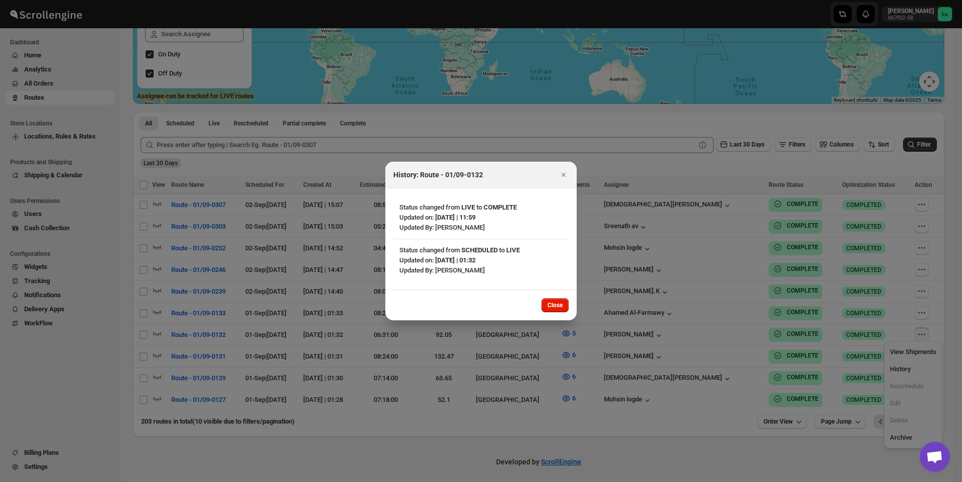
click at [891, 357] on div at bounding box center [481, 241] width 962 height 482
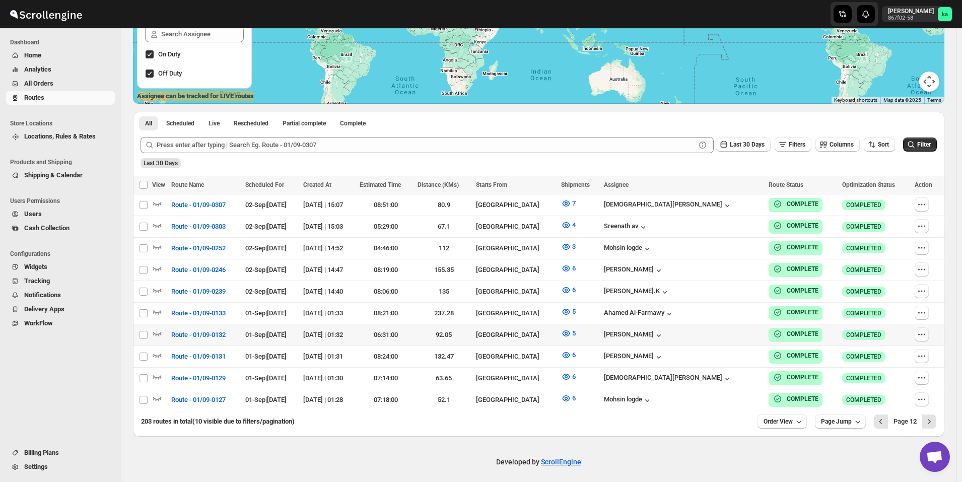
click at [923, 333] on icon "button" at bounding box center [922, 335] width 10 height 10
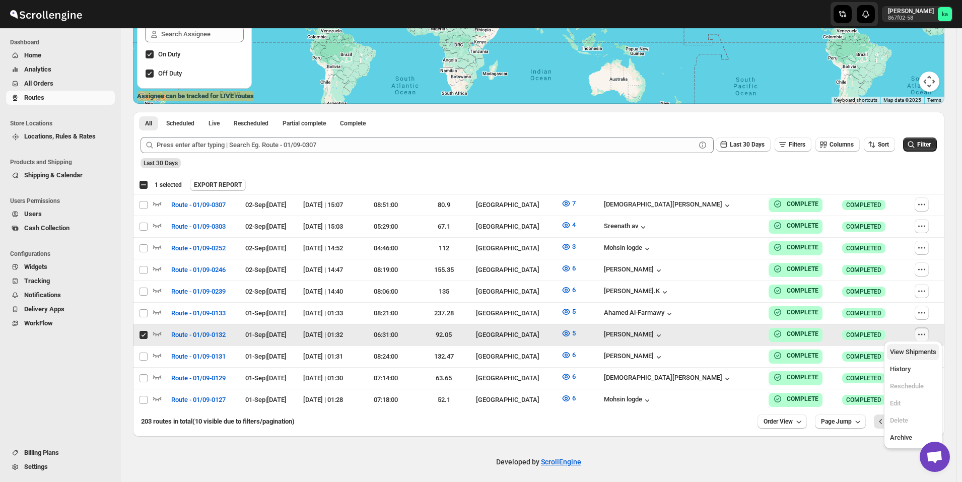
click at [915, 353] on span "View Shipments" at bounding box center [913, 352] width 46 height 8
checkbox input "false"
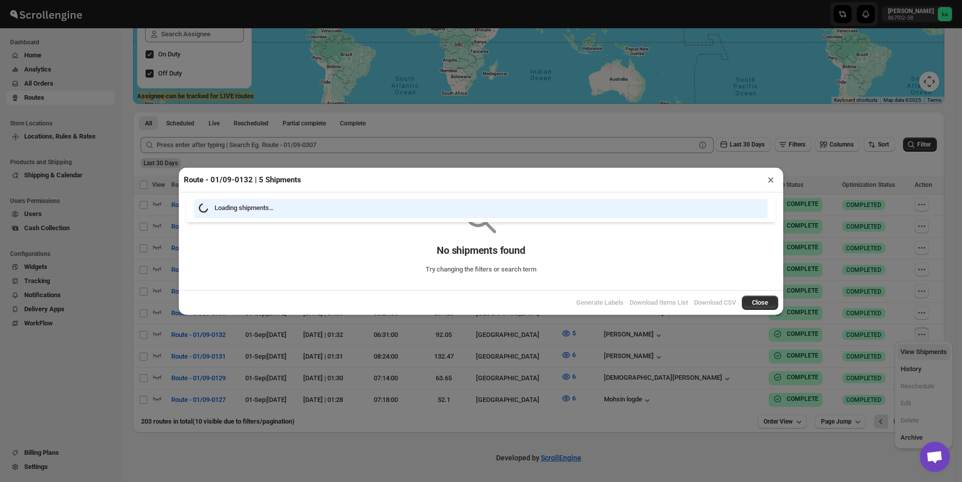
scroll to position [182, 0]
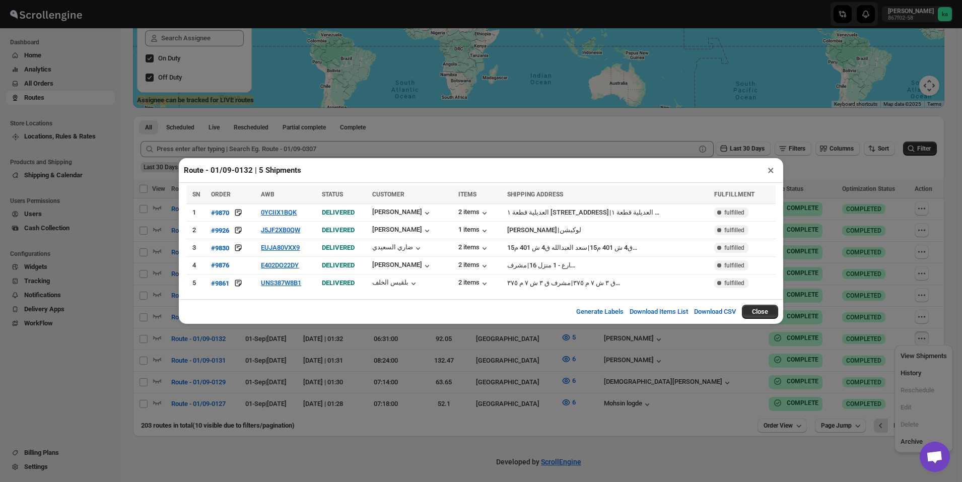
click at [581, 122] on div "Route - 01/09-0132 | 5 Shipments × SN ORDER AWB STATUS CUSTOMER ITEMS SHIPPING …" at bounding box center [481, 241] width 962 height 482
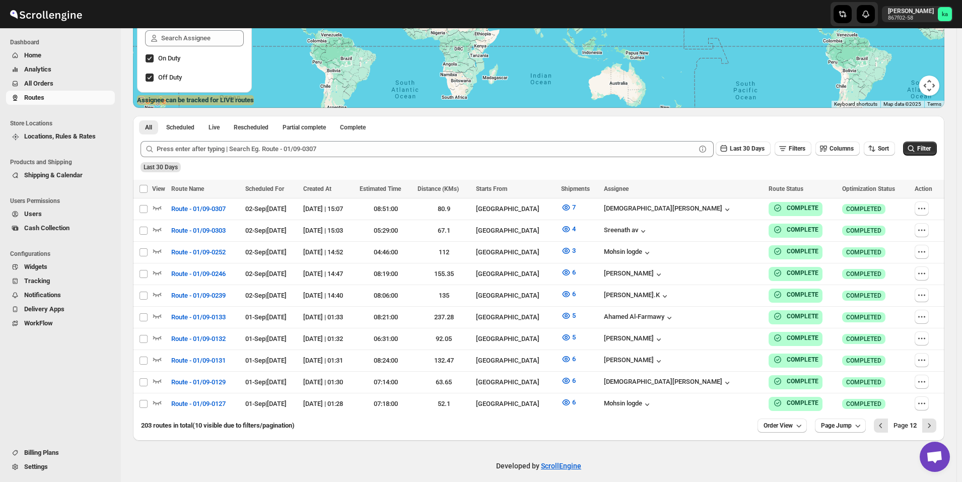
scroll to position [186, 0]
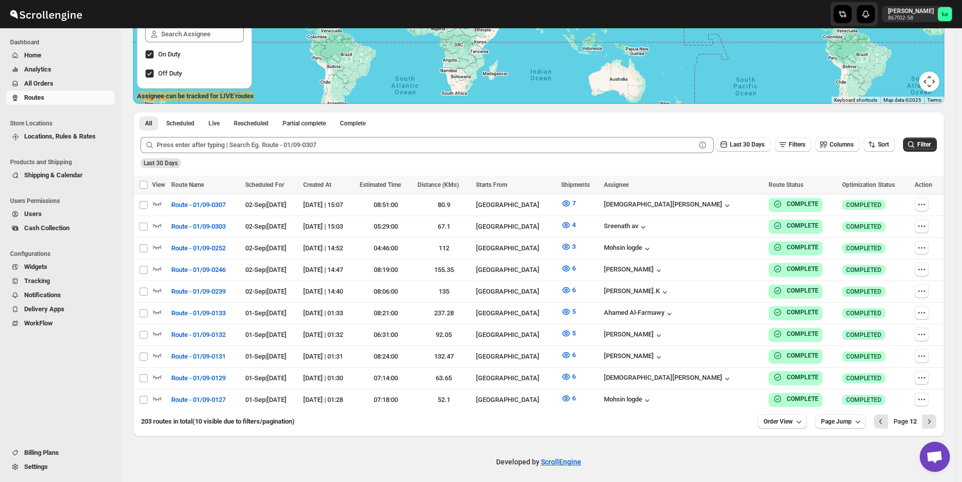
click at [46, 82] on span "All Orders" at bounding box center [38, 84] width 29 height 8
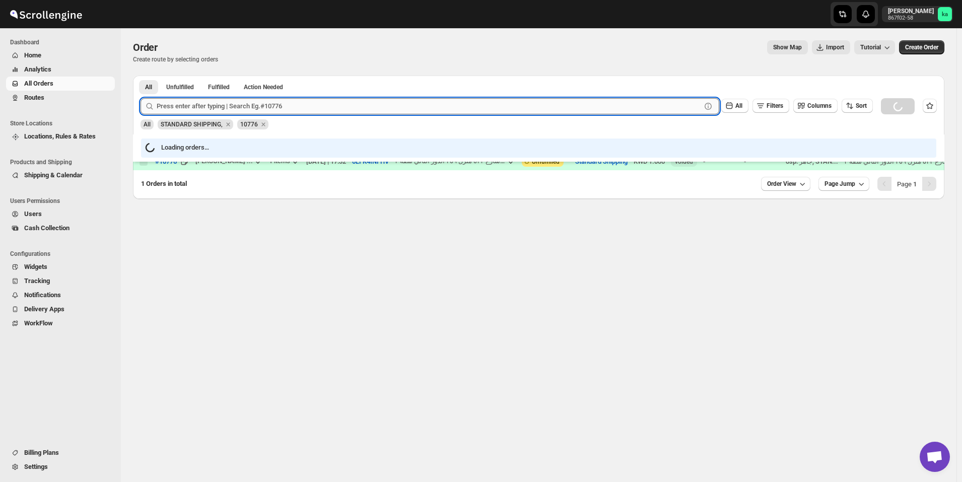
click at [247, 106] on input "text" at bounding box center [429, 106] width 545 height 16
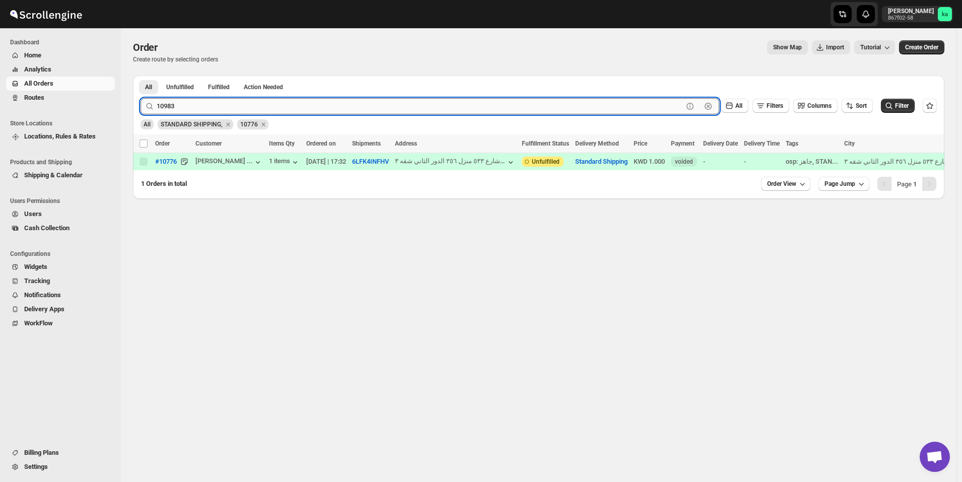
type input "10983"
click at [141, 76] on button "Submit" at bounding box center [155, 81] width 29 height 11
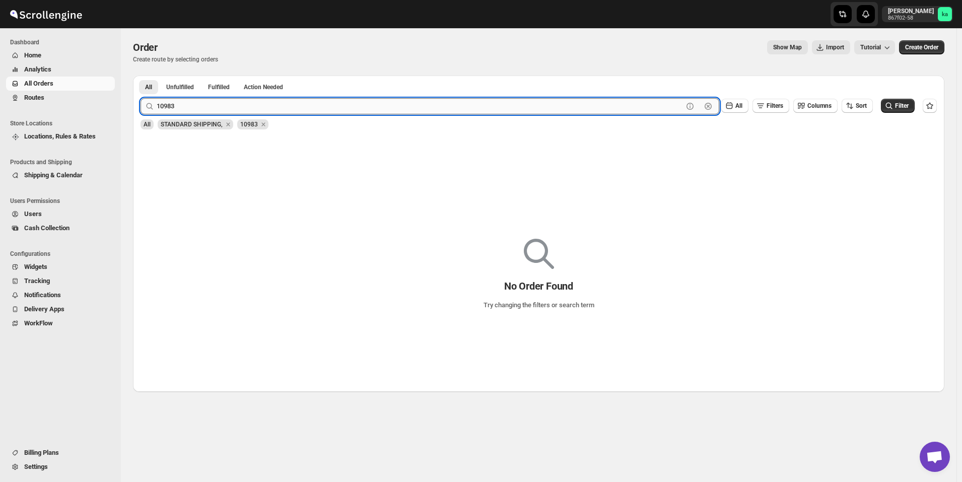
click at [257, 108] on input "10983" at bounding box center [420, 106] width 527 height 16
